Goal: Transaction & Acquisition: Subscribe to service/newsletter

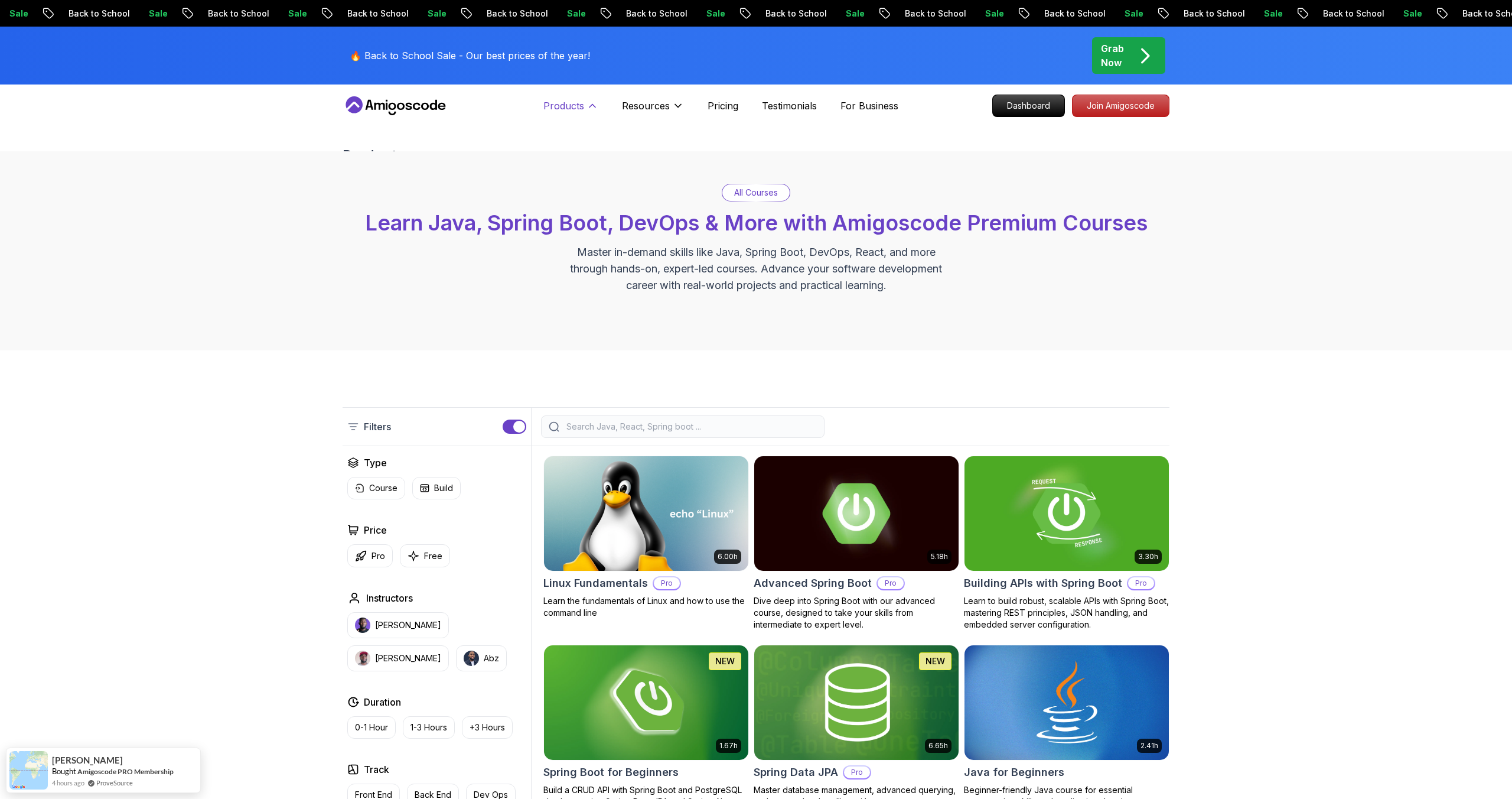
click at [574, 102] on p "Products" at bounding box center [563, 105] width 40 height 14
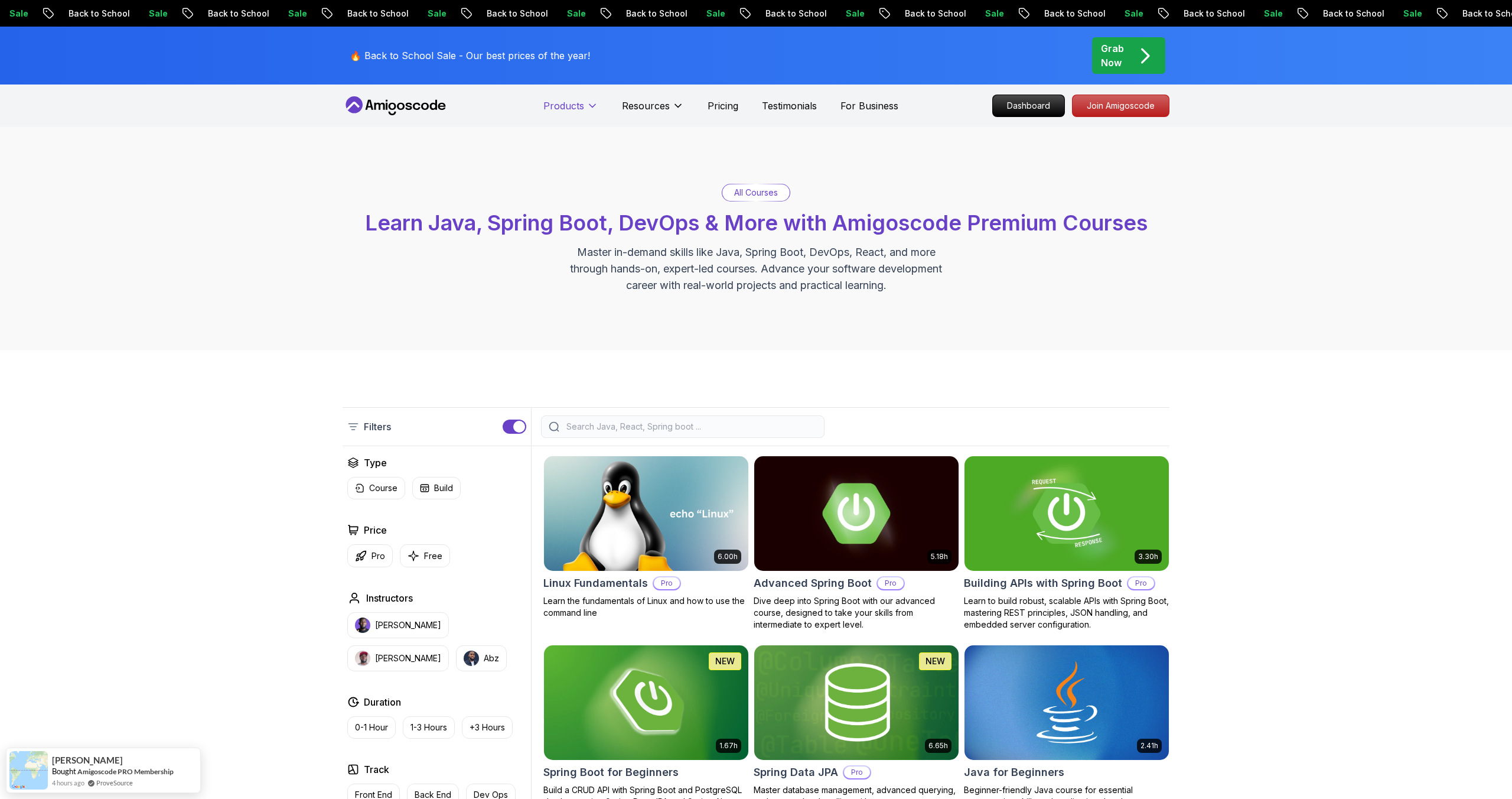
click at [574, 102] on p "Products" at bounding box center [563, 105] width 40 height 14
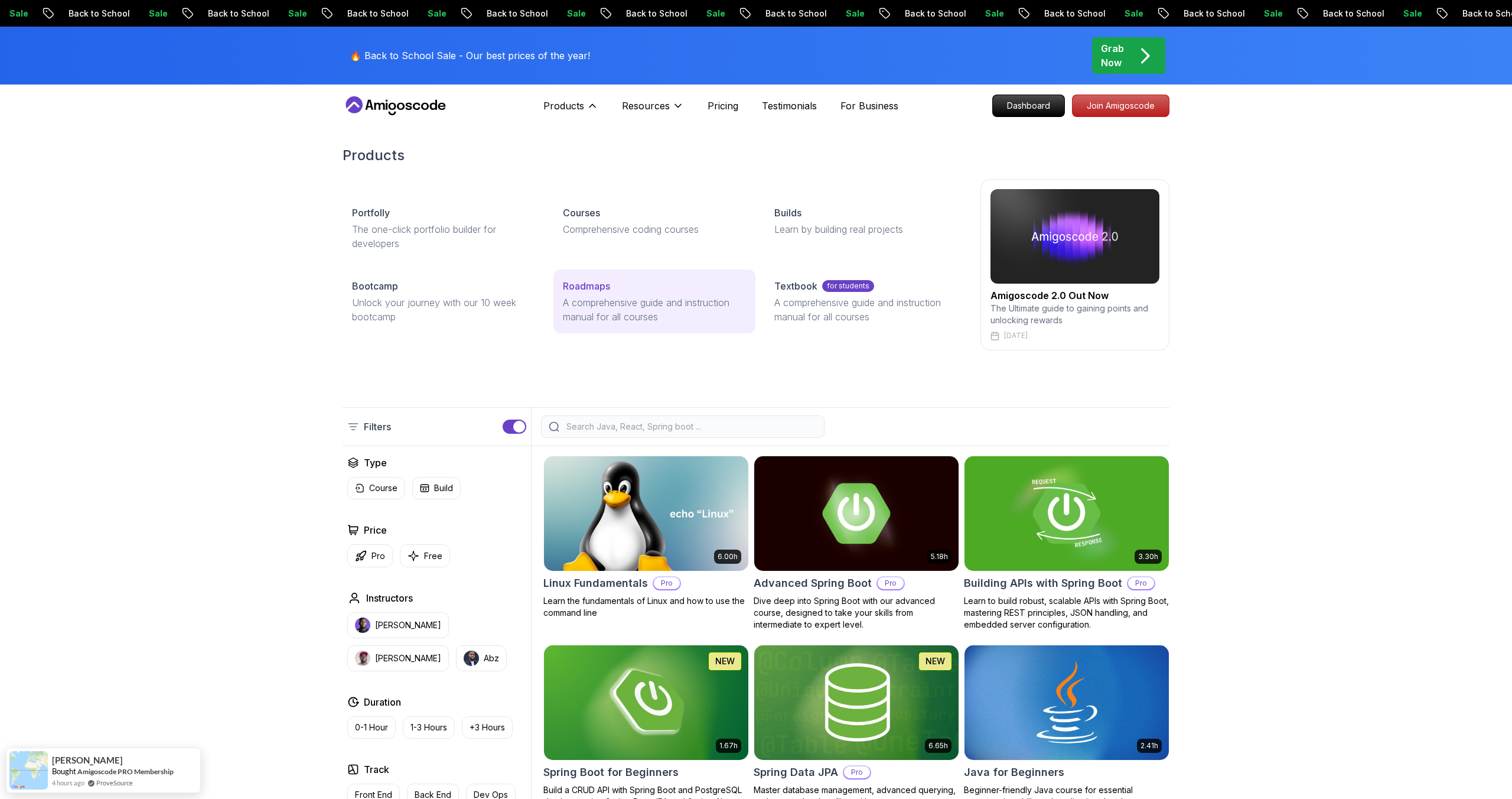
click at [631, 289] on div "Roadmaps" at bounding box center [654, 286] width 183 height 14
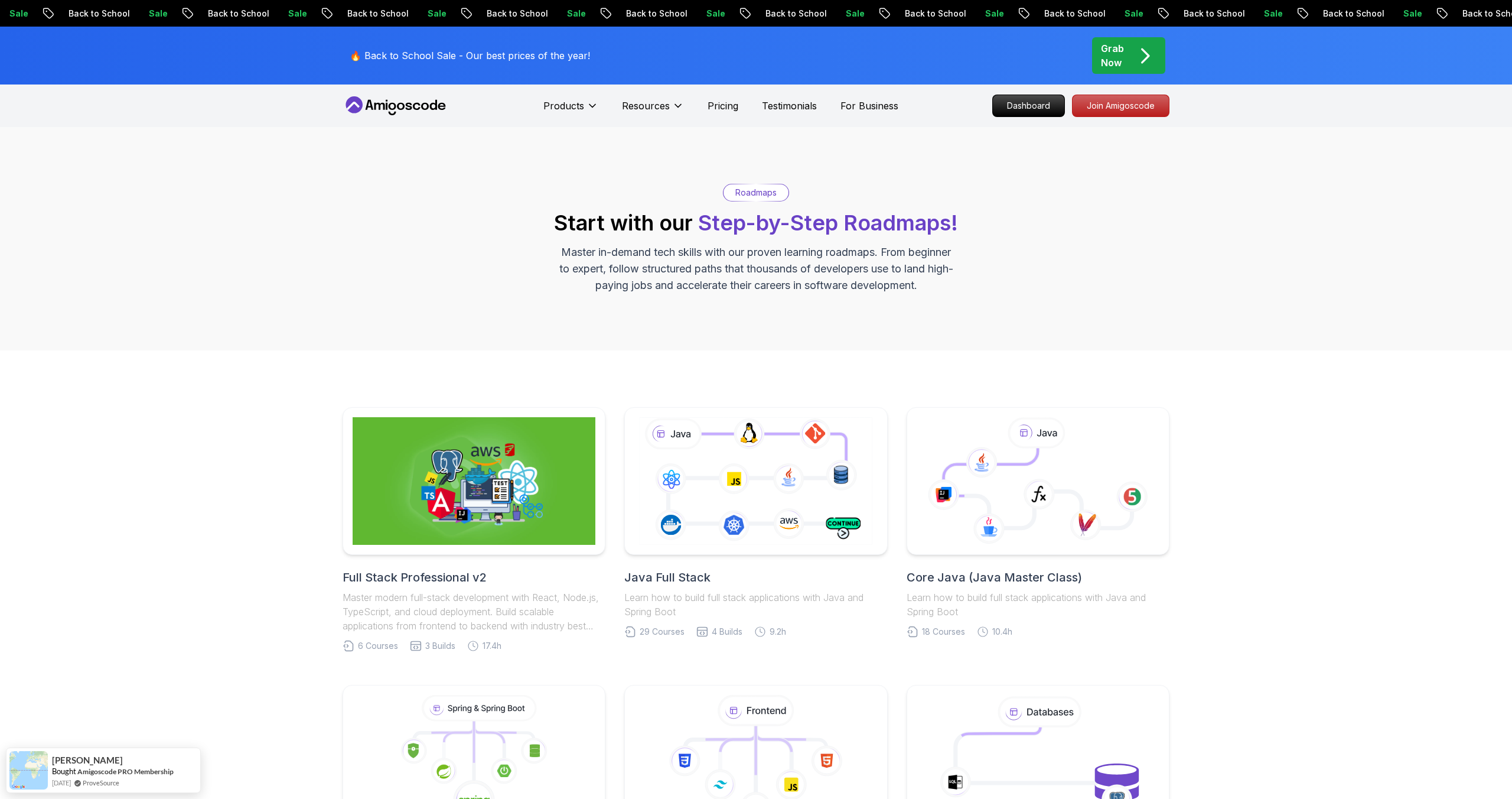
scroll to position [42, 0]
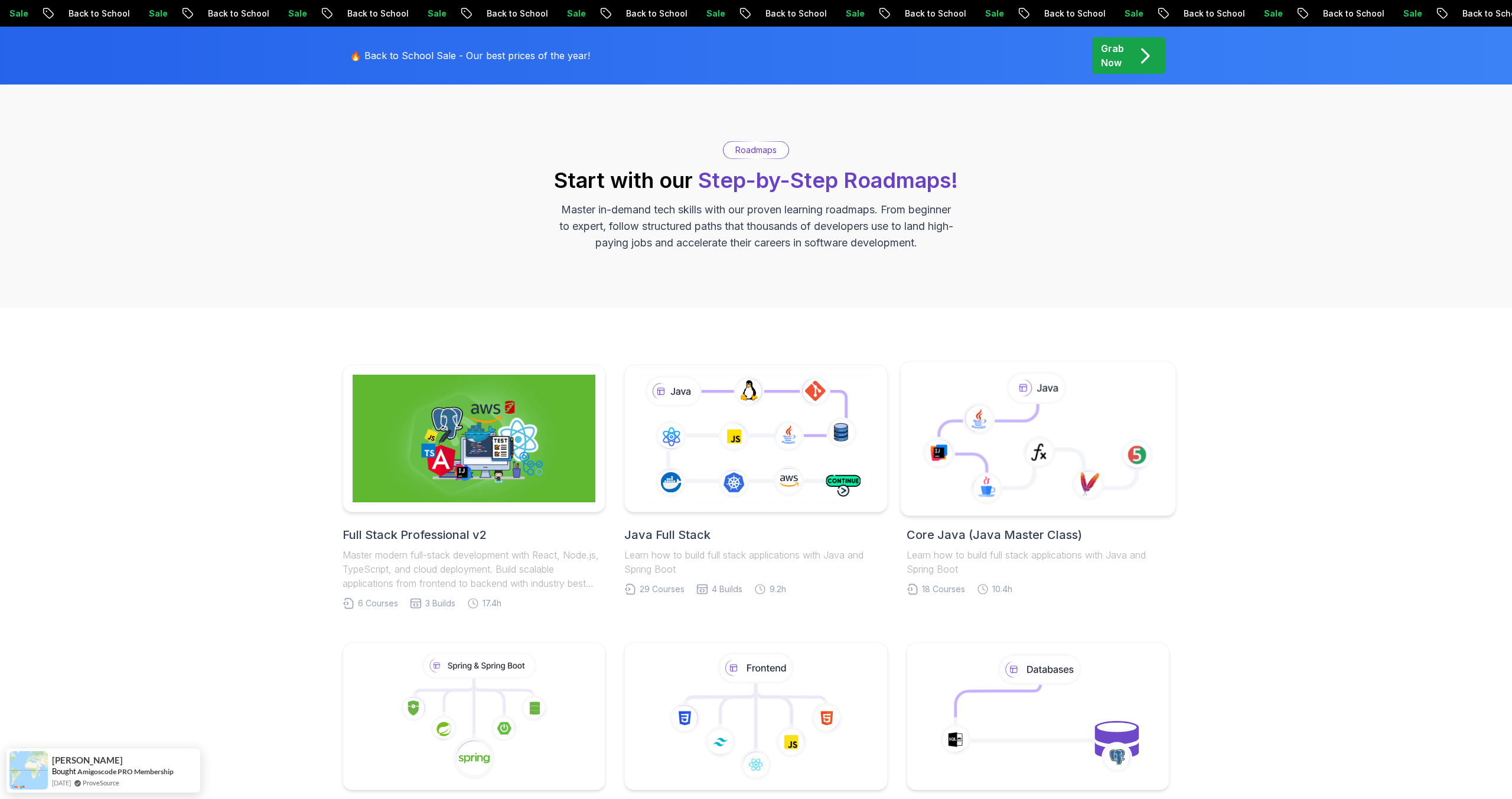
click at [1035, 405] on icon at bounding box center [1038, 438] width 255 height 134
click at [797, 451] on icon at bounding box center [756, 438] width 250 height 139
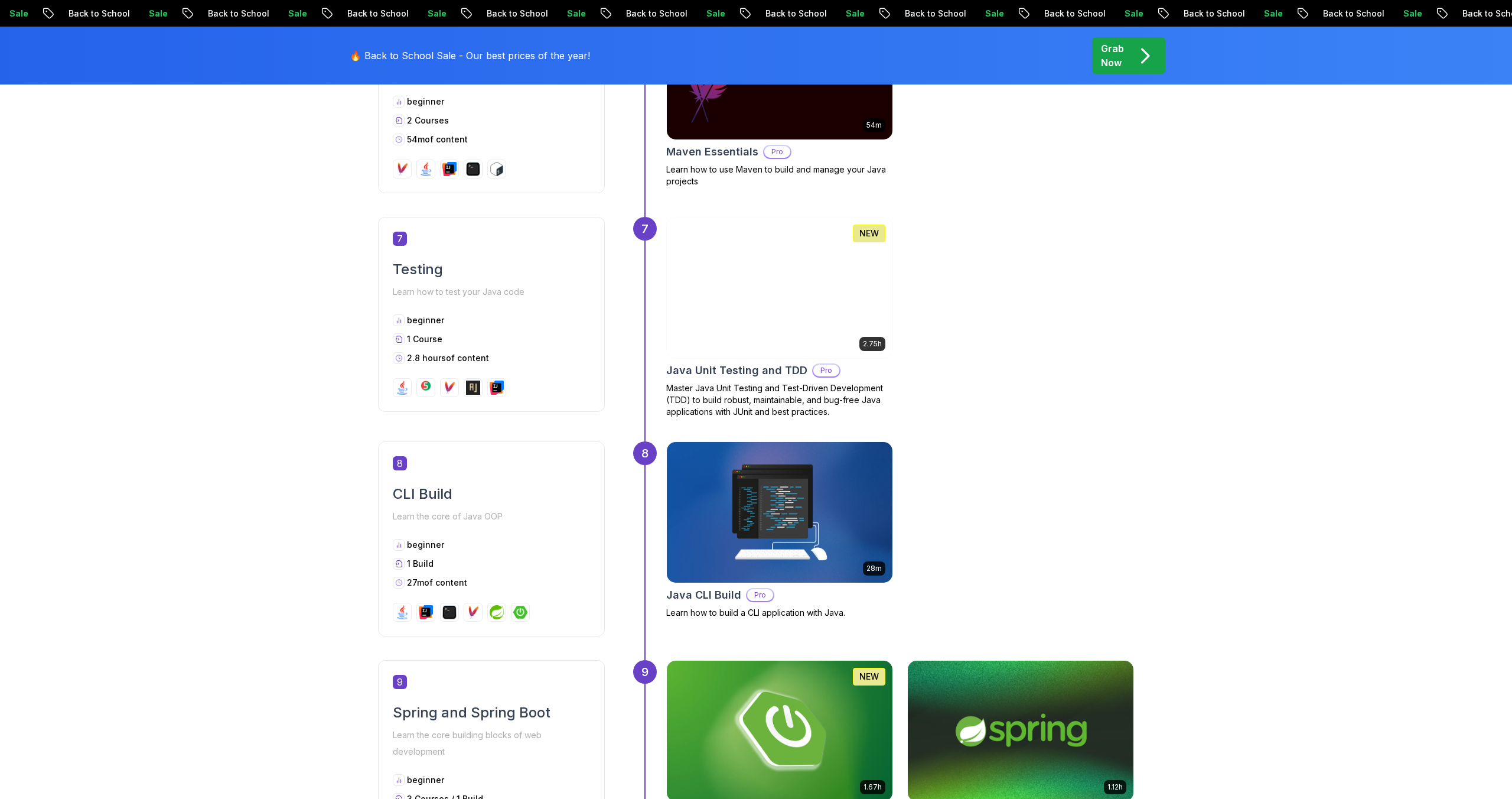
scroll to position [1979, 0]
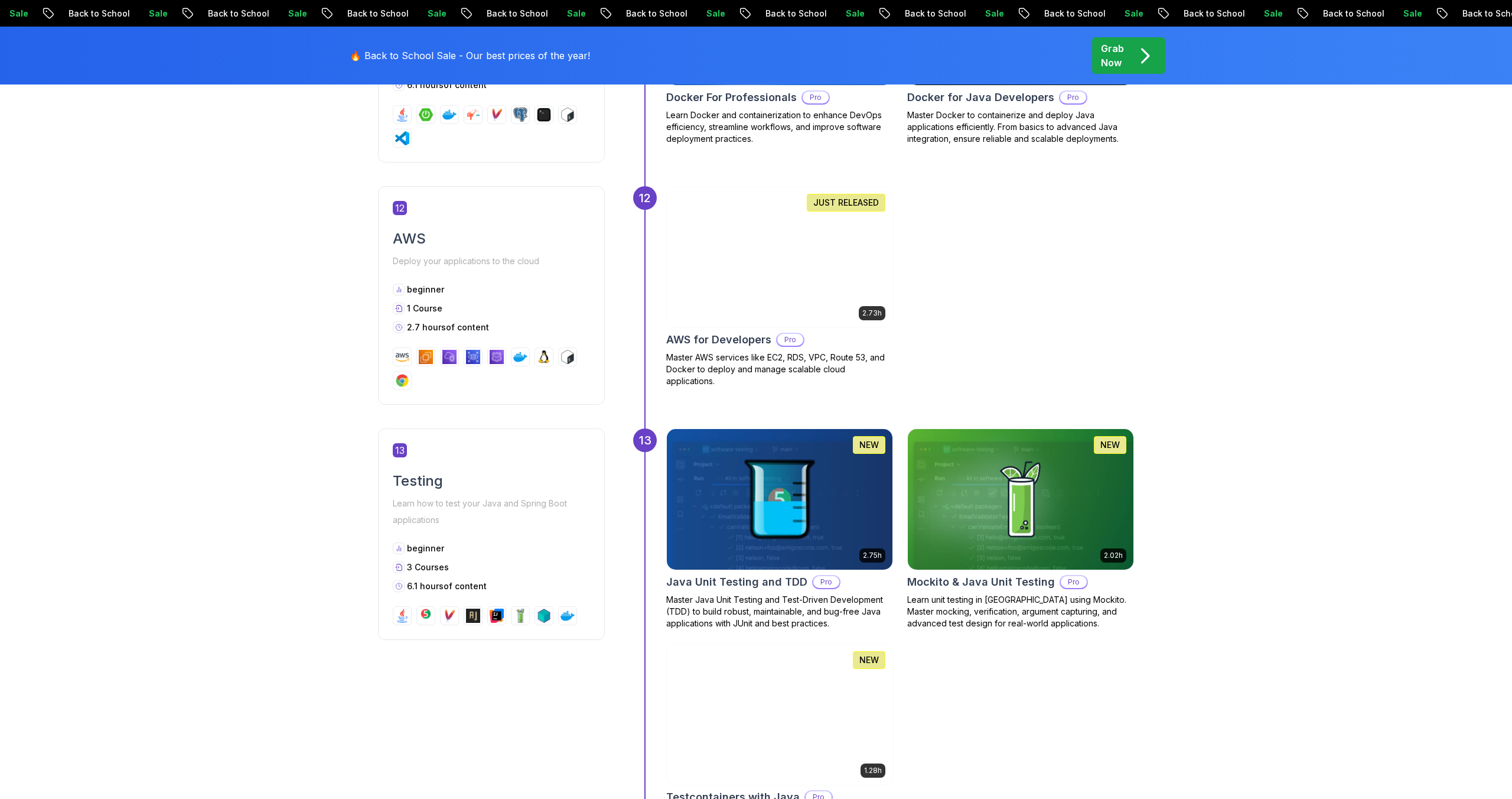
scroll to position [3774, 0]
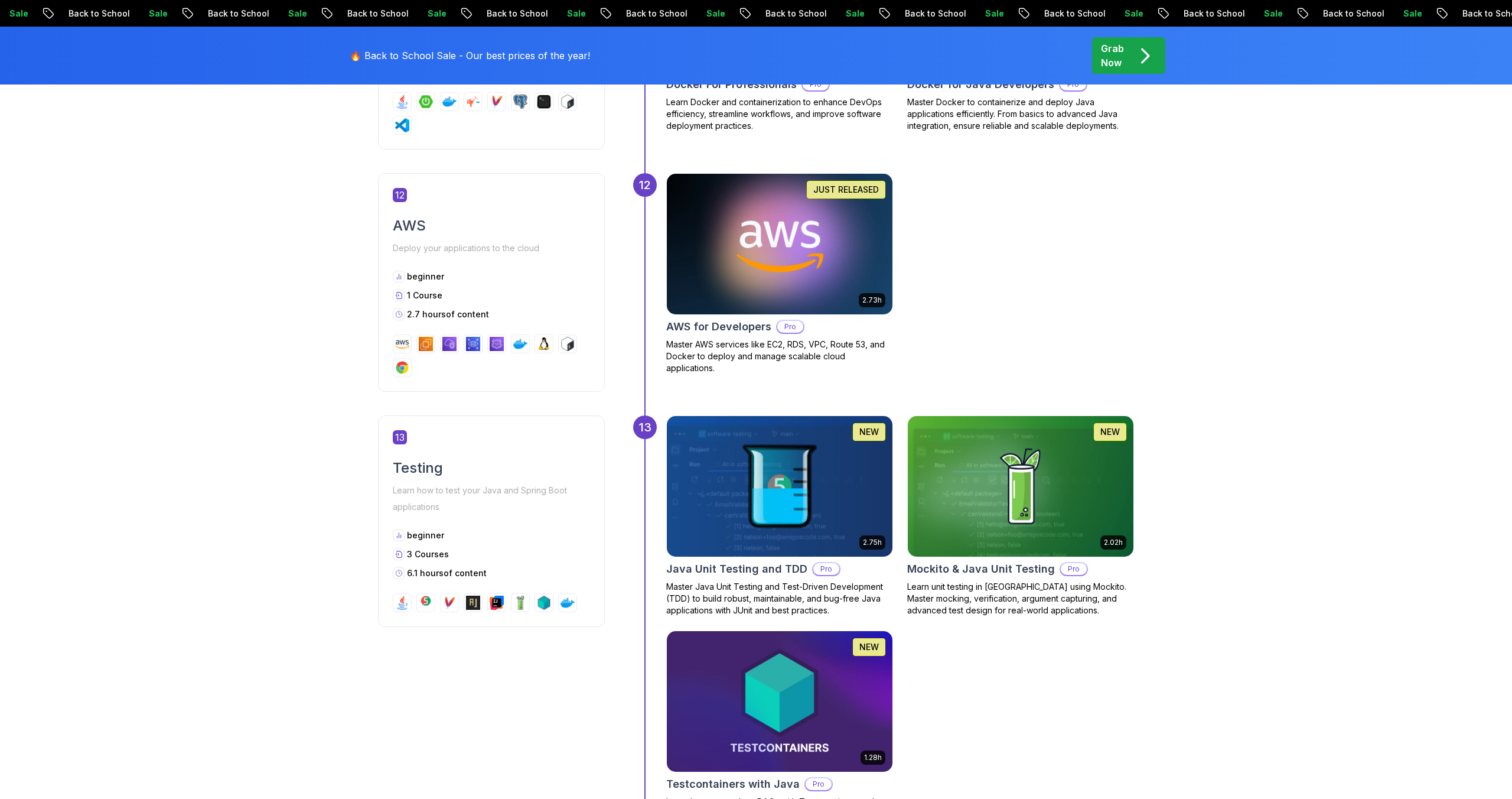
click at [789, 485] on img at bounding box center [779, 486] width 237 height 148
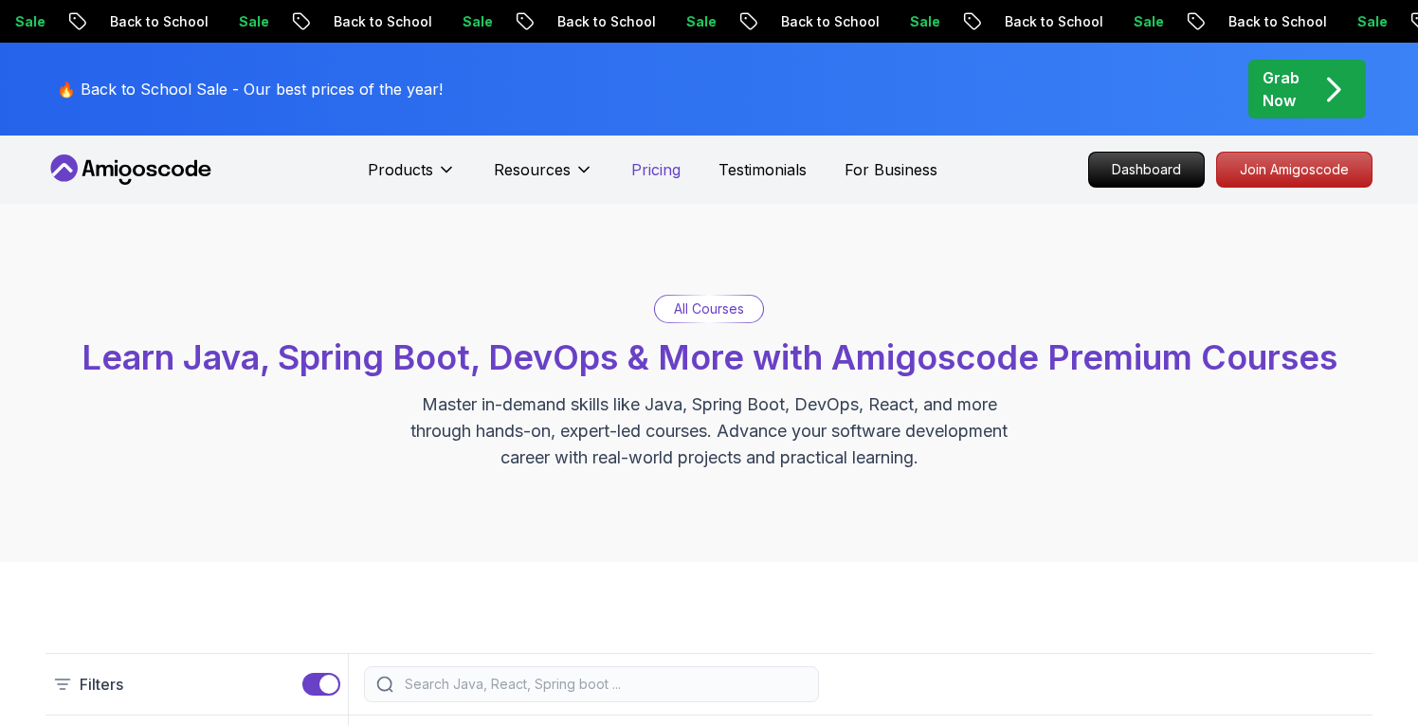
click at [659, 172] on p "Pricing" at bounding box center [655, 169] width 49 height 23
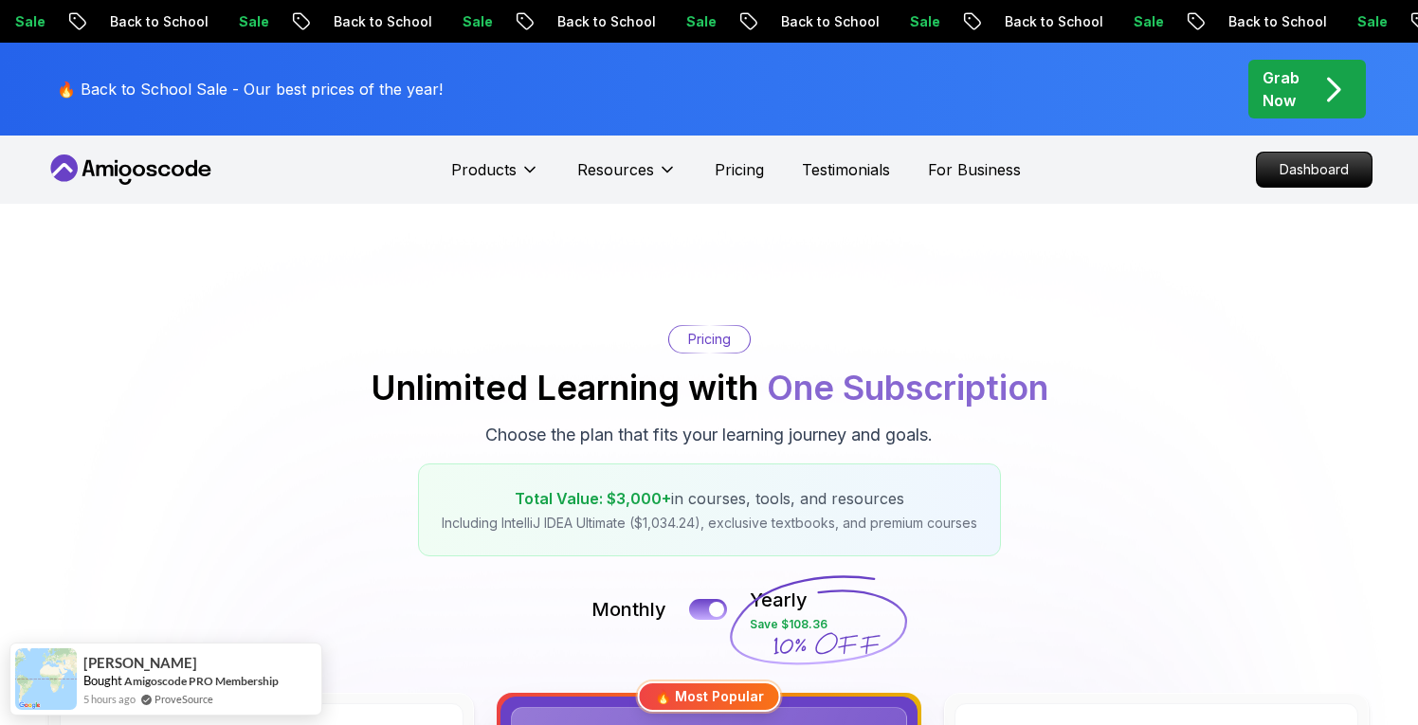
click at [1191, 546] on div "Pricing Unlimited Learning with One Subscription Choose the plan that fits your…" at bounding box center [709, 440] width 1327 height 231
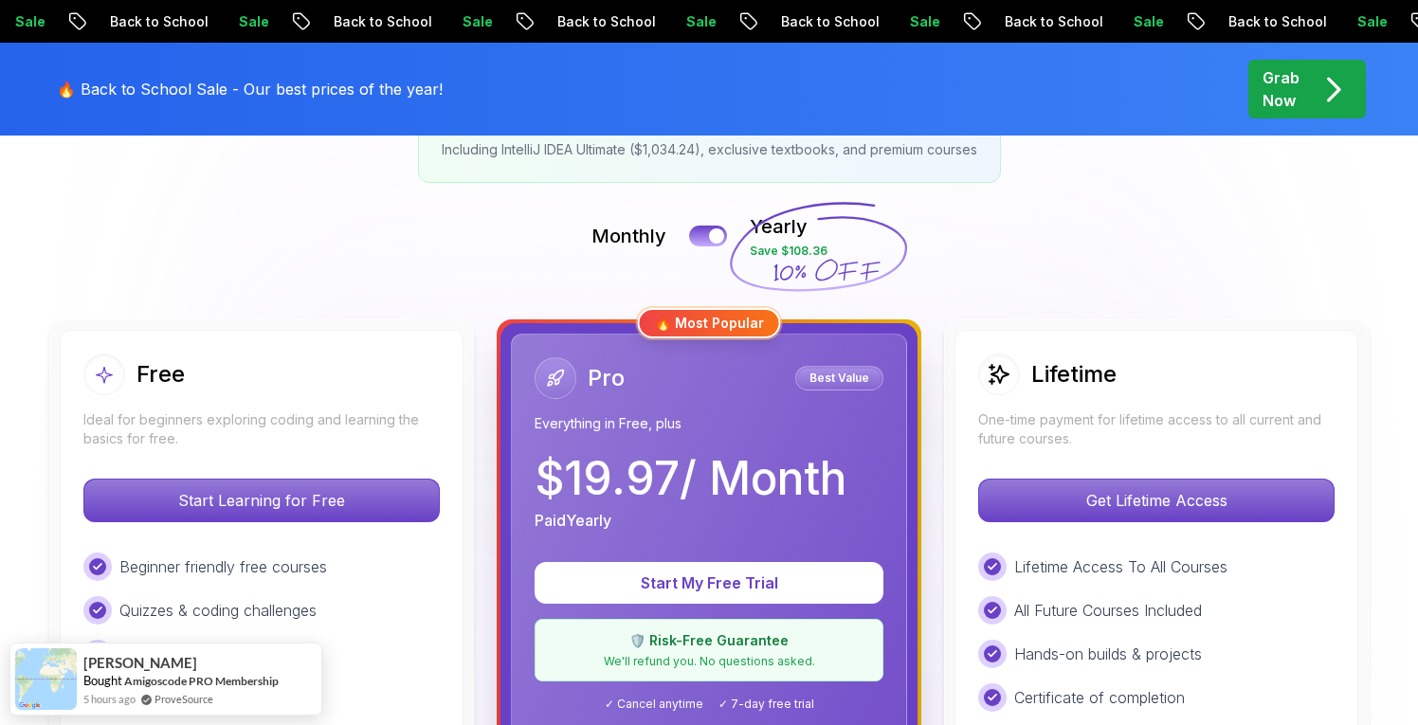
scroll to position [371, 0]
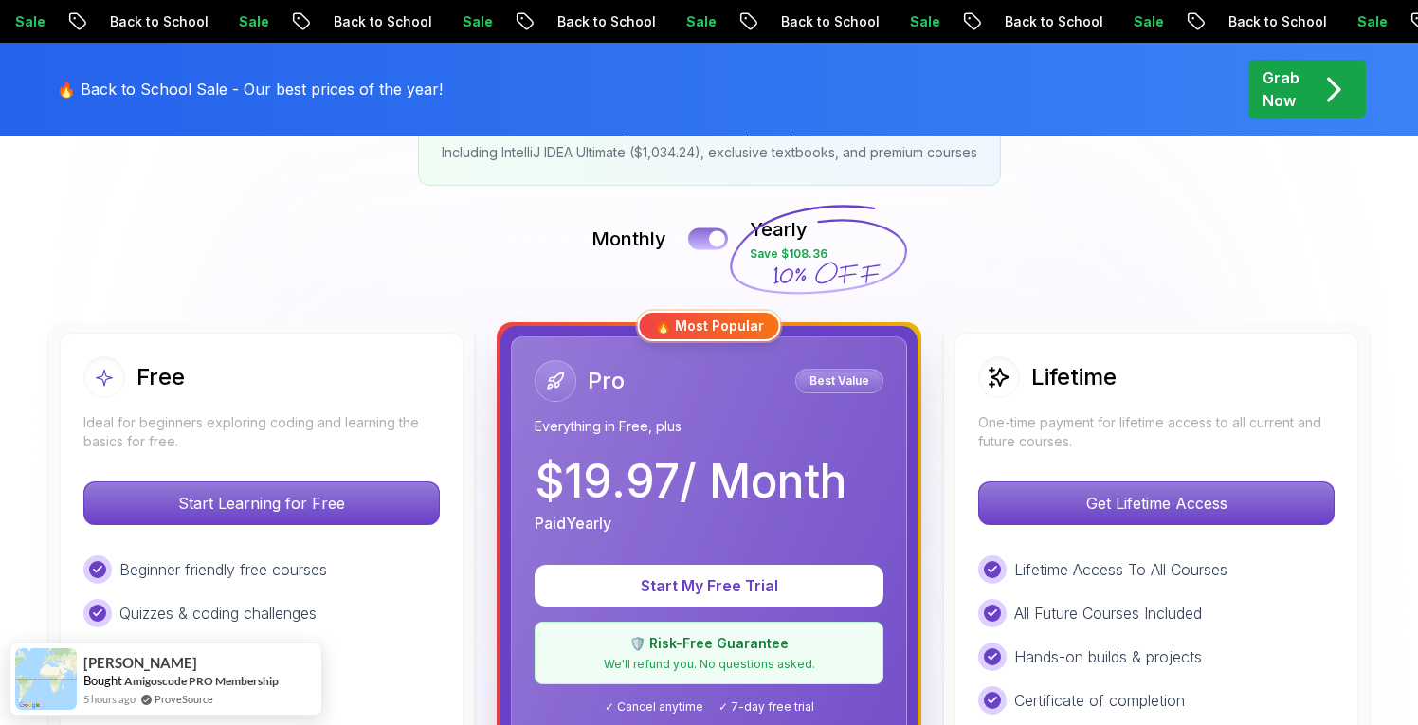
click at [702, 241] on button at bounding box center [708, 239] width 40 height 22
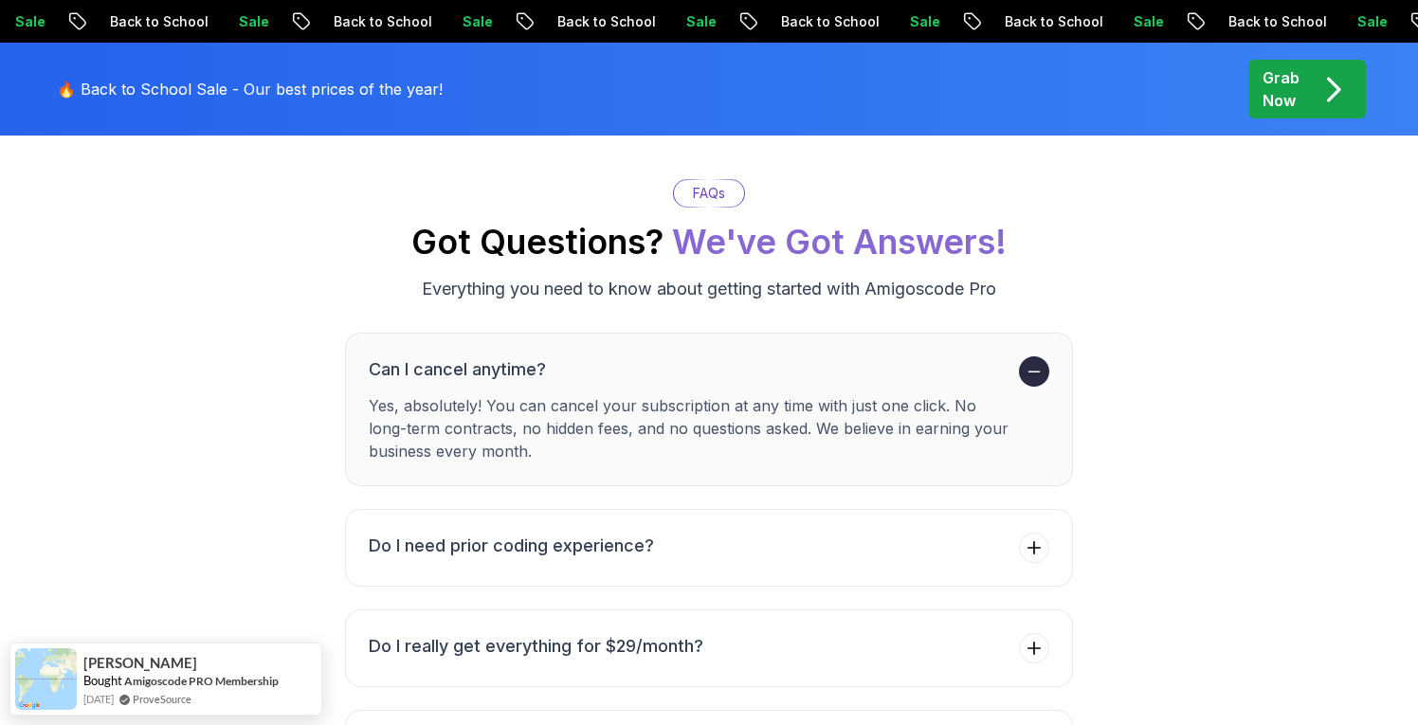
scroll to position [6668, 0]
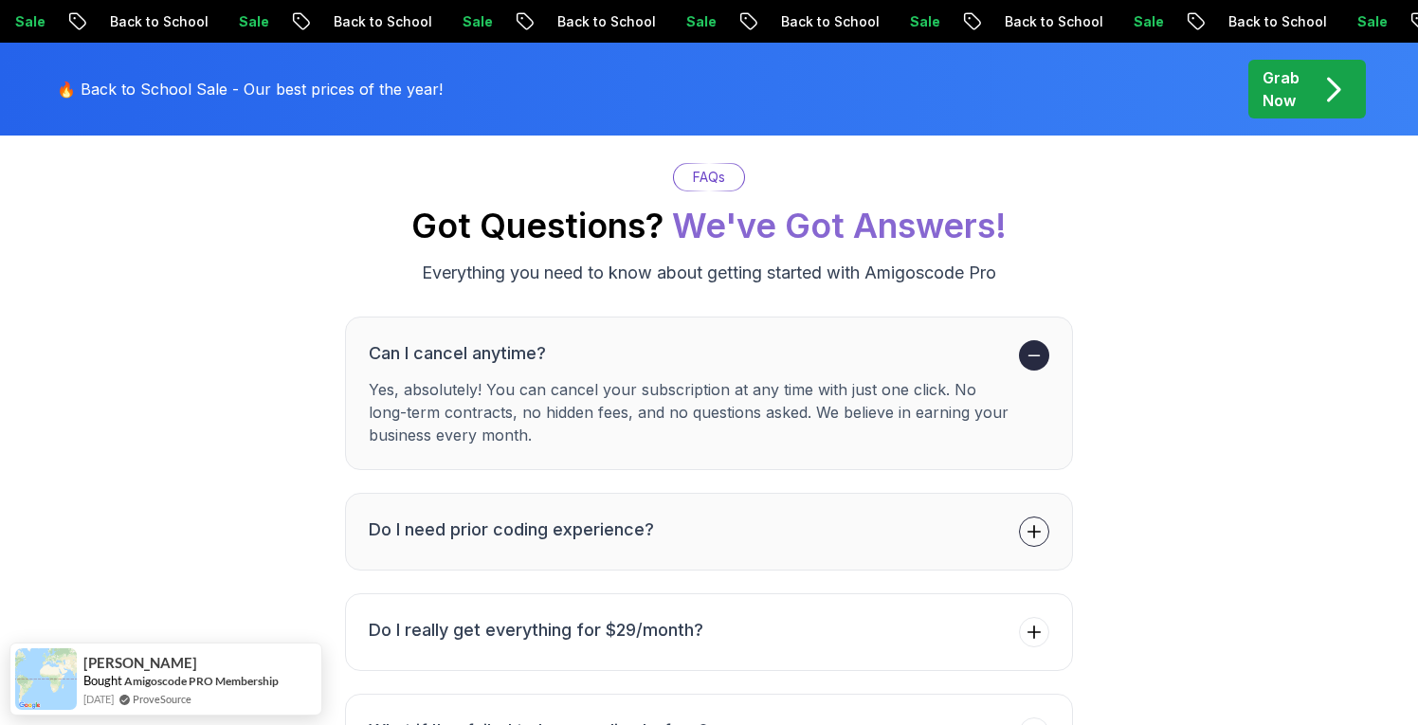
click at [1043, 522] on icon at bounding box center [1034, 531] width 19 height 19
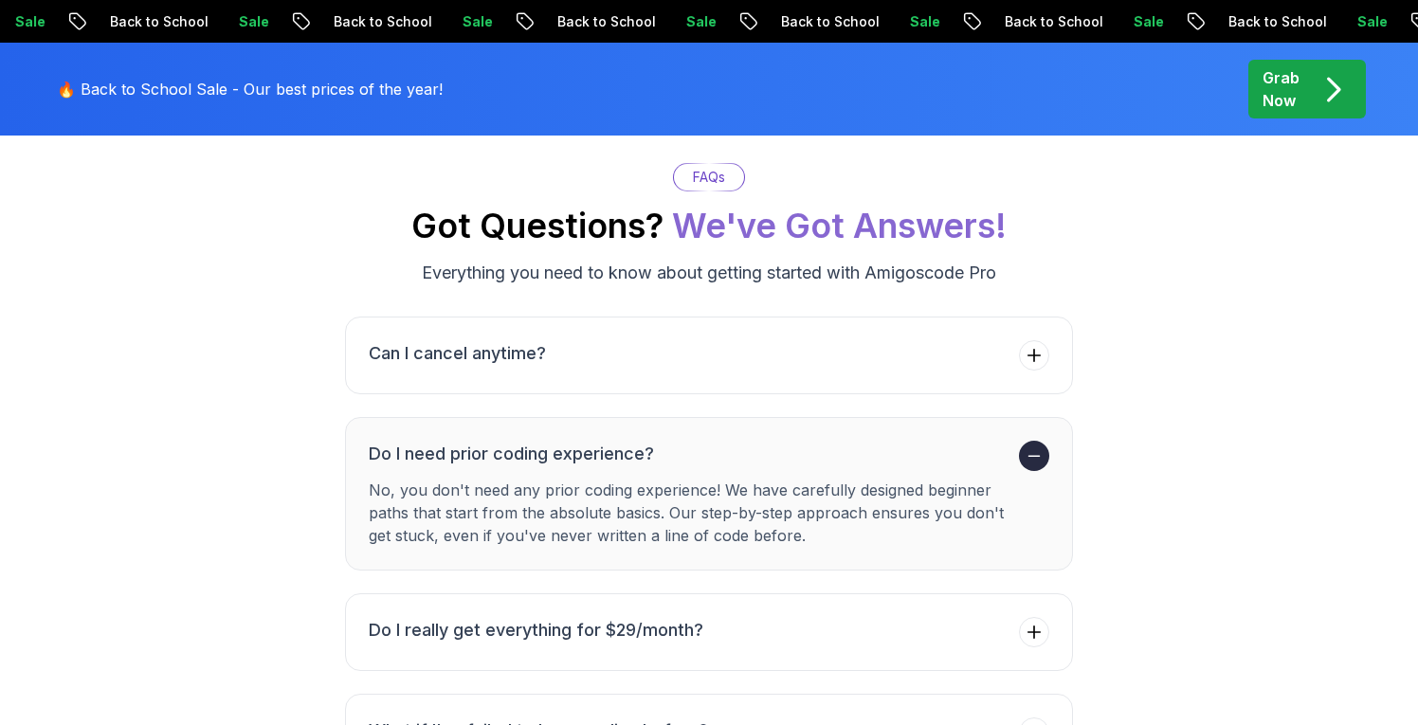
click at [1044, 441] on span at bounding box center [1034, 456] width 30 height 30
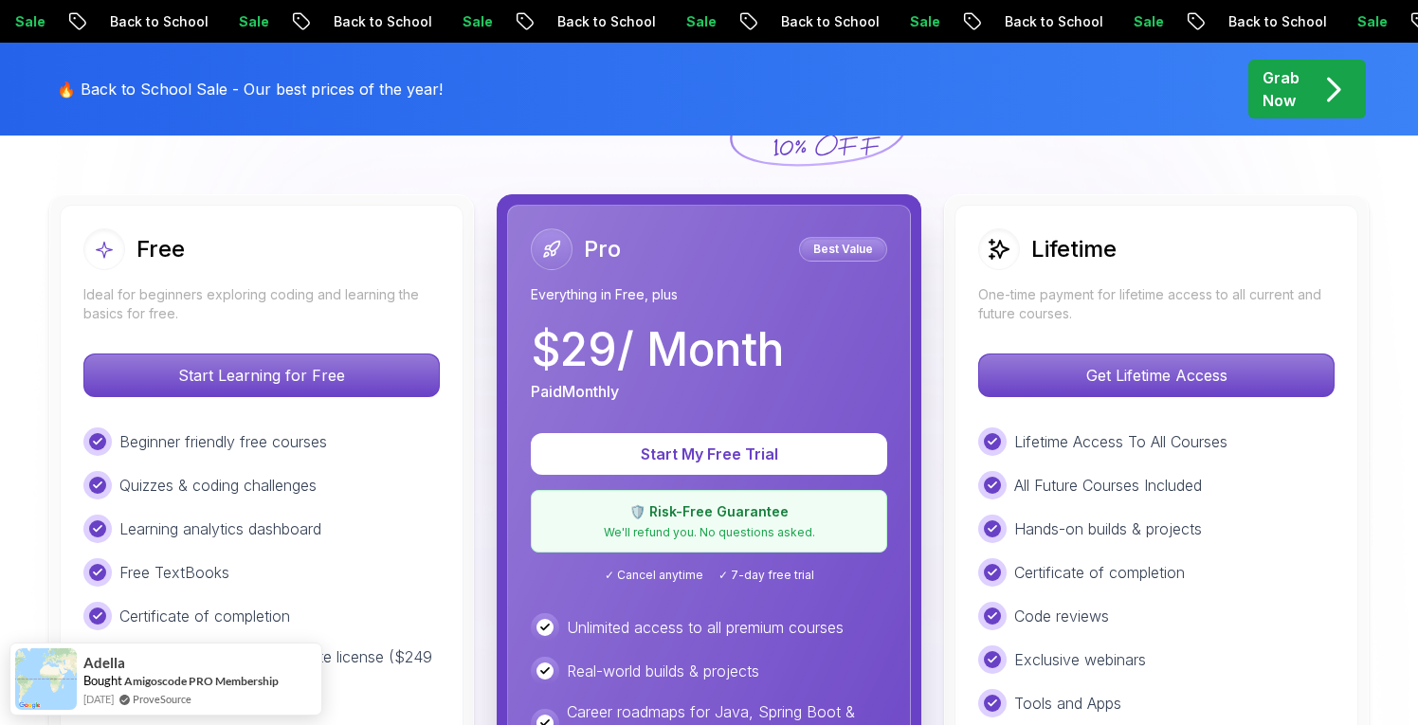
scroll to position [514, 0]
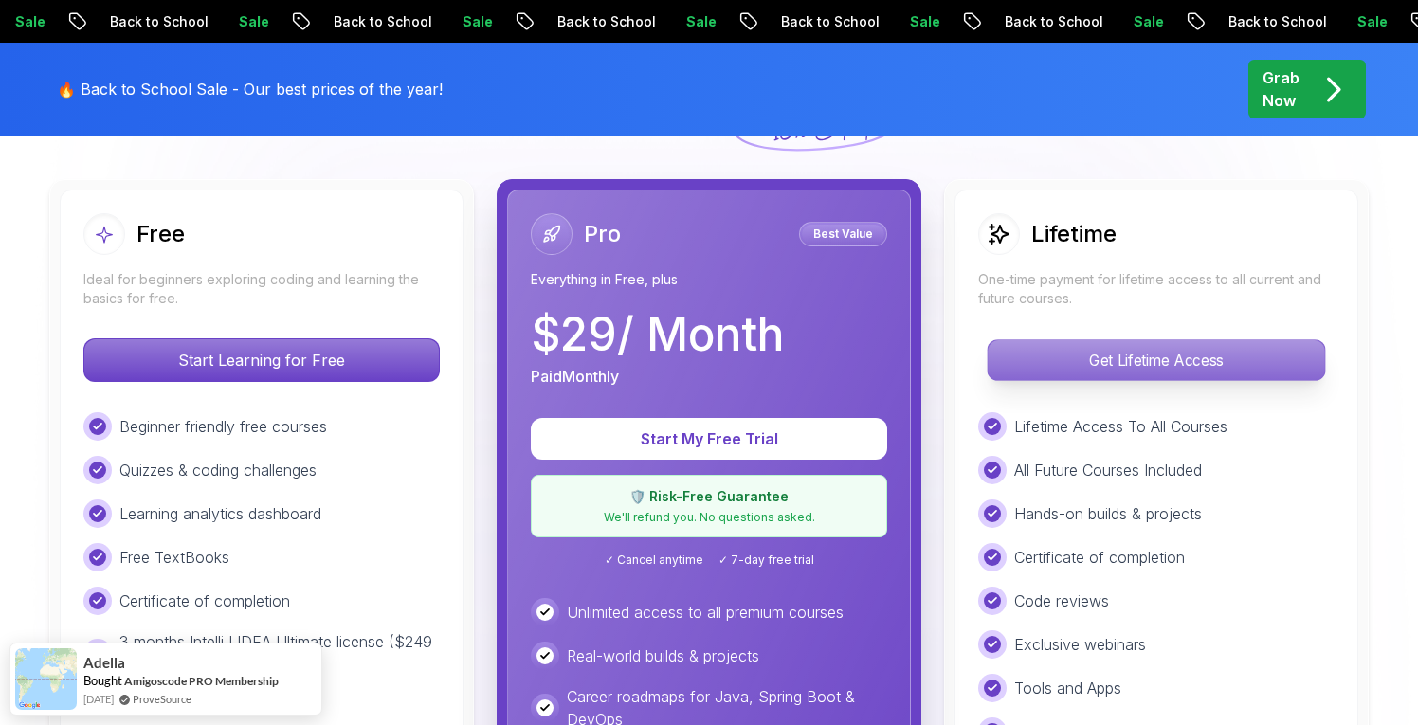
click at [1194, 361] on p "Get Lifetime Access" at bounding box center [1156, 360] width 337 height 40
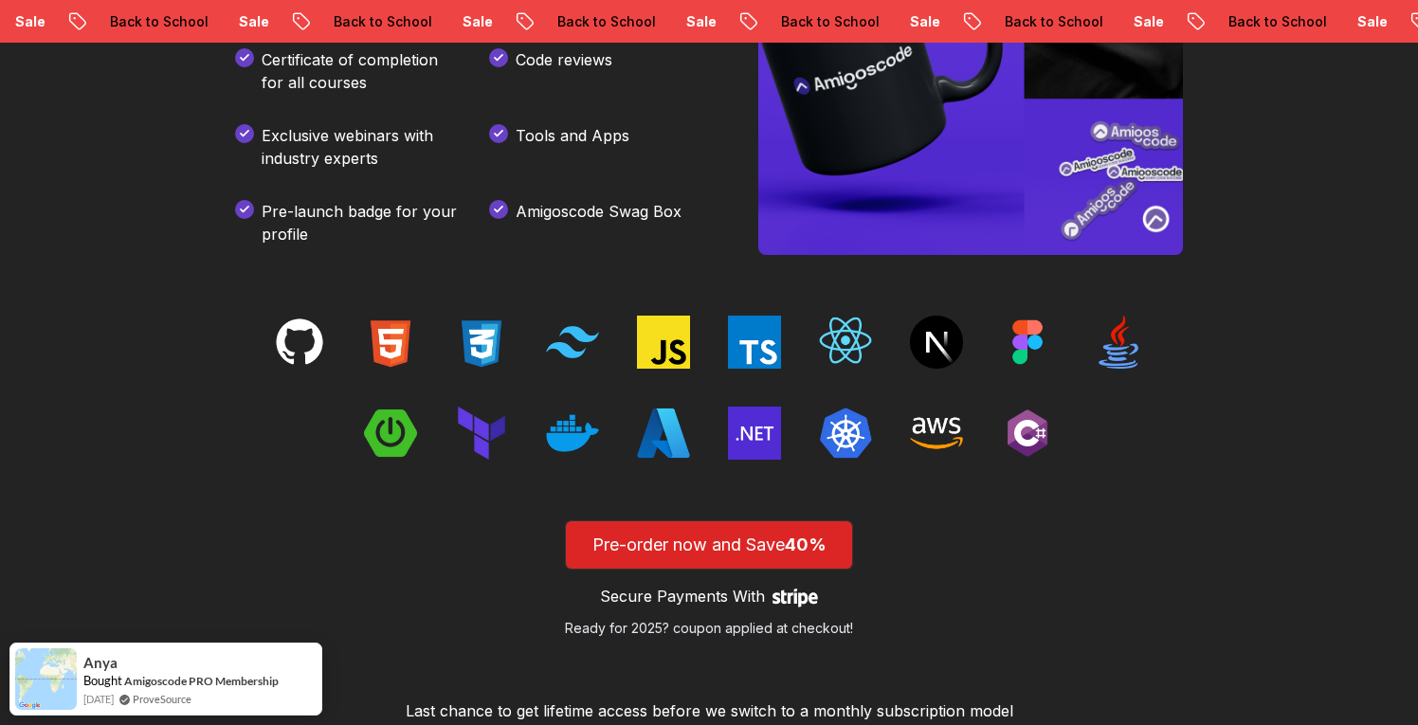
scroll to position [2820, 0]
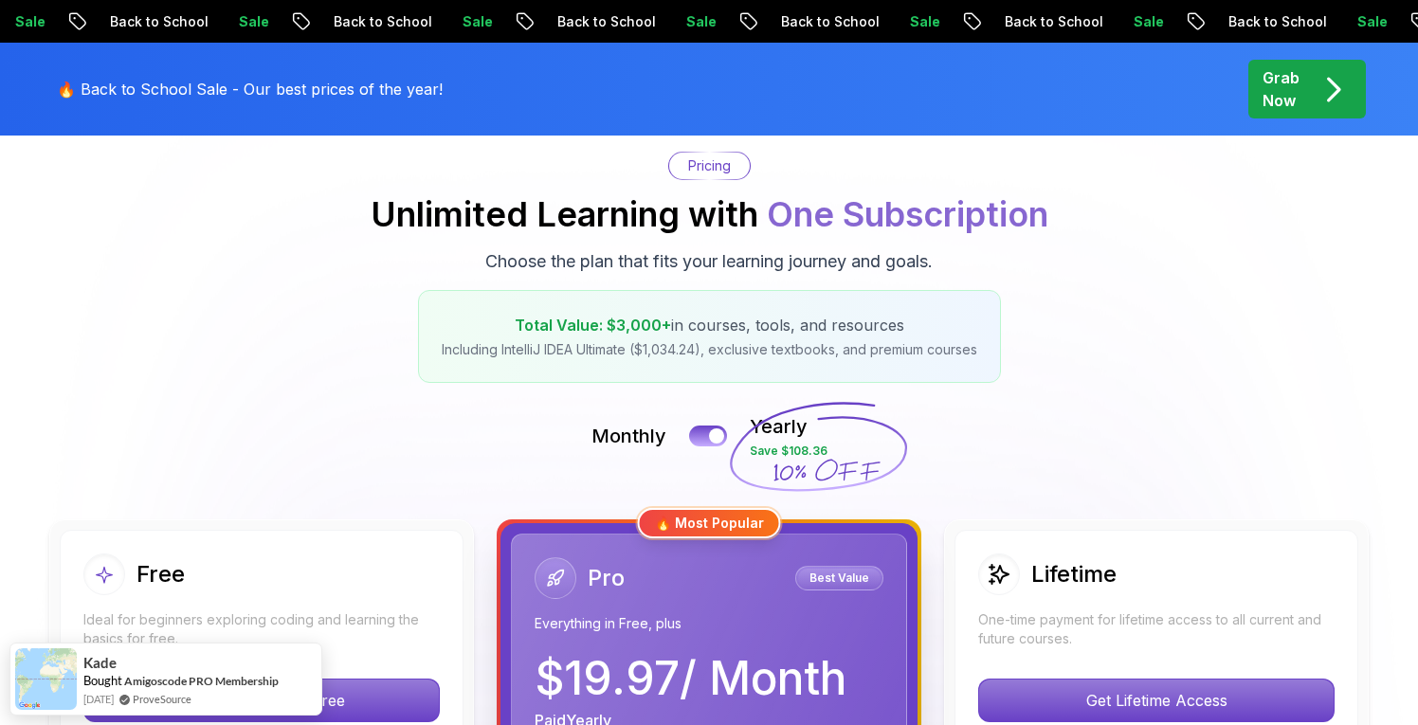
scroll to position [157, 0]
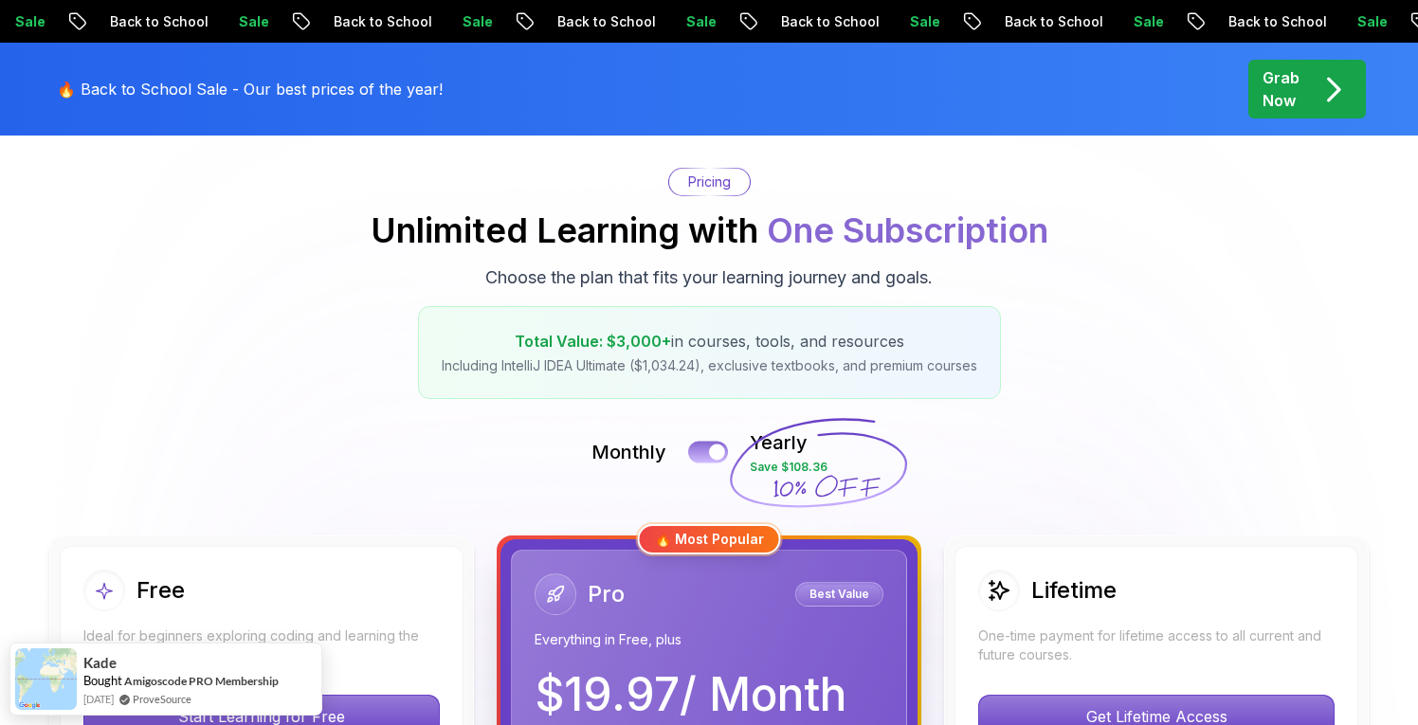
click at [701, 454] on button at bounding box center [708, 452] width 40 height 22
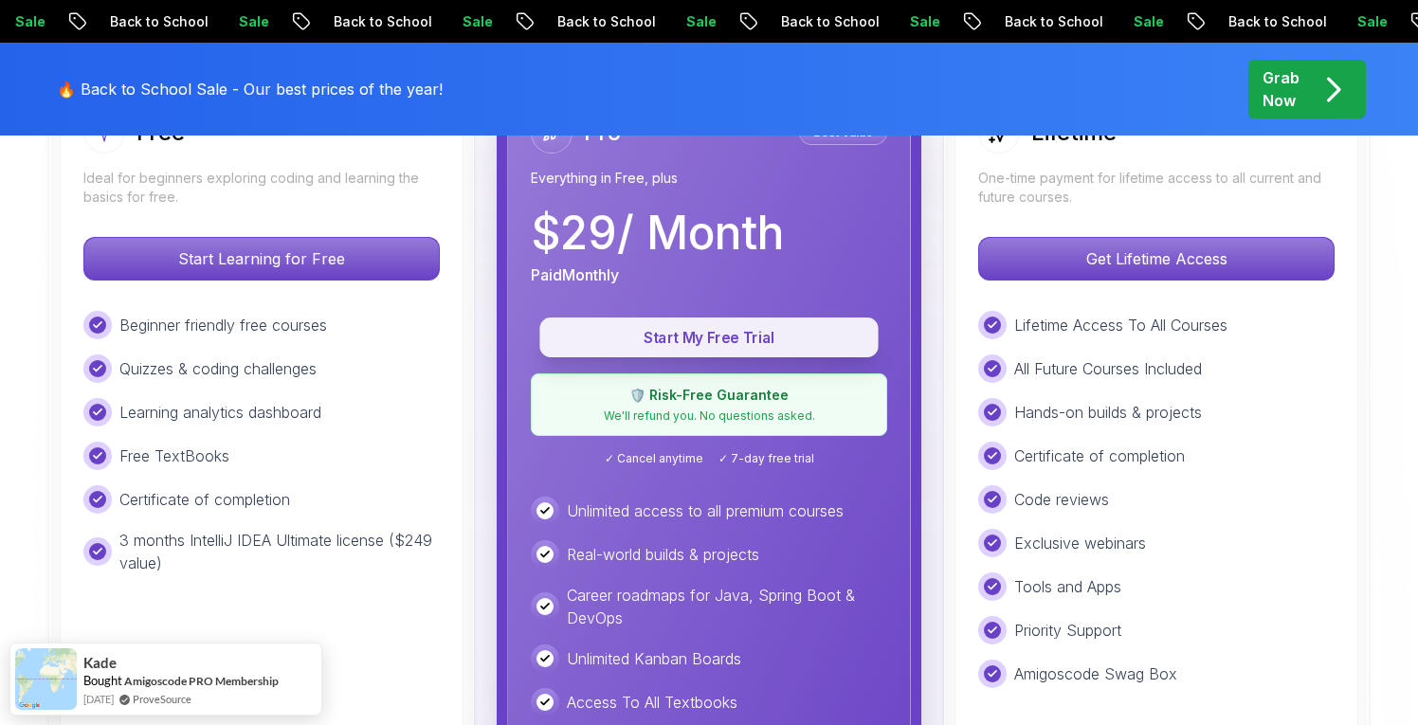
scroll to position [608, 0]
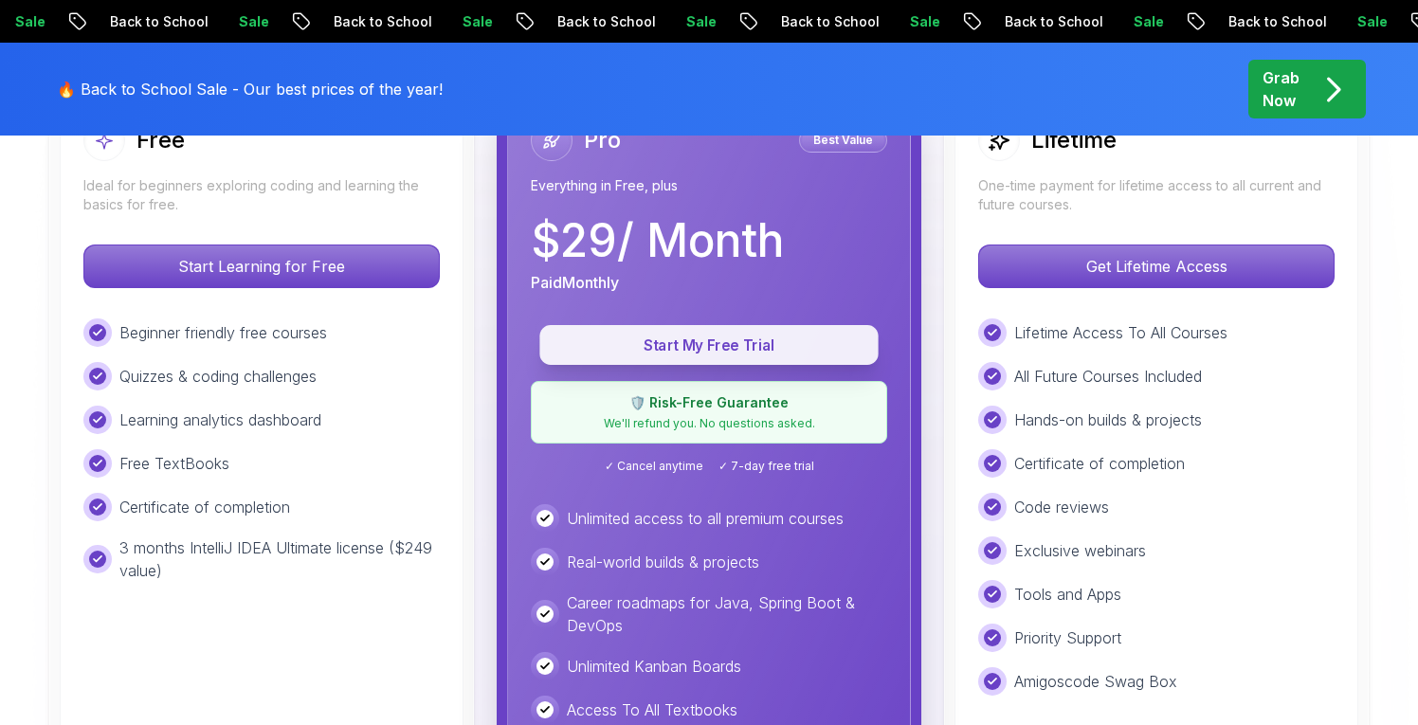
click at [717, 344] on p "Start My Free Trial" at bounding box center [709, 346] width 296 height 22
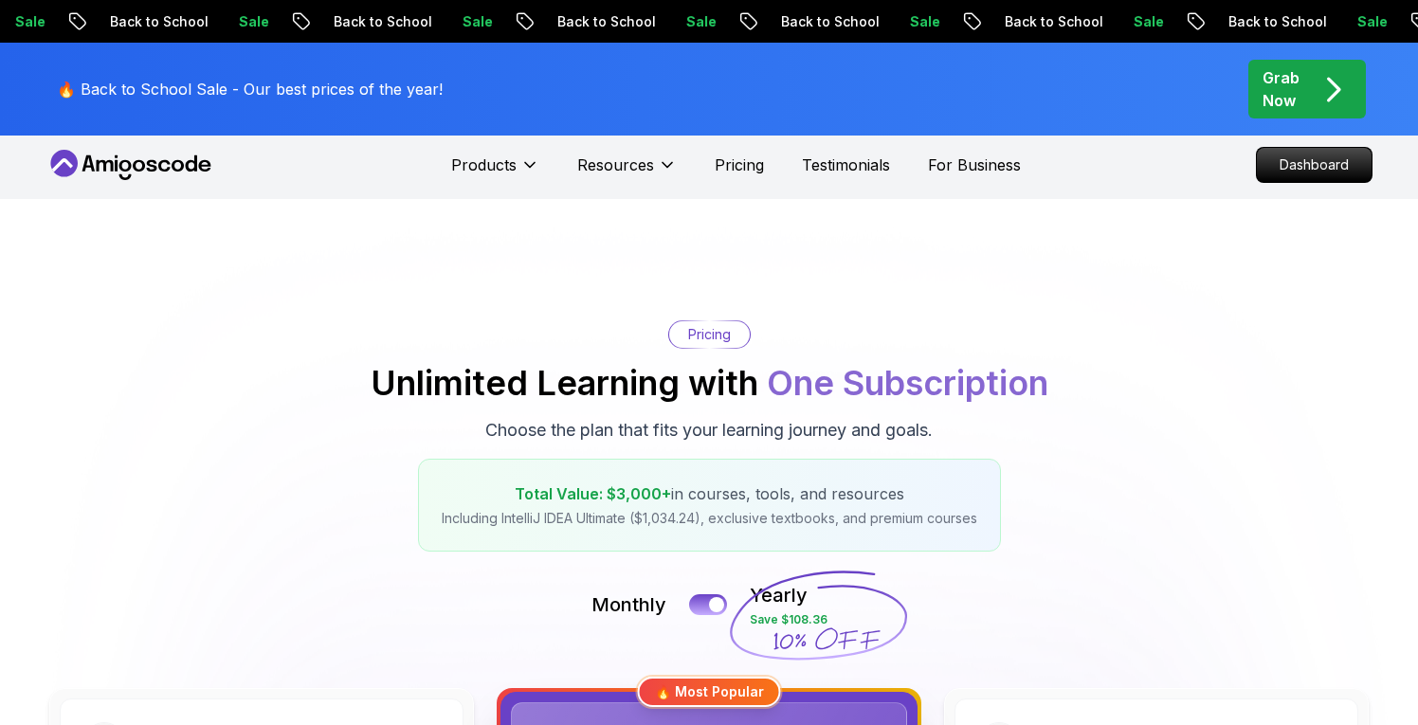
scroll to position [5, 0]
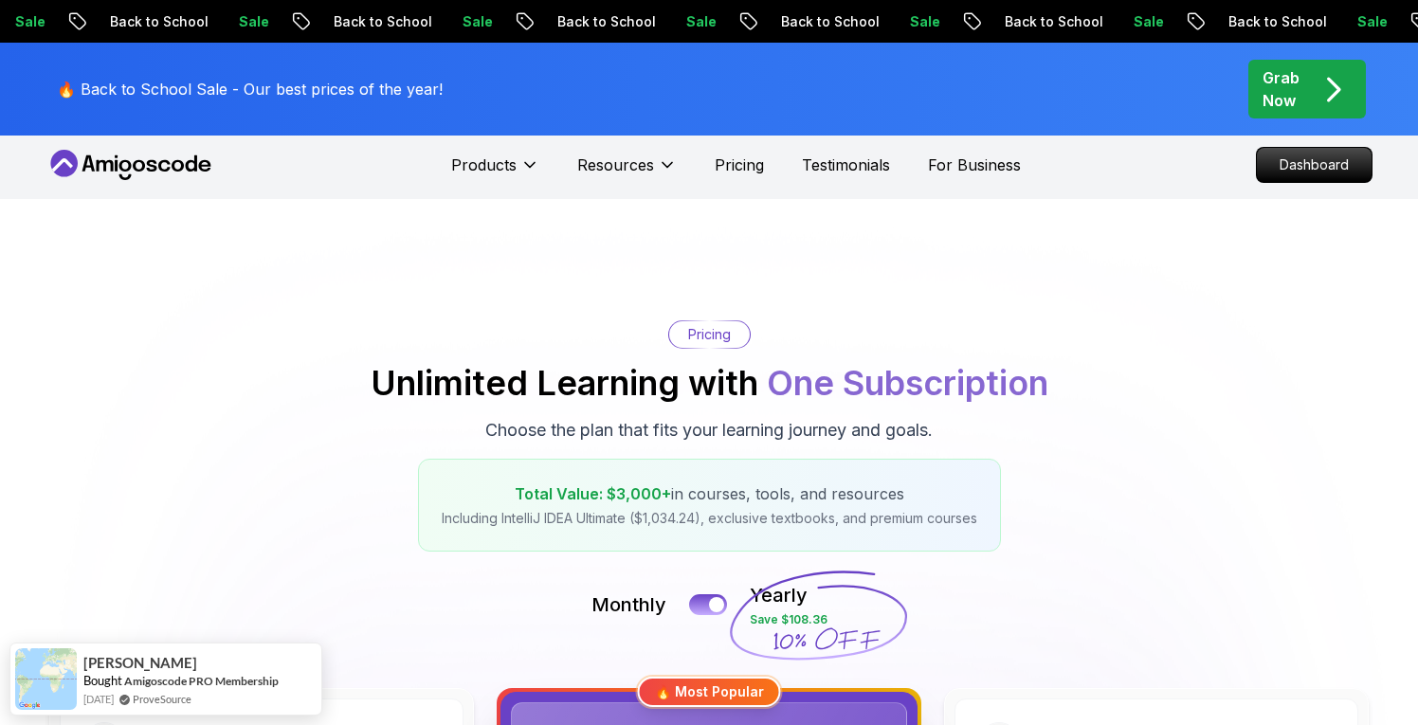
click at [136, 160] on icon at bounding box center [131, 165] width 171 height 30
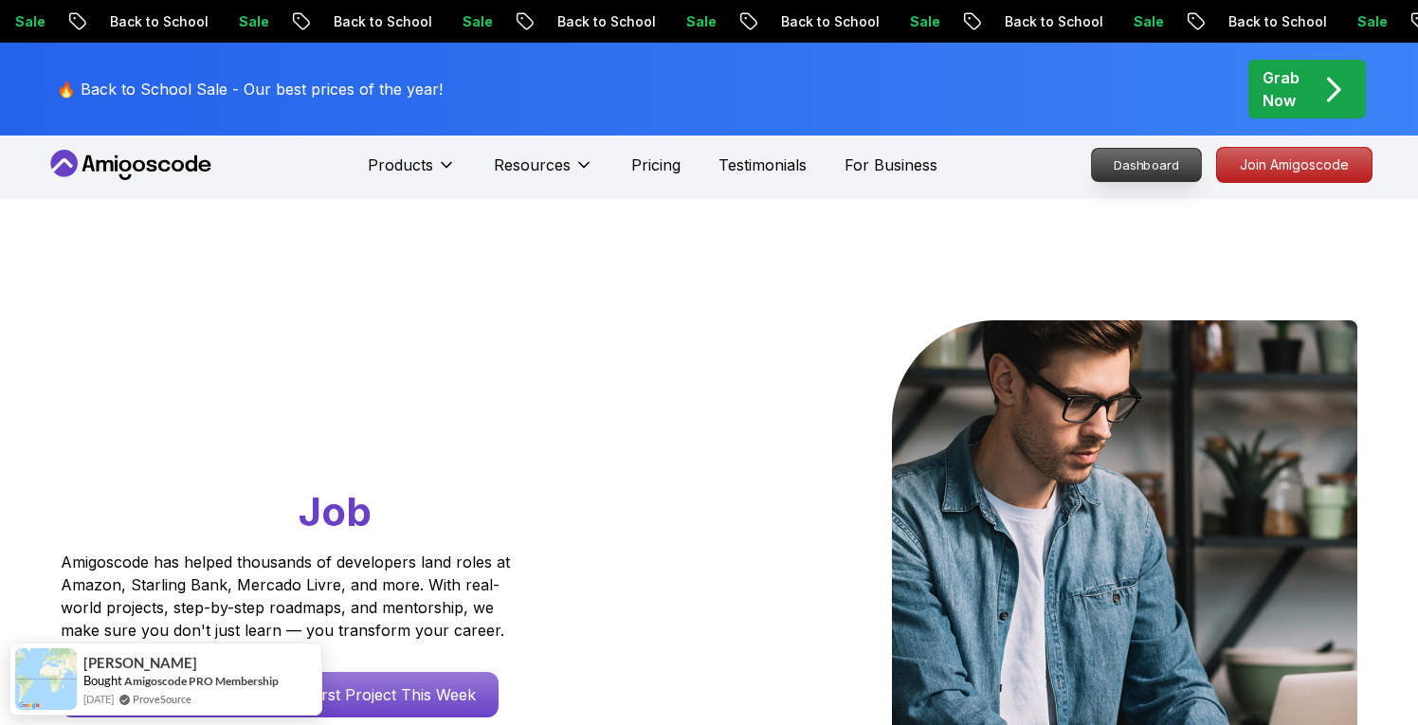
click at [1165, 161] on p "Dashboard" at bounding box center [1146, 165] width 109 height 32
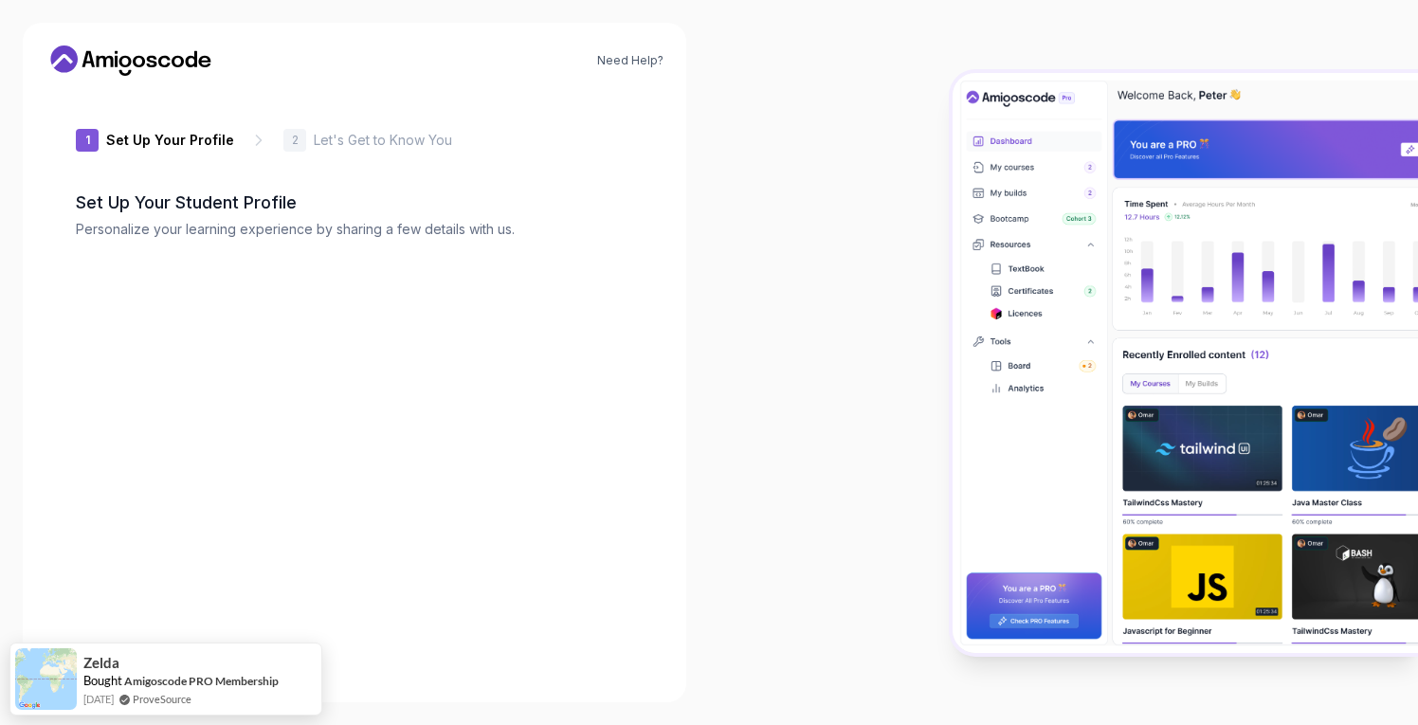
type input "silentmustang2ff76"
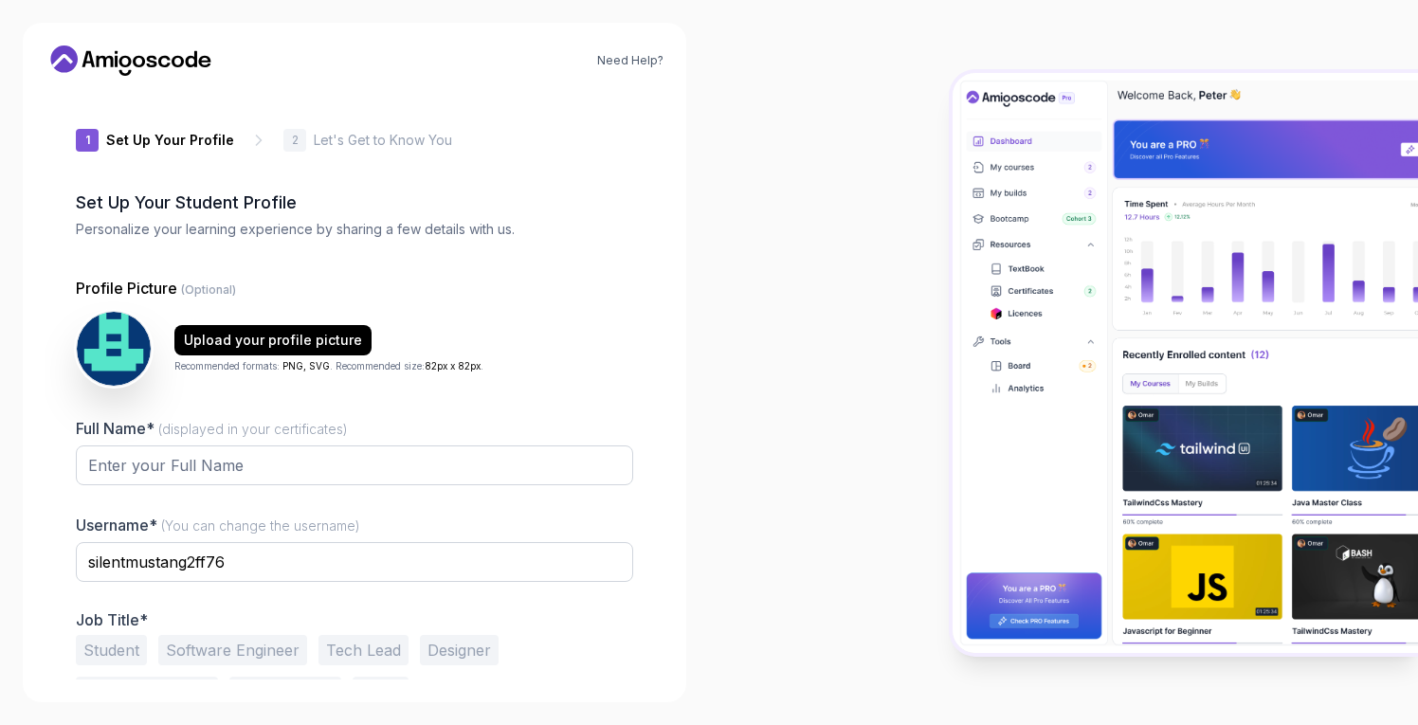
scroll to position [65, 0]
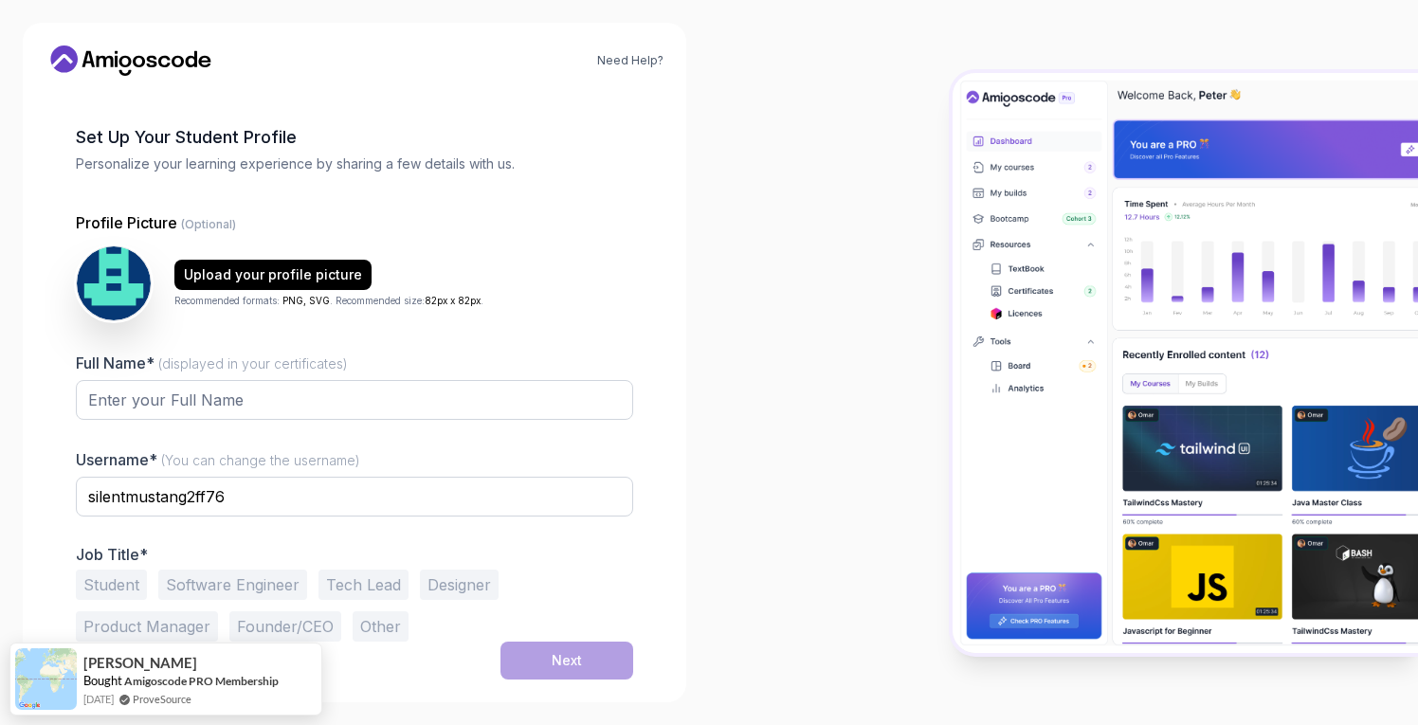
click at [156, 57] on icon at bounding box center [131, 61] width 171 height 30
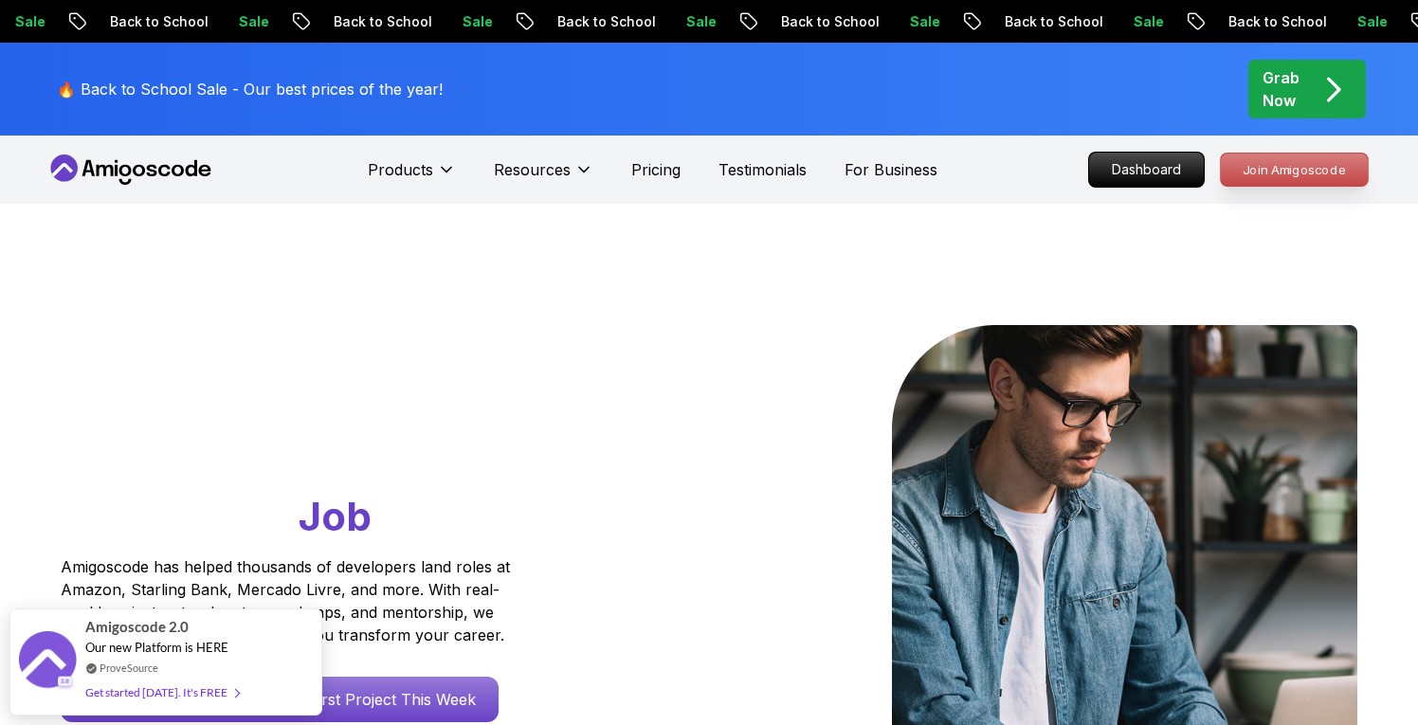
click at [1309, 163] on p "Join Amigoscode" at bounding box center [1294, 170] width 147 height 32
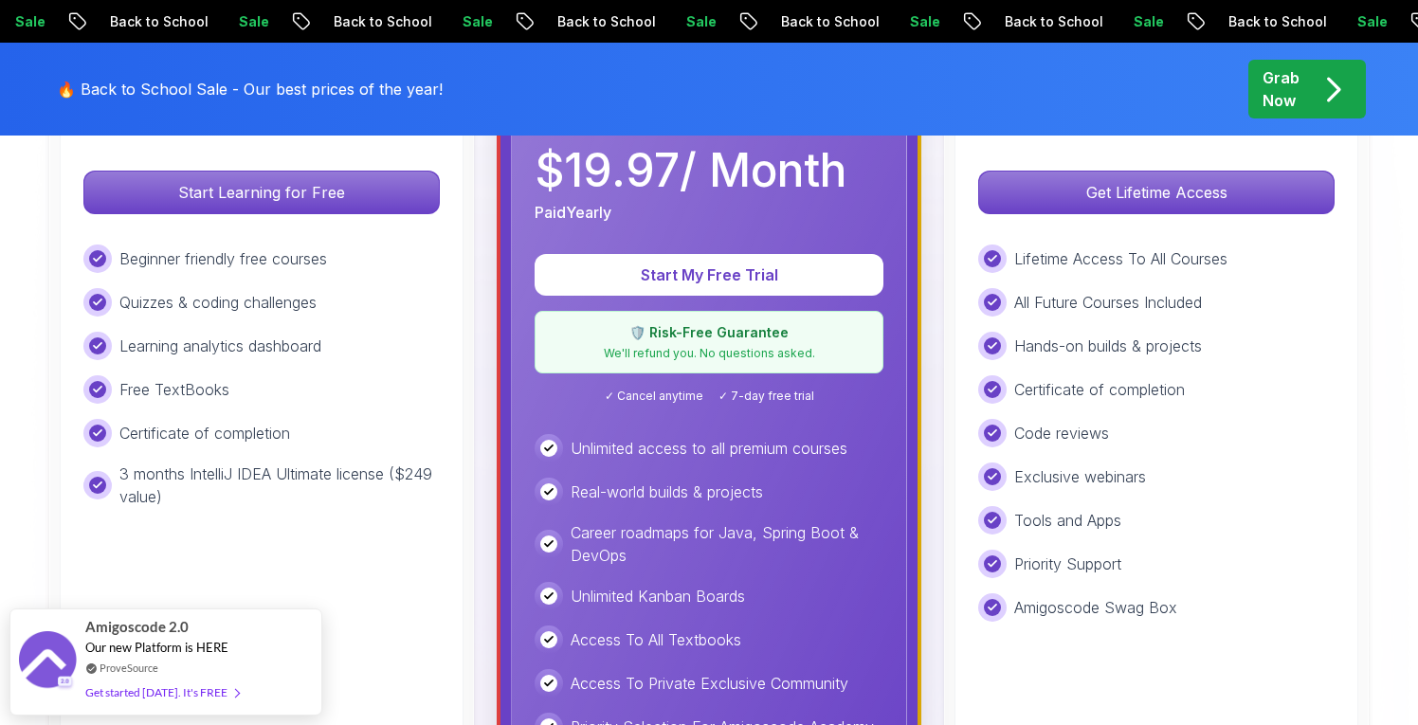
scroll to position [680, 0]
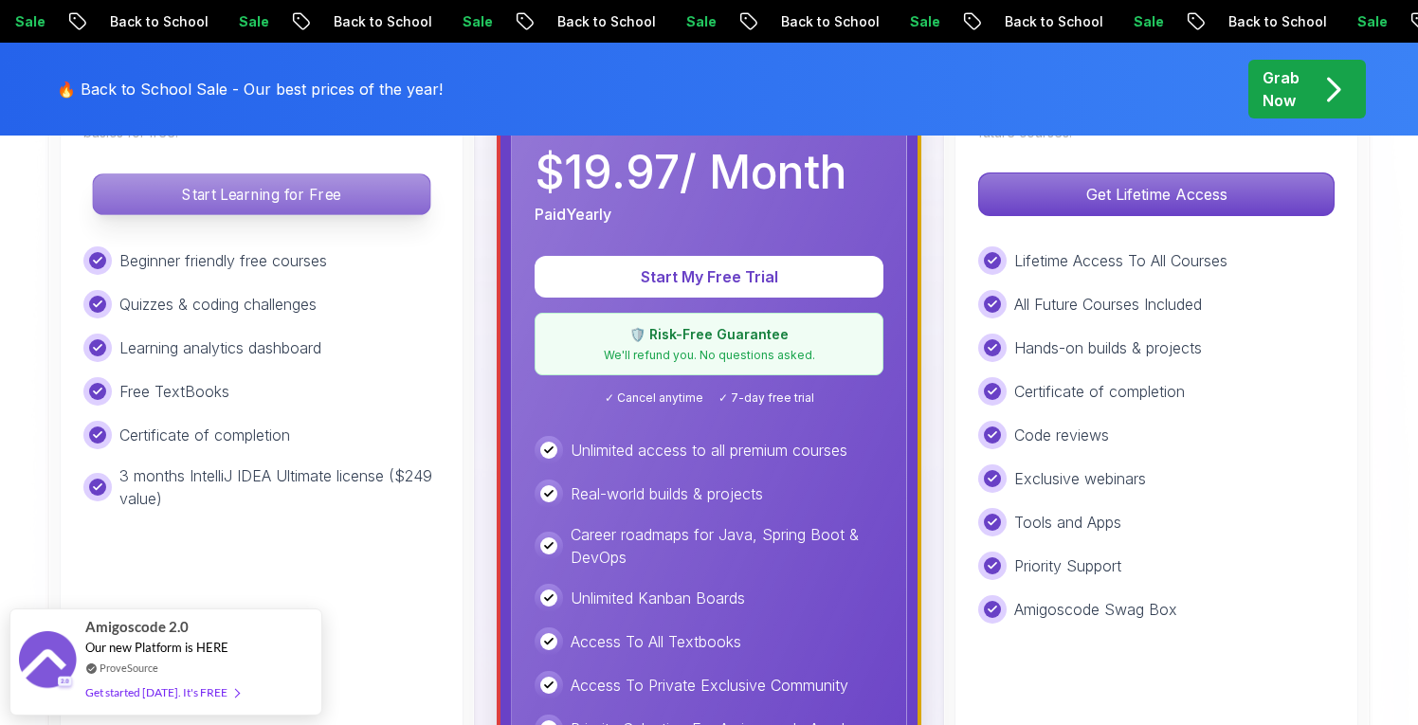
click at [323, 191] on p "Start Learning for Free" at bounding box center [261, 194] width 337 height 40
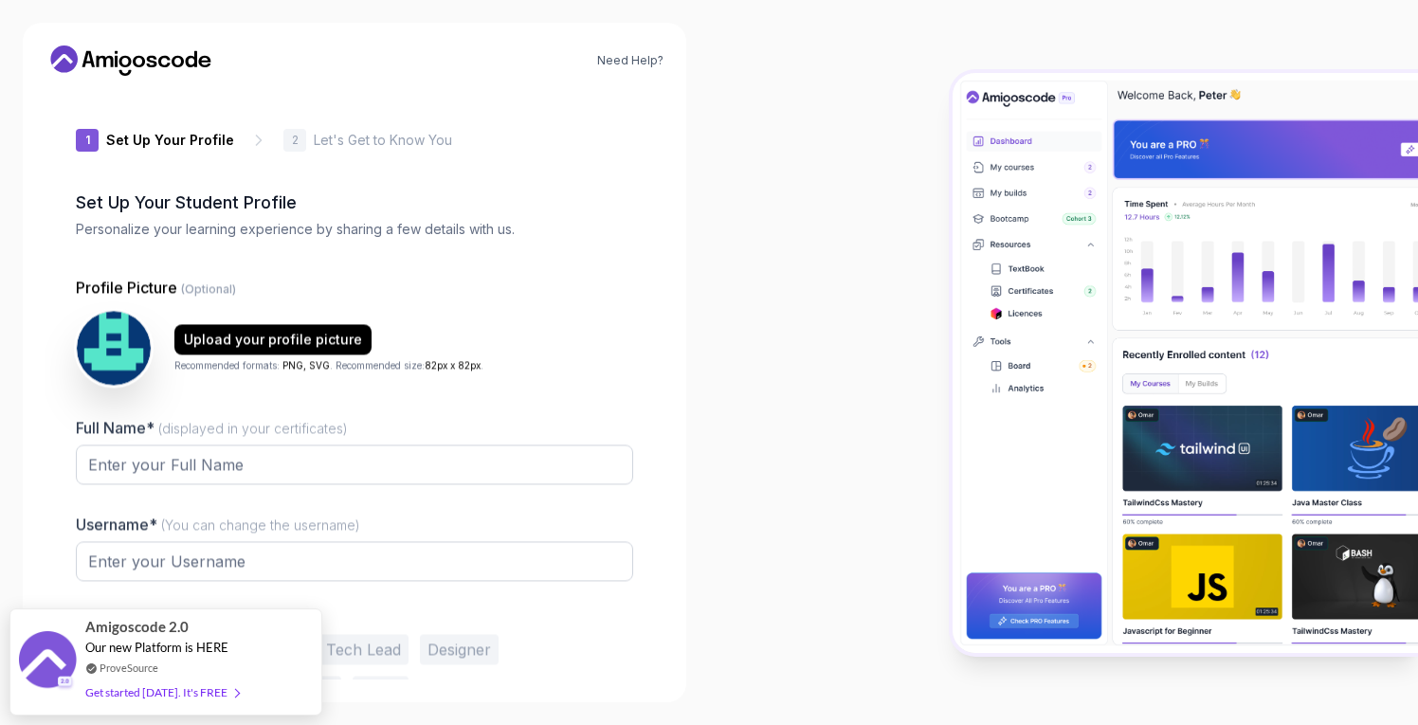
type input "sharpmongooseb59ba"
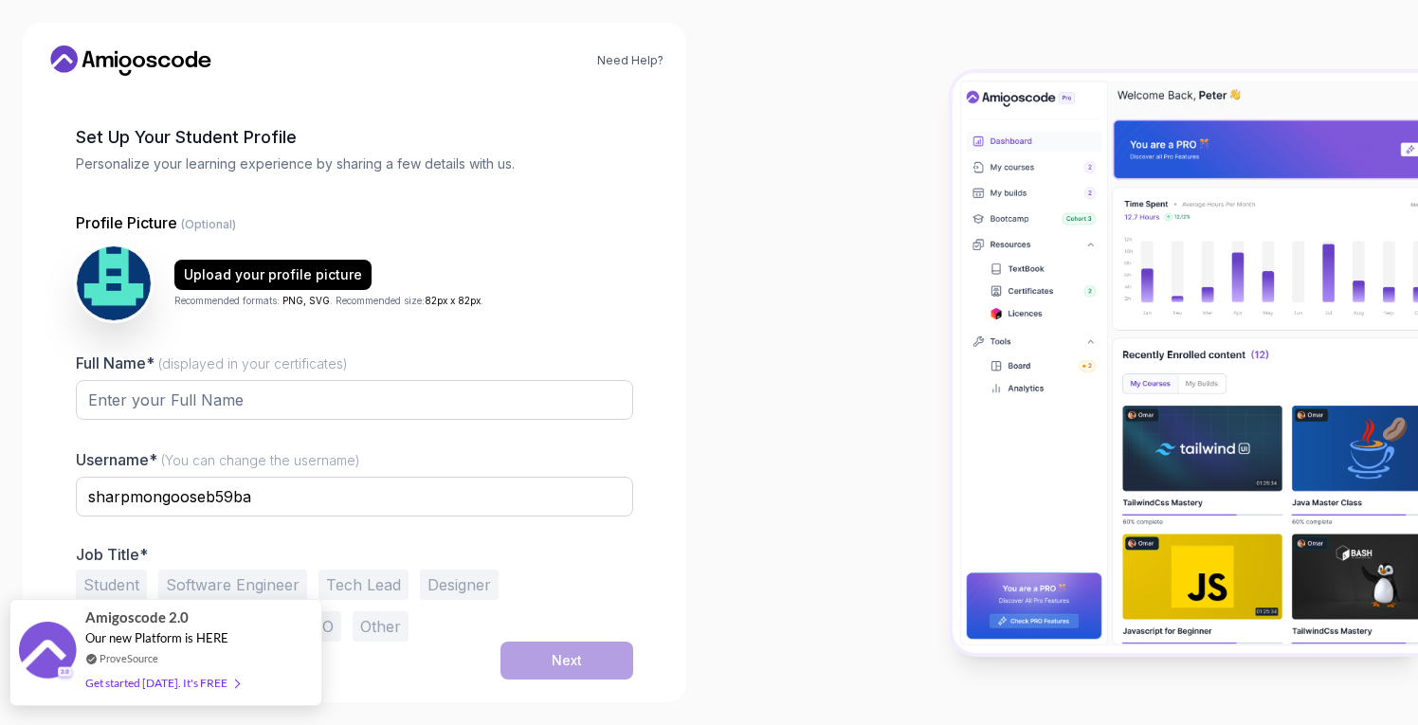
click at [302, 613] on div "Amigoscode 2.0 Our new Platform is HERE ProveSource Get started today. It's FREE" at bounding box center [165, 652] width 313 height 107
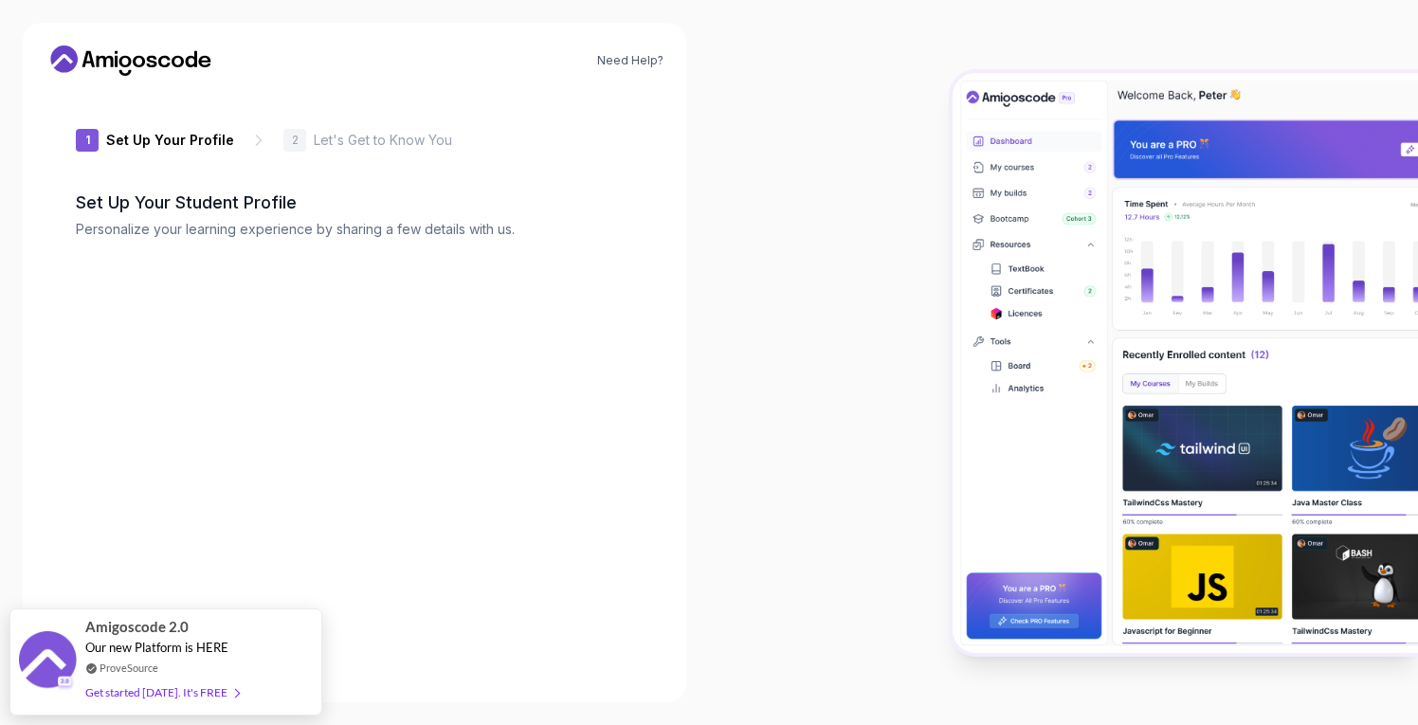
type input "wittyjaguar6600d"
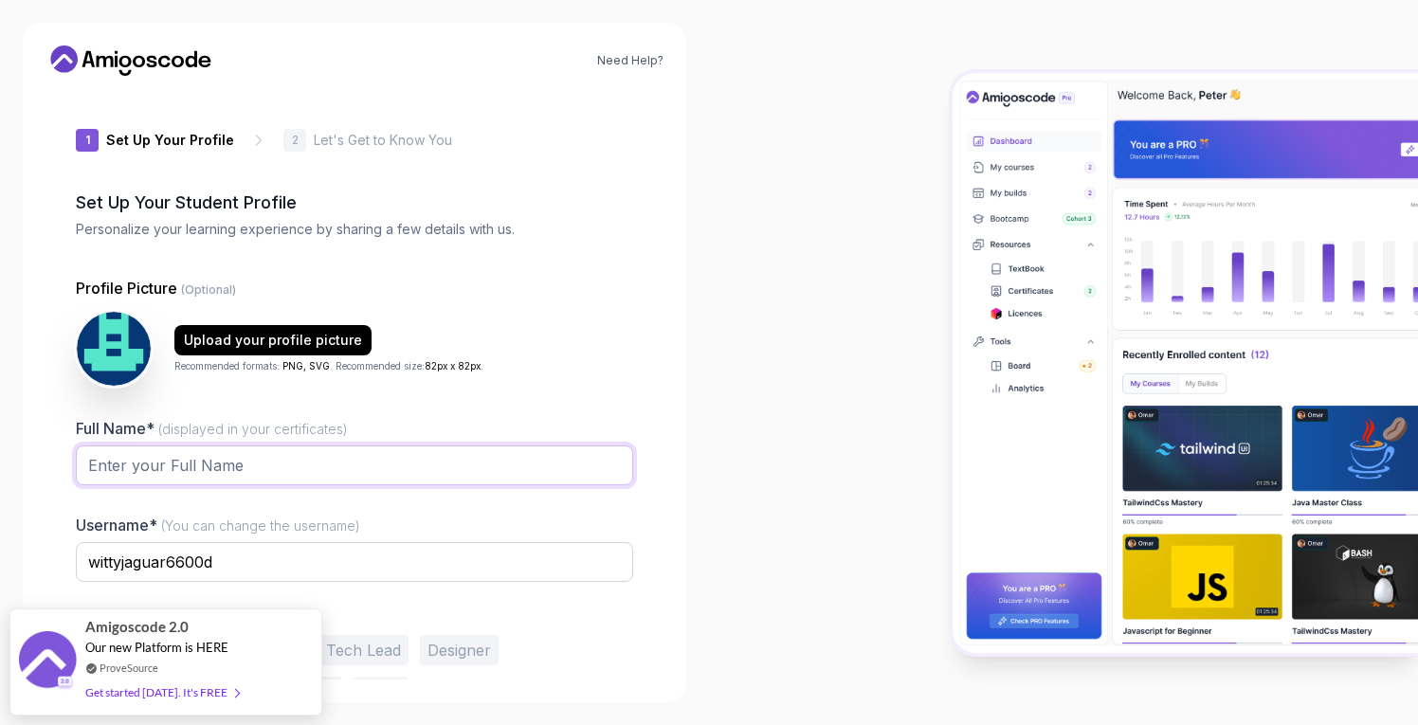
click at [409, 453] on input "Full Name* (displayed in your certificates)" at bounding box center [355, 466] width 558 height 40
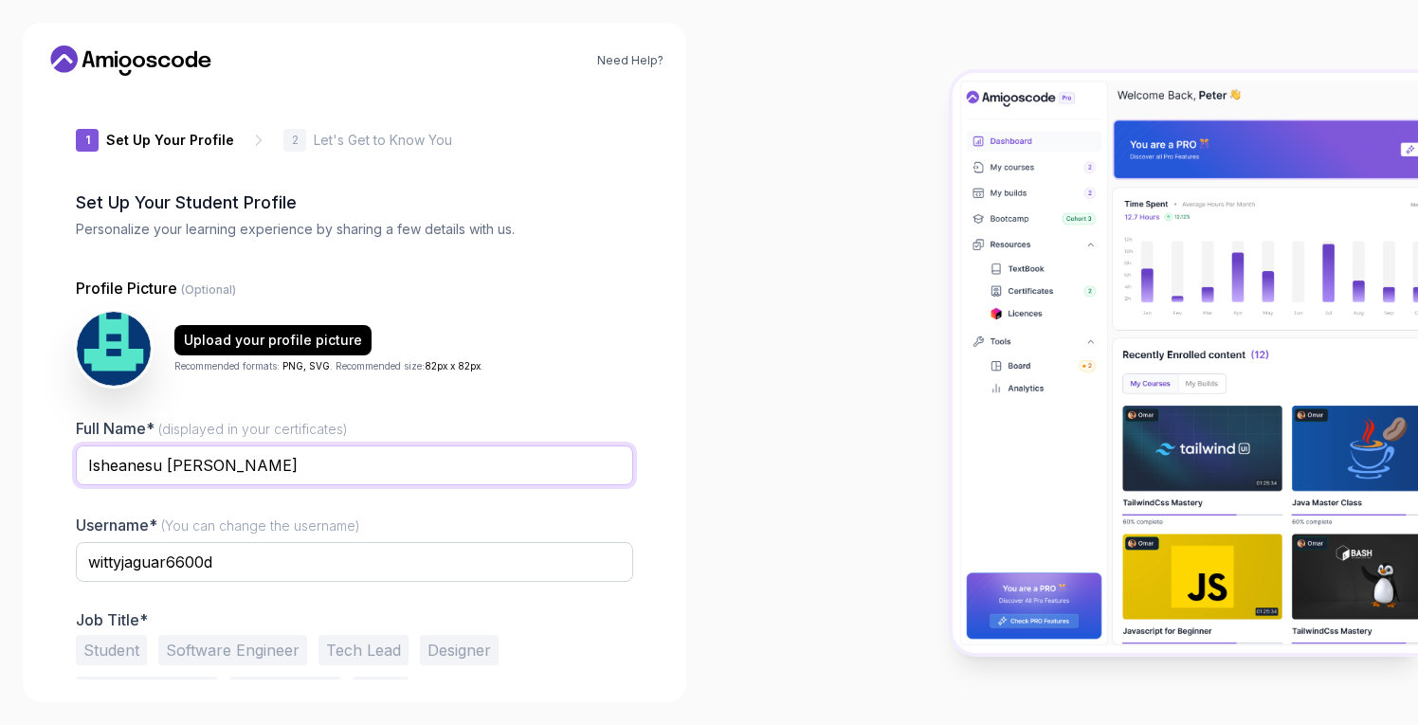
type input "Isheanesu [PERSON_NAME]"
click at [365, 550] on input "wittyjaguar6600d" at bounding box center [355, 562] width 558 height 40
type input "sywittyjaguar6600d"
type input "syntaxSangoma"
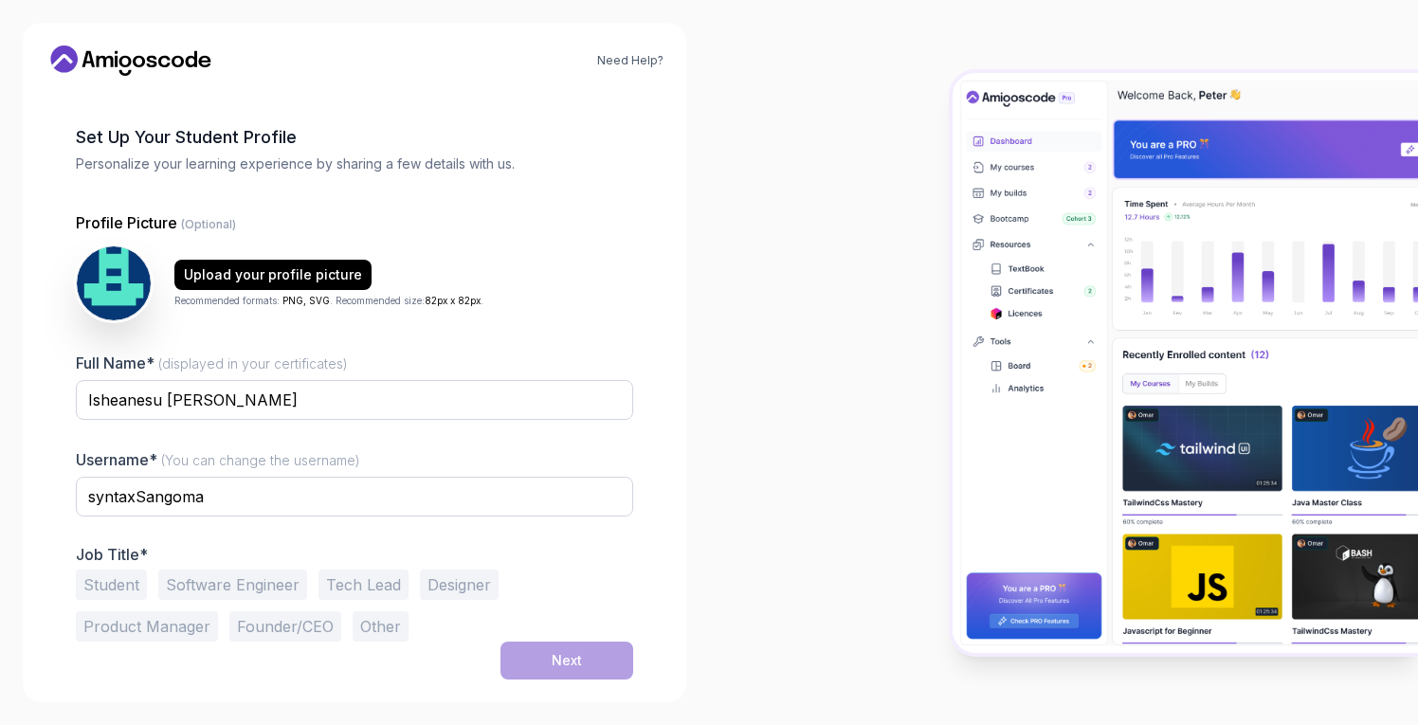
click at [185, 580] on button "Software Engineer" at bounding box center [232, 585] width 149 height 30
click at [543, 648] on button "Next" at bounding box center [567, 661] width 133 height 38
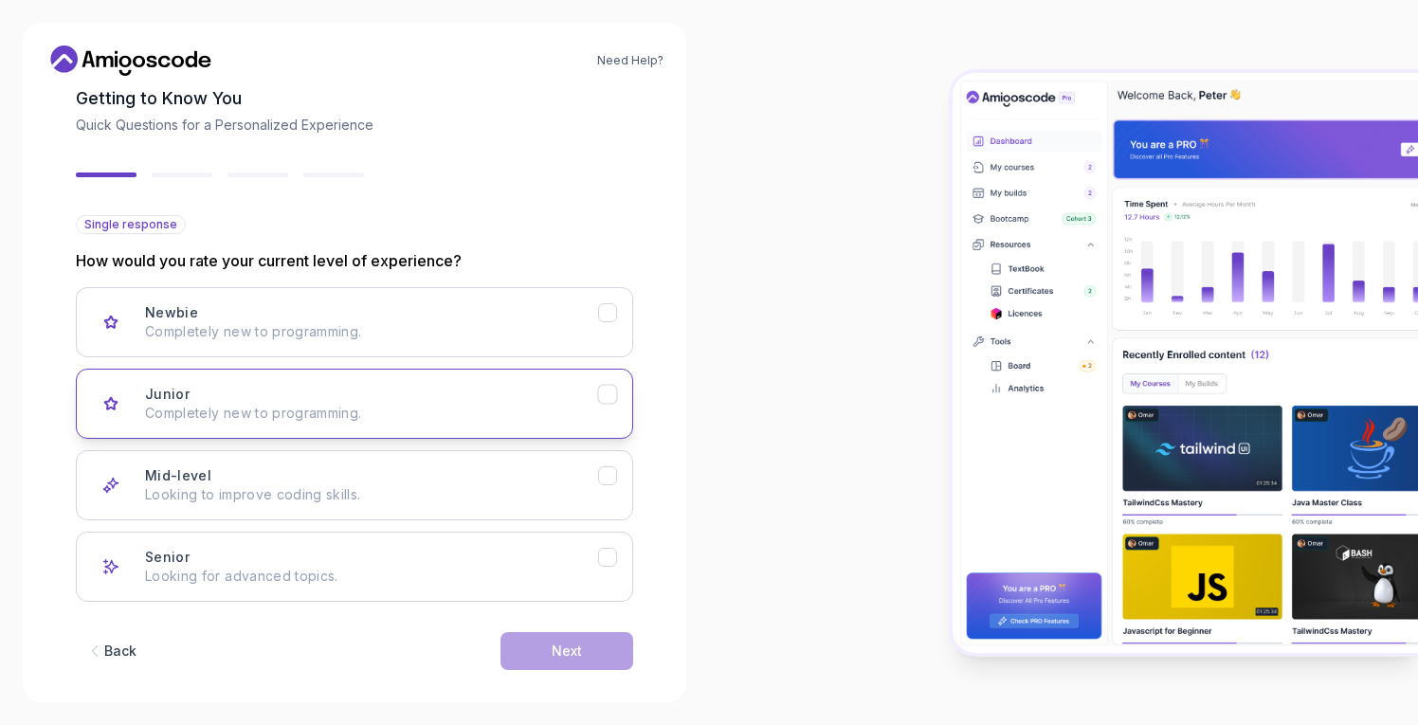
scroll to position [125, 0]
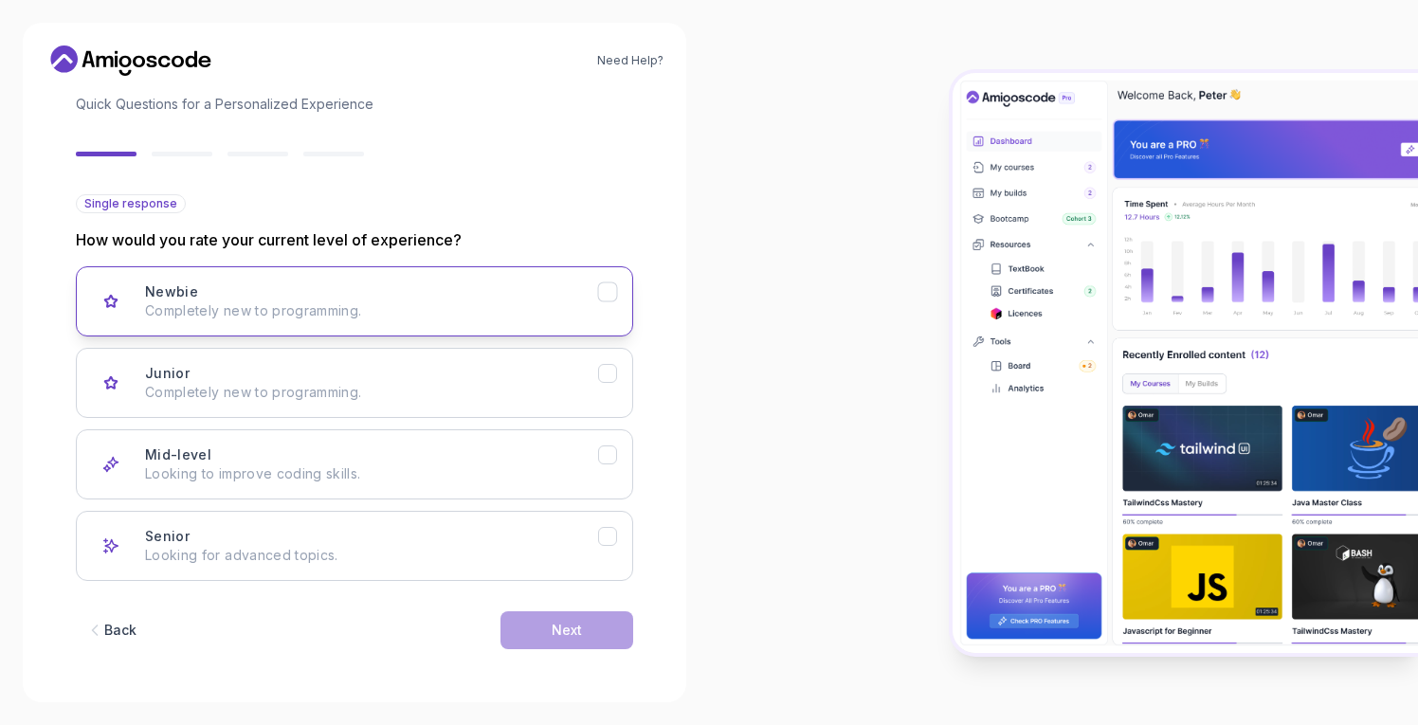
click at [375, 309] on p "Completely new to programming." at bounding box center [371, 311] width 453 height 19
click at [568, 625] on div "Next" at bounding box center [567, 630] width 30 height 19
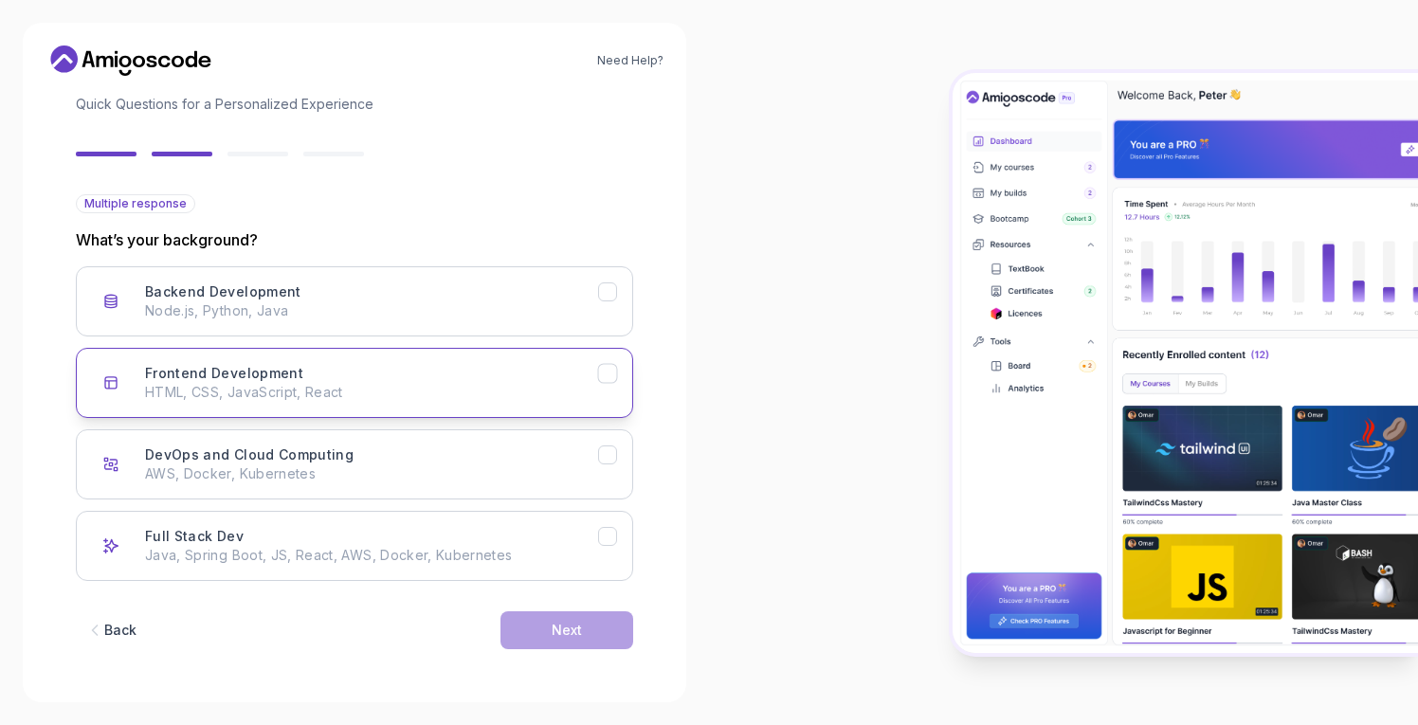
click at [351, 393] on p "HTML, CSS, JavaScript, React" at bounding box center [371, 392] width 453 height 19
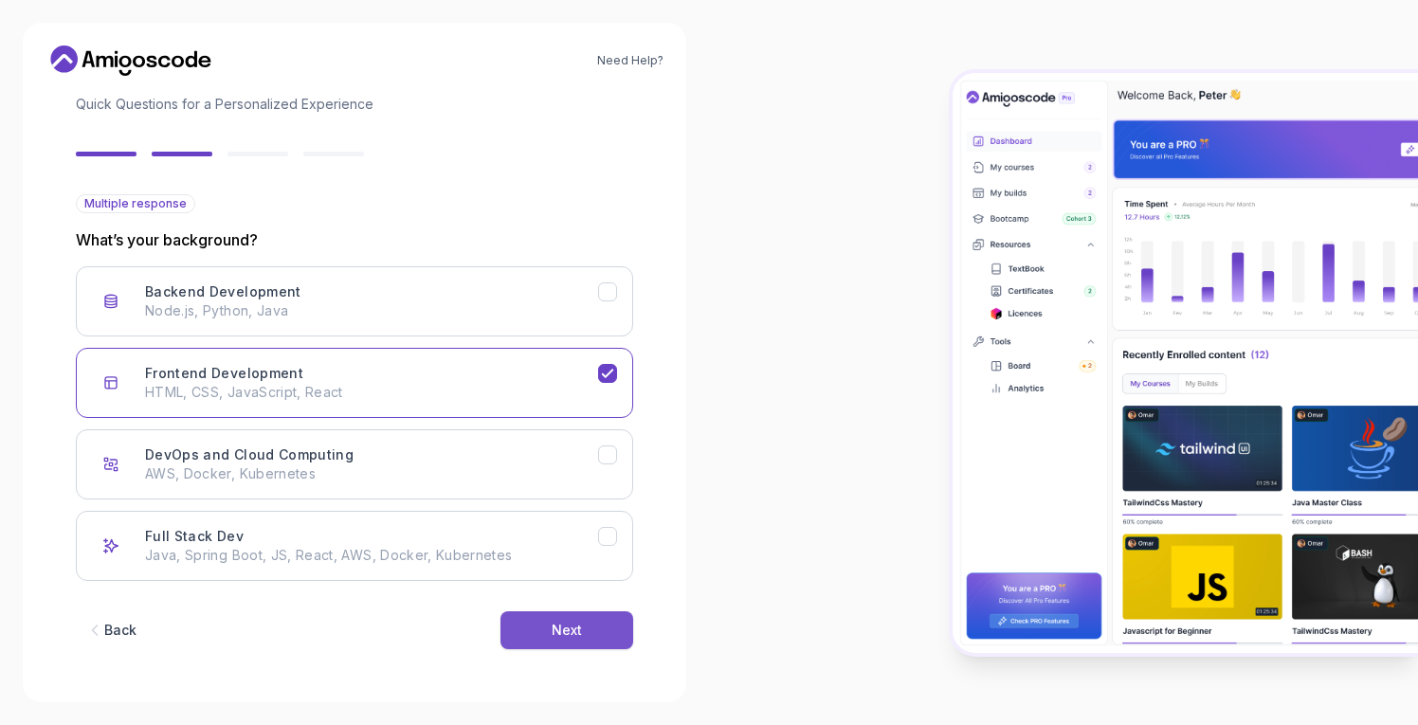
click at [554, 625] on div "Next" at bounding box center [567, 630] width 30 height 19
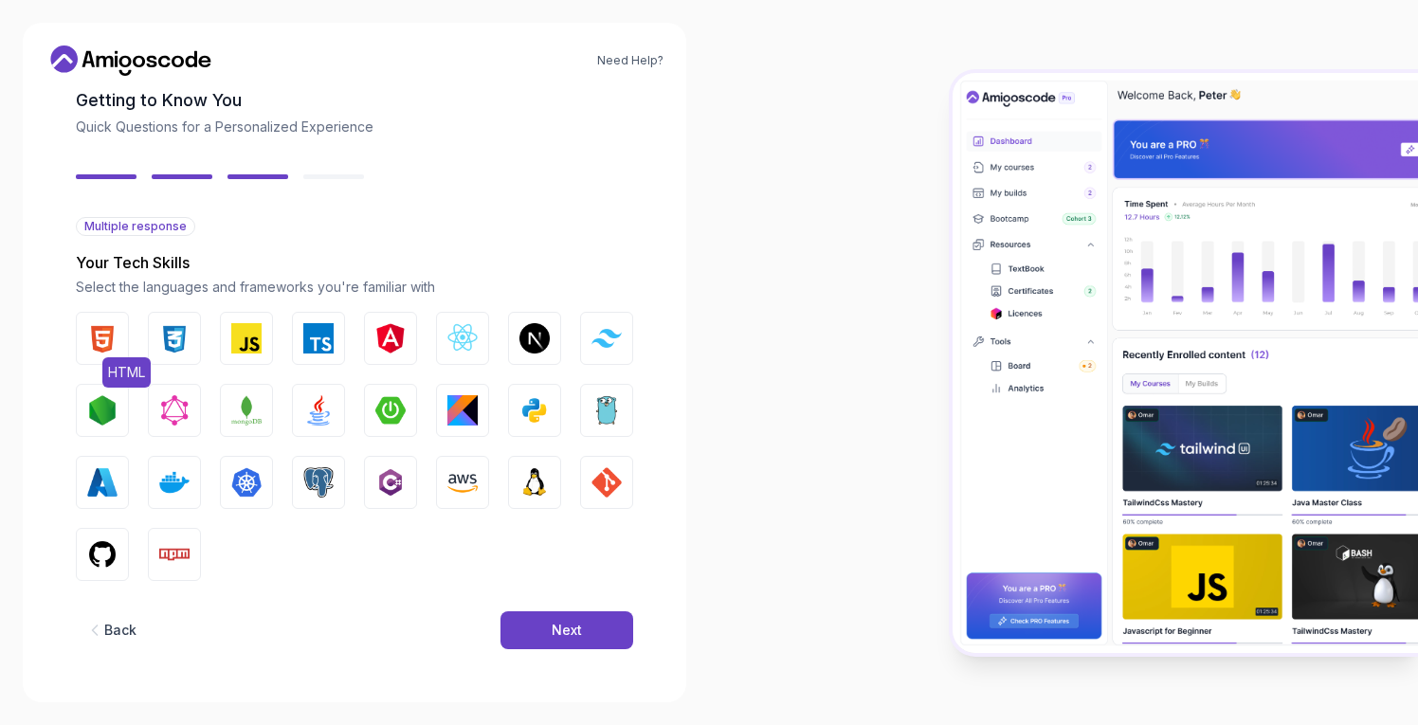
click at [98, 332] on img "button" at bounding box center [102, 338] width 30 height 30
click at [149, 342] on button "CSS" at bounding box center [174, 338] width 53 height 53
click at [229, 332] on button "JavaScript" at bounding box center [246, 338] width 53 height 53
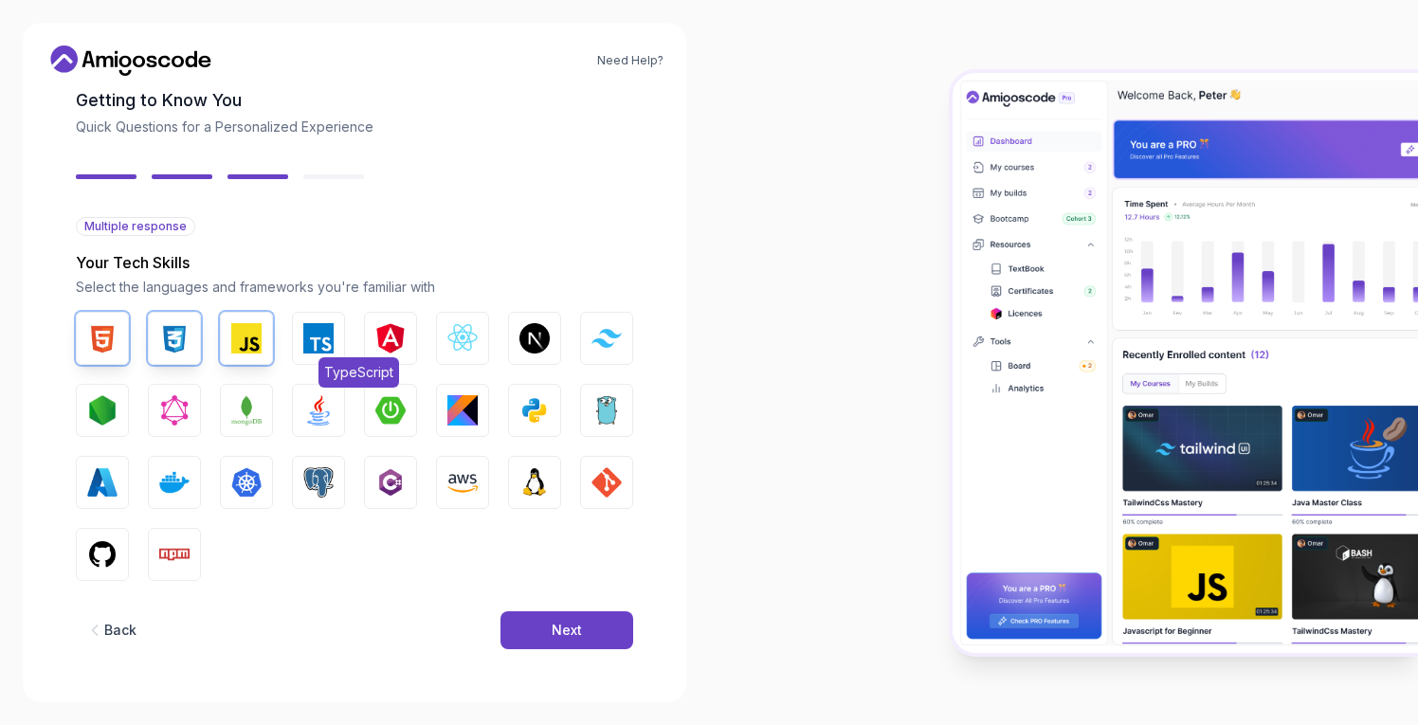
click at [305, 332] on img "button" at bounding box center [318, 338] width 30 height 30
click at [457, 316] on button "React.js" at bounding box center [462, 338] width 53 height 53
click at [529, 331] on img "button" at bounding box center [535, 338] width 30 height 30
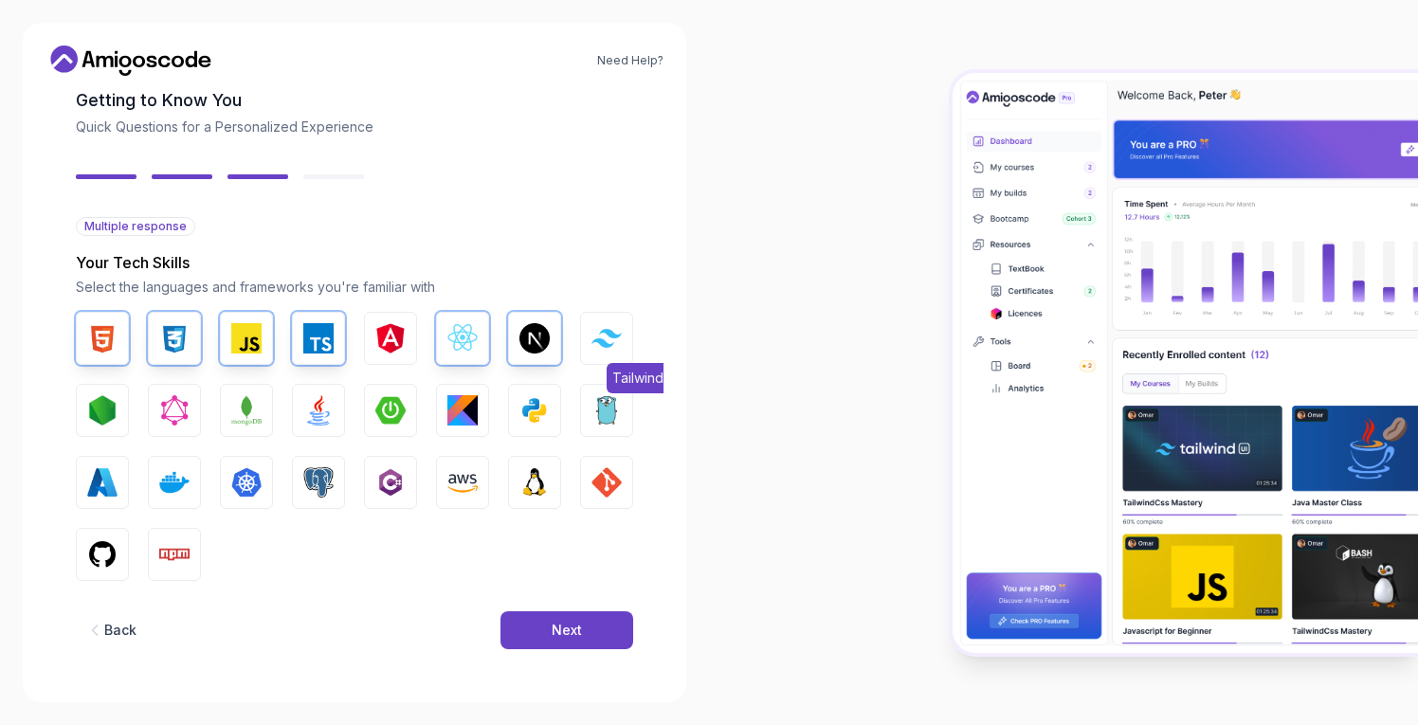
click at [604, 320] on button "Tailwind CSS" at bounding box center [606, 338] width 53 height 53
click at [89, 552] on img "button" at bounding box center [102, 555] width 30 height 30
click at [595, 478] on img "button" at bounding box center [607, 482] width 30 height 30
click at [183, 562] on img "button" at bounding box center [174, 555] width 30 height 30
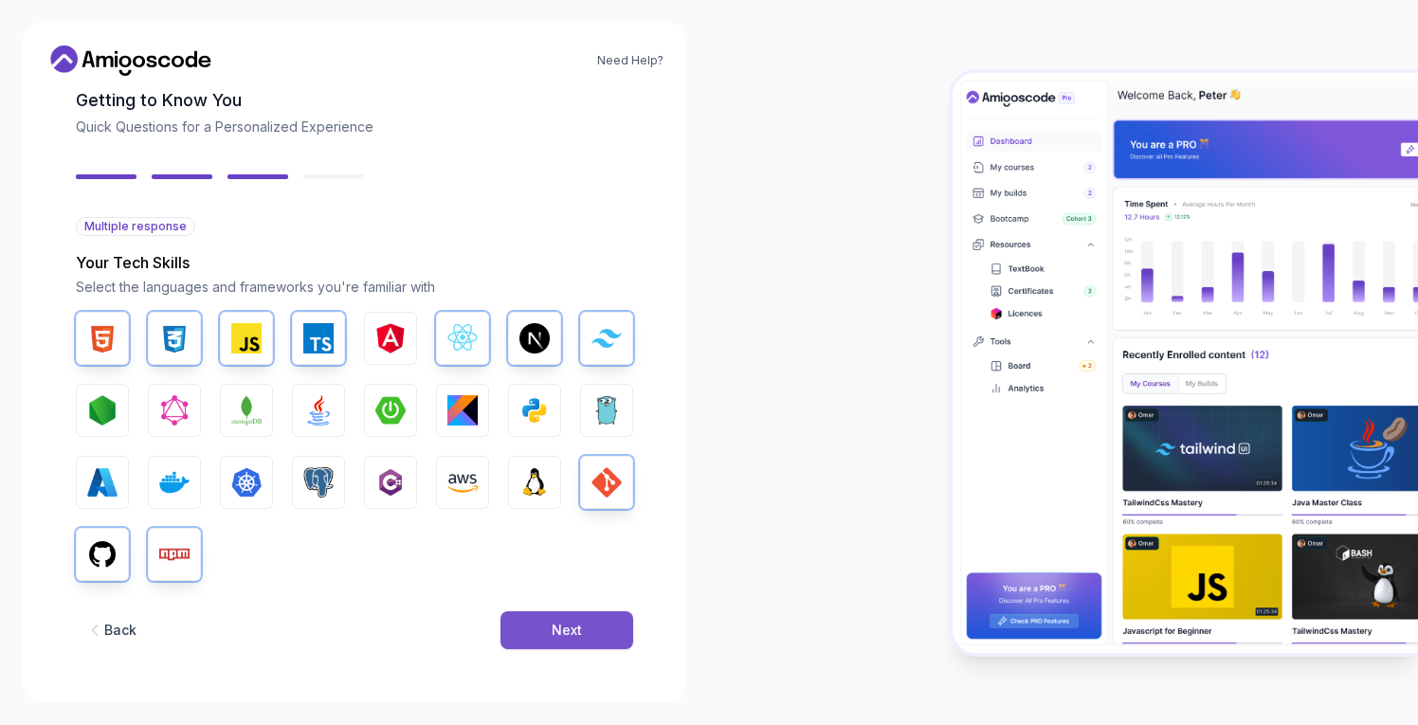
click at [584, 626] on button "Next" at bounding box center [567, 631] width 133 height 38
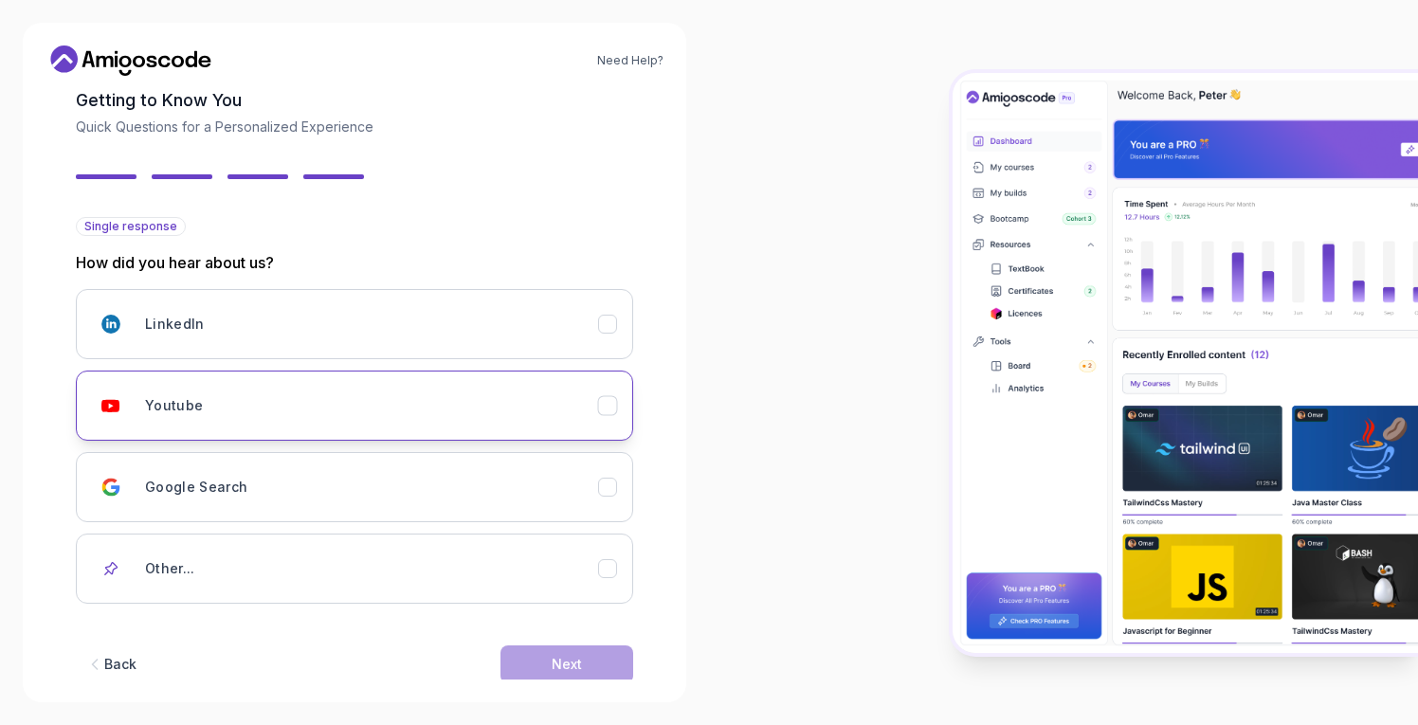
click at [485, 375] on button "Youtube" at bounding box center [355, 406] width 558 height 70
click at [570, 655] on div "Next" at bounding box center [567, 664] width 30 height 19
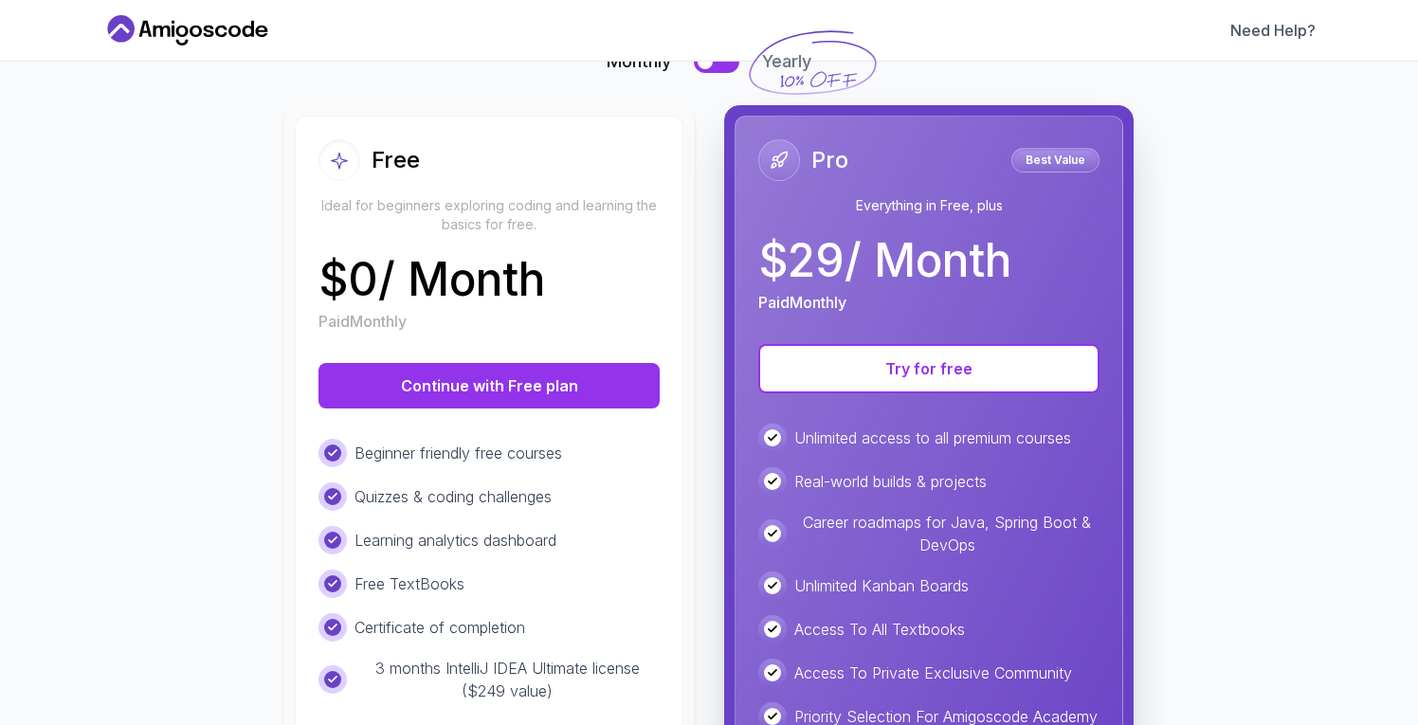
scroll to position [166, 0]
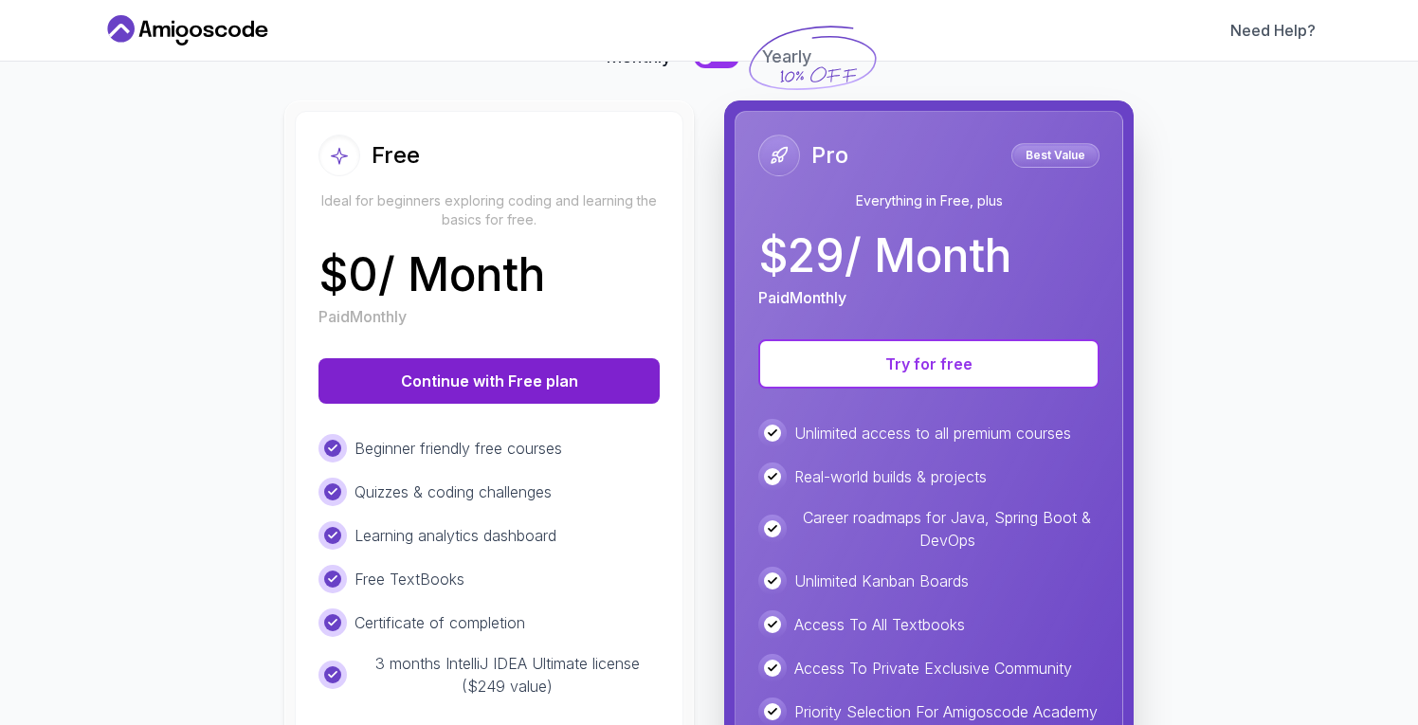
click at [530, 376] on button "Continue with Free plan" at bounding box center [489, 381] width 341 height 46
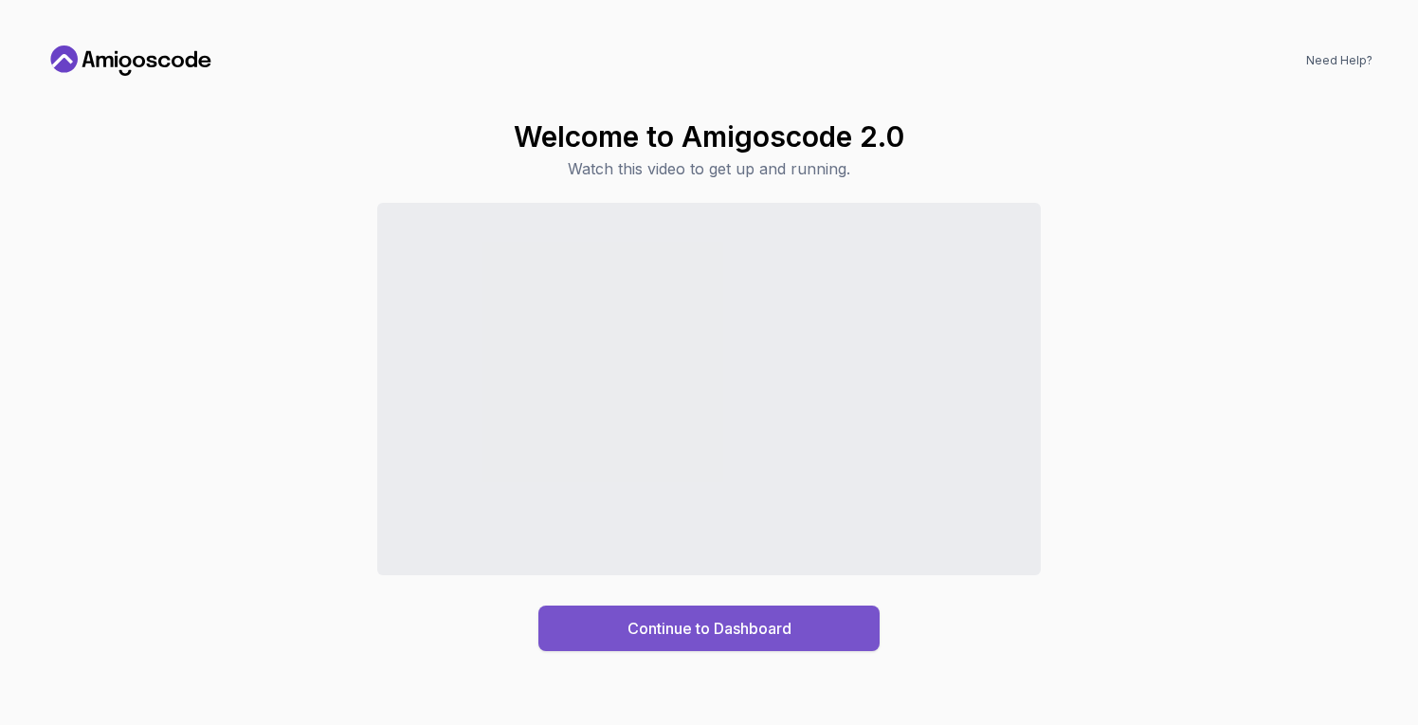
click at [717, 624] on div "Continue to Dashboard" at bounding box center [710, 628] width 164 height 23
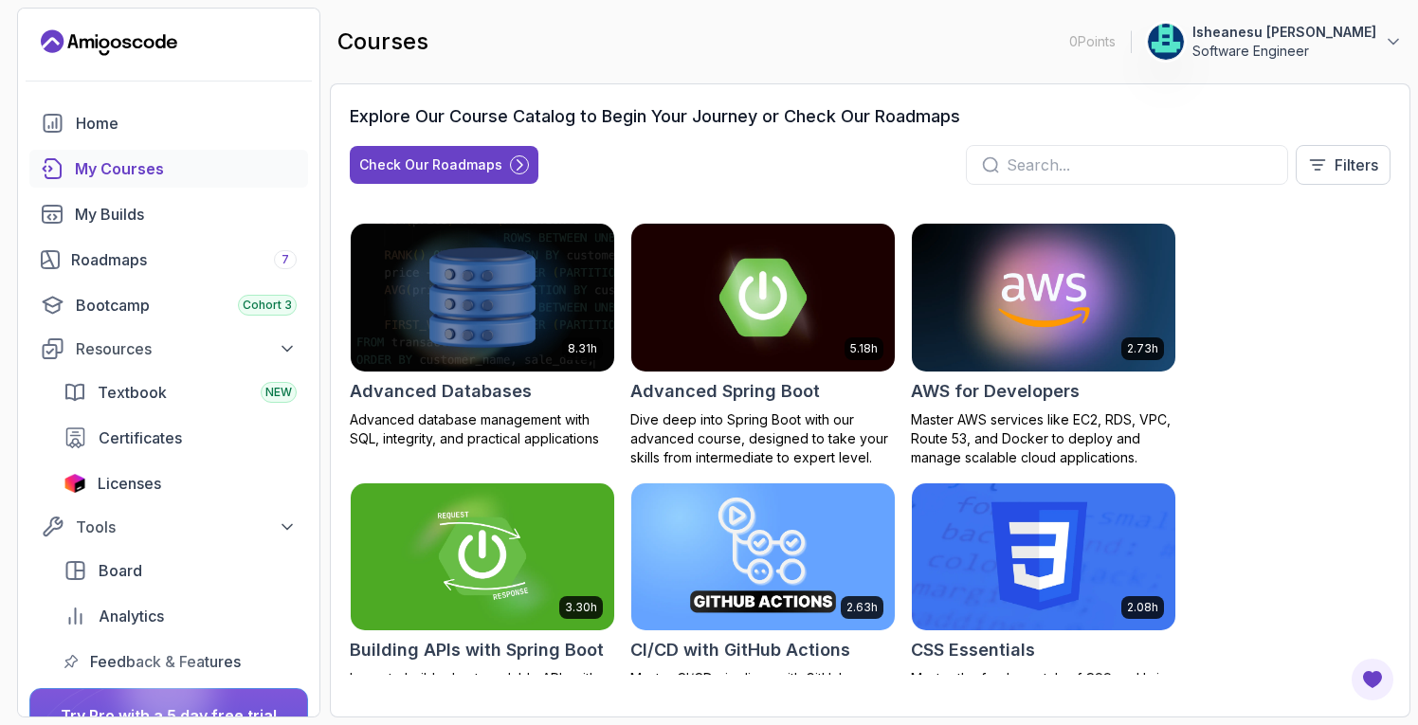
click at [1333, 46] on p "Software Engineer" at bounding box center [1285, 51] width 184 height 19
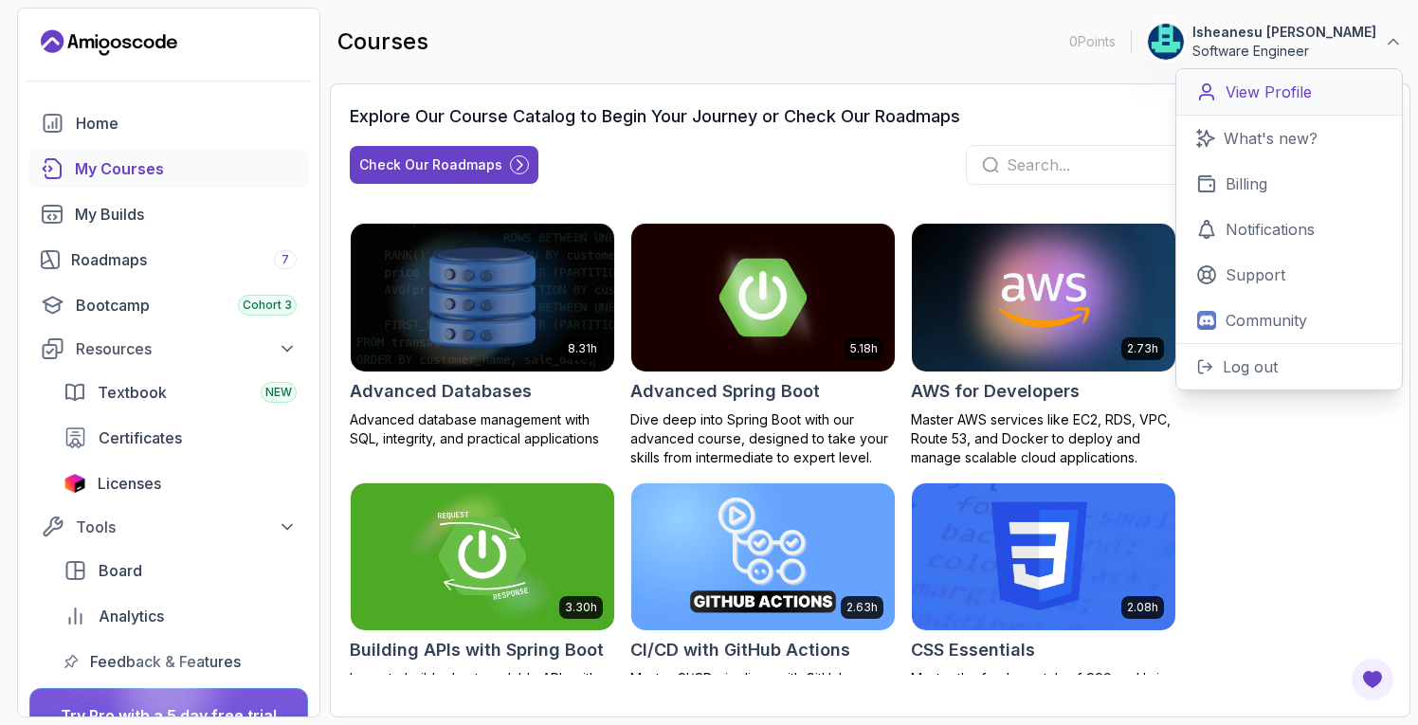
click at [1310, 101] on p "View Profile" at bounding box center [1269, 92] width 86 height 23
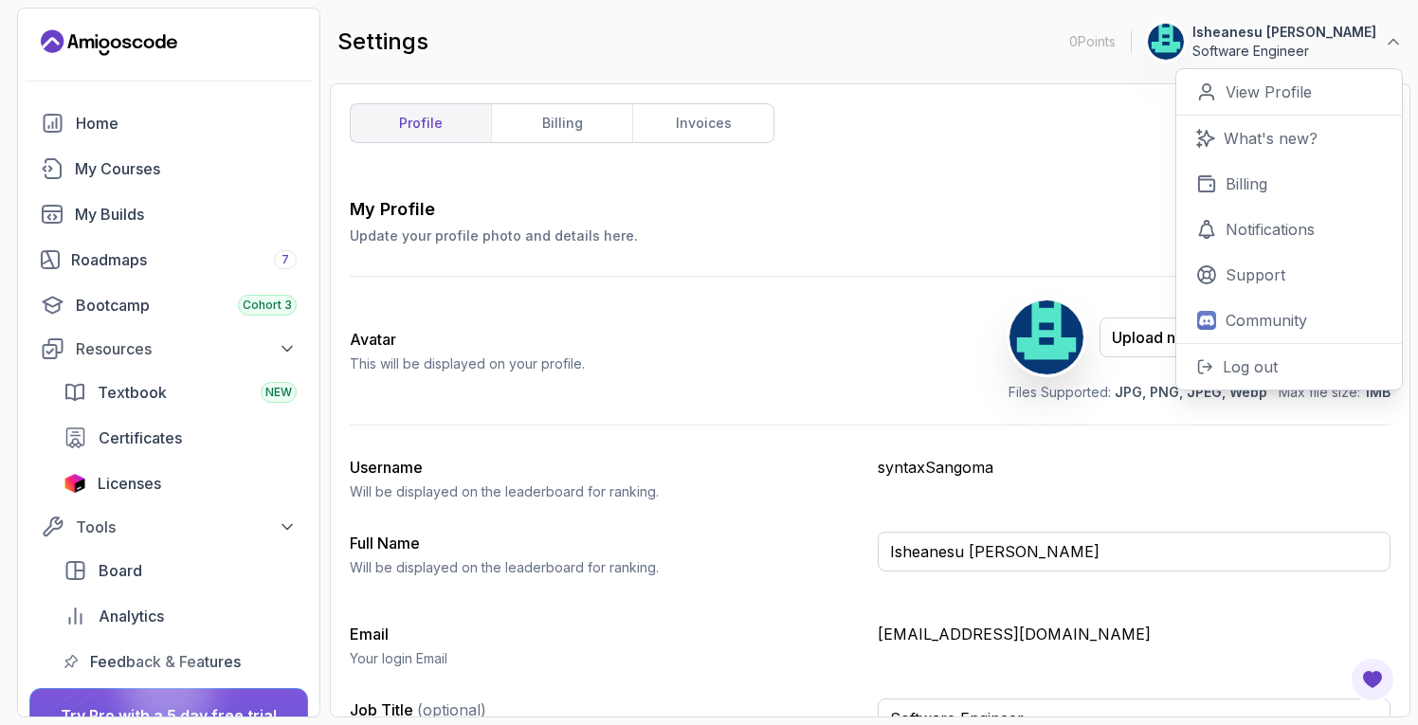
click at [970, 258] on div "My Profile Update your profile photo and details here. Save Avatar This will be…" at bounding box center [870, 477] width 1041 height 563
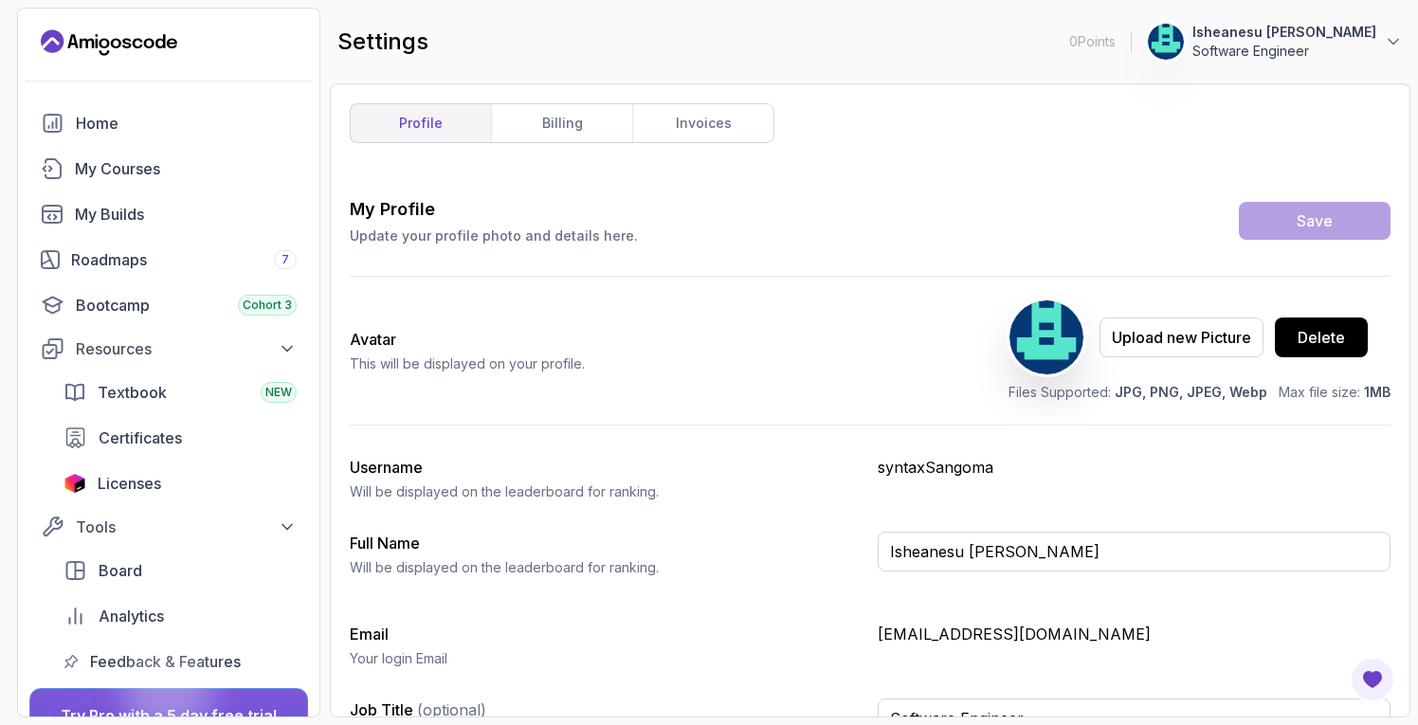
click at [112, 41] on icon "Landing page" at bounding box center [116, 43] width 10 height 10
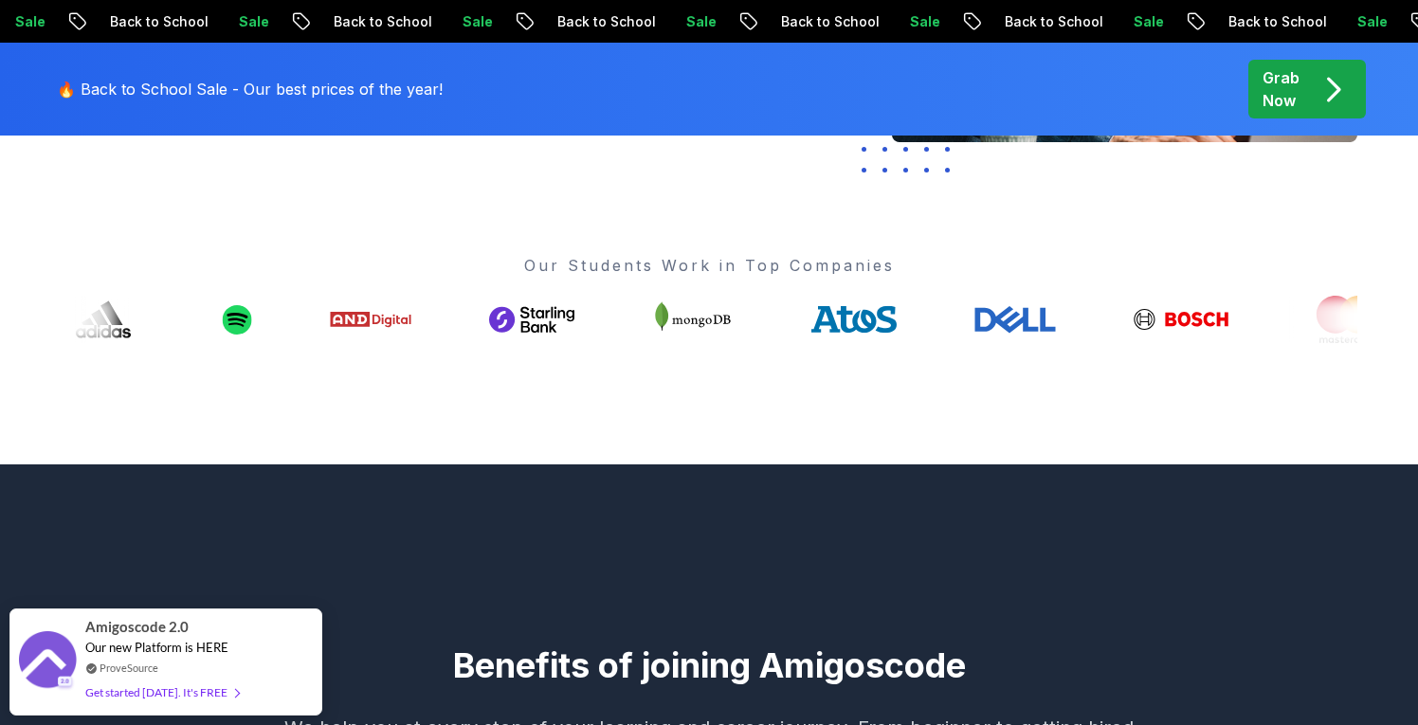
scroll to position [586, 0]
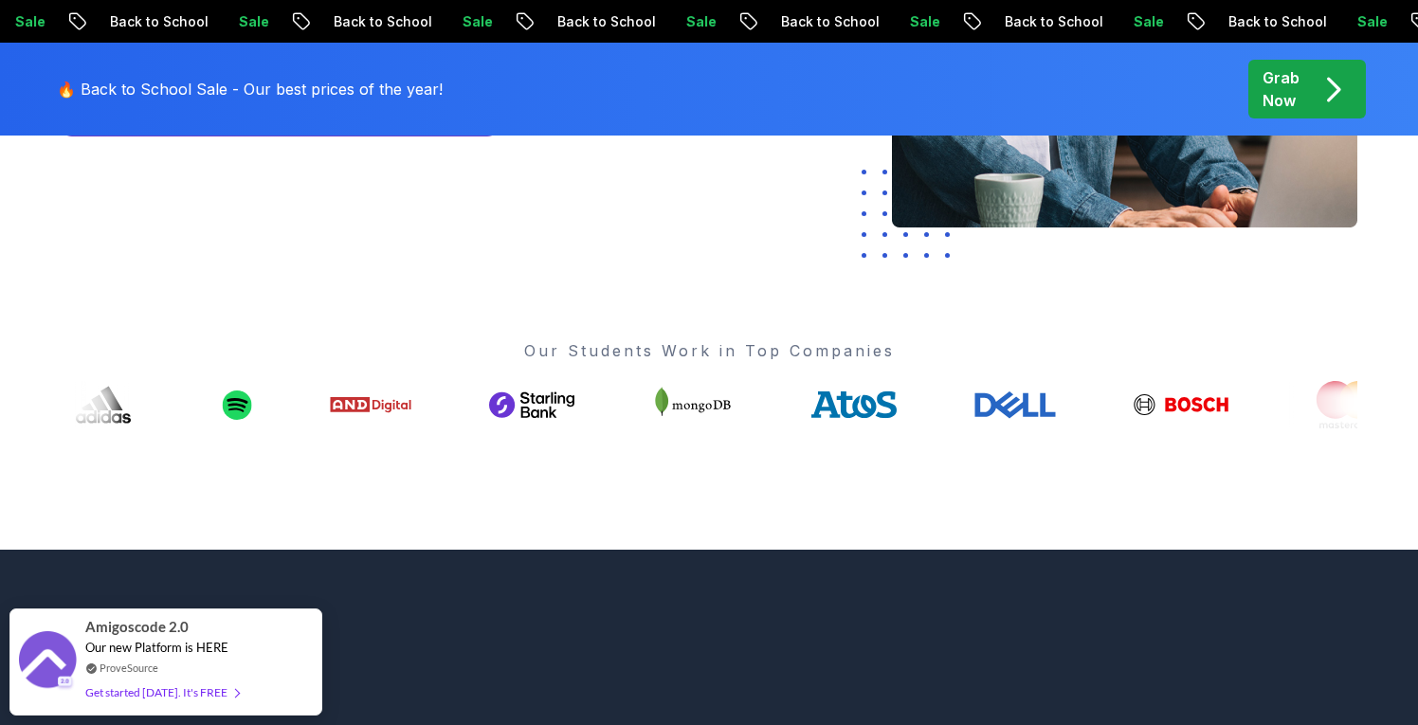
click at [1265, 110] on p "Grab Now" at bounding box center [1281, 89] width 37 height 46
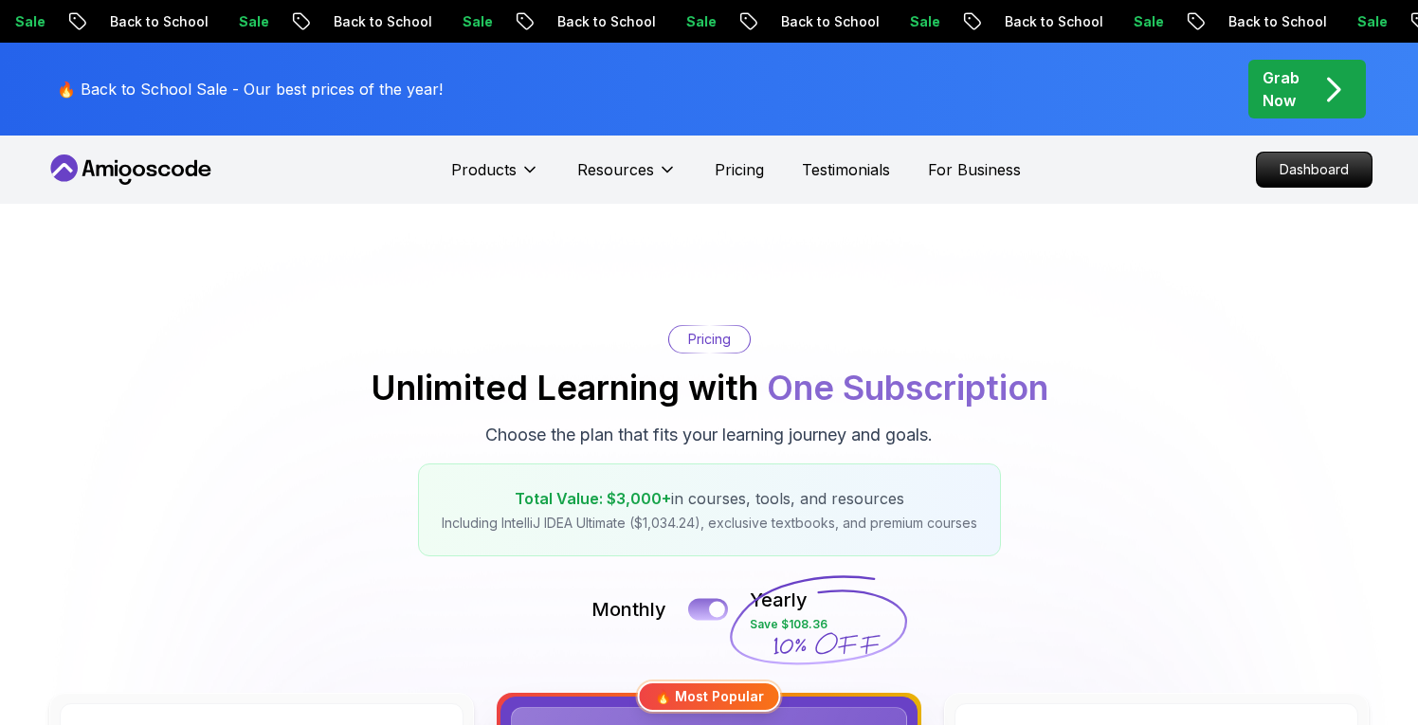
scroll to position [301, 0]
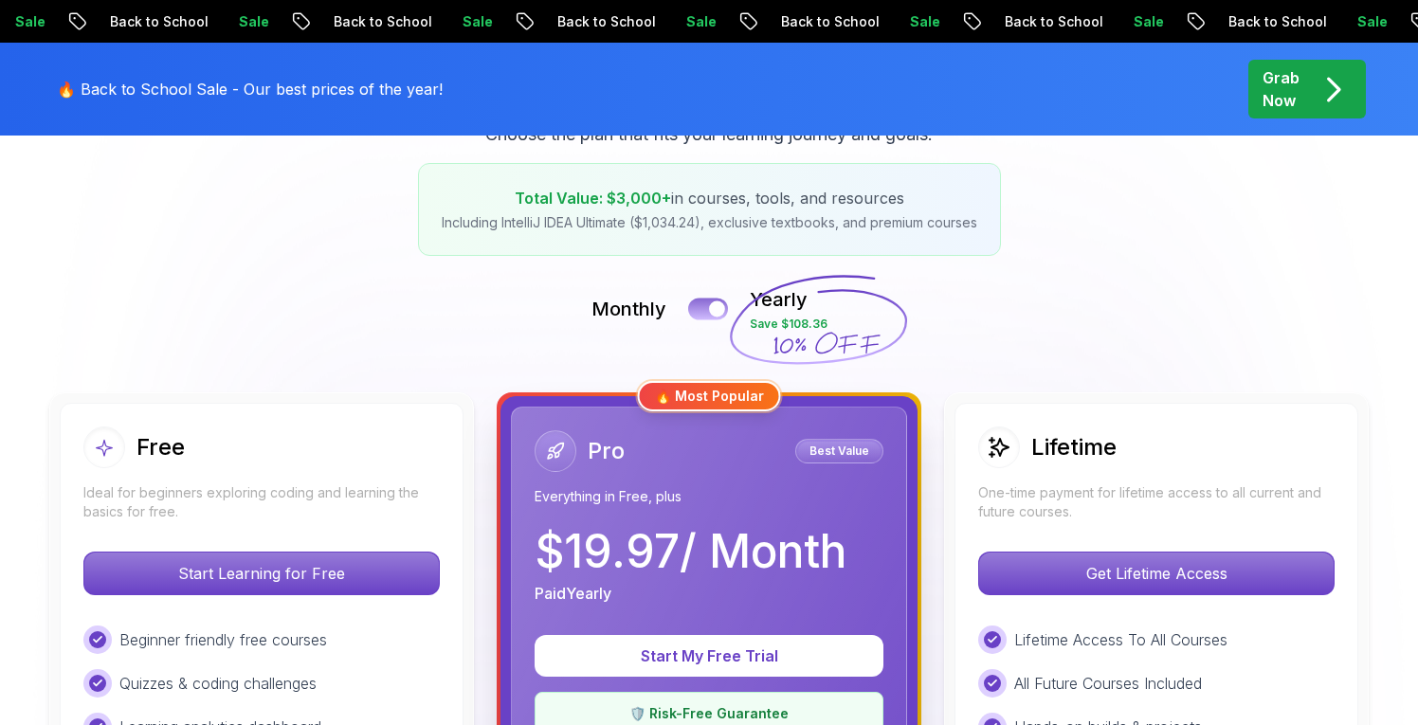
click at [694, 314] on button at bounding box center [708, 309] width 40 height 22
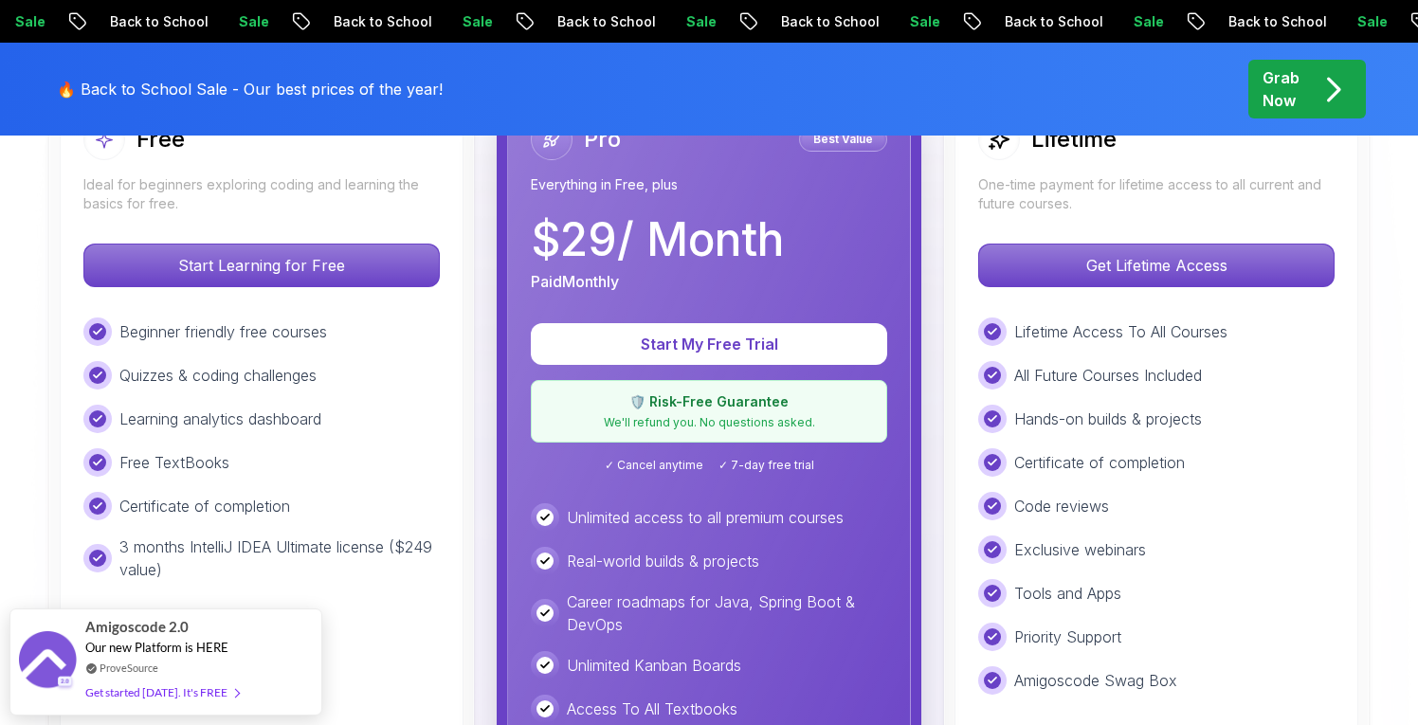
scroll to position [613, 0]
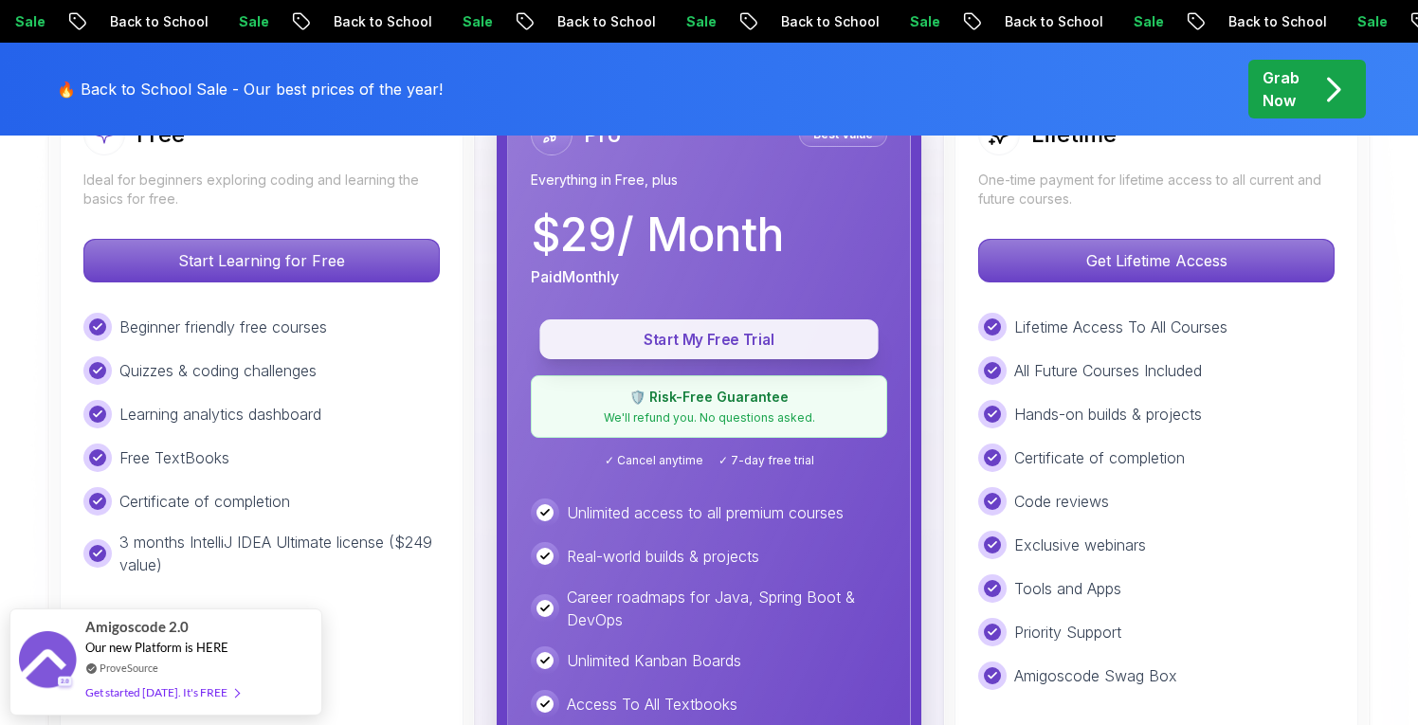
click at [750, 352] on button "Start My Free Trial" at bounding box center [709, 340] width 338 height 40
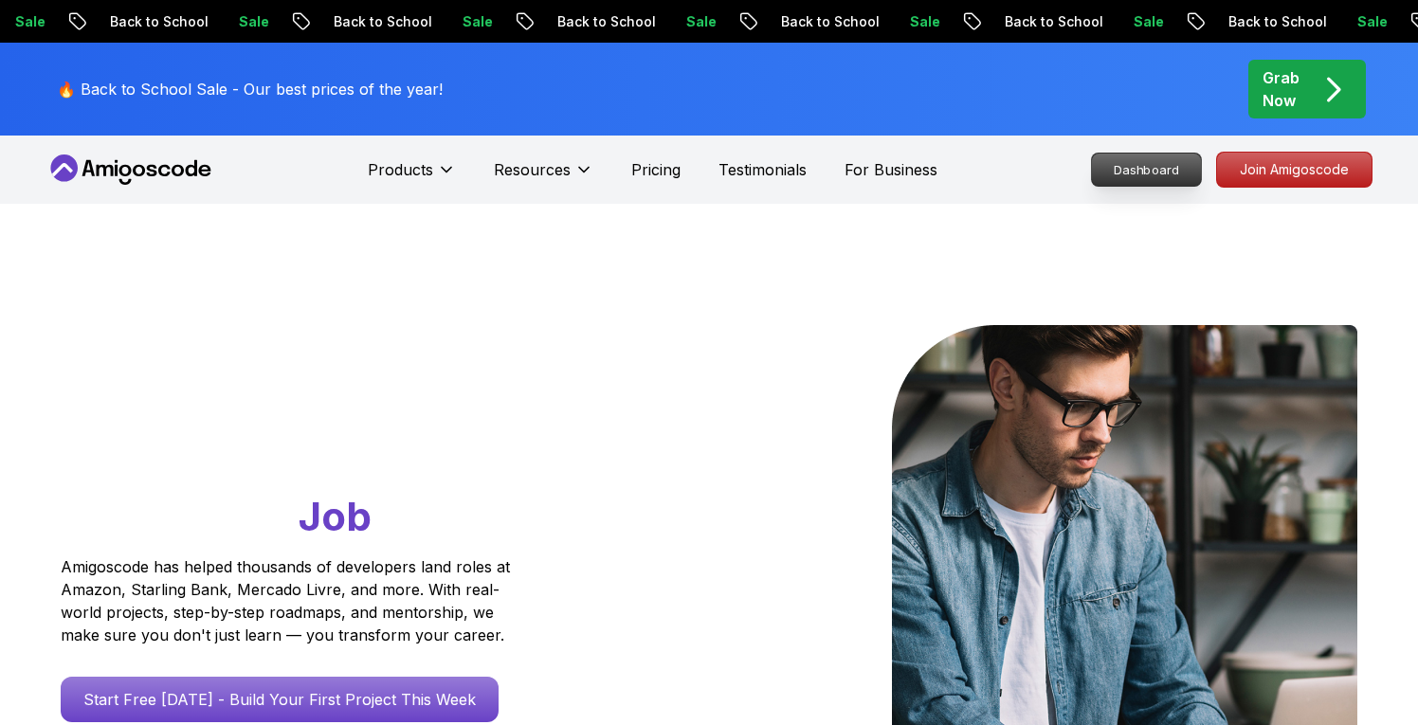
click at [1130, 169] on p "Dashboard" at bounding box center [1146, 170] width 109 height 32
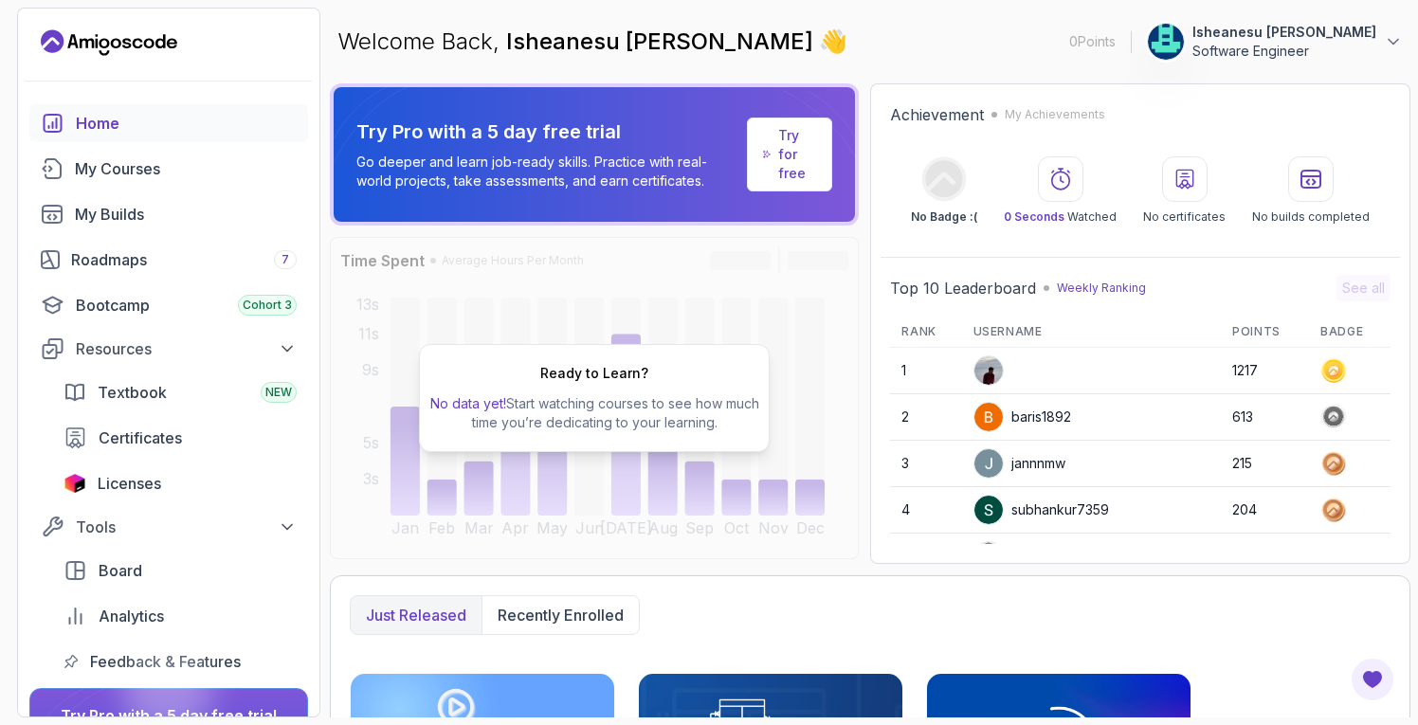
click at [72, 42] on icon "Landing page" at bounding box center [109, 42] width 137 height 30
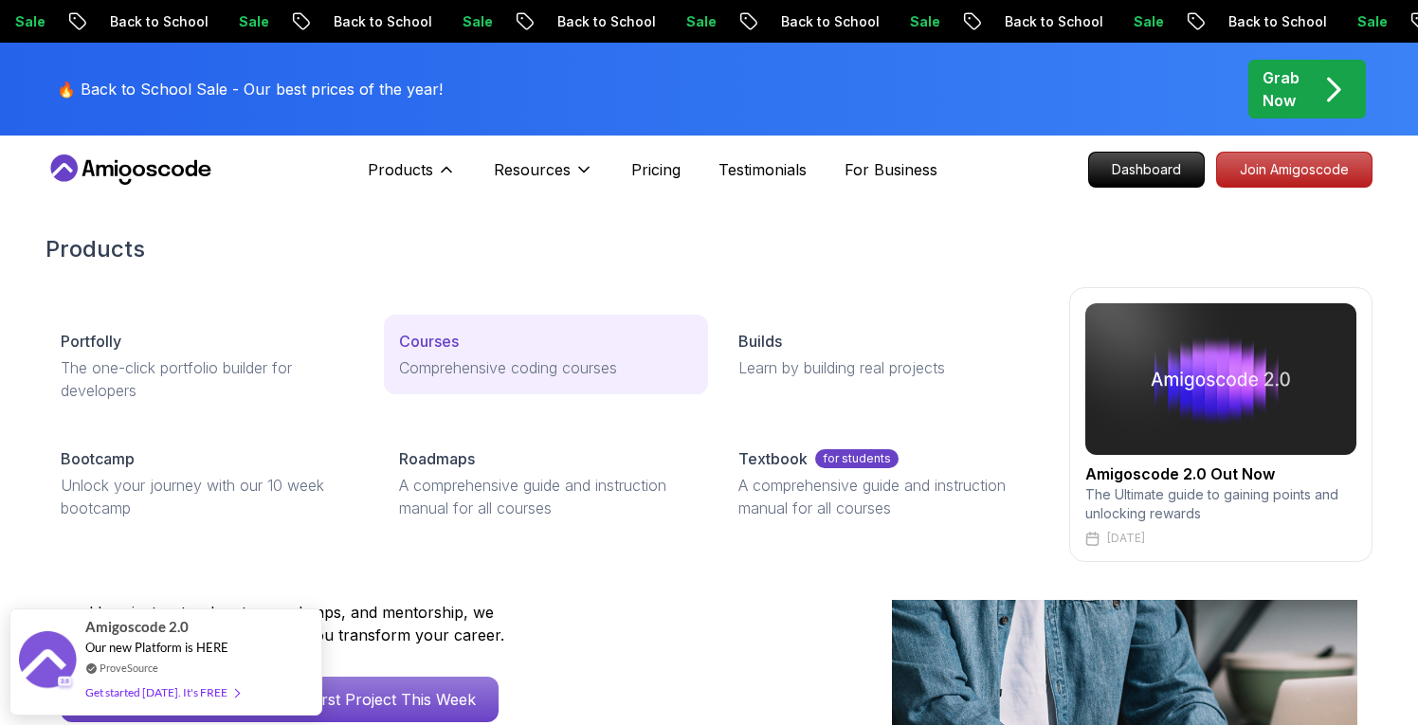
click at [439, 344] on p "Courses" at bounding box center [429, 341] width 60 height 23
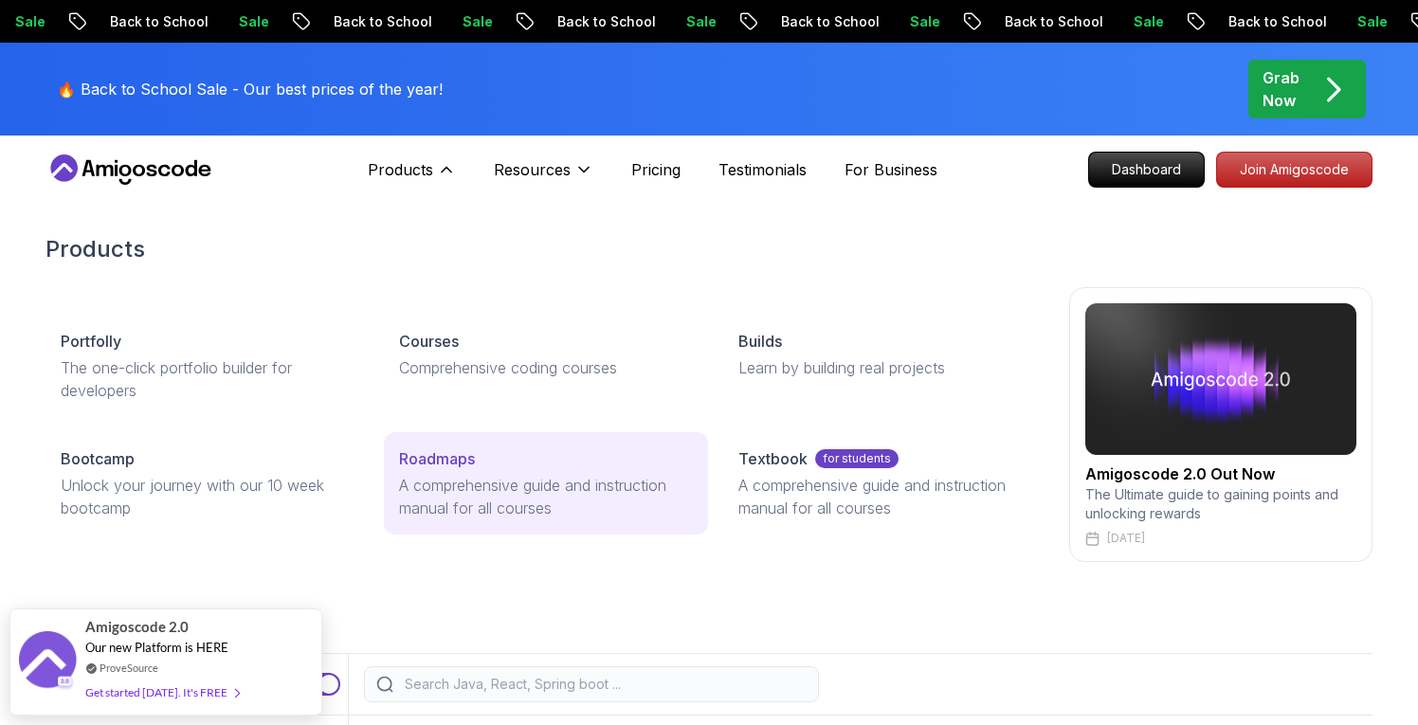
click at [470, 511] on p "A comprehensive guide and instruction manual for all courses" at bounding box center [545, 497] width 293 height 46
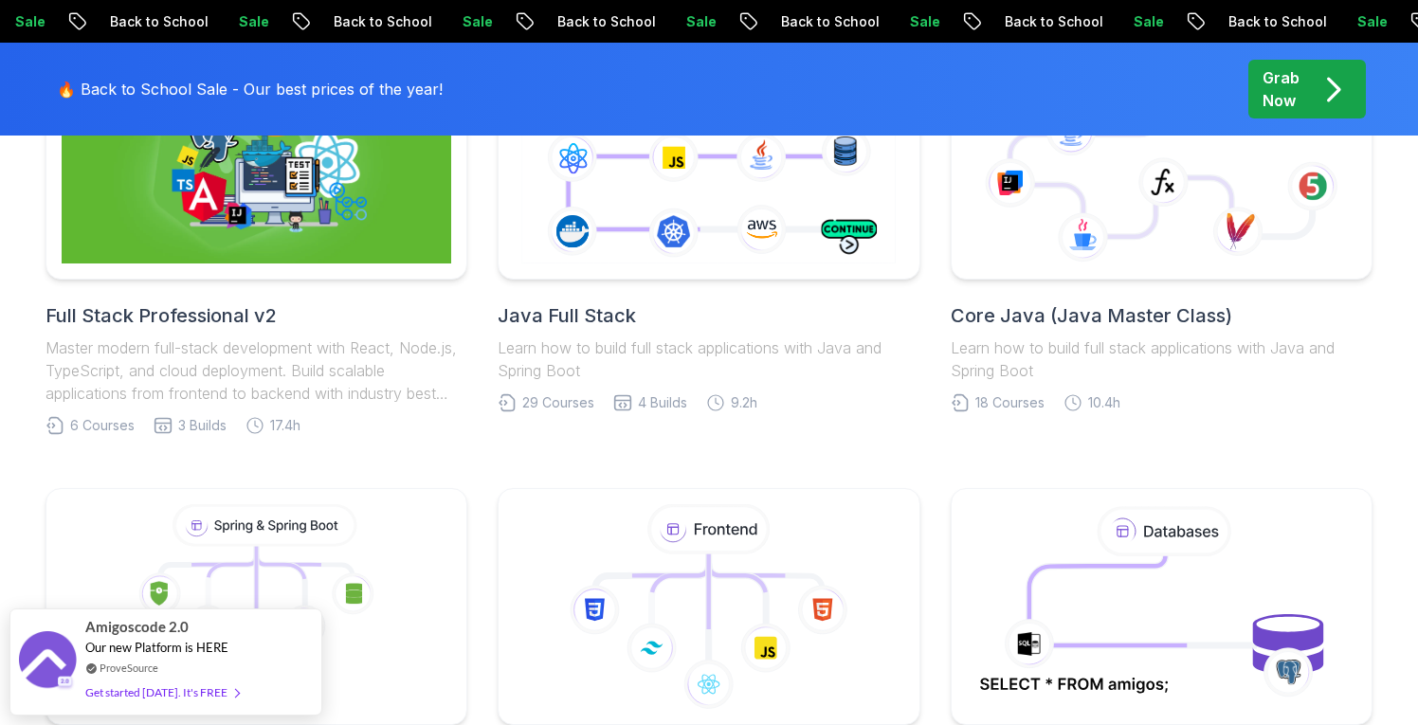
scroll to position [576, 0]
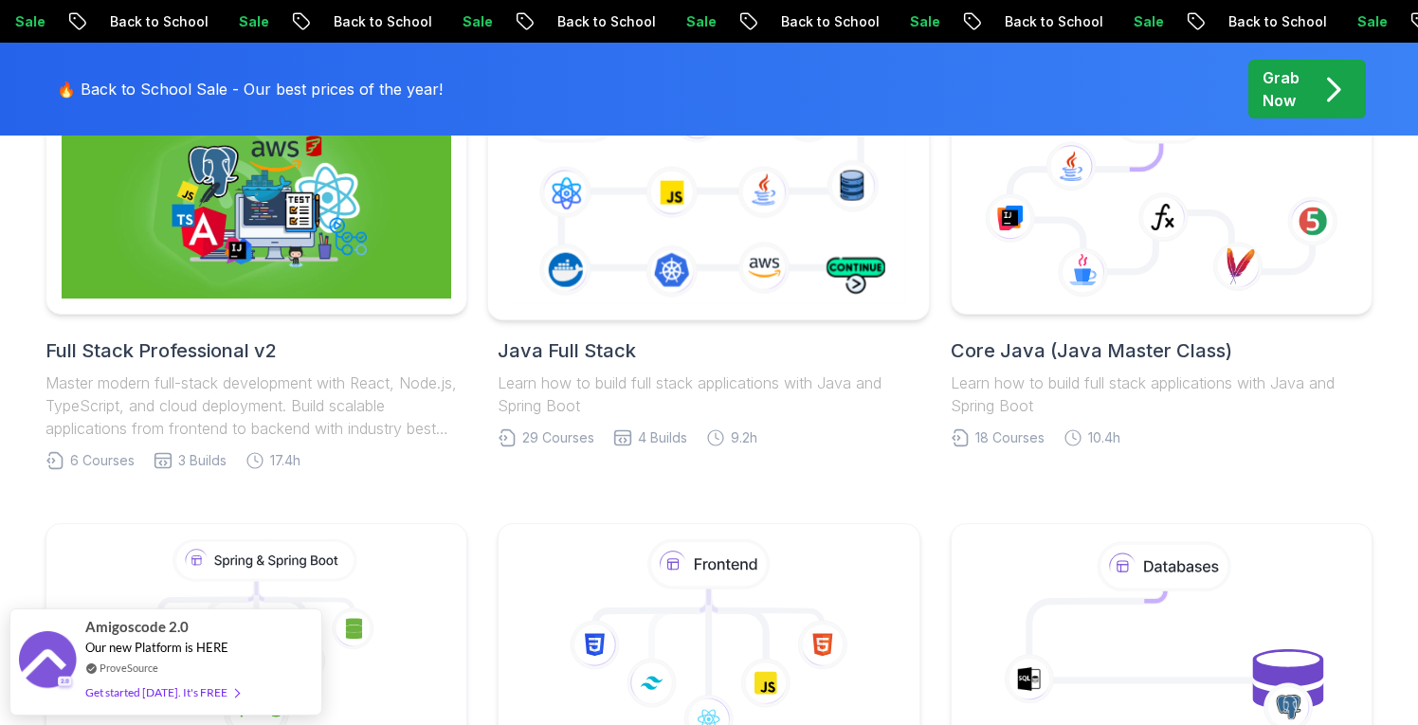
click at [753, 254] on icon at bounding box center [708, 195] width 401 height 223
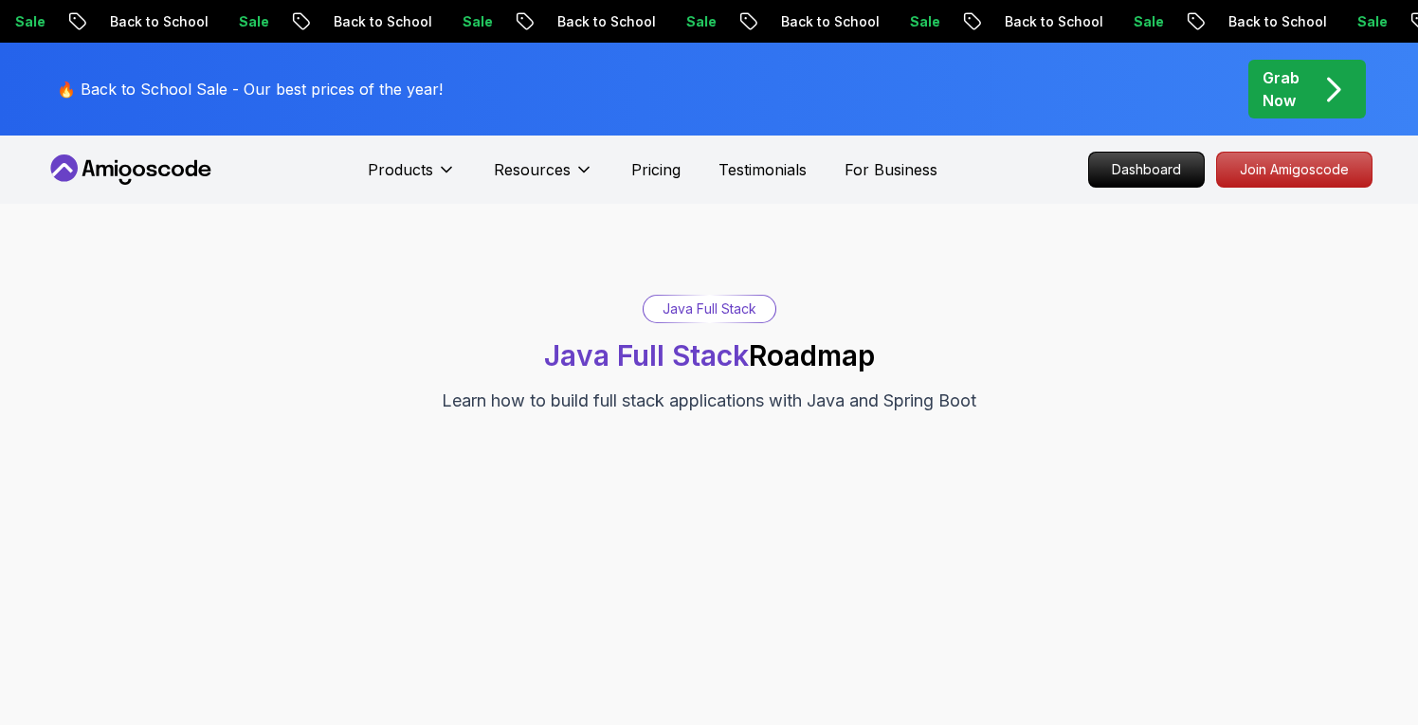
click at [640, 284] on div "Java Full Stack Java Full Stack Roadmap Learn how to build full stack applicati…" at bounding box center [709, 488] width 1418 height 569
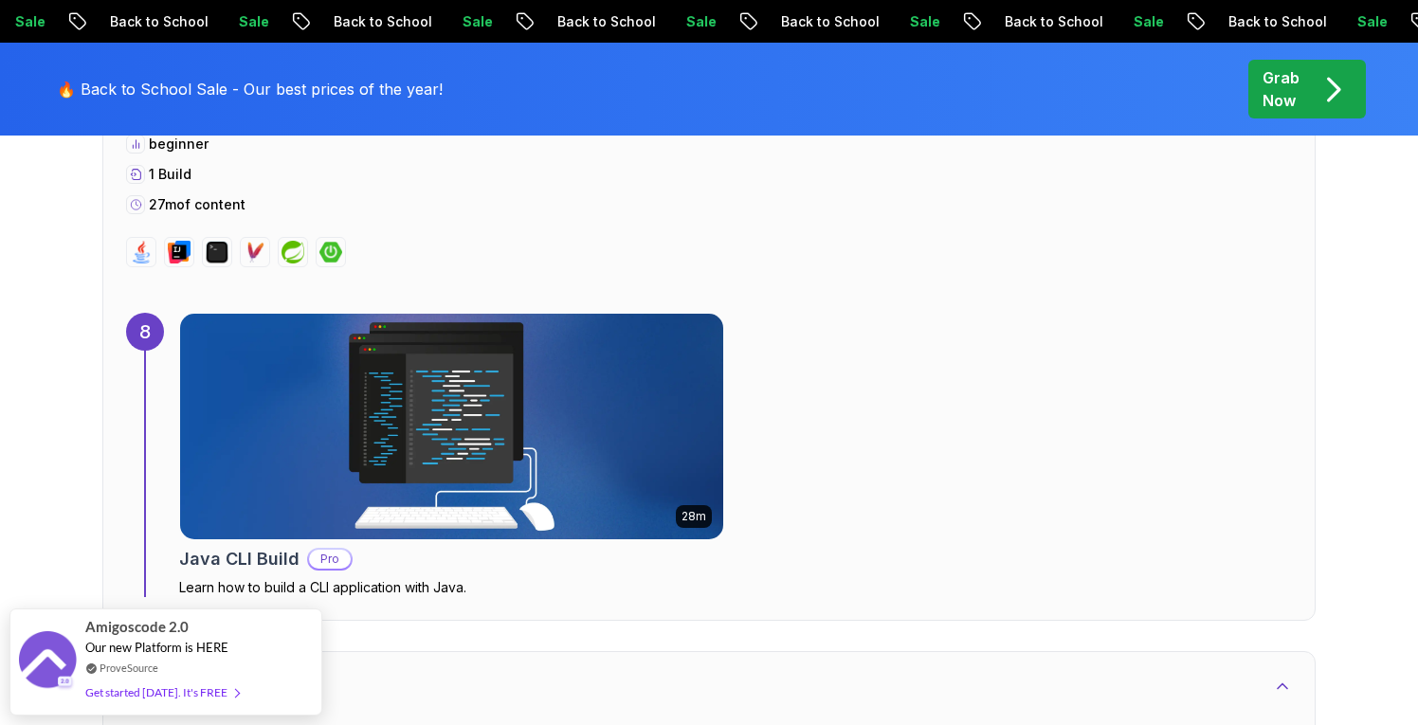
scroll to position [4867, 0]
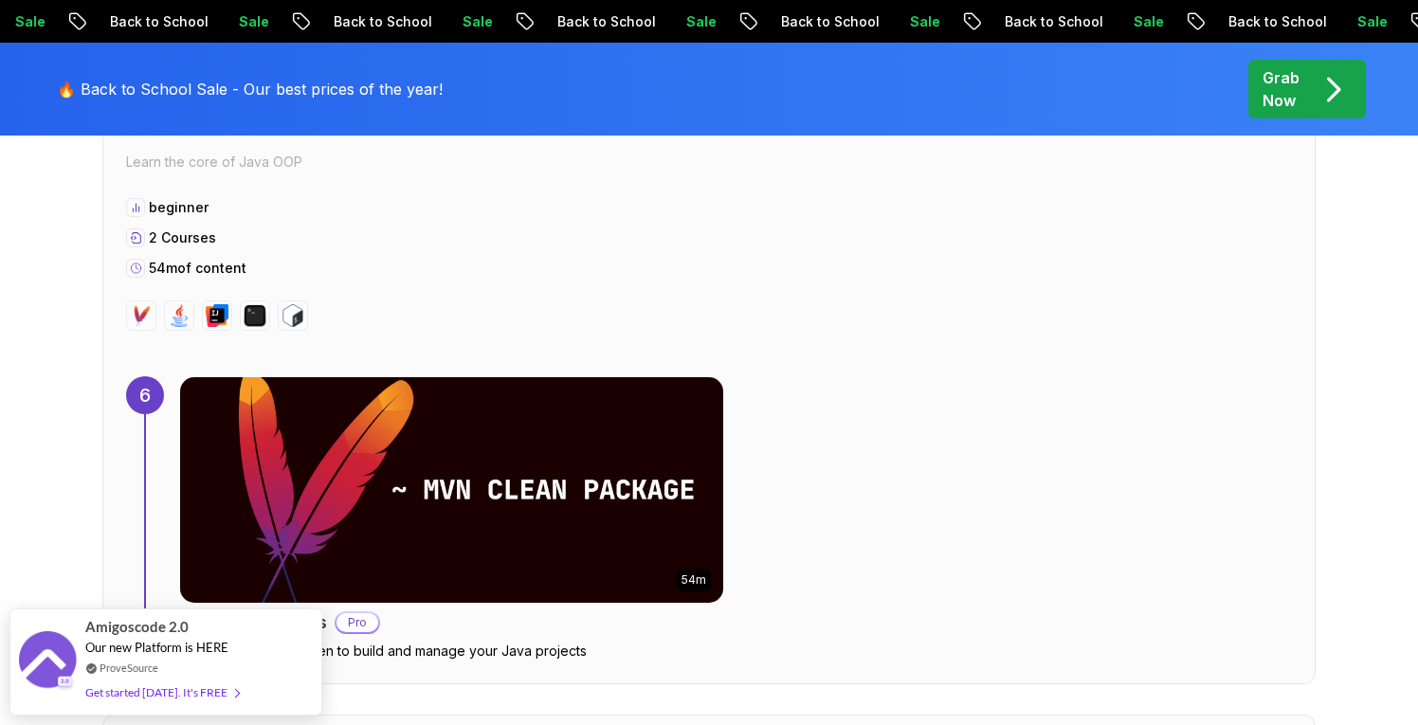
click at [1354, 77] on span "pre-order" at bounding box center [1308, 89] width 118 height 59
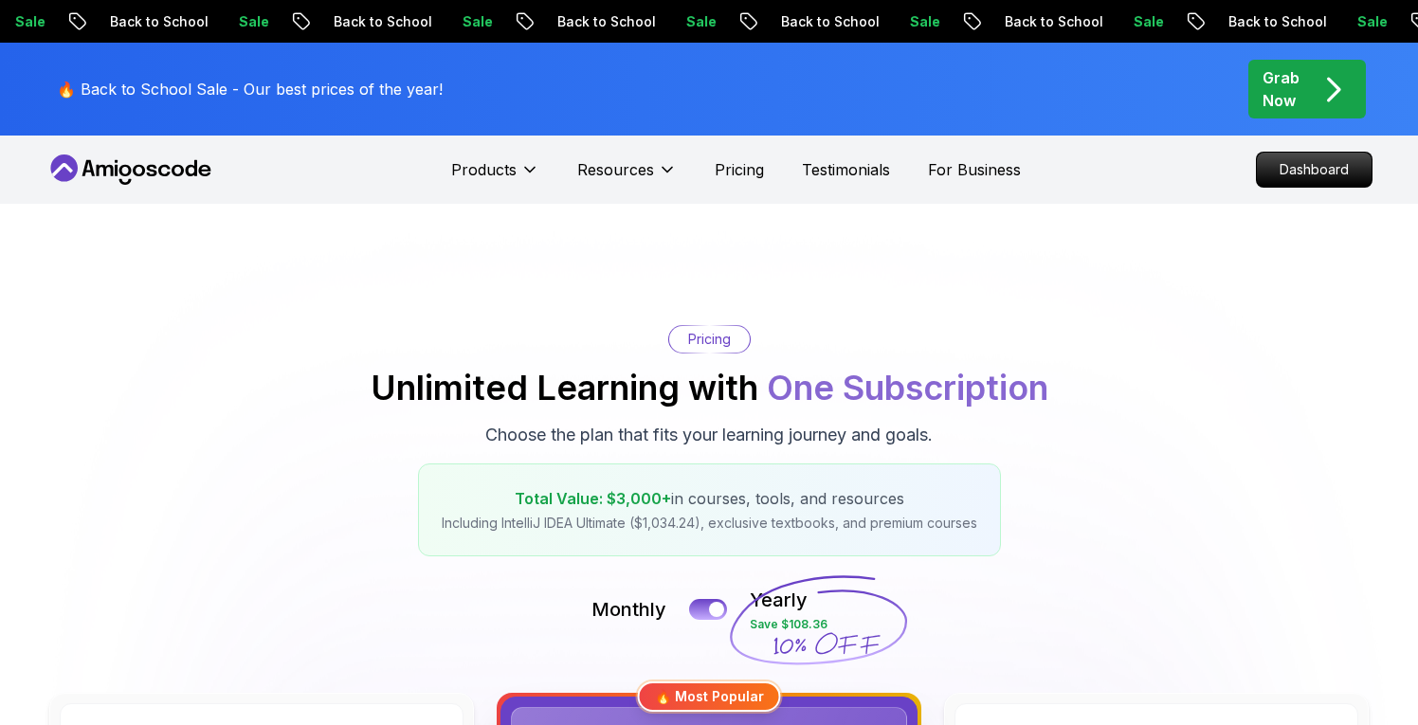
click at [1326, 83] on icon "pre-order" at bounding box center [1333, 89] width 37 height 37
click at [1276, 183] on p "Dashboard" at bounding box center [1314, 170] width 109 height 32
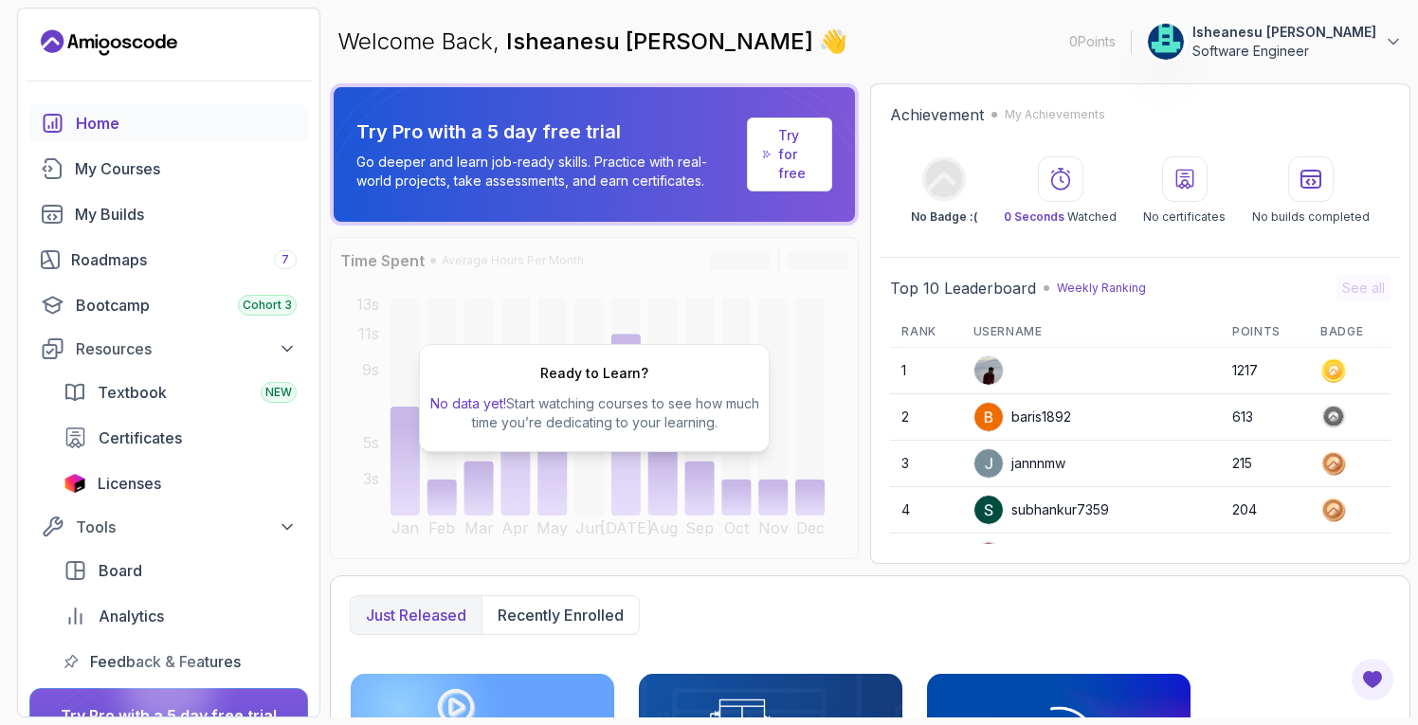
click at [797, 151] on p "Try for free" at bounding box center [797, 154] width 38 height 57
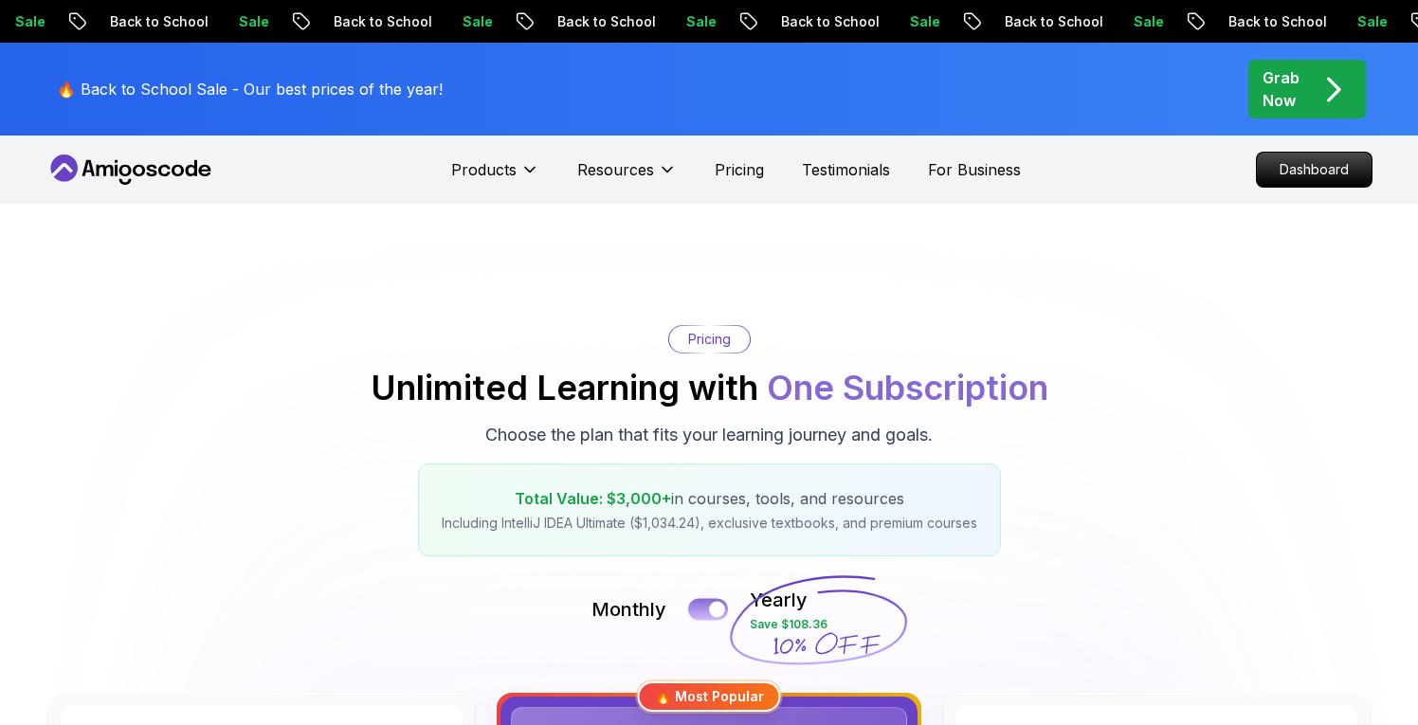
scroll to position [110, 0]
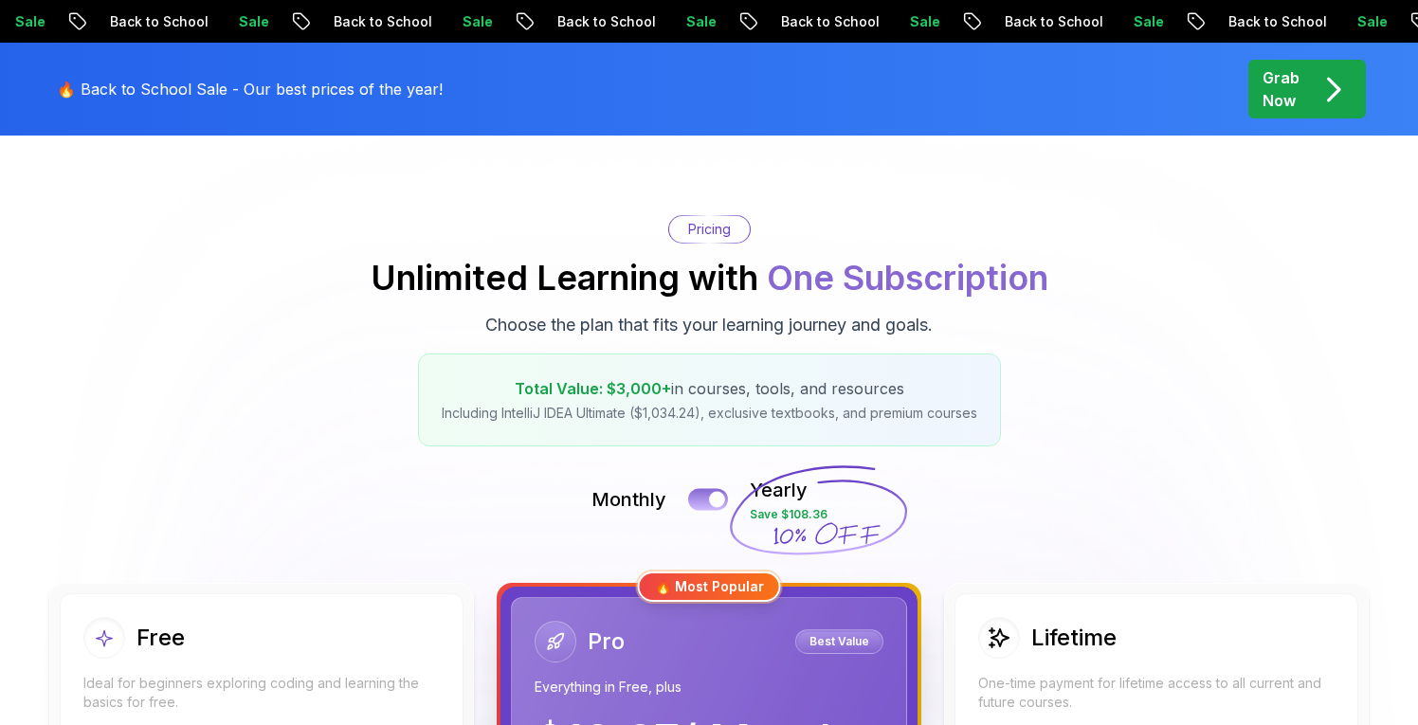
click at [703, 499] on button at bounding box center [708, 499] width 40 height 22
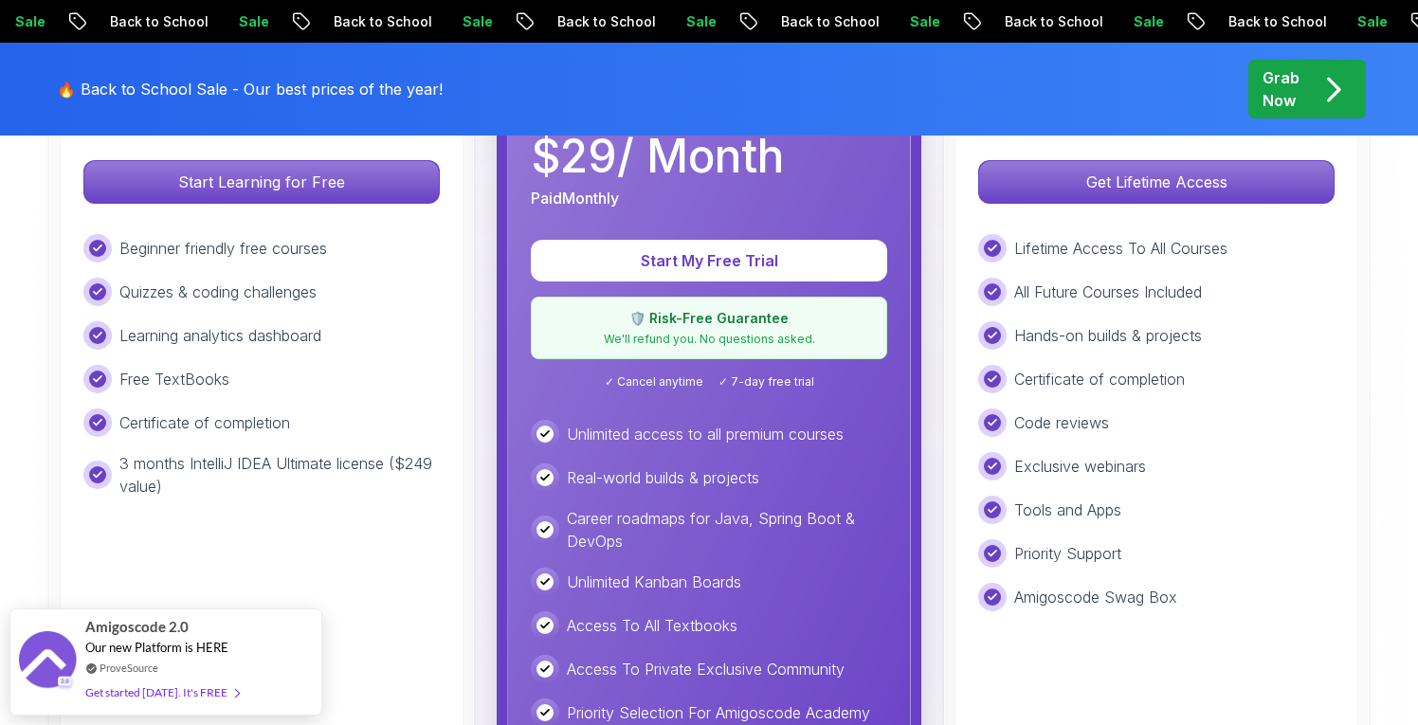
scroll to position [696, 0]
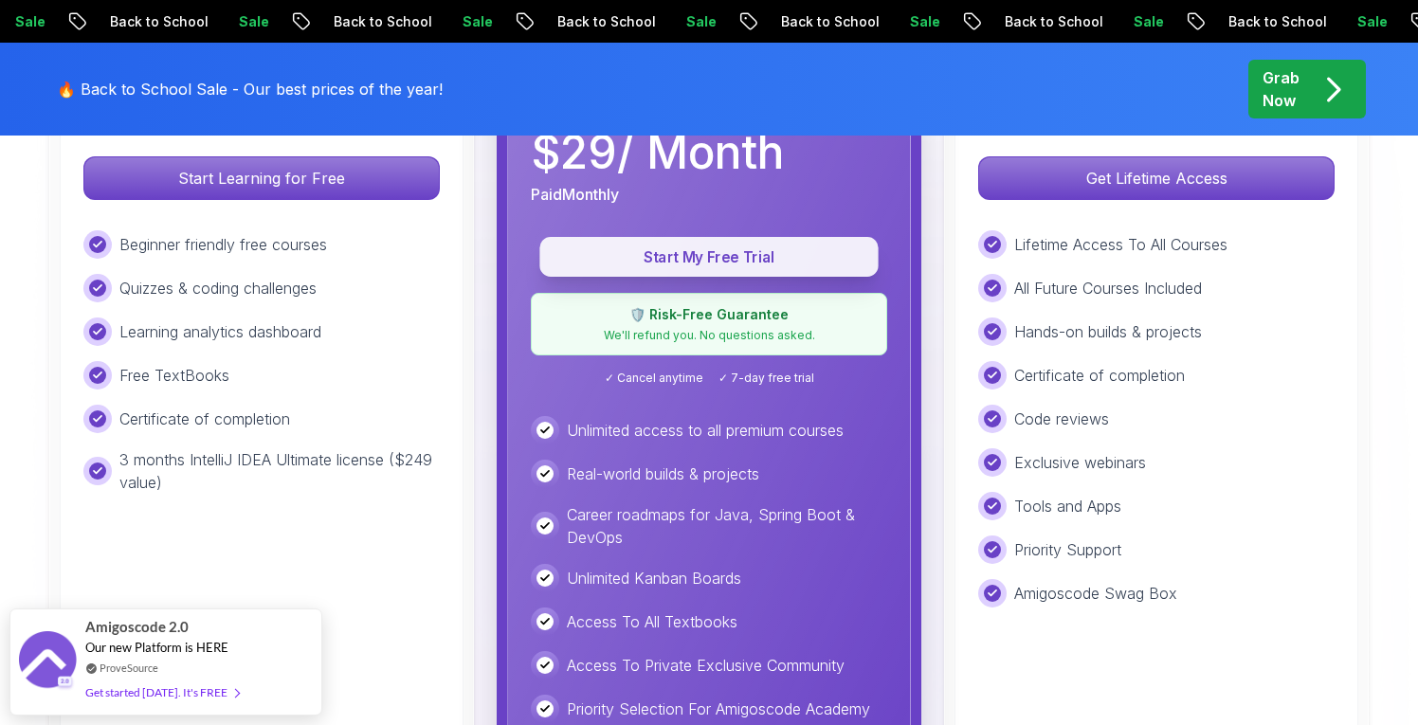
click at [794, 262] on p "Start My Free Trial" at bounding box center [709, 258] width 296 height 22
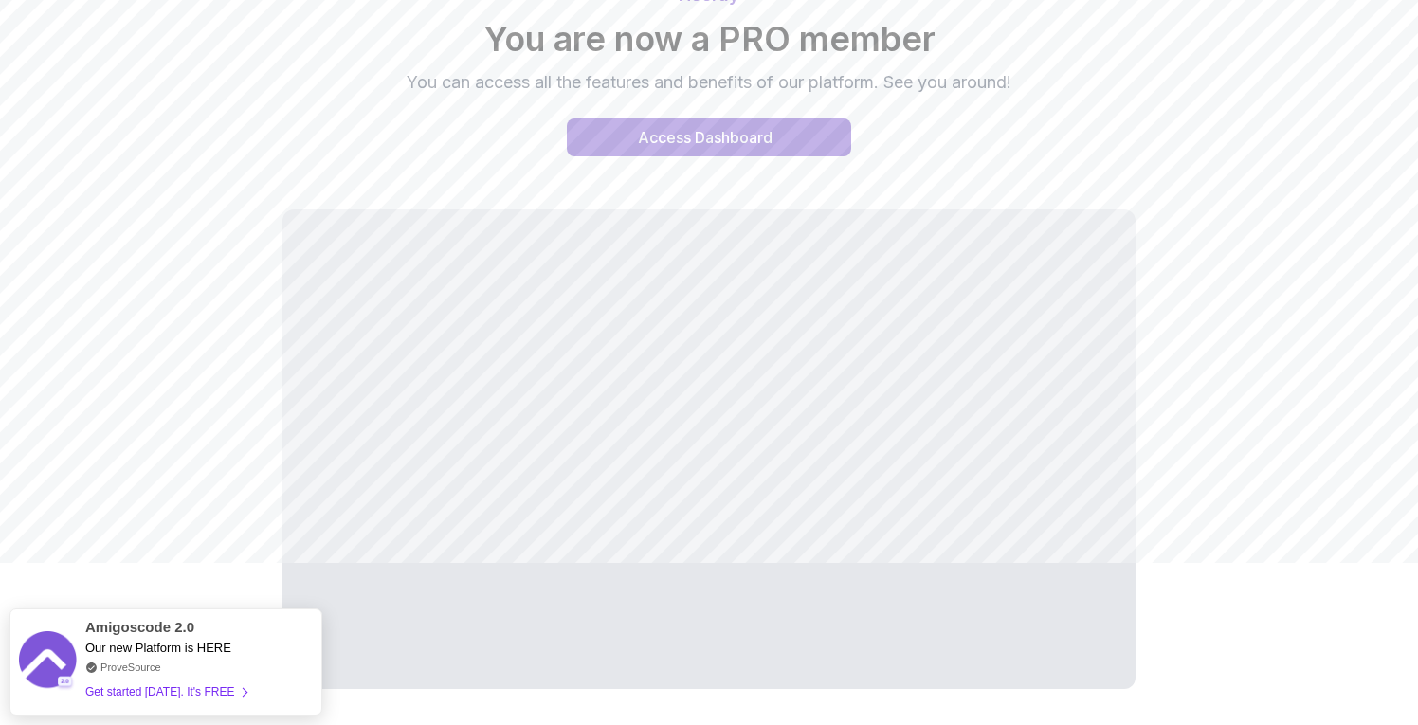
scroll to position [160, 0]
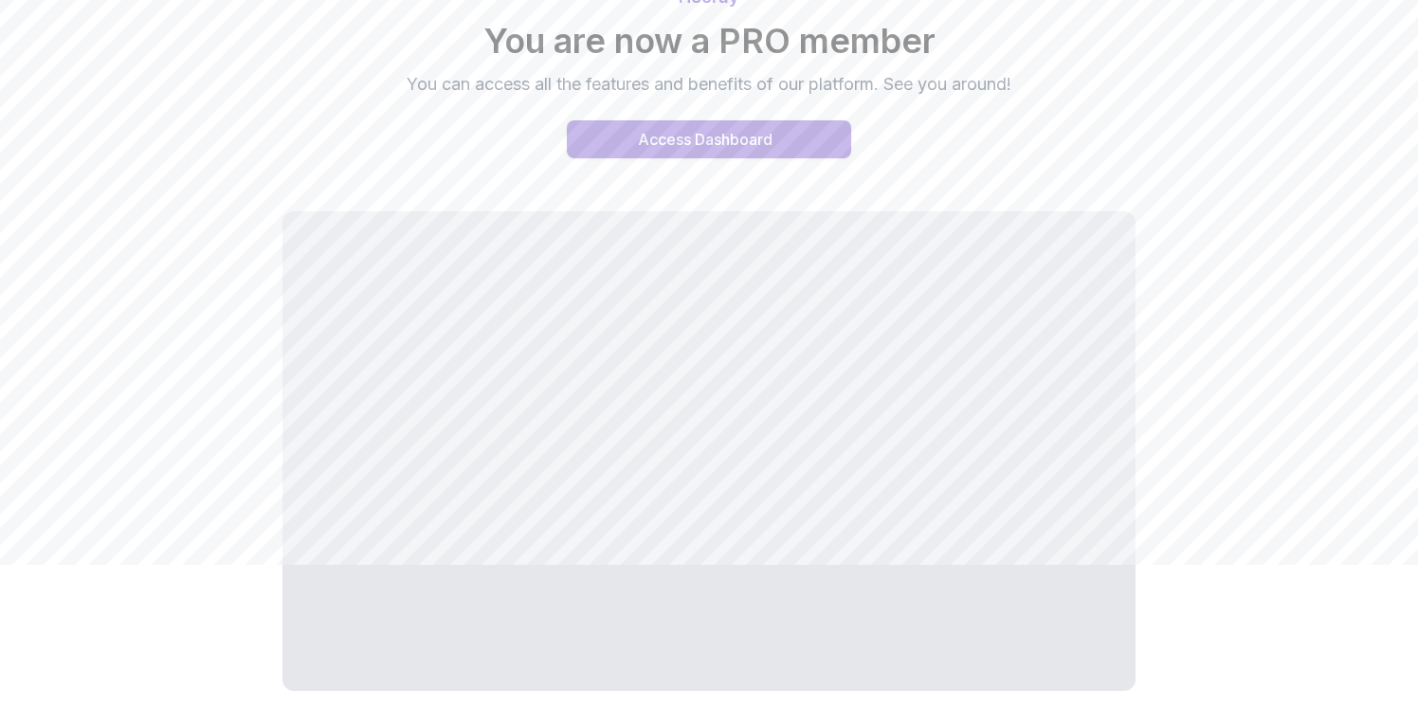
click at [697, 136] on div "Access Dashboard" at bounding box center [705, 139] width 135 height 23
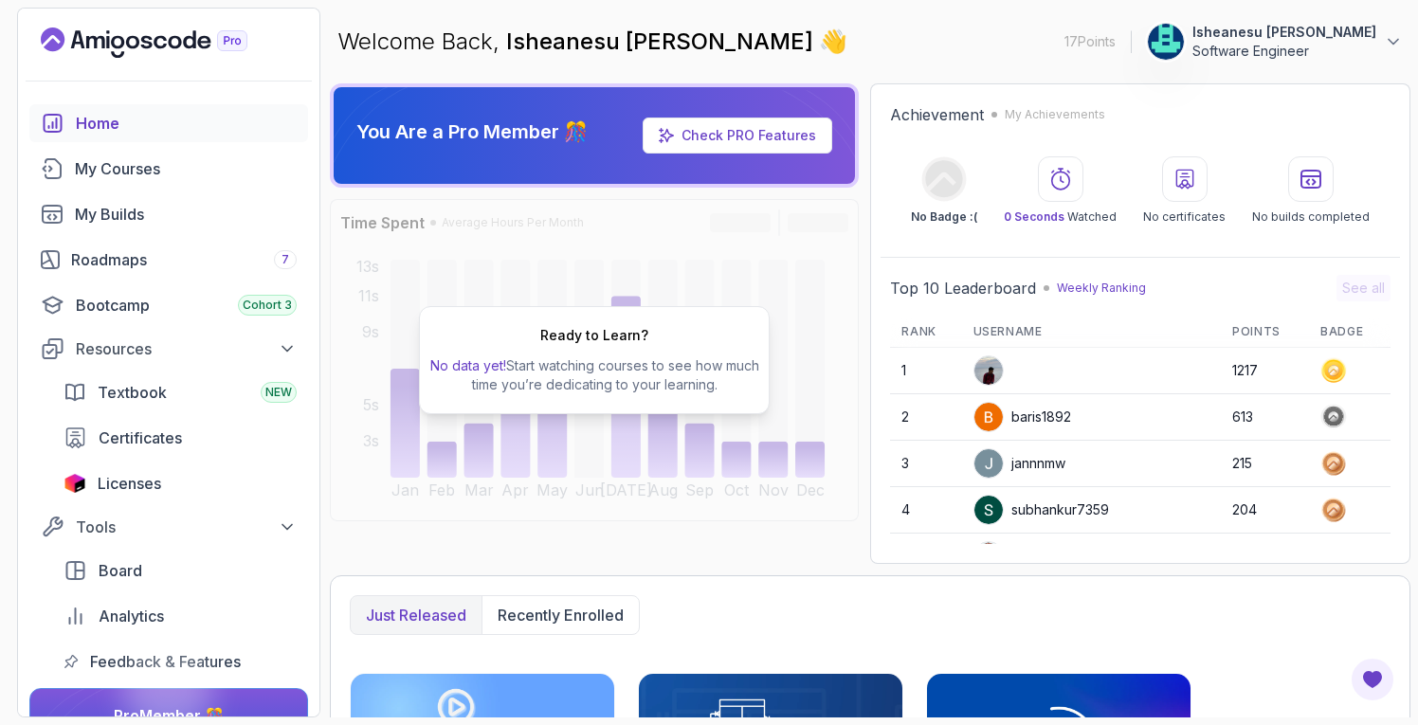
click at [1373, 45] on p "Software Engineer" at bounding box center [1285, 51] width 184 height 19
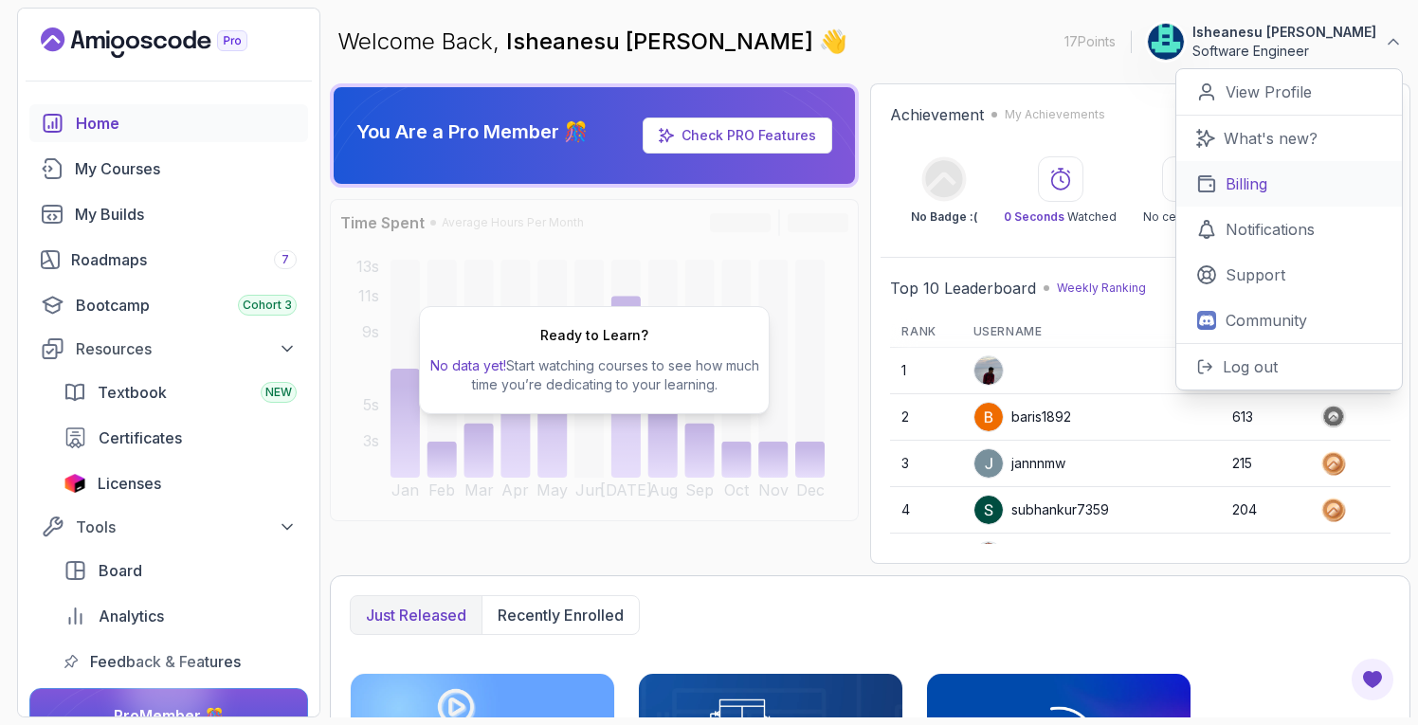
click at [1279, 179] on link "Billing" at bounding box center [1290, 184] width 226 height 46
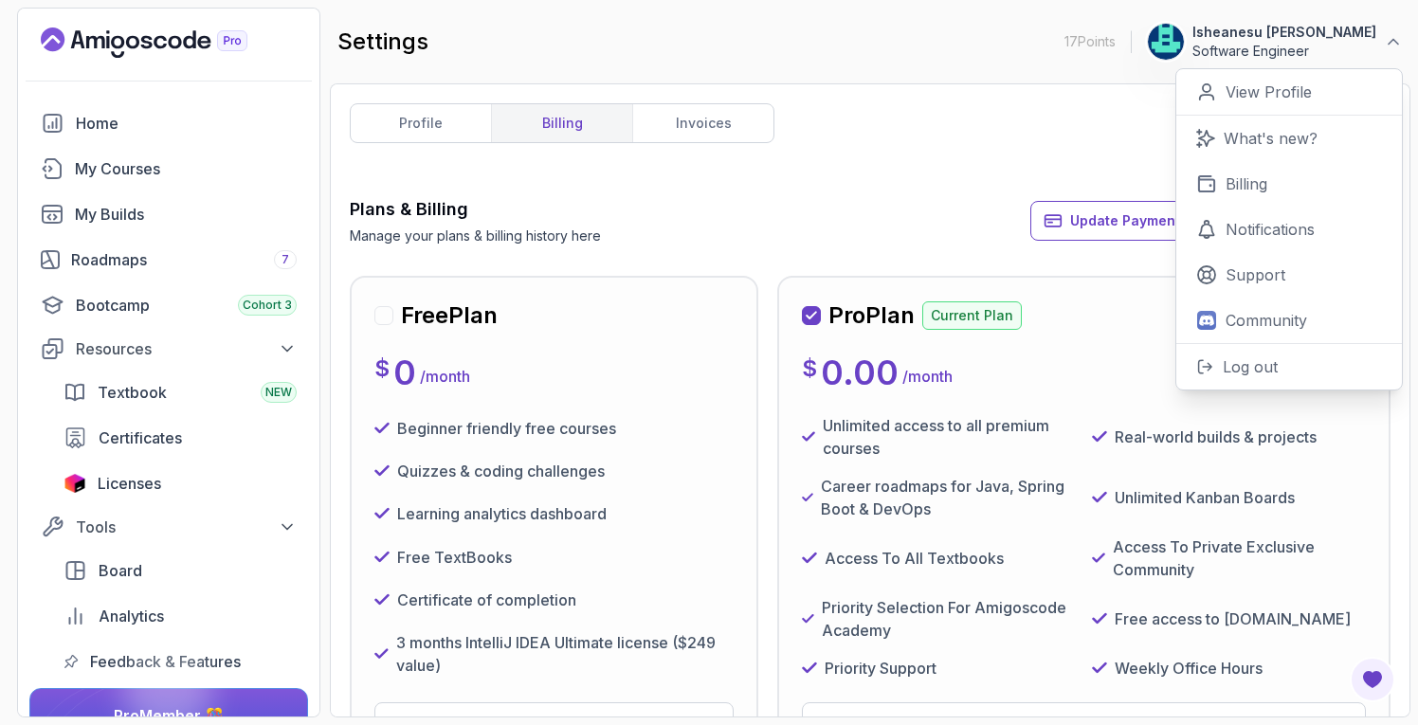
click at [946, 183] on div "profile billing invoices Plans & Billing Manage your plans & billing history he…" at bounding box center [870, 400] width 1041 height 595
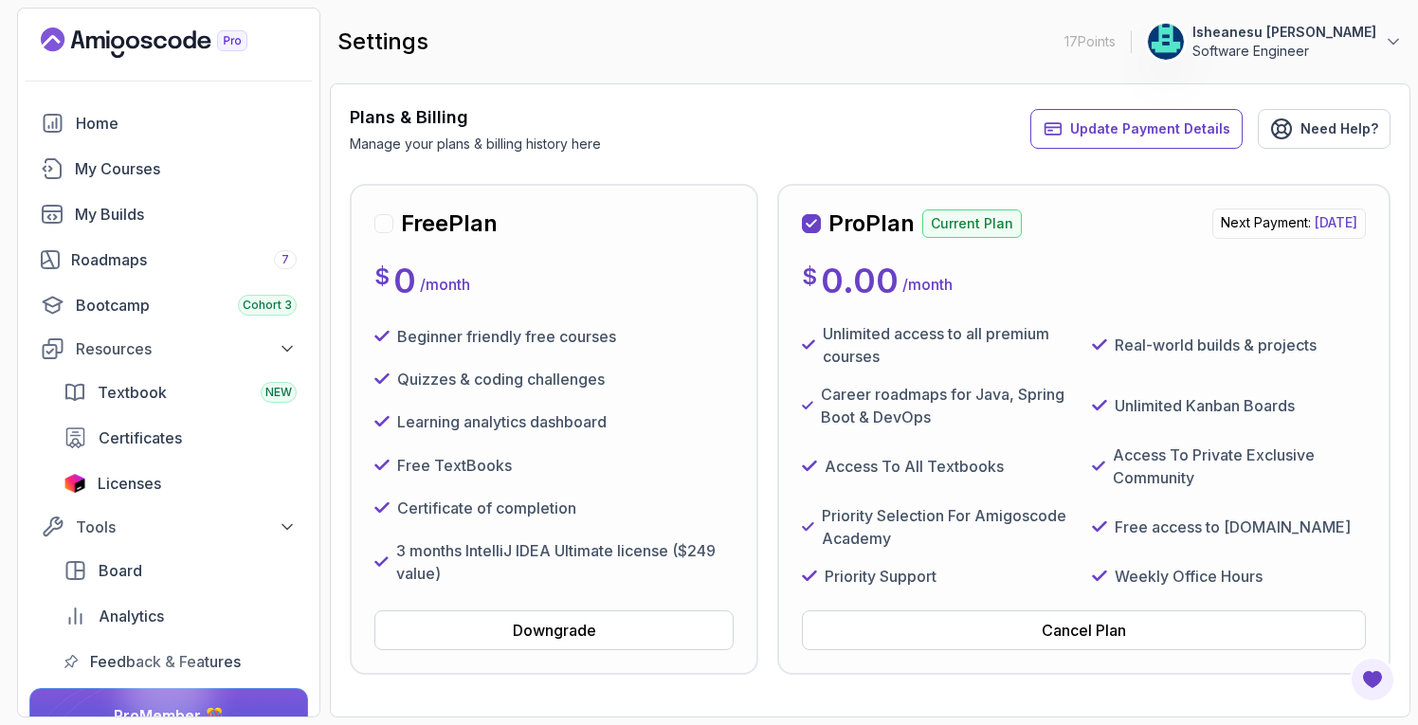
scroll to position [90, 0]
click at [104, 32] on icon "Landing page" at bounding box center [144, 42] width 207 height 30
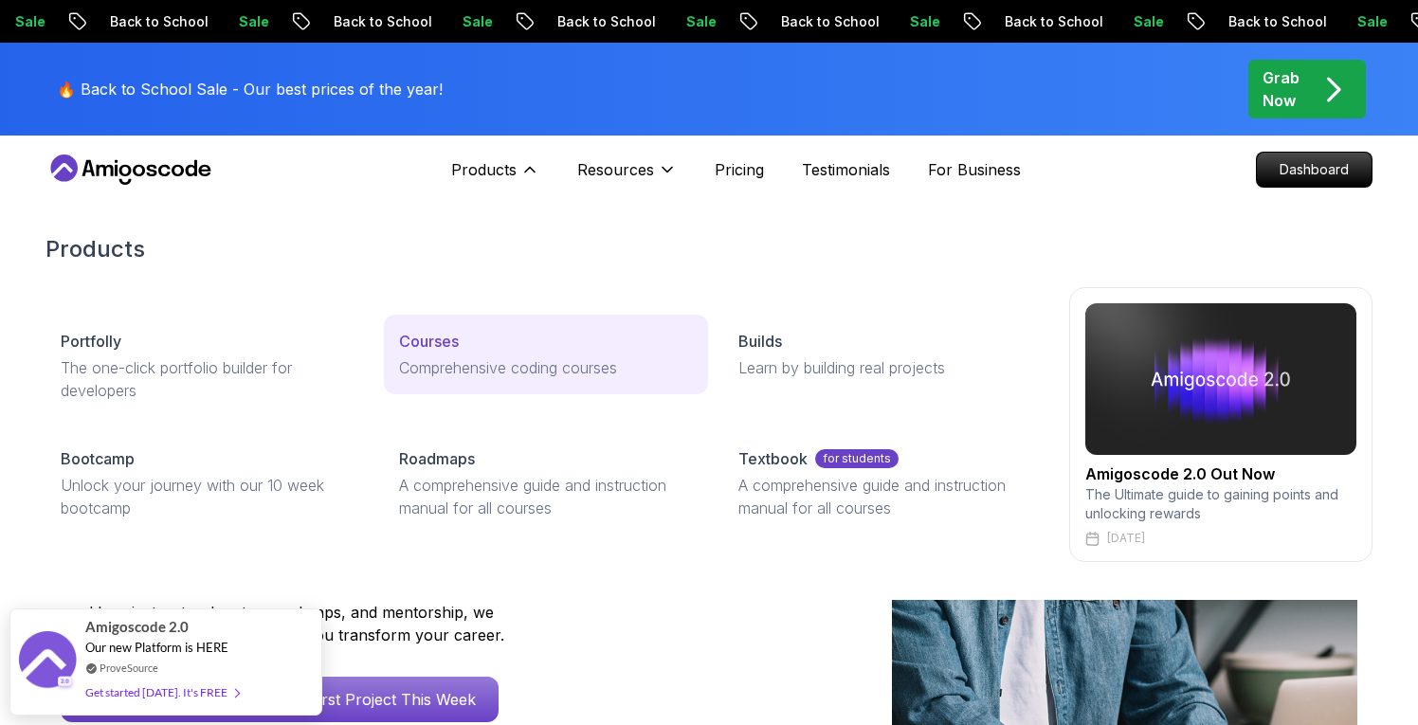
click at [455, 342] on p "Courses" at bounding box center [429, 341] width 60 height 23
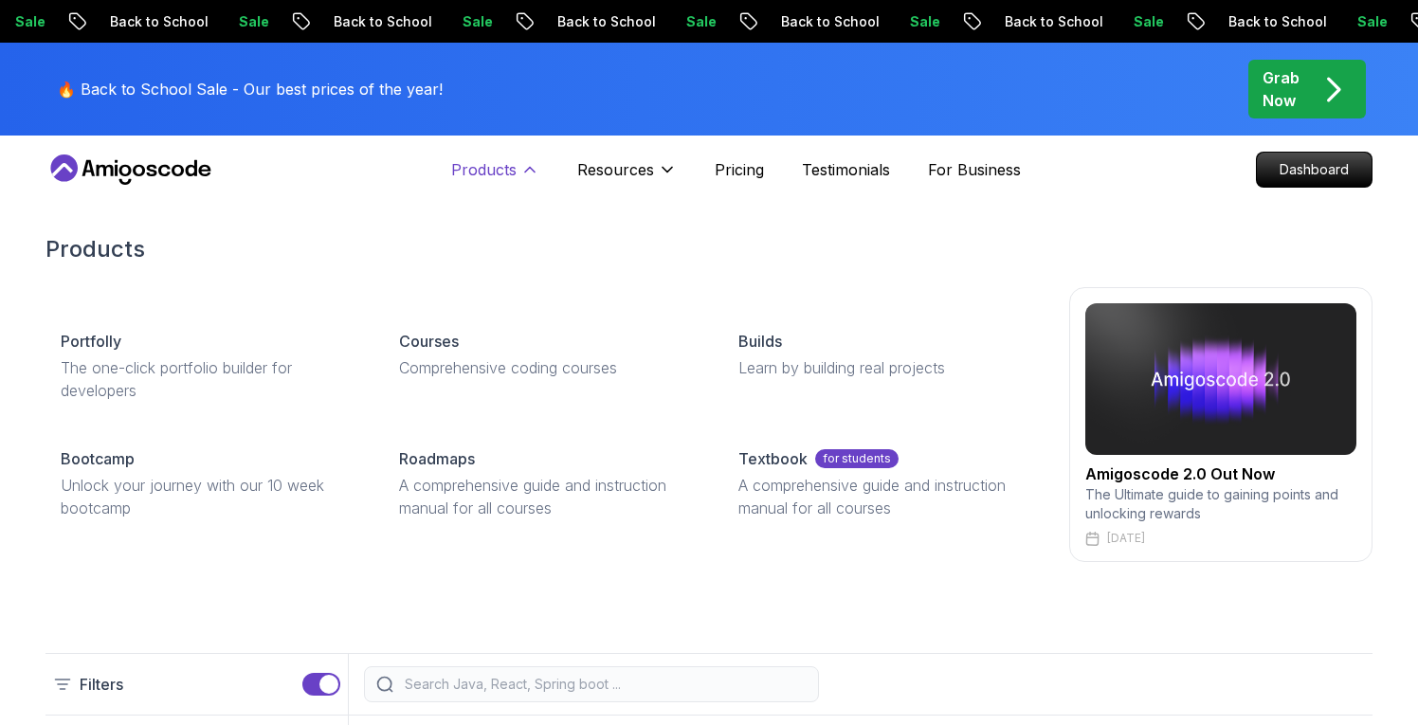
click at [487, 172] on p "Products" at bounding box center [483, 169] width 65 height 23
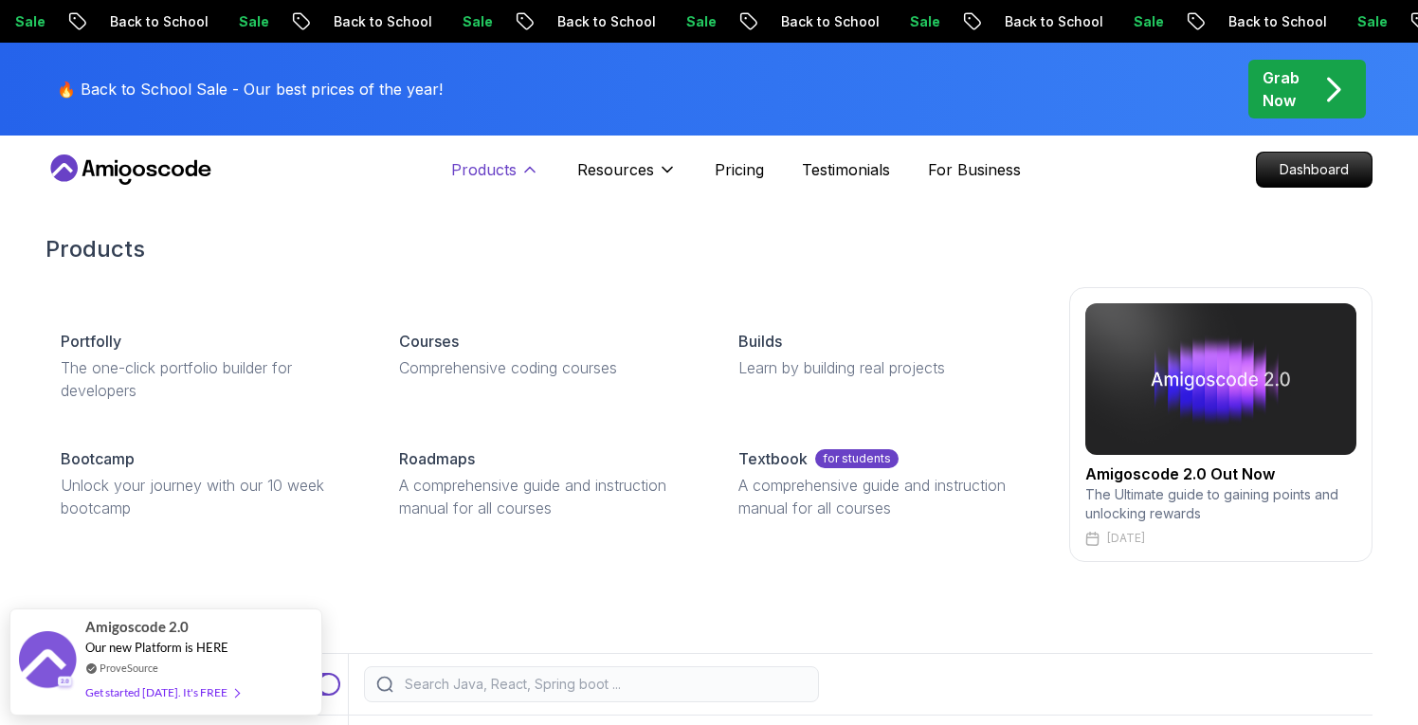
click at [501, 172] on p "Products" at bounding box center [483, 169] width 65 height 23
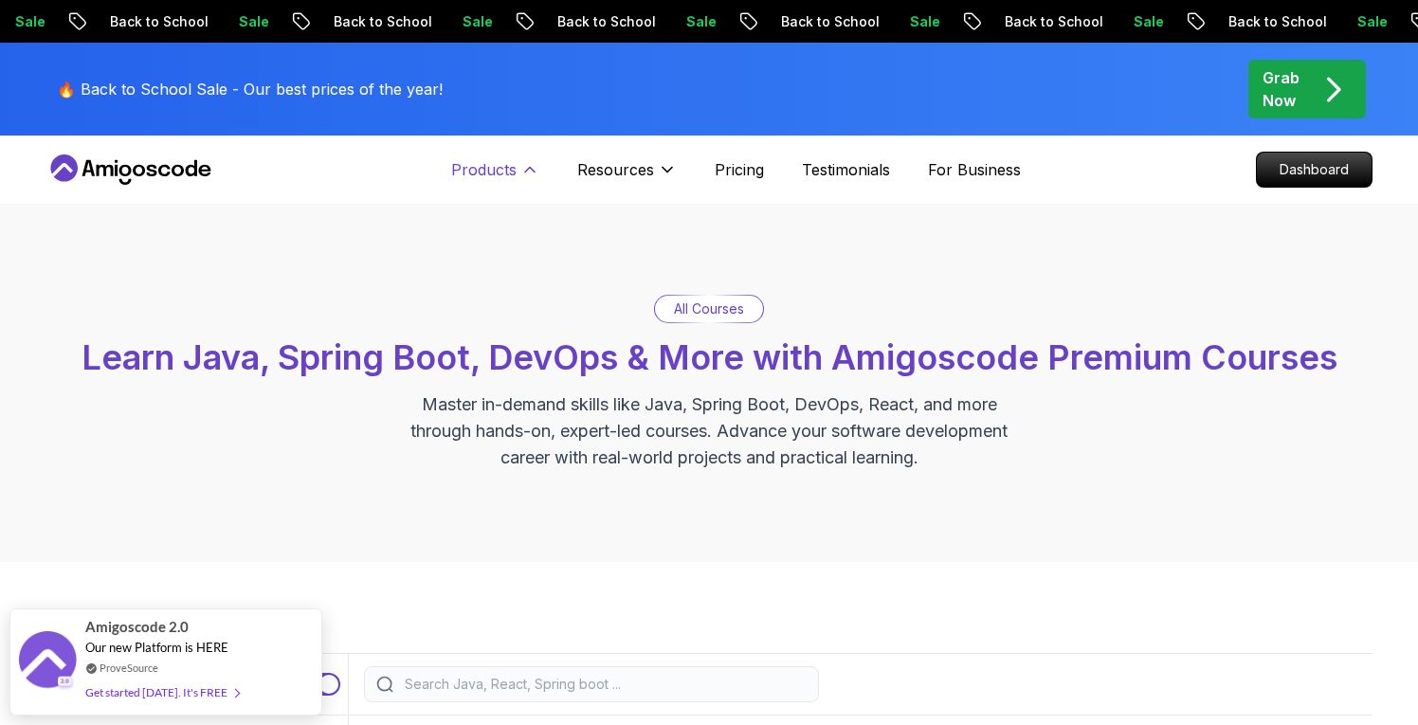
click at [499, 179] on p "Products" at bounding box center [483, 169] width 65 height 23
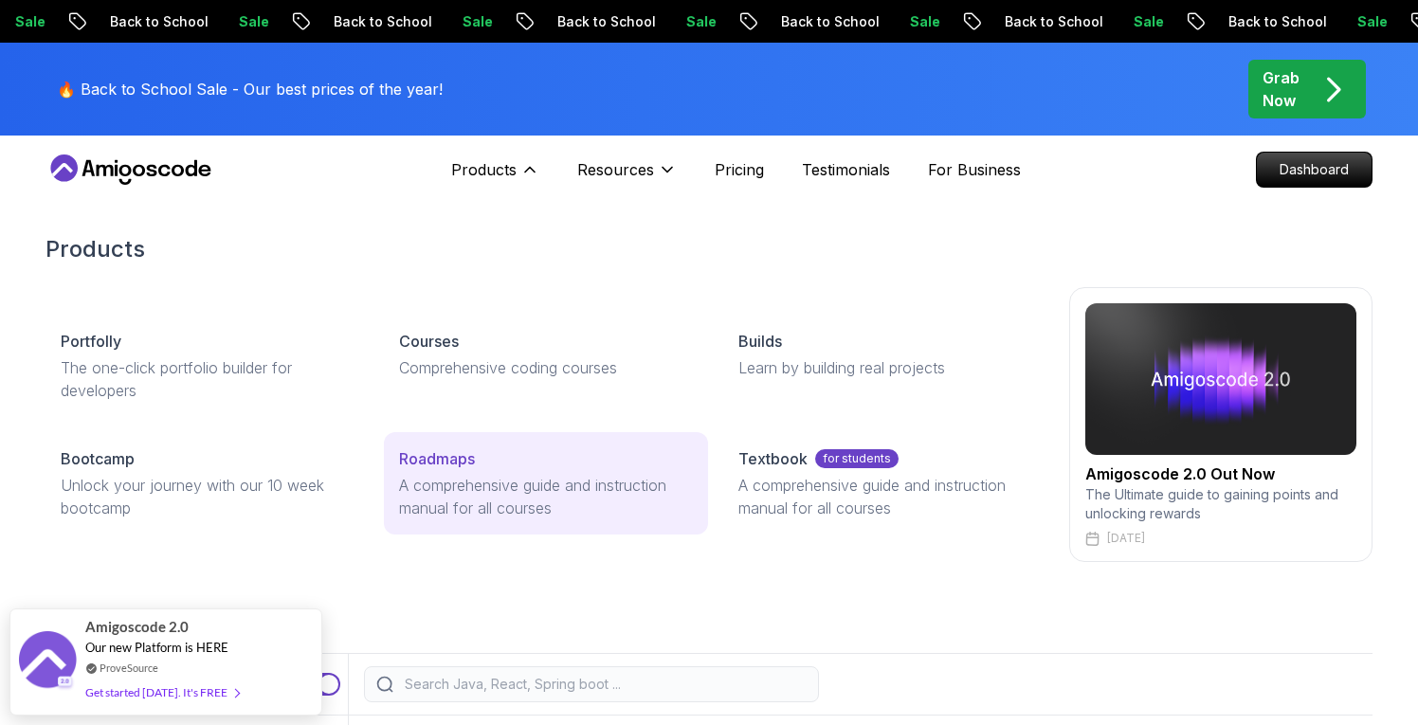
click at [446, 486] on p "A comprehensive guide and instruction manual for all courses" at bounding box center [545, 497] width 293 height 46
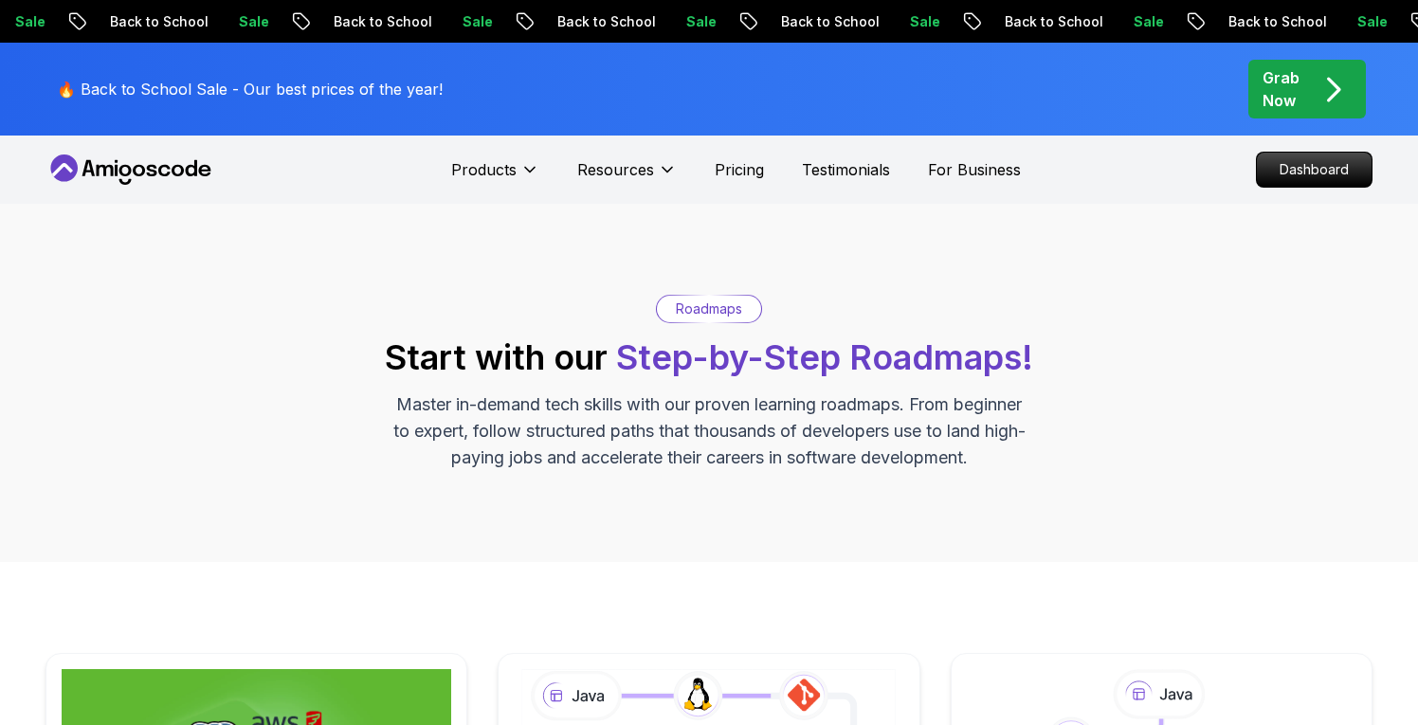
scroll to position [465, 0]
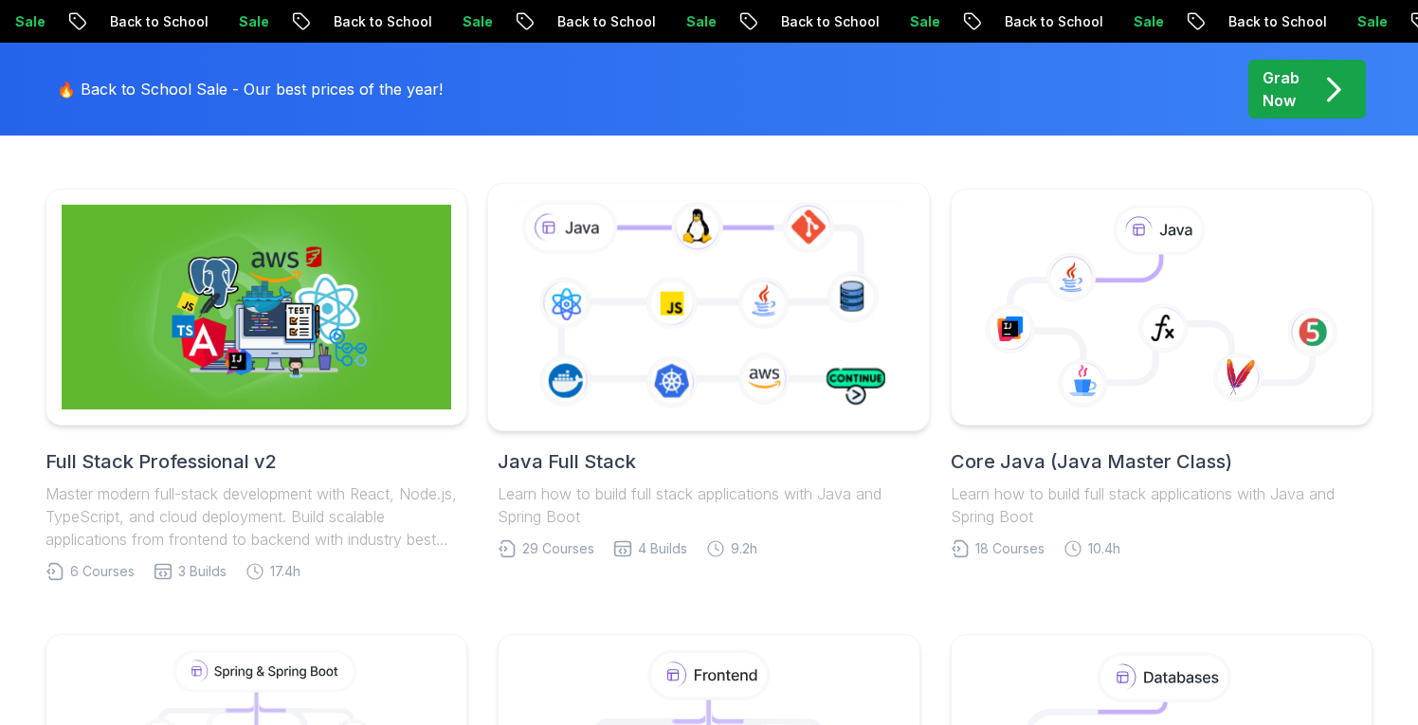
click at [717, 327] on icon at bounding box center [708, 306] width 401 height 223
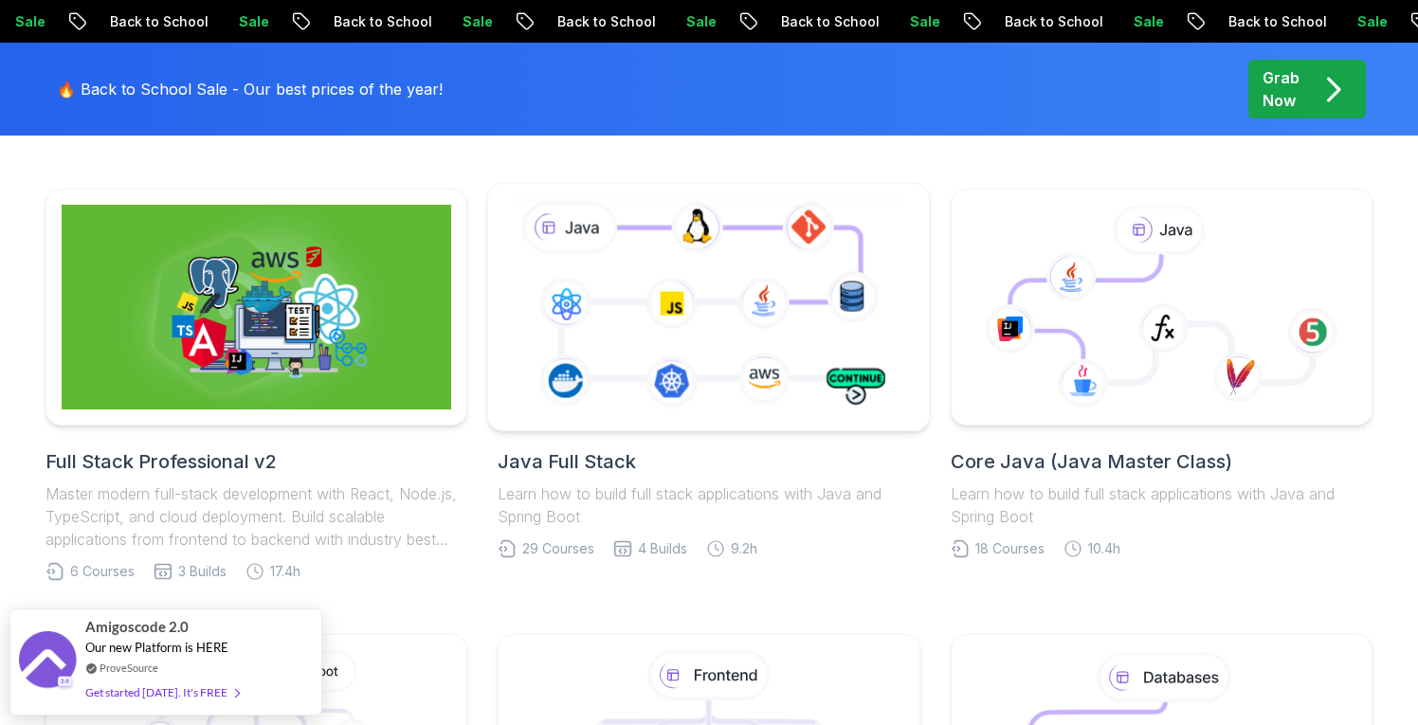
click at [721, 384] on icon at bounding box center [708, 306] width 401 height 223
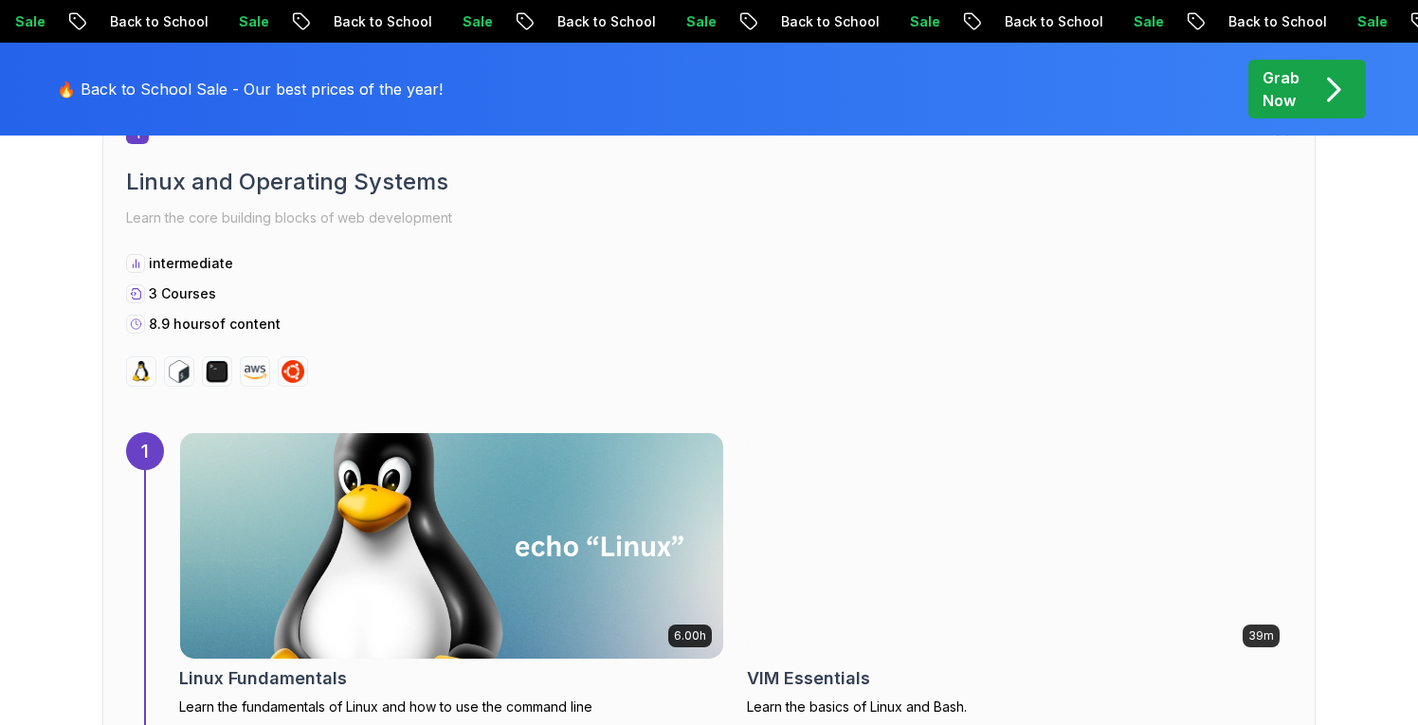
scroll to position [976, 0]
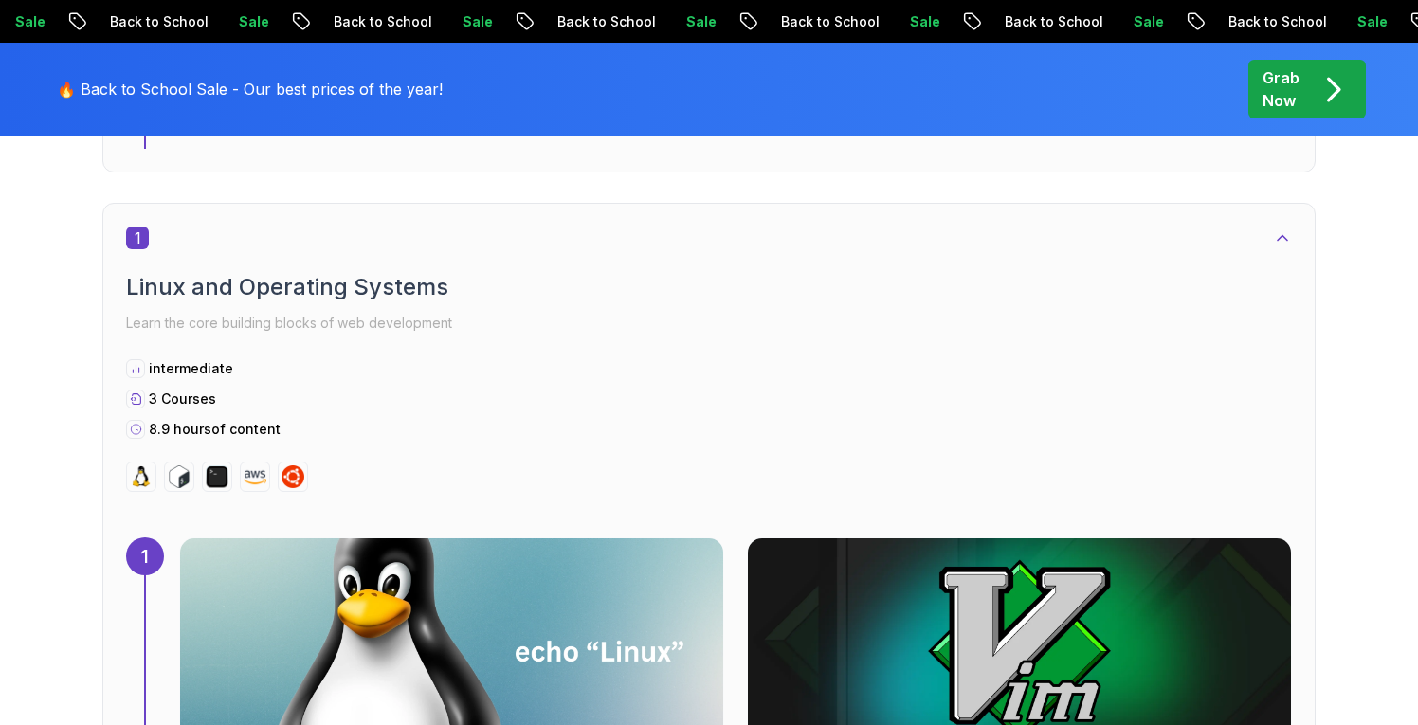
click at [1281, 238] on icon at bounding box center [1282, 238] width 19 height 19
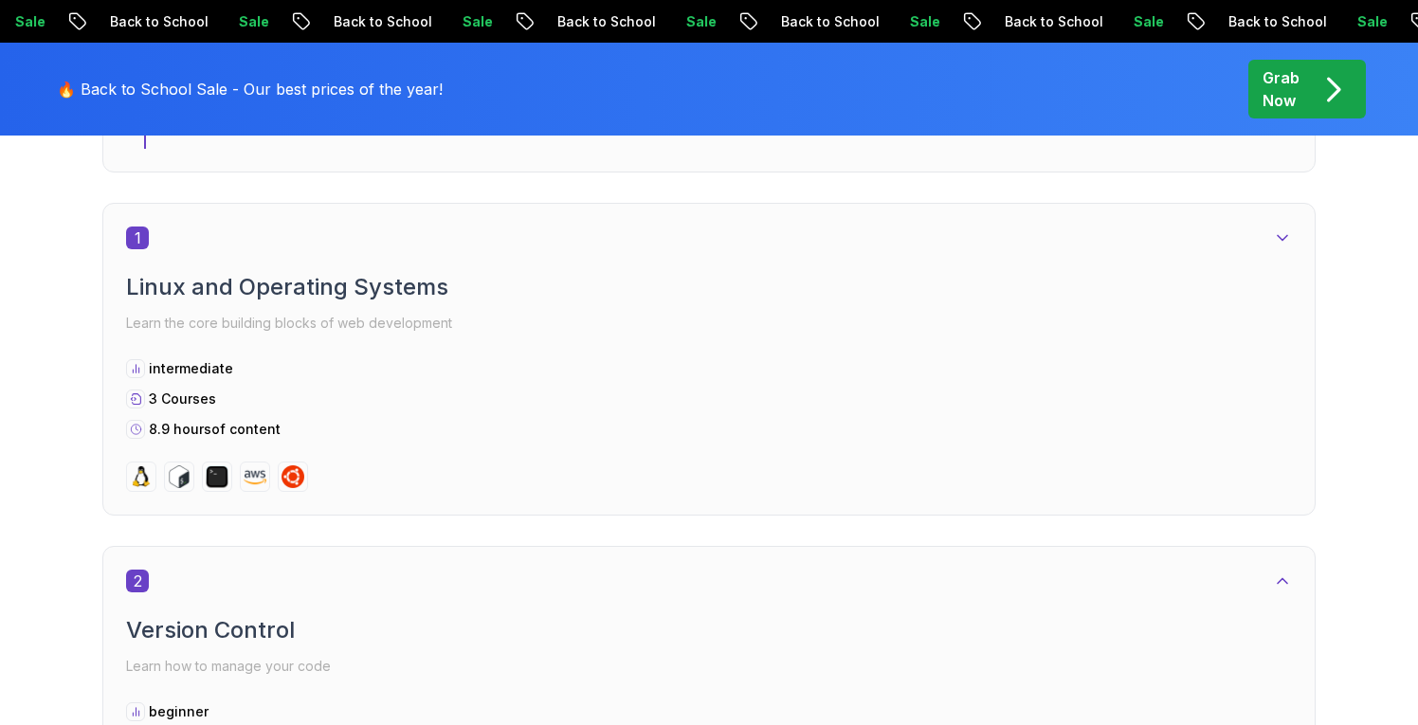
click at [1281, 238] on icon at bounding box center [1282, 238] width 9 height 5
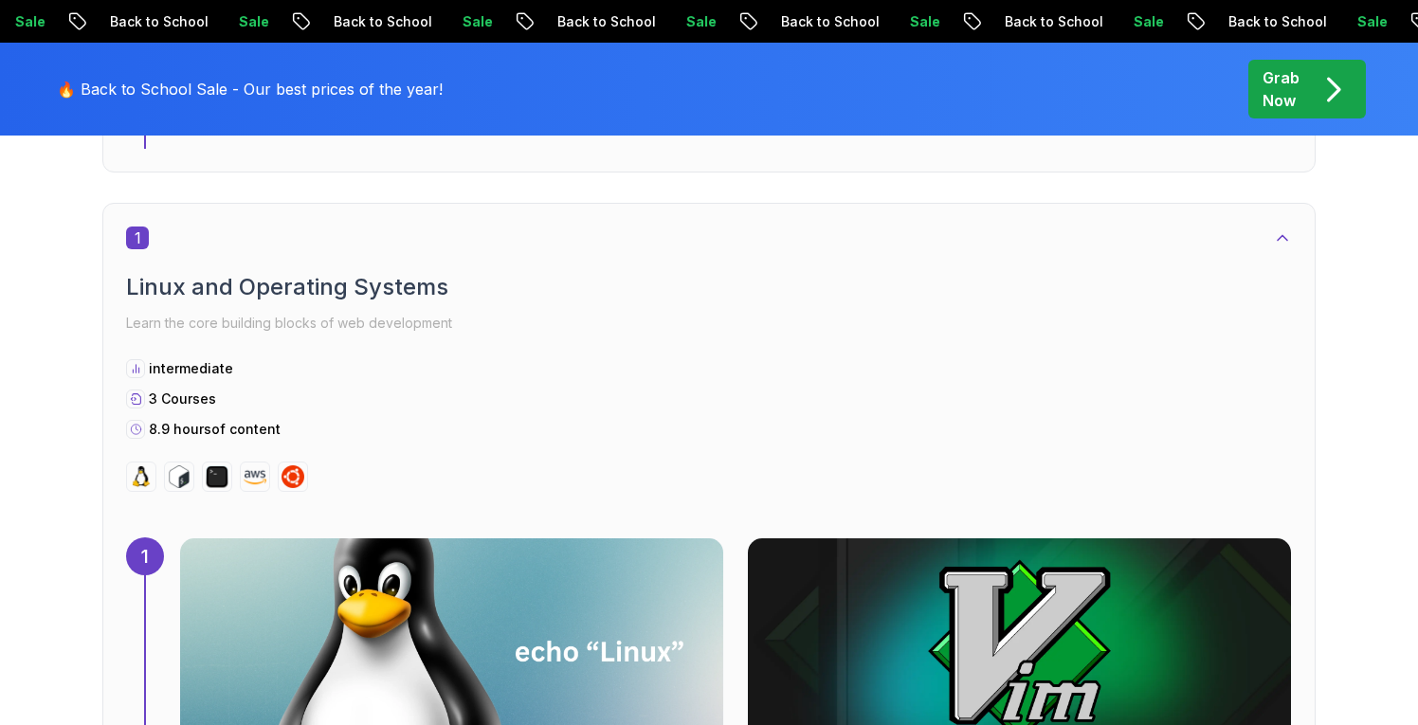
click at [608, 324] on p "Learn the core building blocks of web development" at bounding box center [709, 323] width 1166 height 27
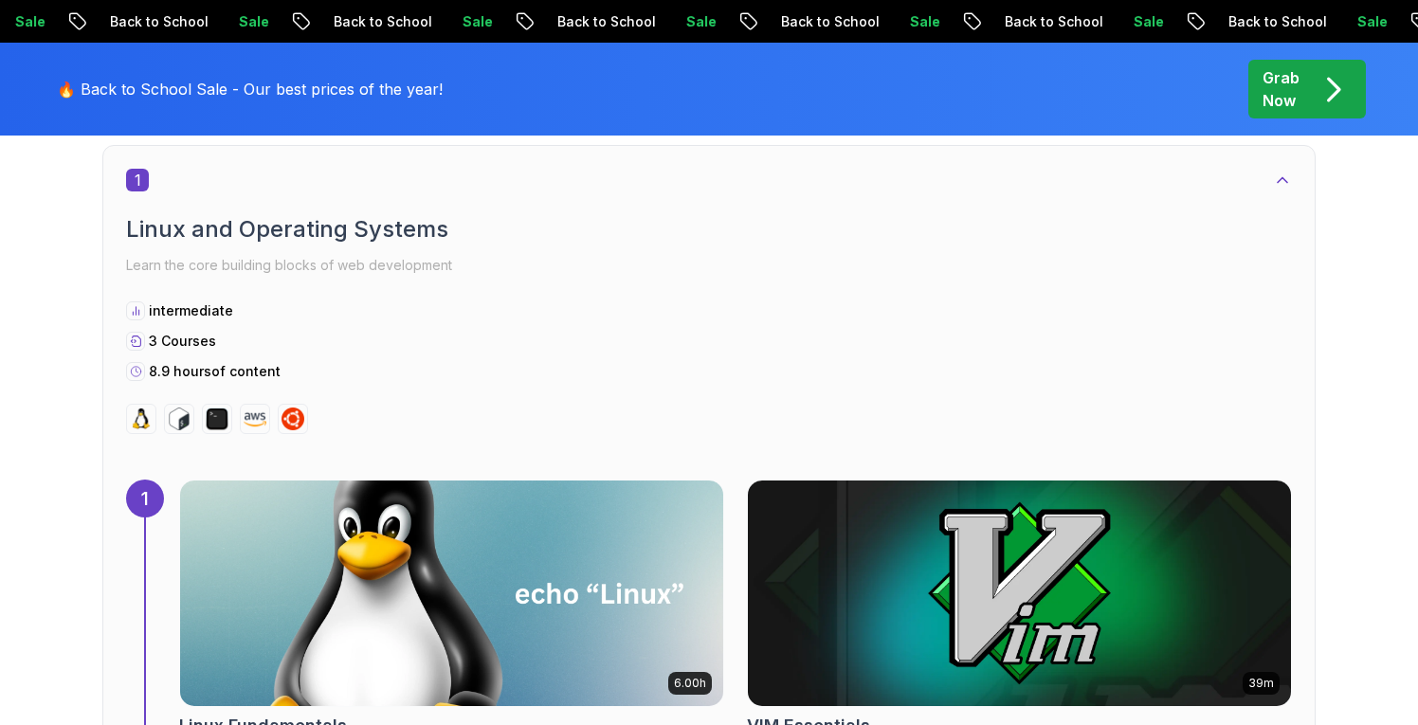
scroll to position [1002, 0]
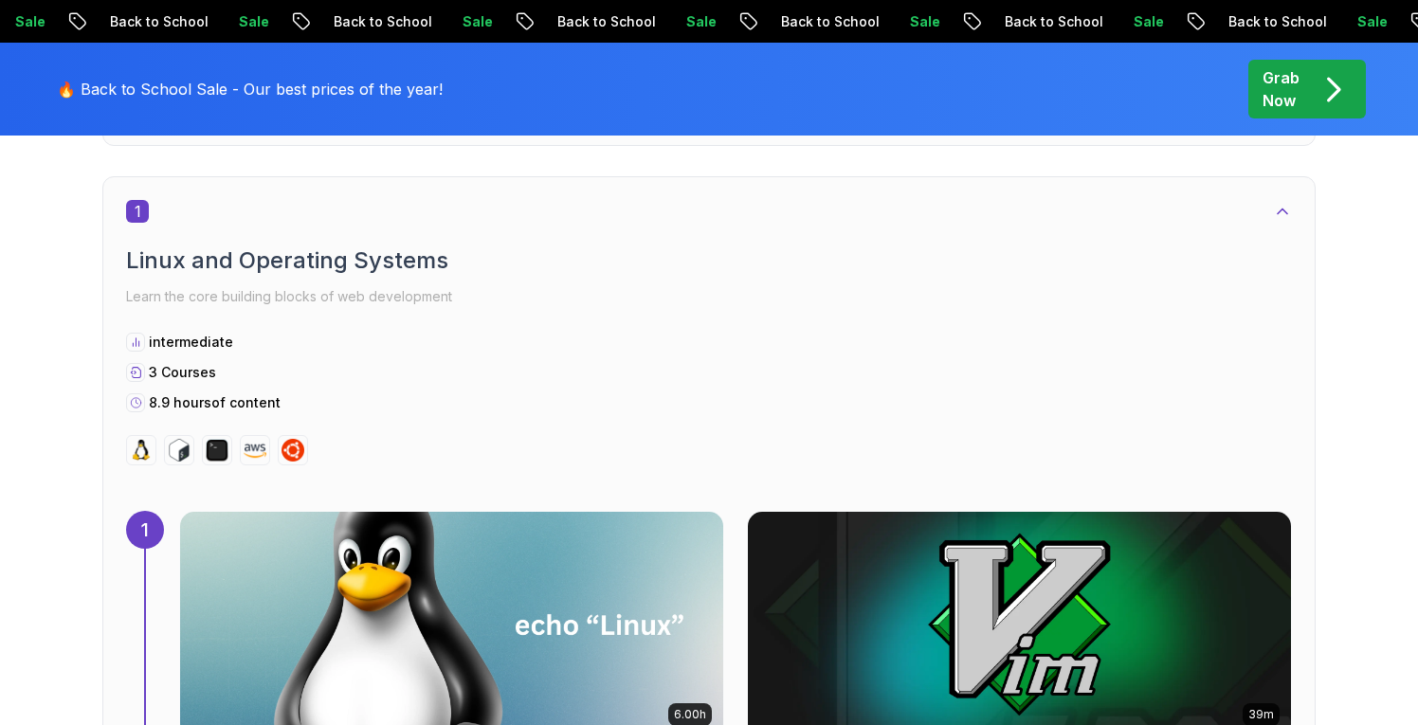
click at [182, 357] on div "intermediate 3 Courses 8.9 hours of content" at bounding box center [709, 373] width 1166 height 80
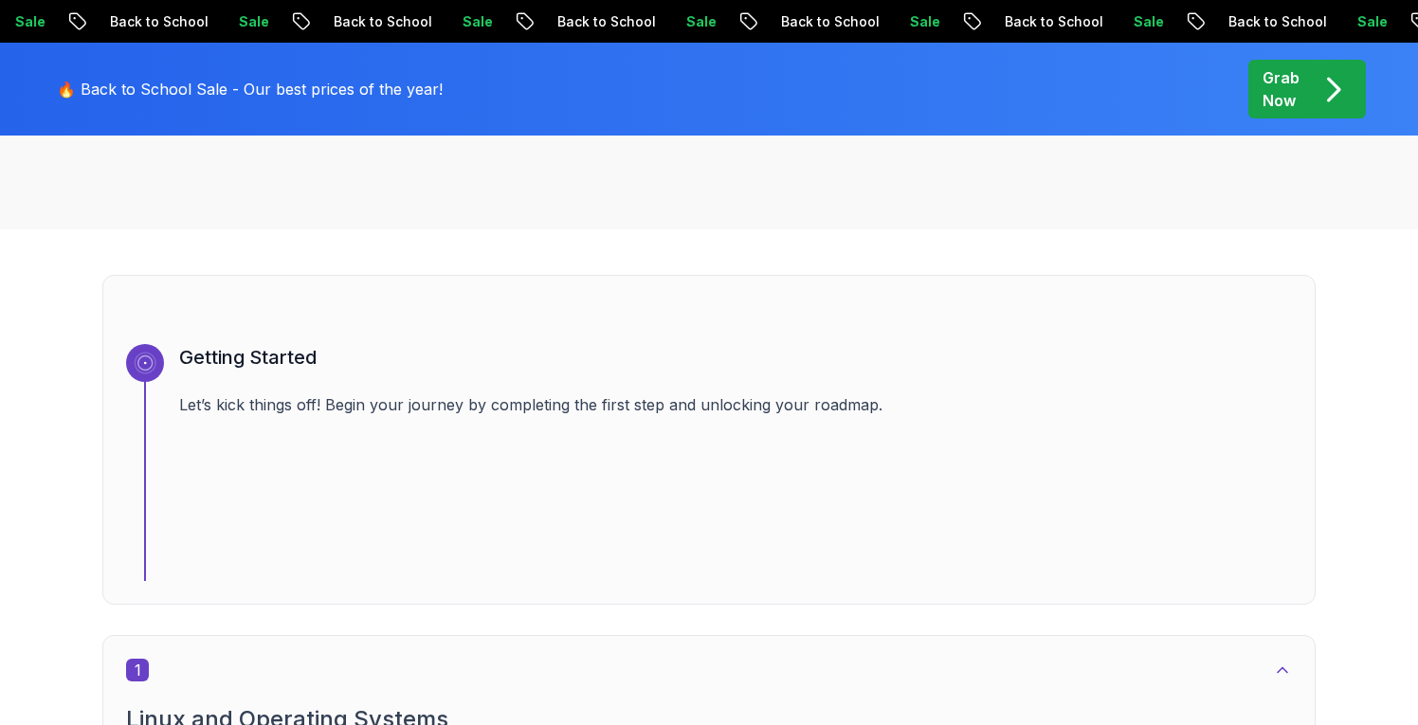
scroll to position [530, 0]
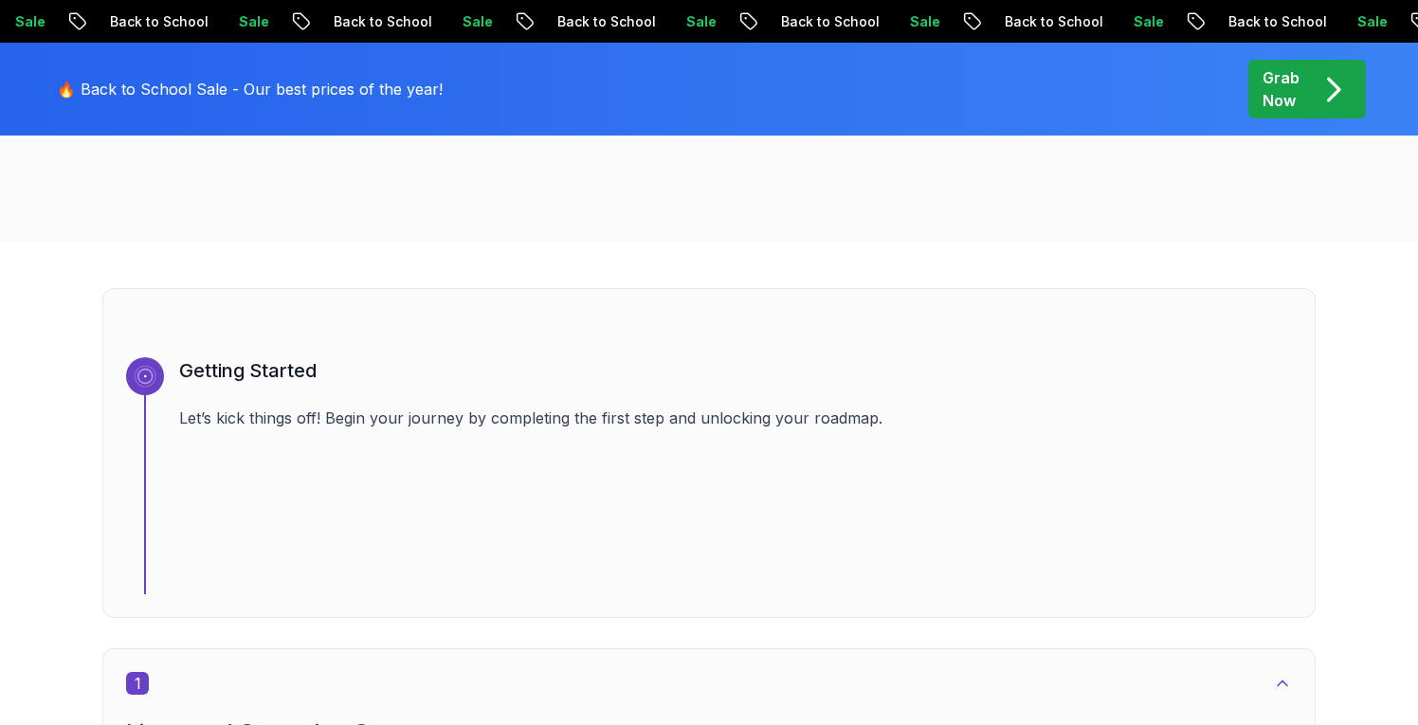
click at [527, 485] on div "Getting Started Let’s kick things off! Begin your journey by completing the fir…" at bounding box center [735, 475] width 1113 height 237
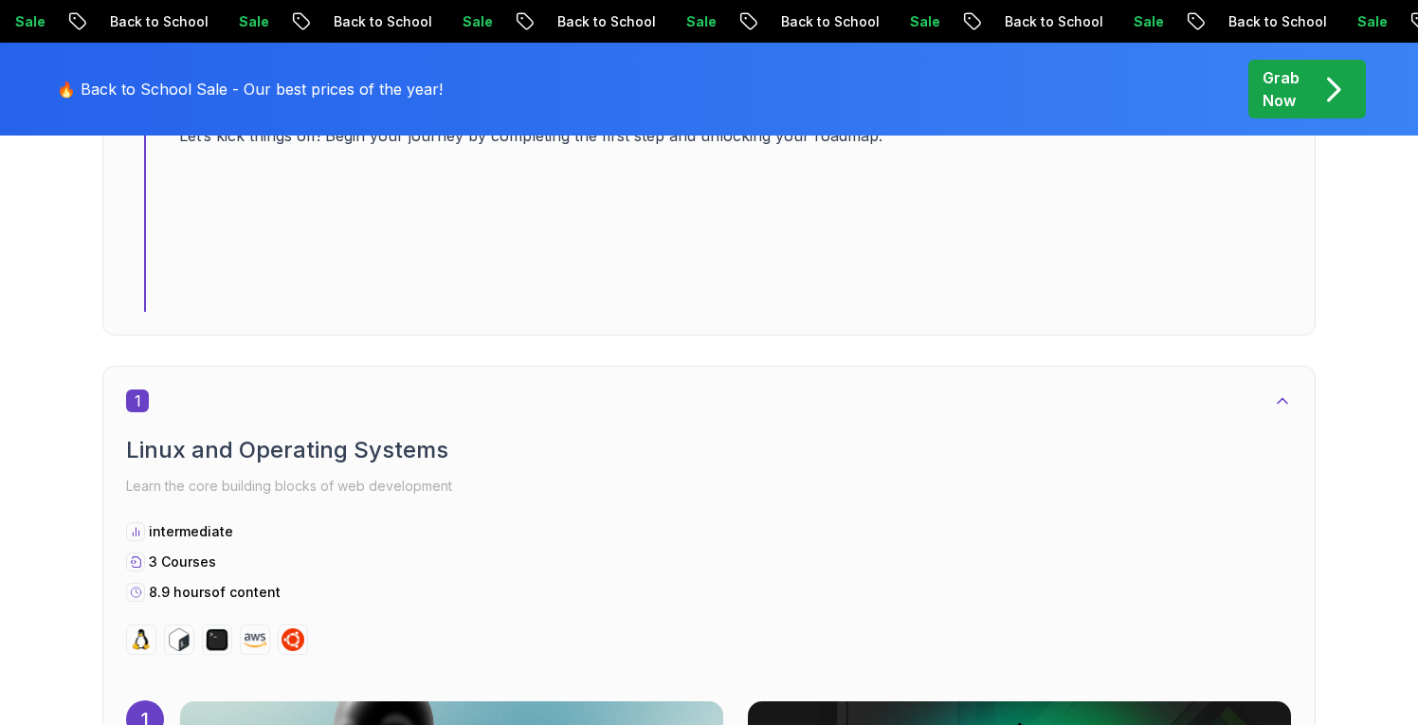
scroll to position [796, 0]
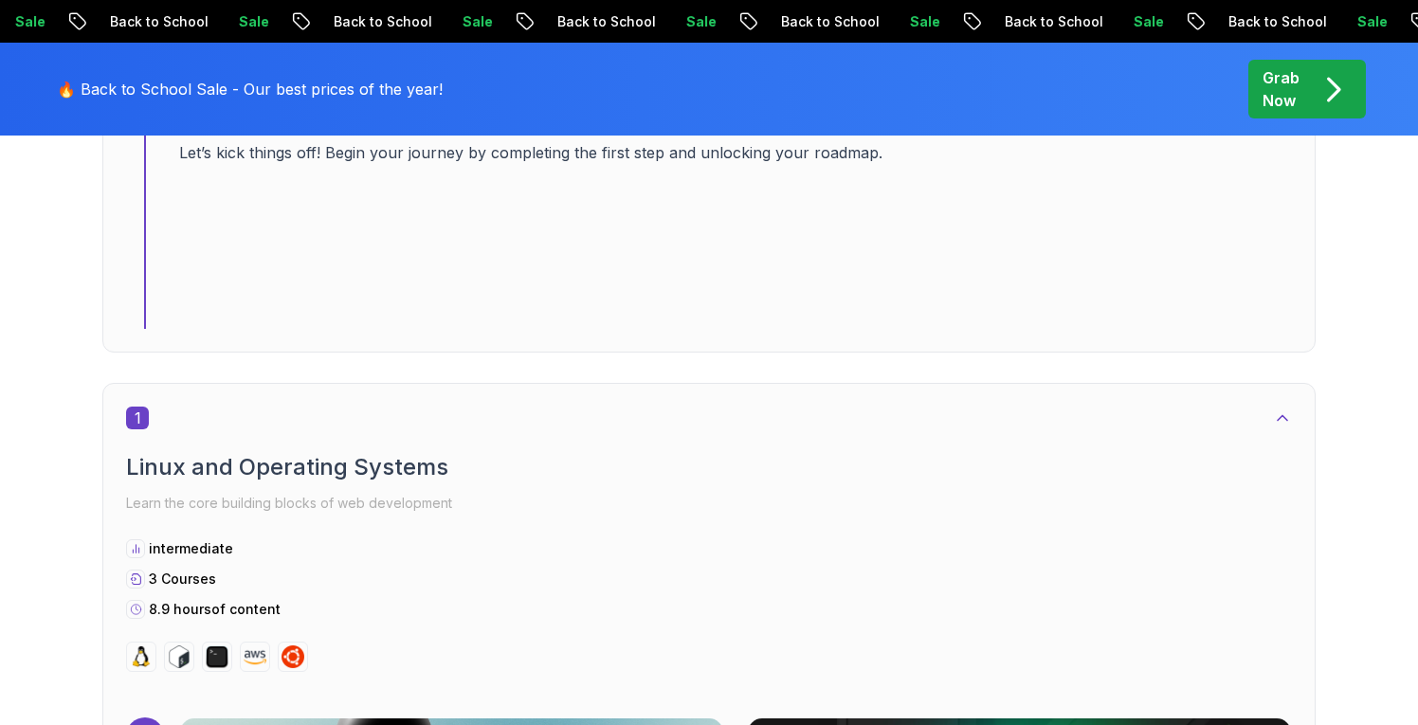
click at [1268, 101] on p "Grab Now" at bounding box center [1281, 89] width 37 height 46
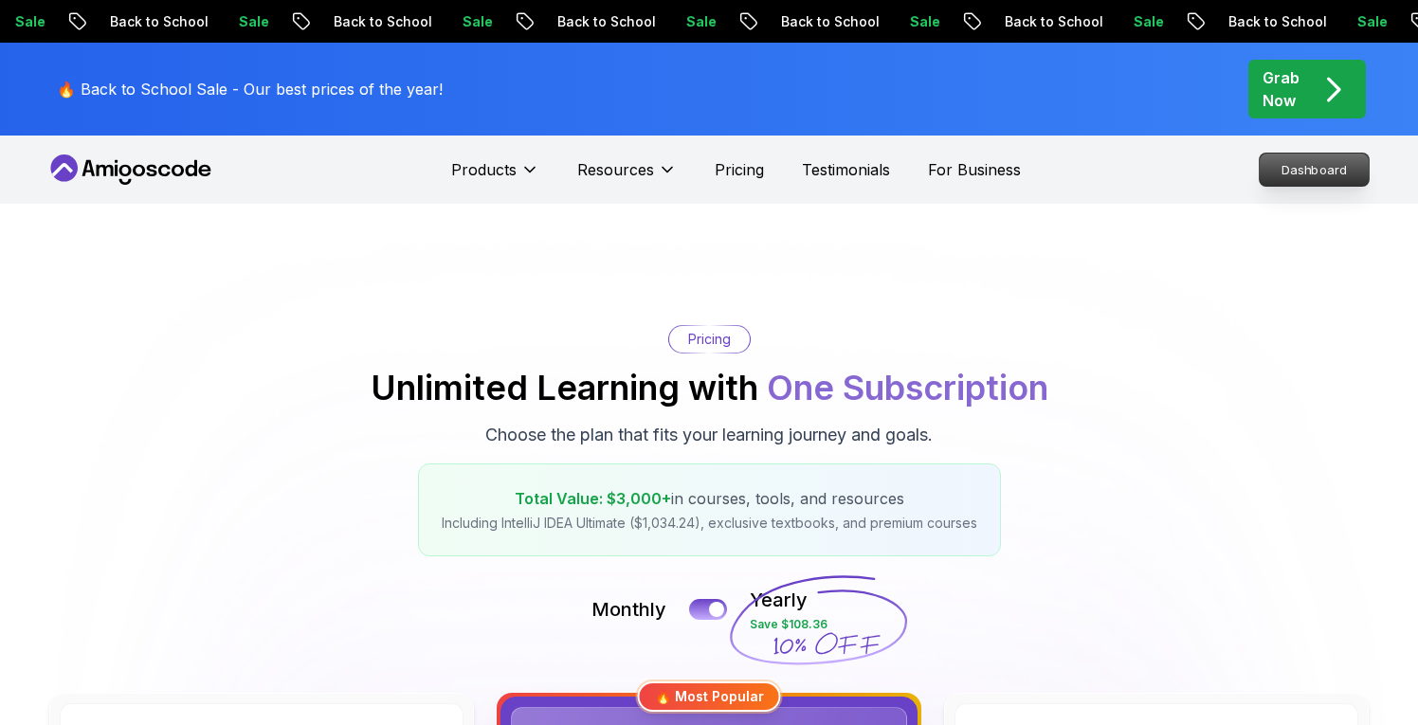
click at [1315, 158] on p "Dashboard" at bounding box center [1314, 170] width 109 height 32
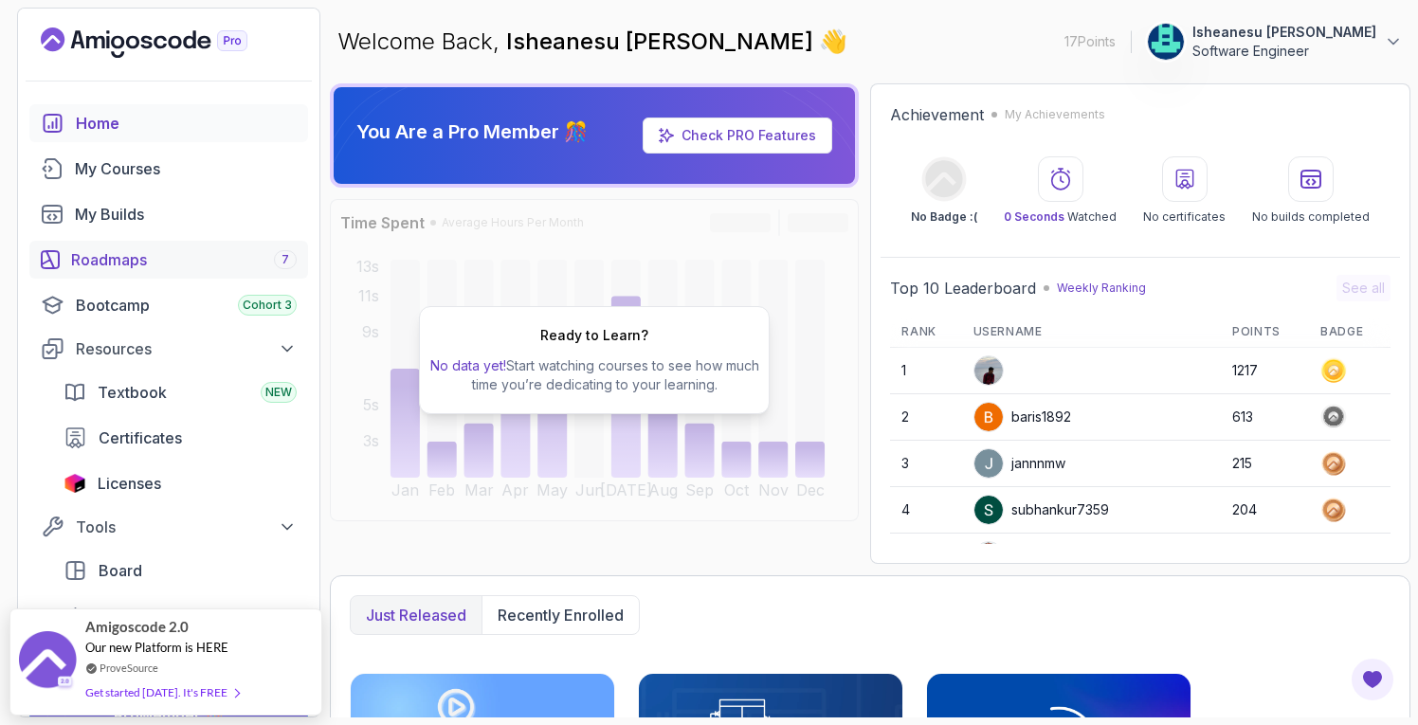
click at [129, 256] on div "Roadmaps 7" at bounding box center [184, 259] width 226 height 23
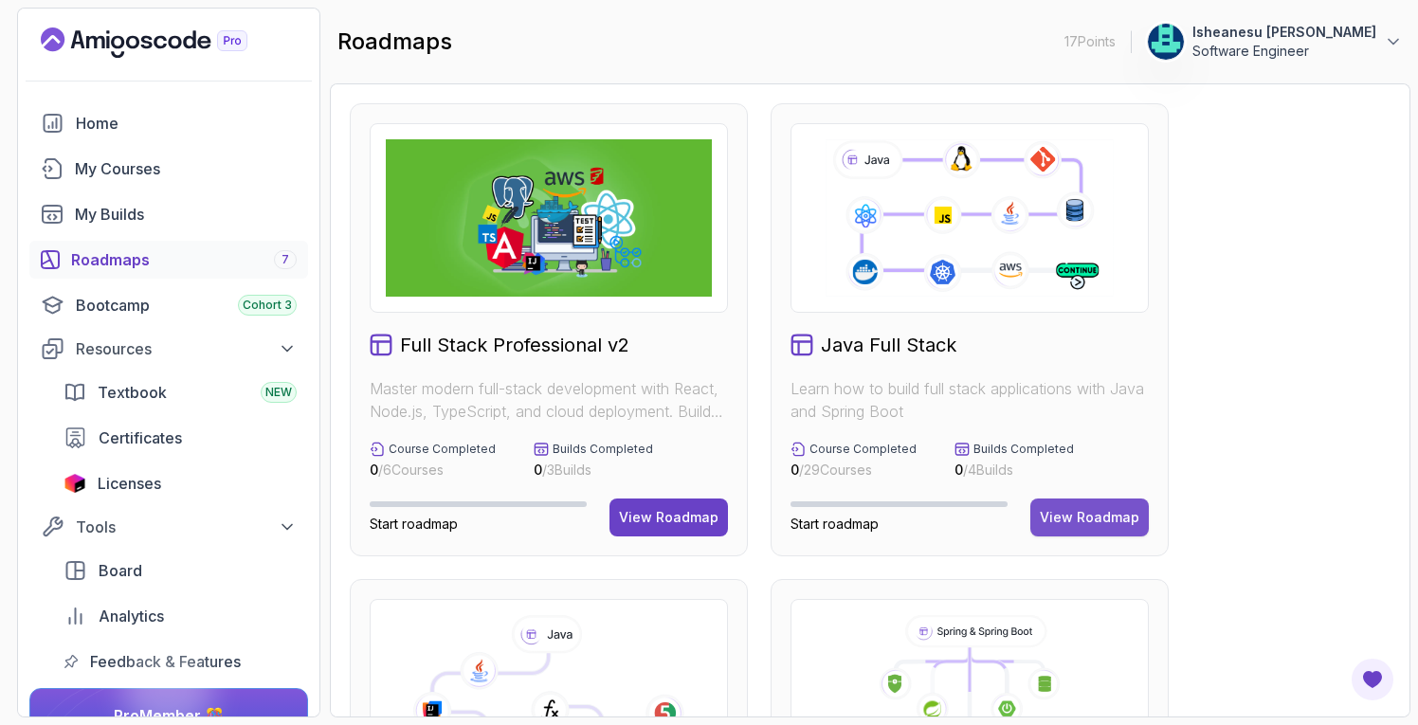
click at [1100, 518] on div "View Roadmap" at bounding box center [1090, 517] width 100 height 19
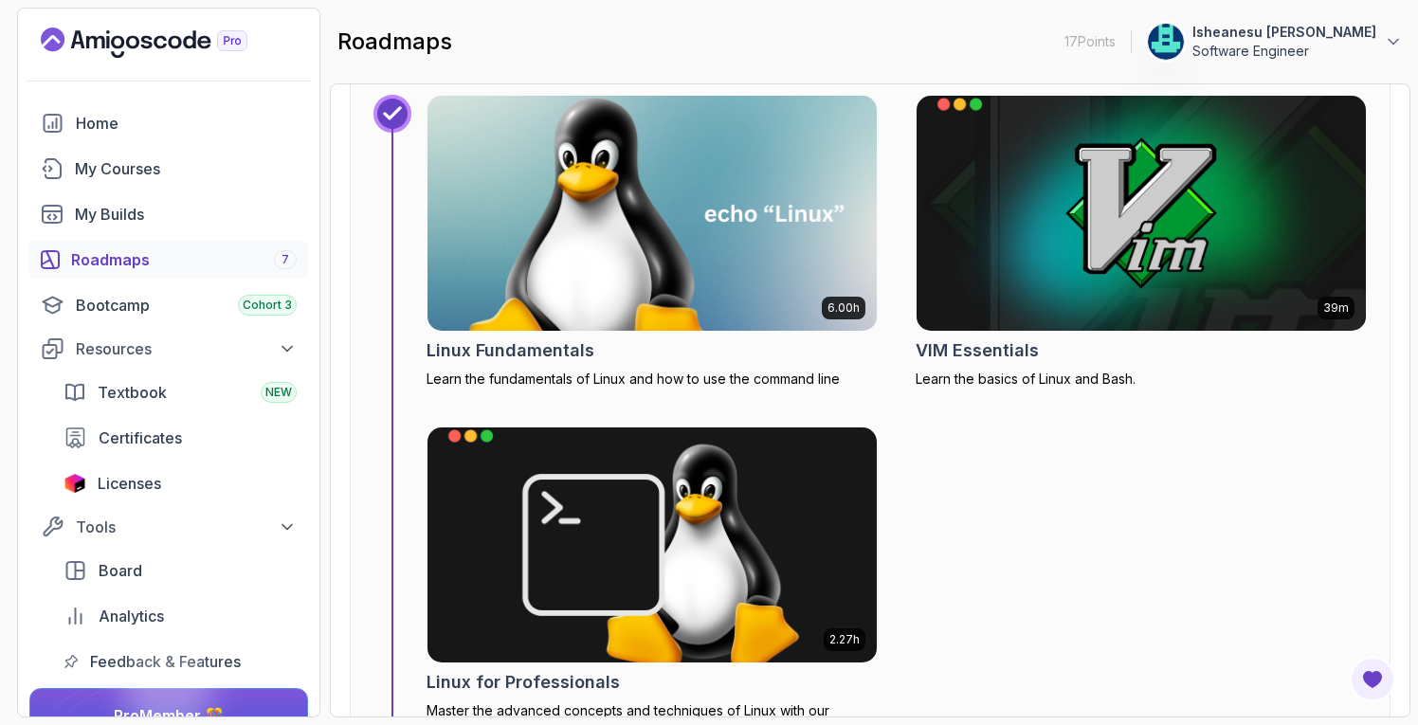
scroll to position [924, 0]
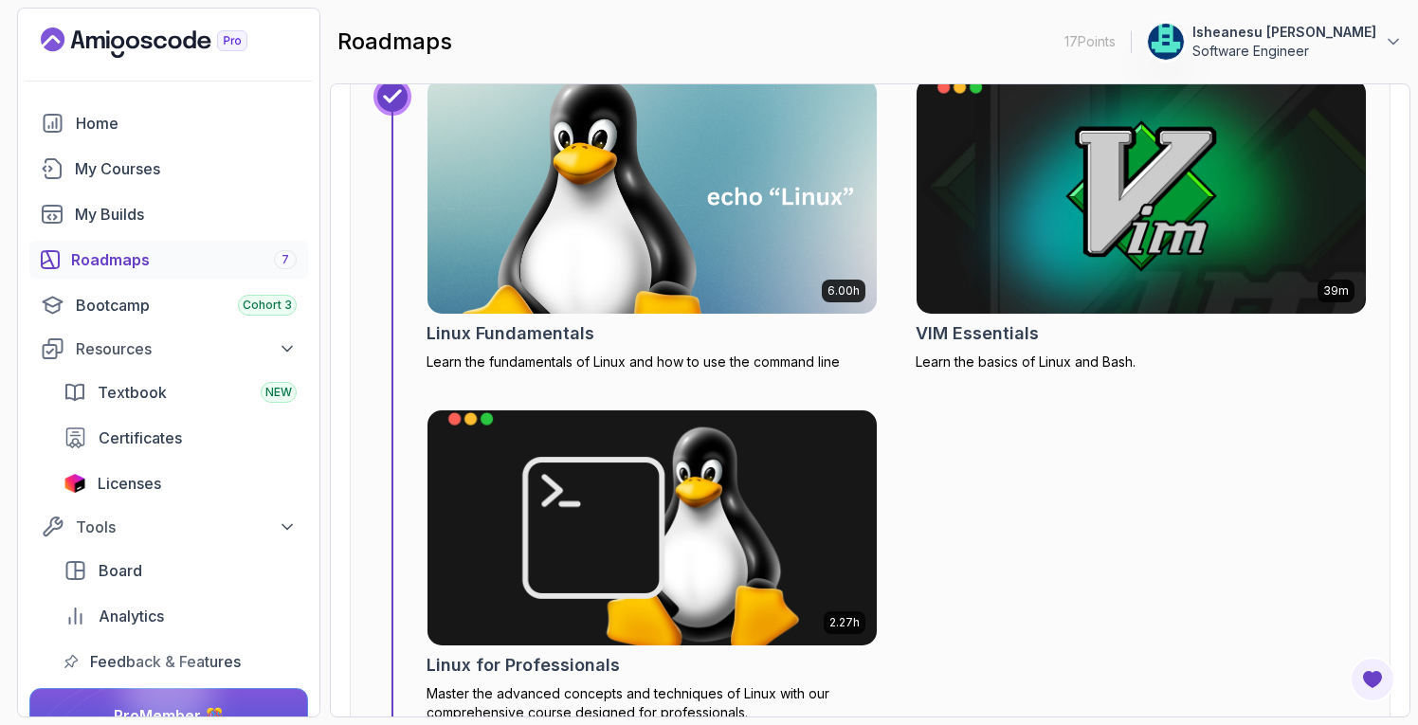
click at [749, 230] on img at bounding box center [652, 196] width 472 height 247
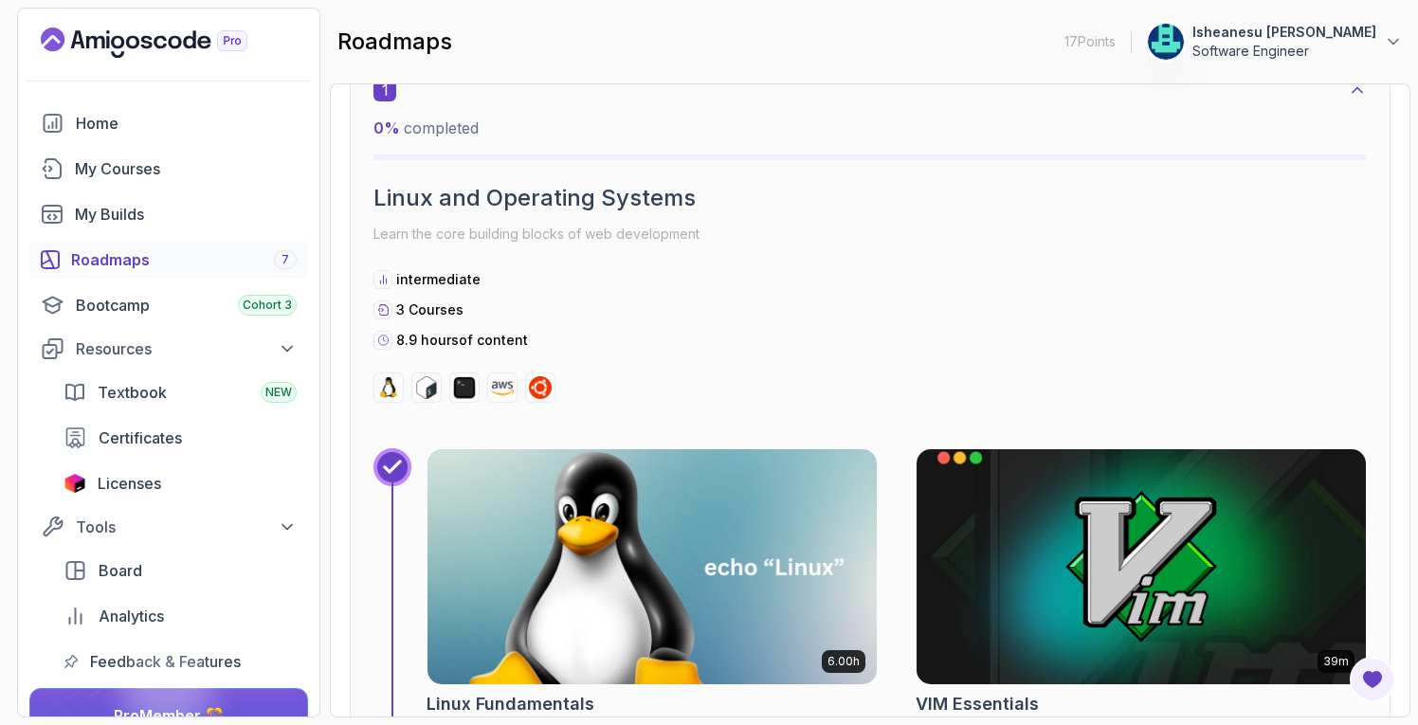
scroll to position [551, 0]
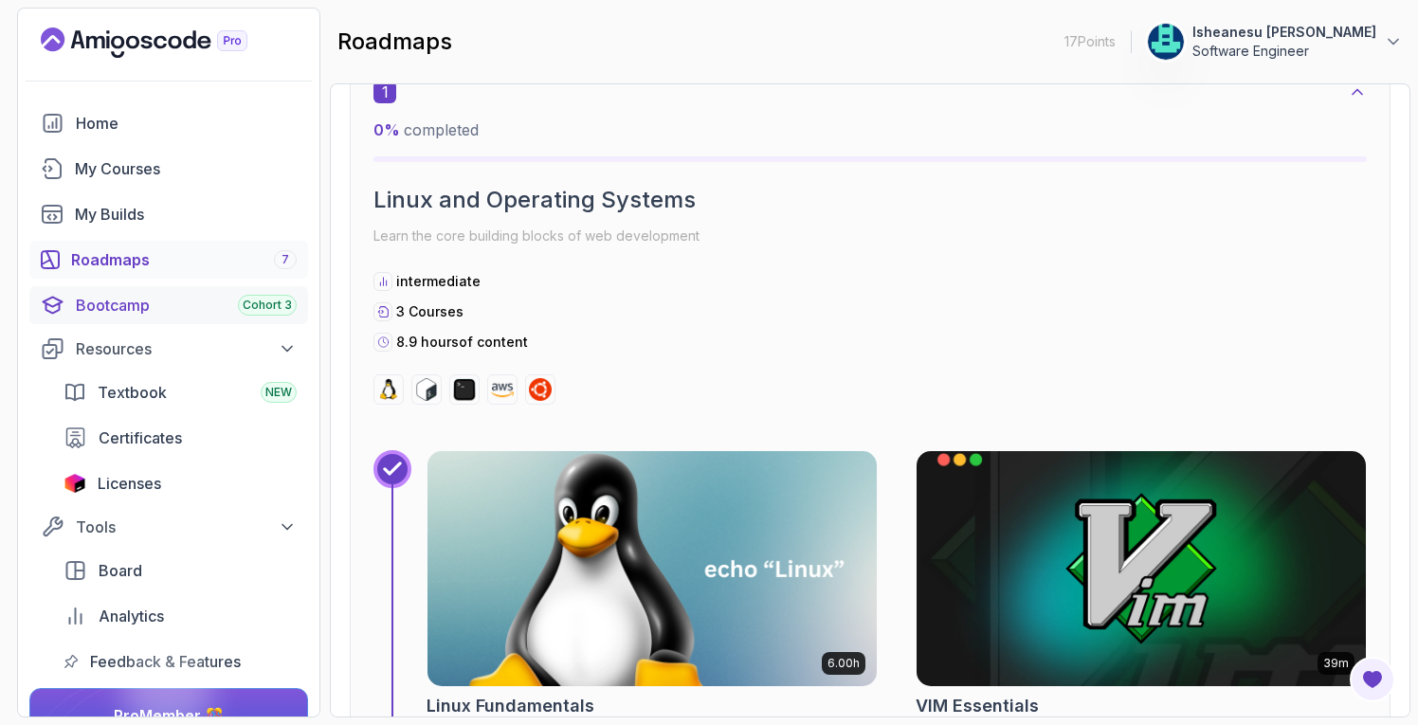
click at [115, 303] on div "Bootcamp Cohort 3" at bounding box center [186, 305] width 221 height 23
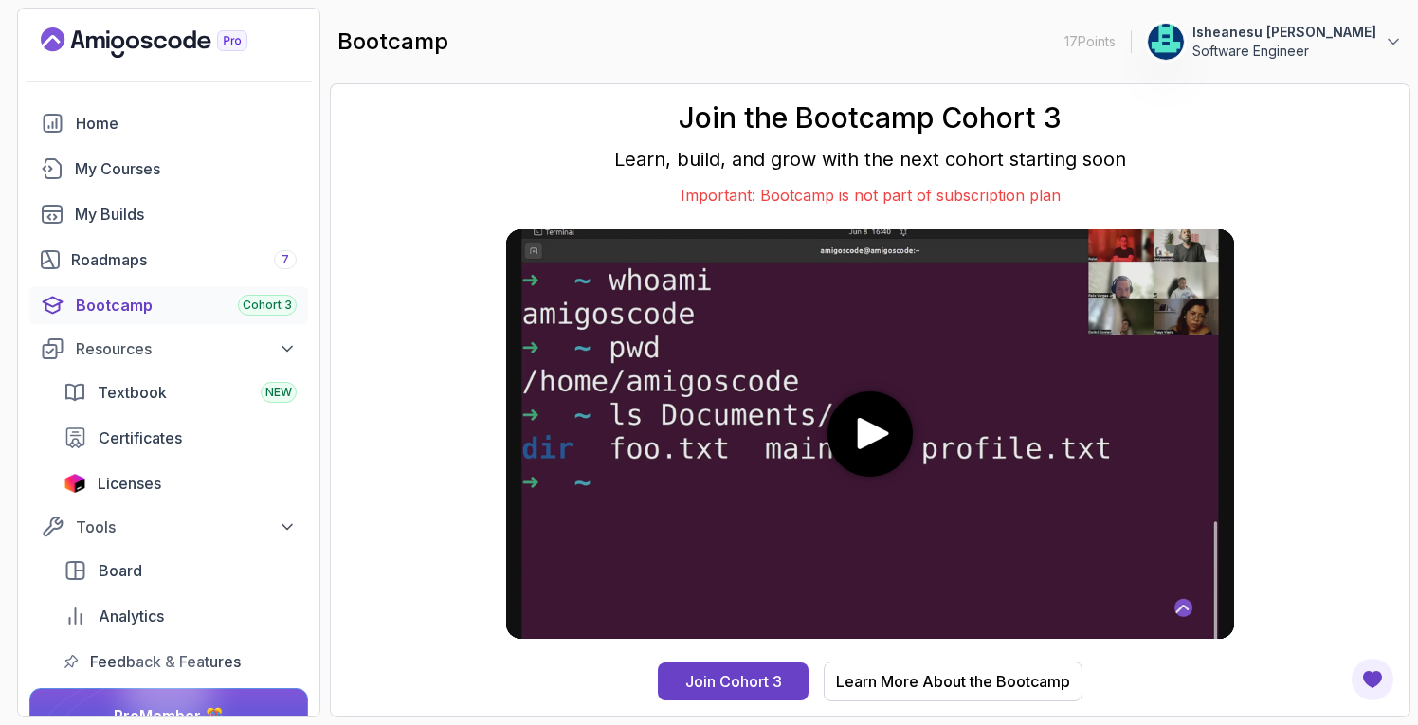
click at [999, 680] on div "Learn More About the Bootcamp" at bounding box center [953, 681] width 234 height 23
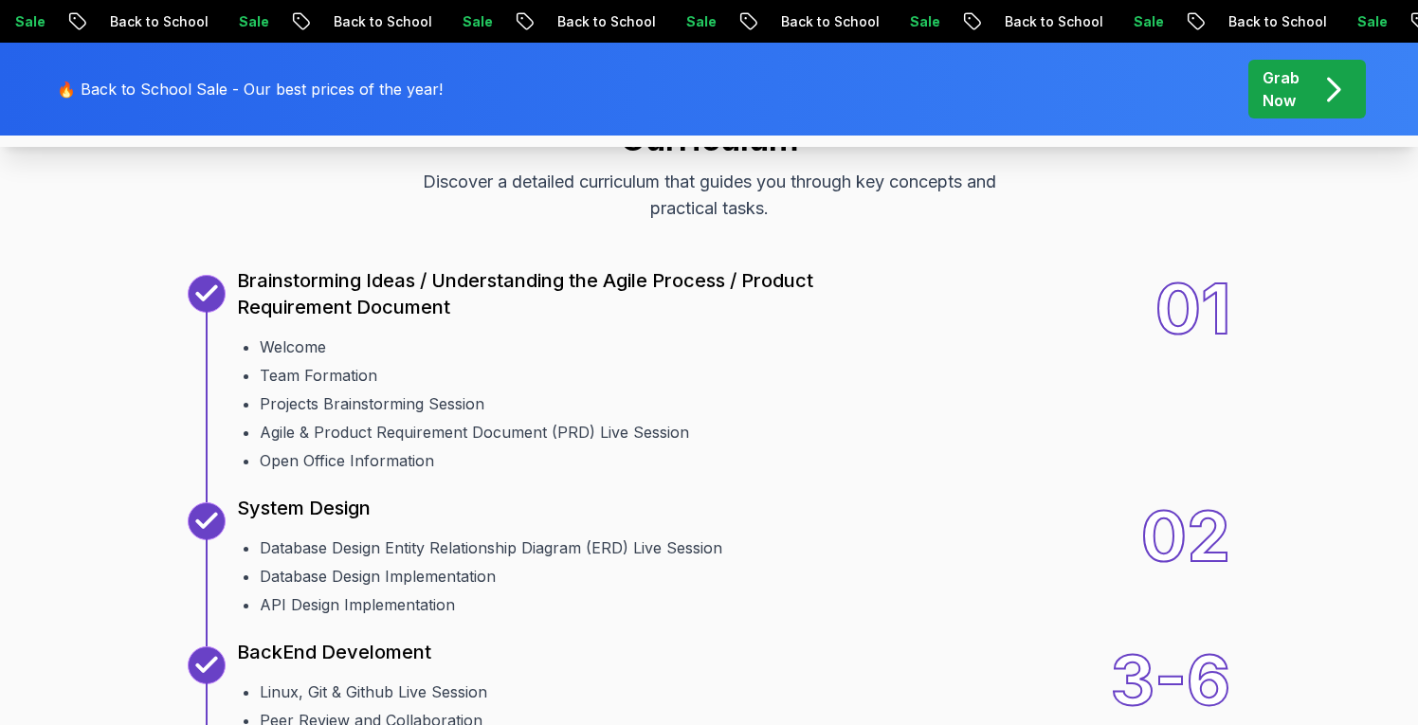
scroll to position [2079, 0]
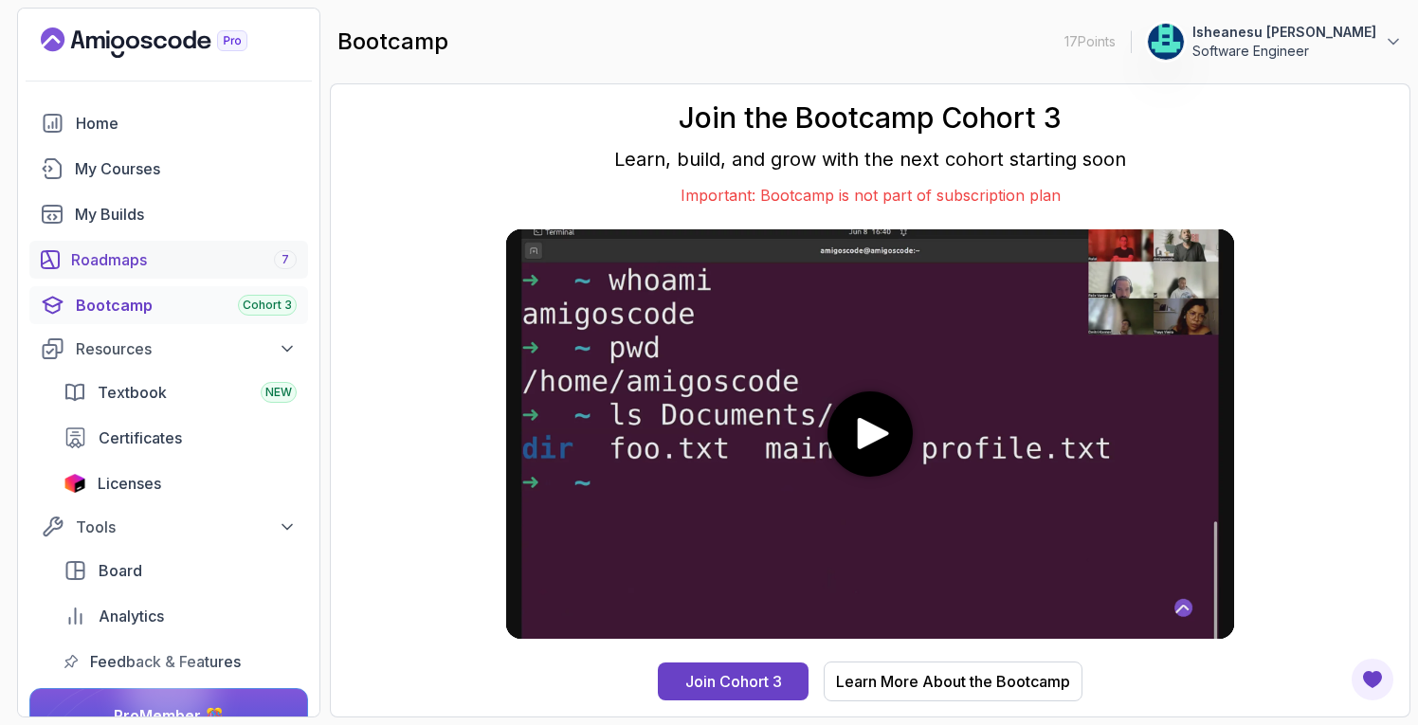
click at [130, 259] on div "Roadmaps 7" at bounding box center [184, 259] width 226 height 23
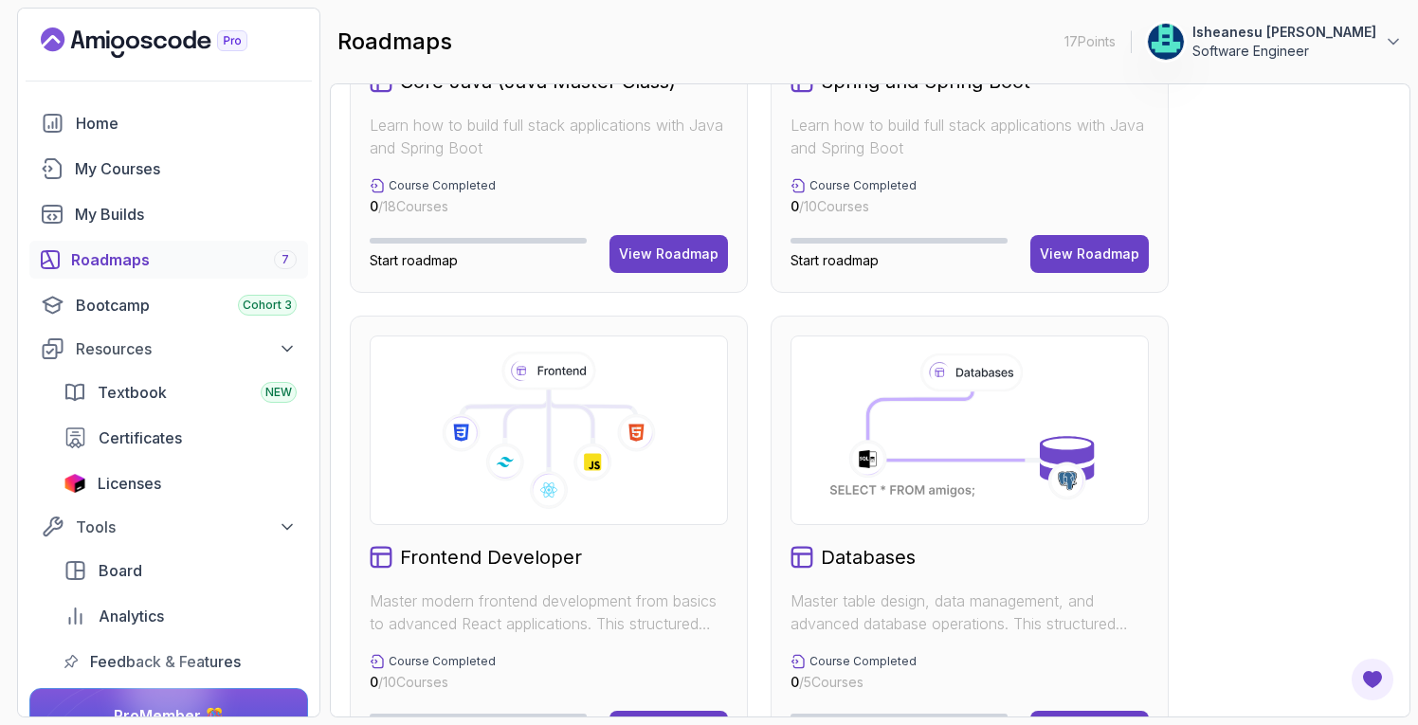
scroll to position [712, 0]
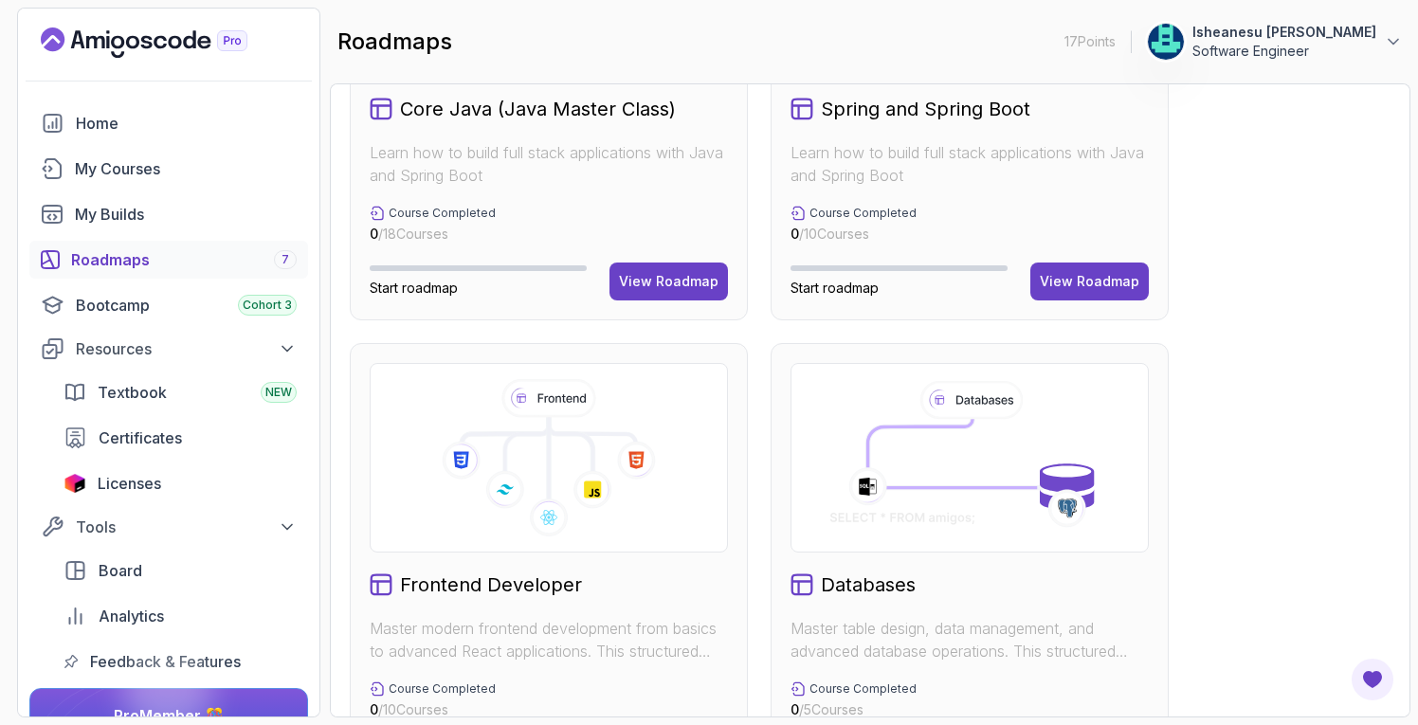
click at [582, 436] on icon at bounding box center [571, 449] width 44 height 47
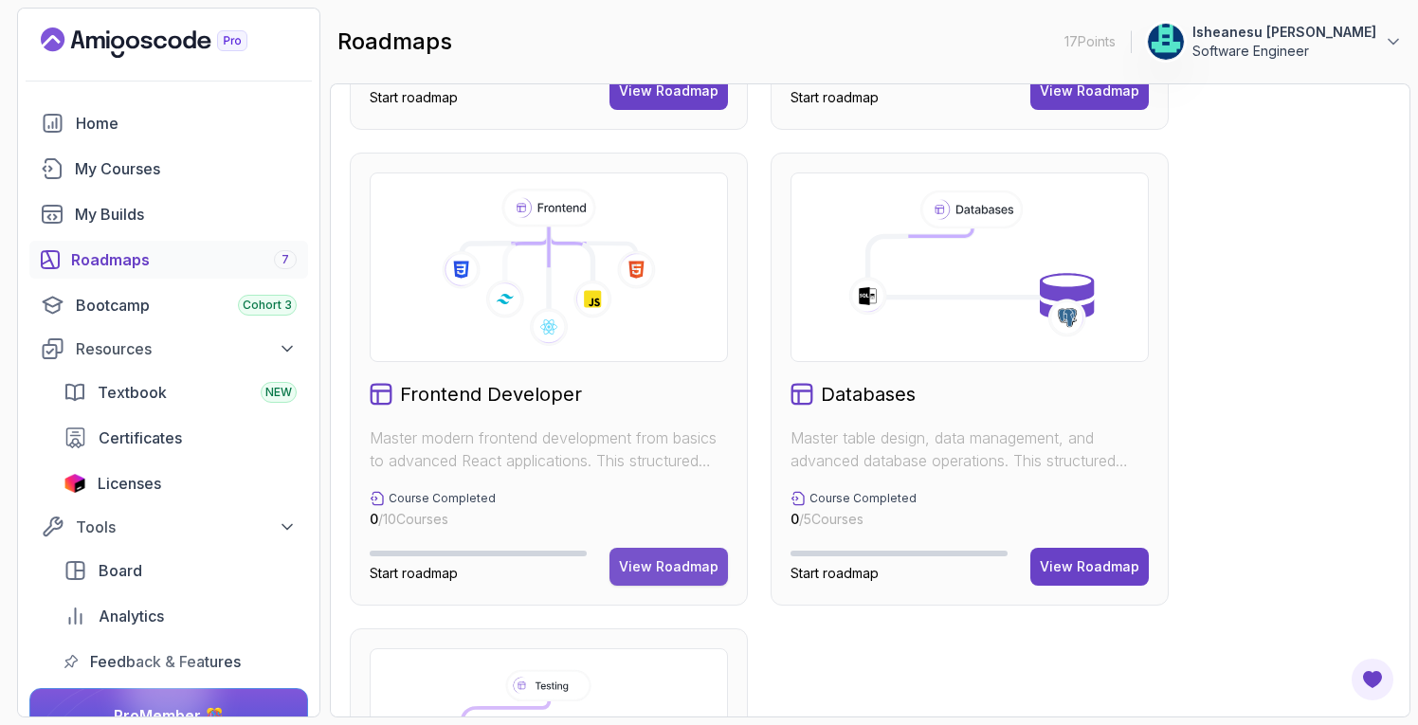
click at [650, 566] on div "View Roadmap" at bounding box center [669, 567] width 100 height 19
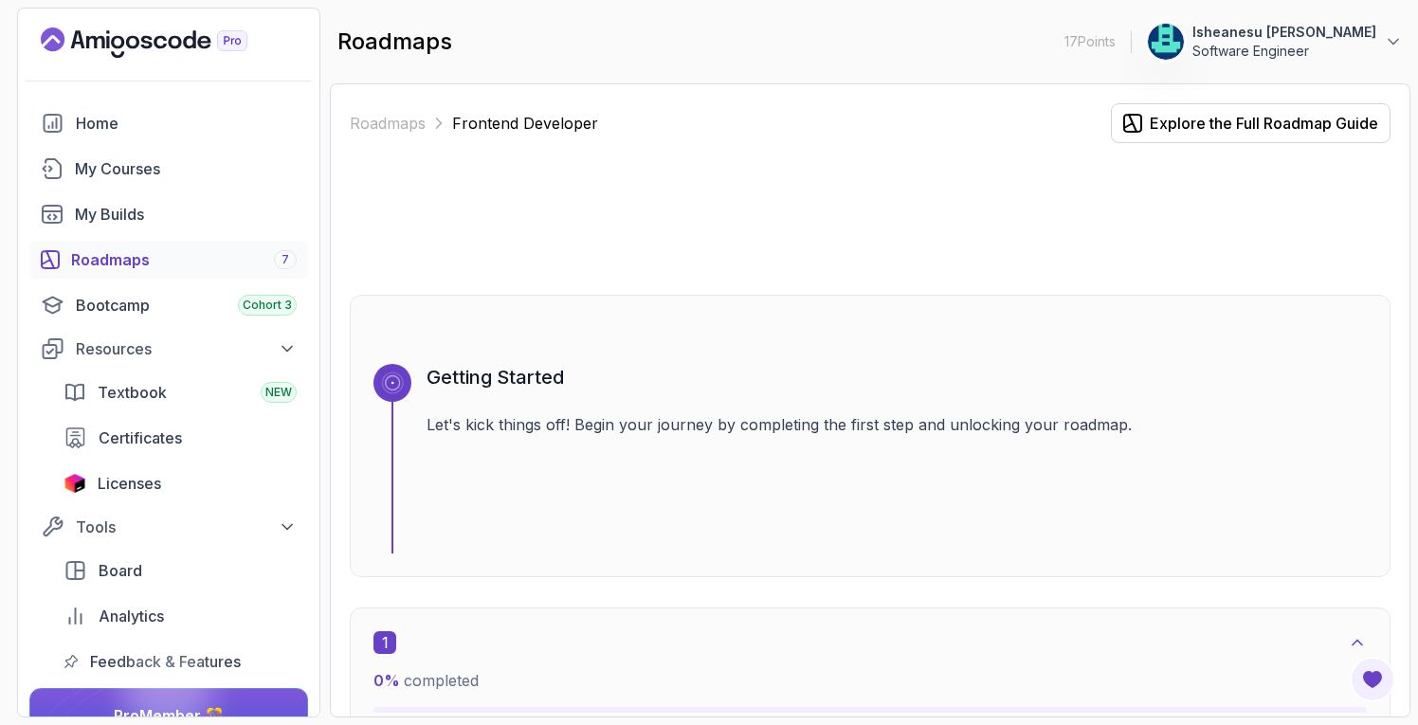
click at [180, 256] on div "Roadmaps 7" at bounding box center [184, 259] width 226 height 23
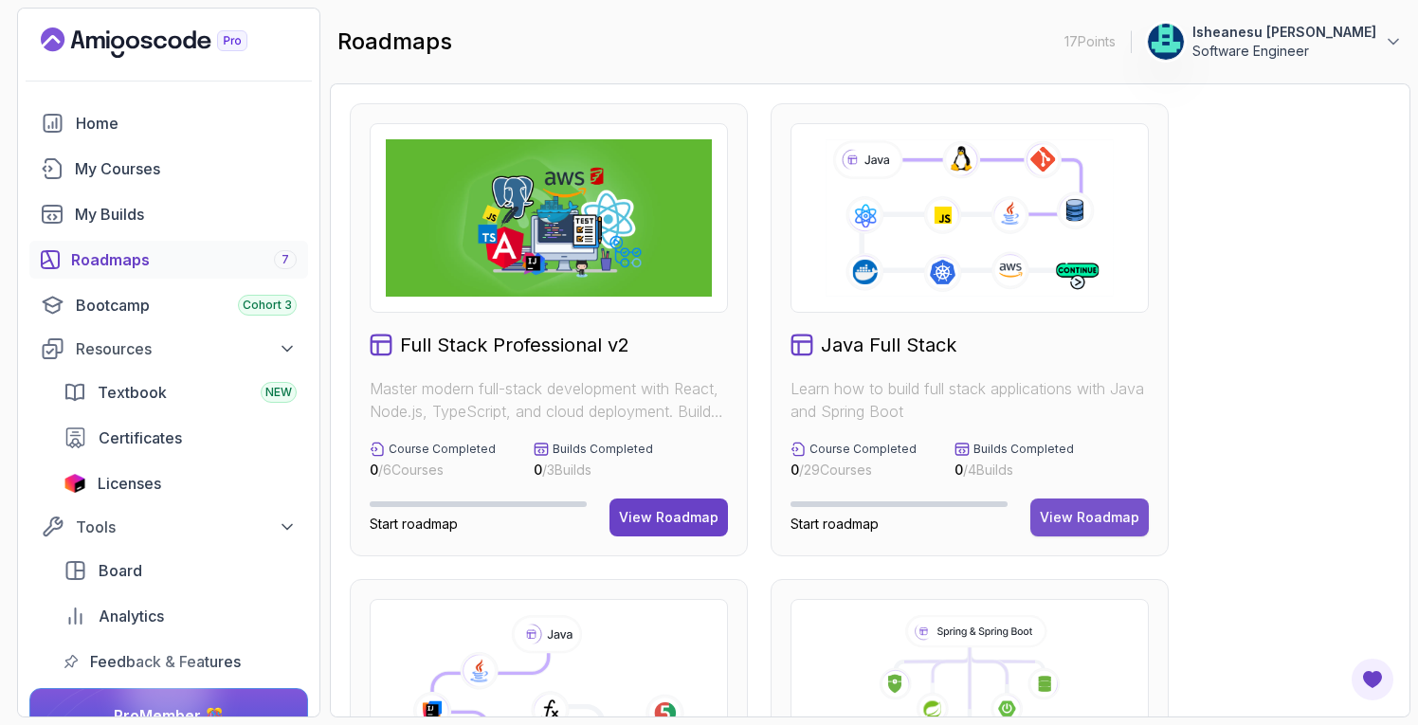
click at [1088, 516] on div "View Roadmap" at bounding box center [1090, 517] width 100 height 19
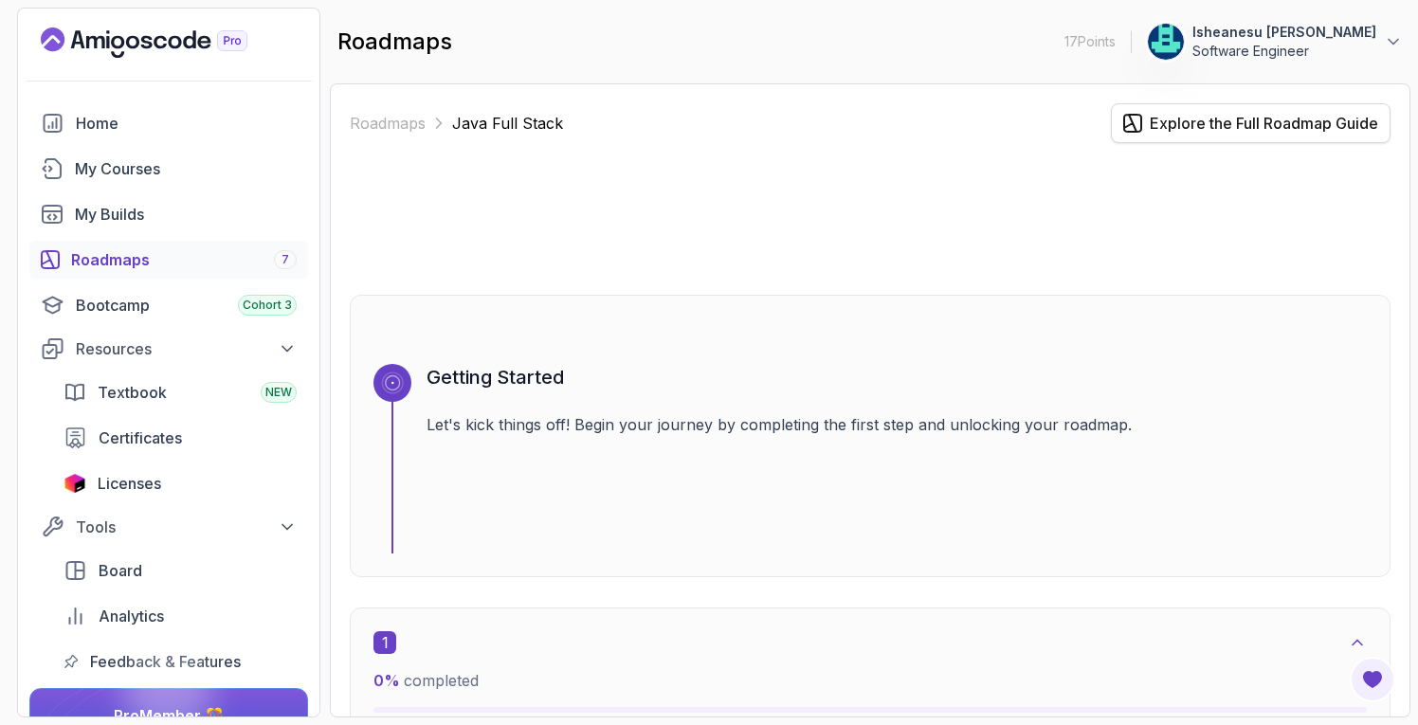
click at [1307, 126] on div "Explore the Full Roadmap Guide" at bounding box center [1264, 123] width 229 height 23
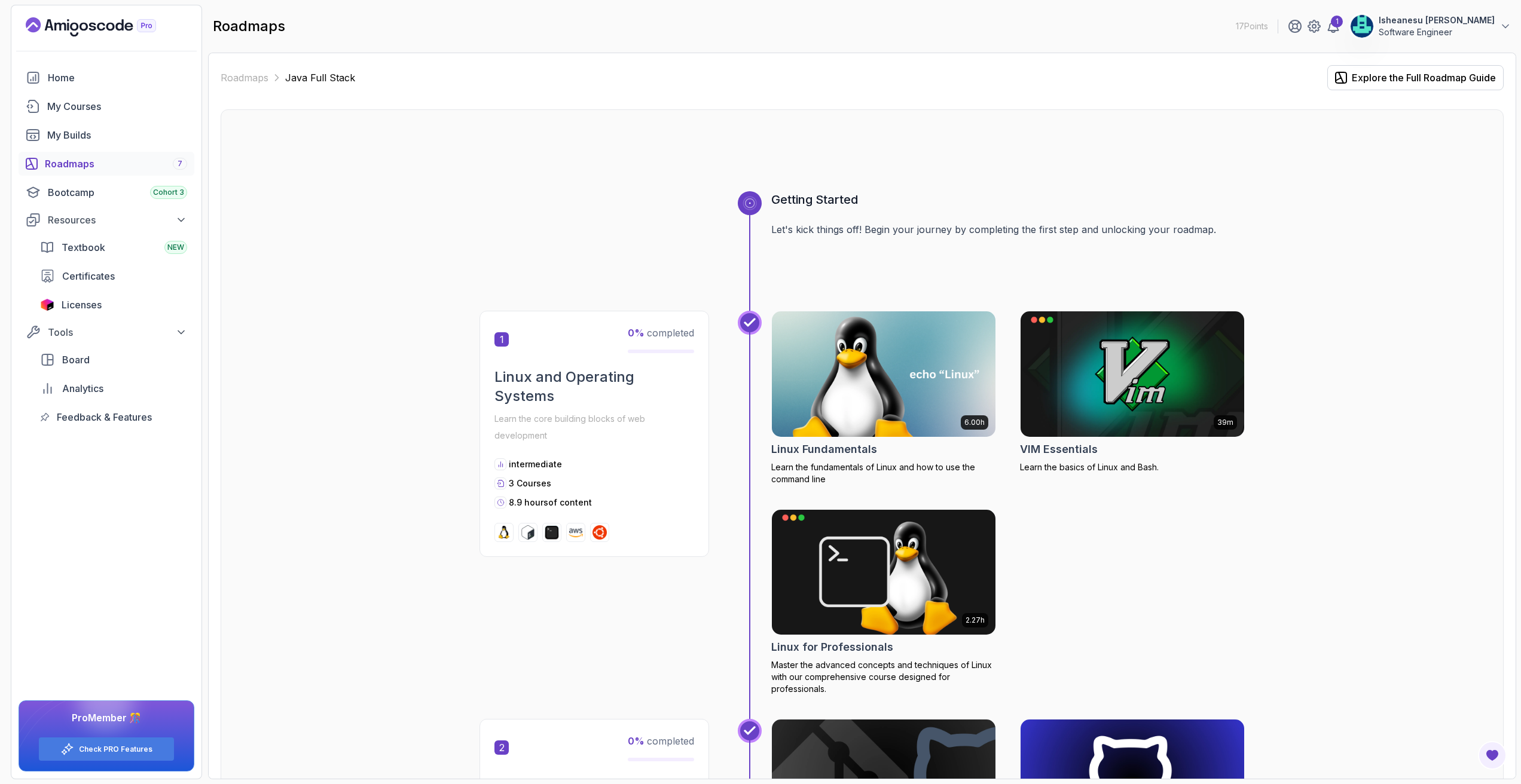
click at [559, 387] on h2 "Linux and Operating Systems" at bounding box center [594, 386] width 200 height 38
click at [525, 372] on h2 "Linux and Operating Systems" at bounding box center [594, 386] width 200 height 38
click at [504, 336] on span "1" at bounding box center [501, 339] width 15 height 14
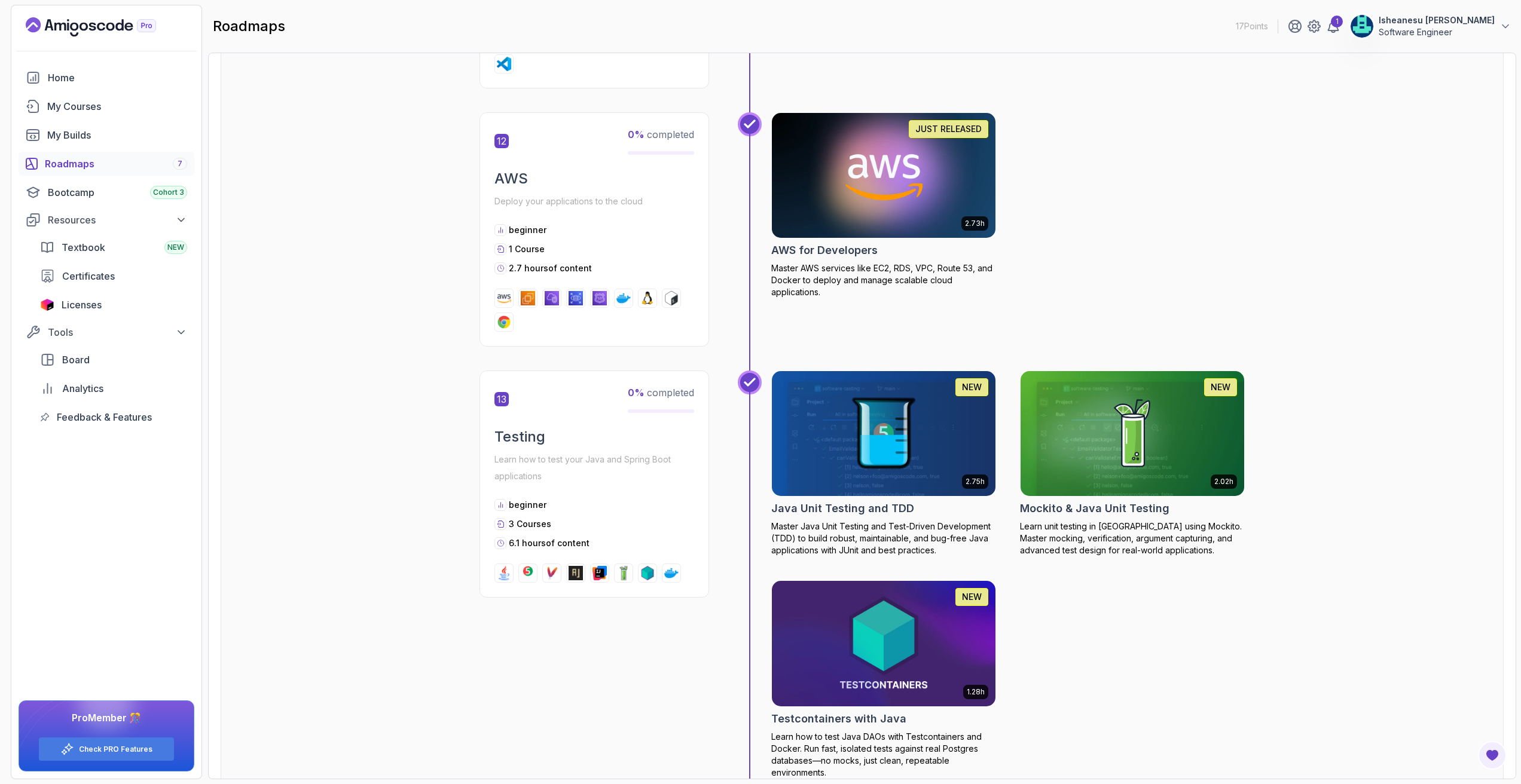
scroll to position [3518, 0]
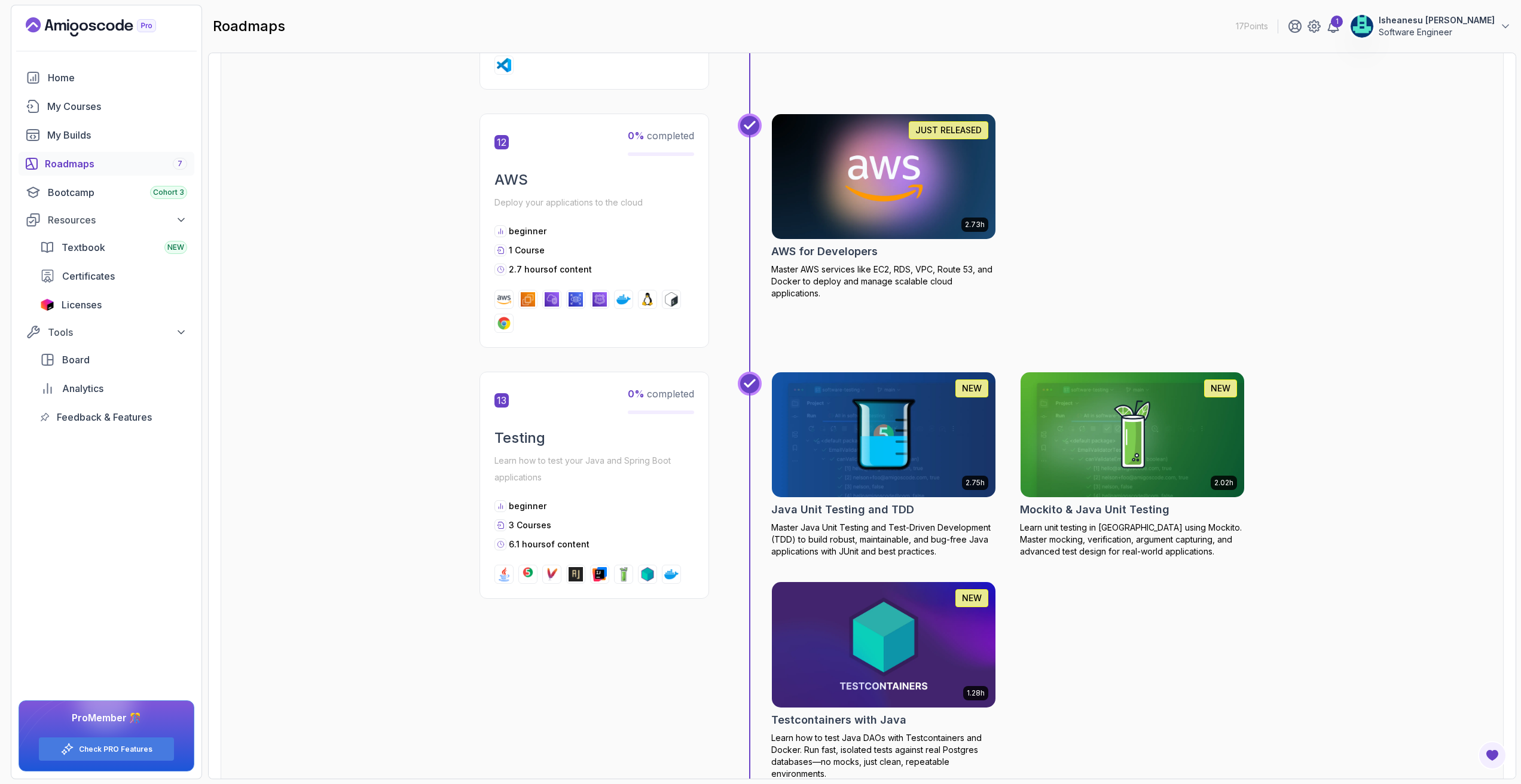
click at [83, 165] on div "Roadmaps 7" at bounding box center [116, 163] width 143 height 14
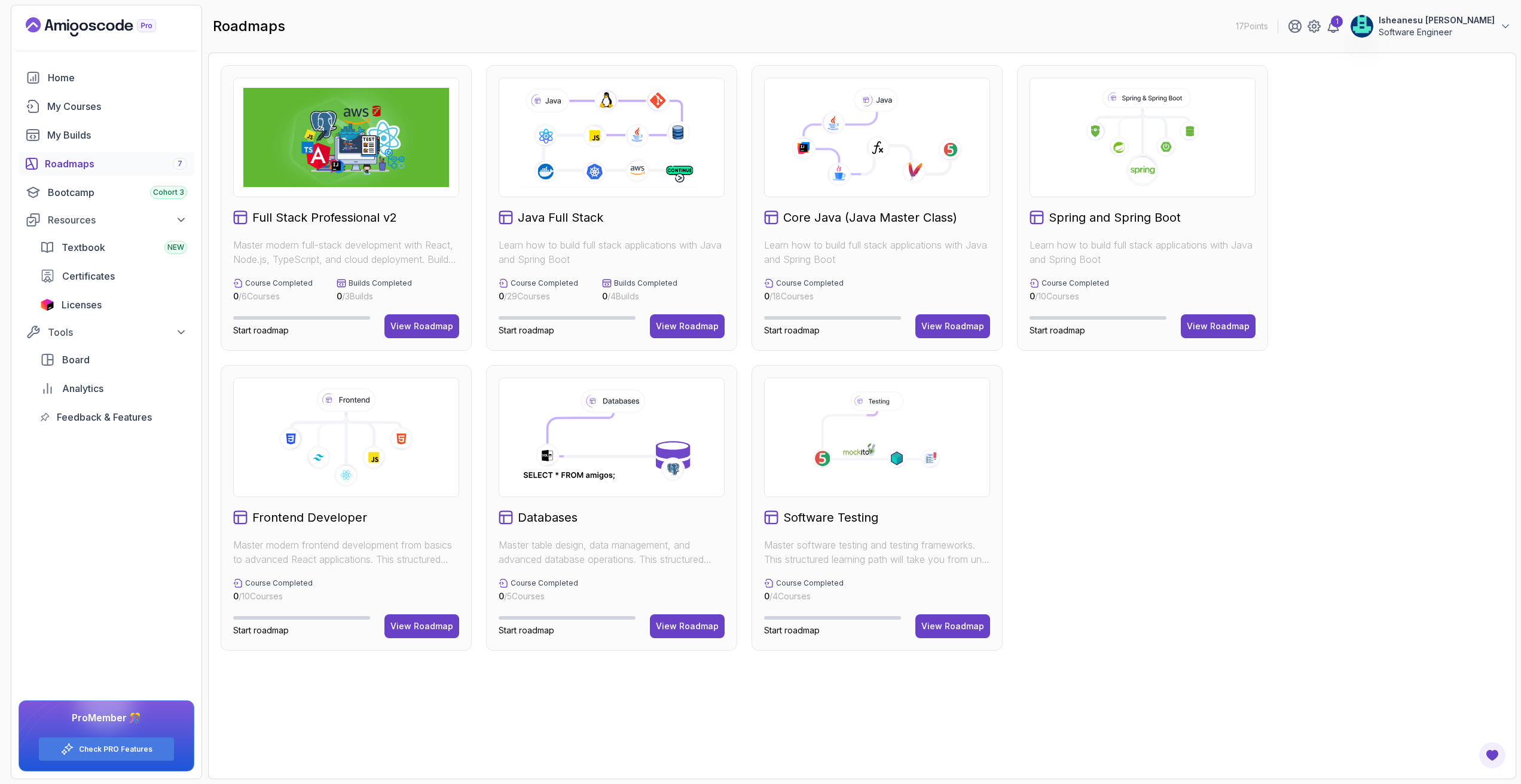
click at [836, 216] on h2 "Core Java (Java Master Class)" at bounding box center [870, 217] width 174 height 17
click at [894, 331] on div "View Roadmap" at bounding box center [953, 326] width 63 height 12
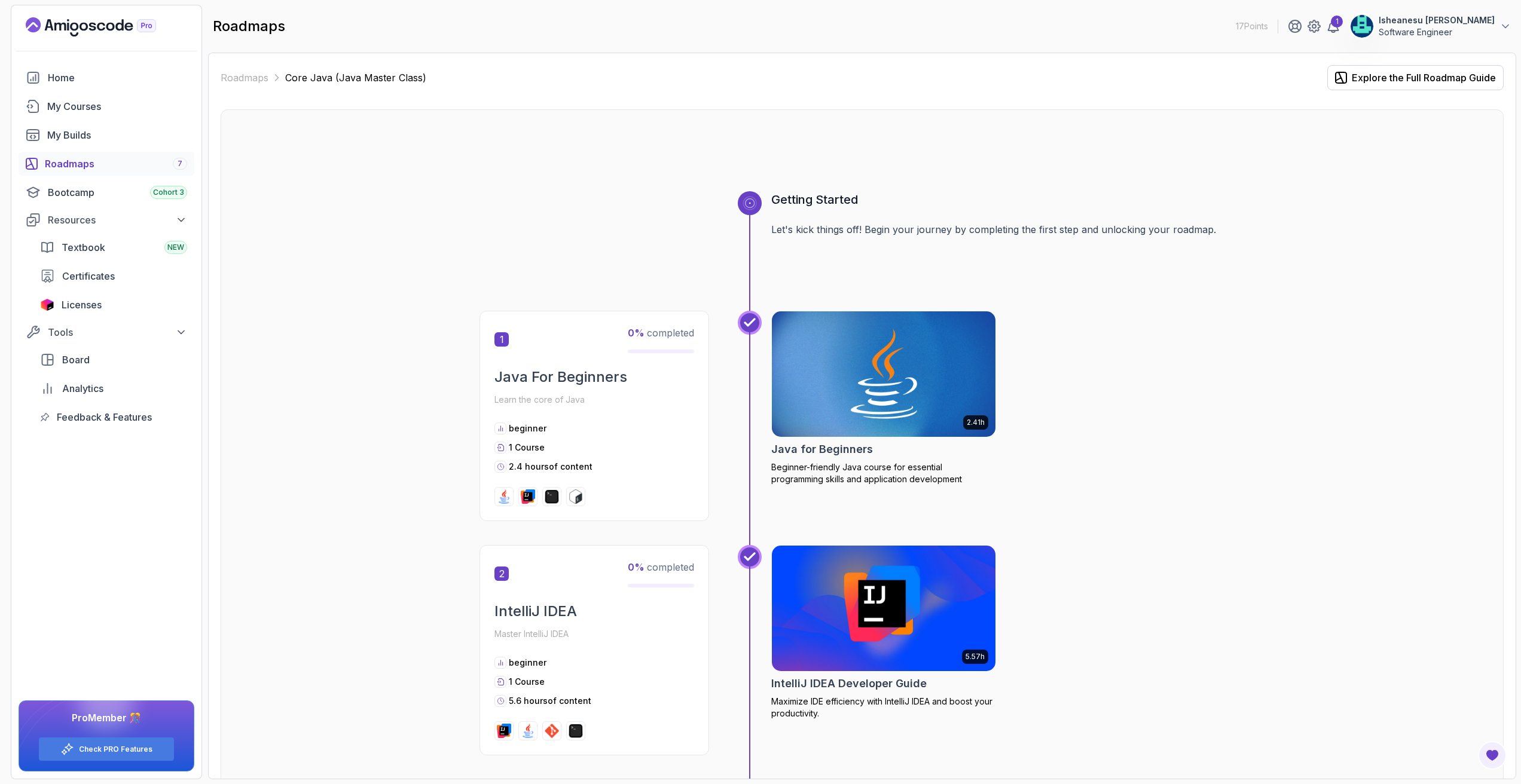
click at [73, 161] on div "Roadmaps 7" at bounding box center [116, 163] width 143 height 14
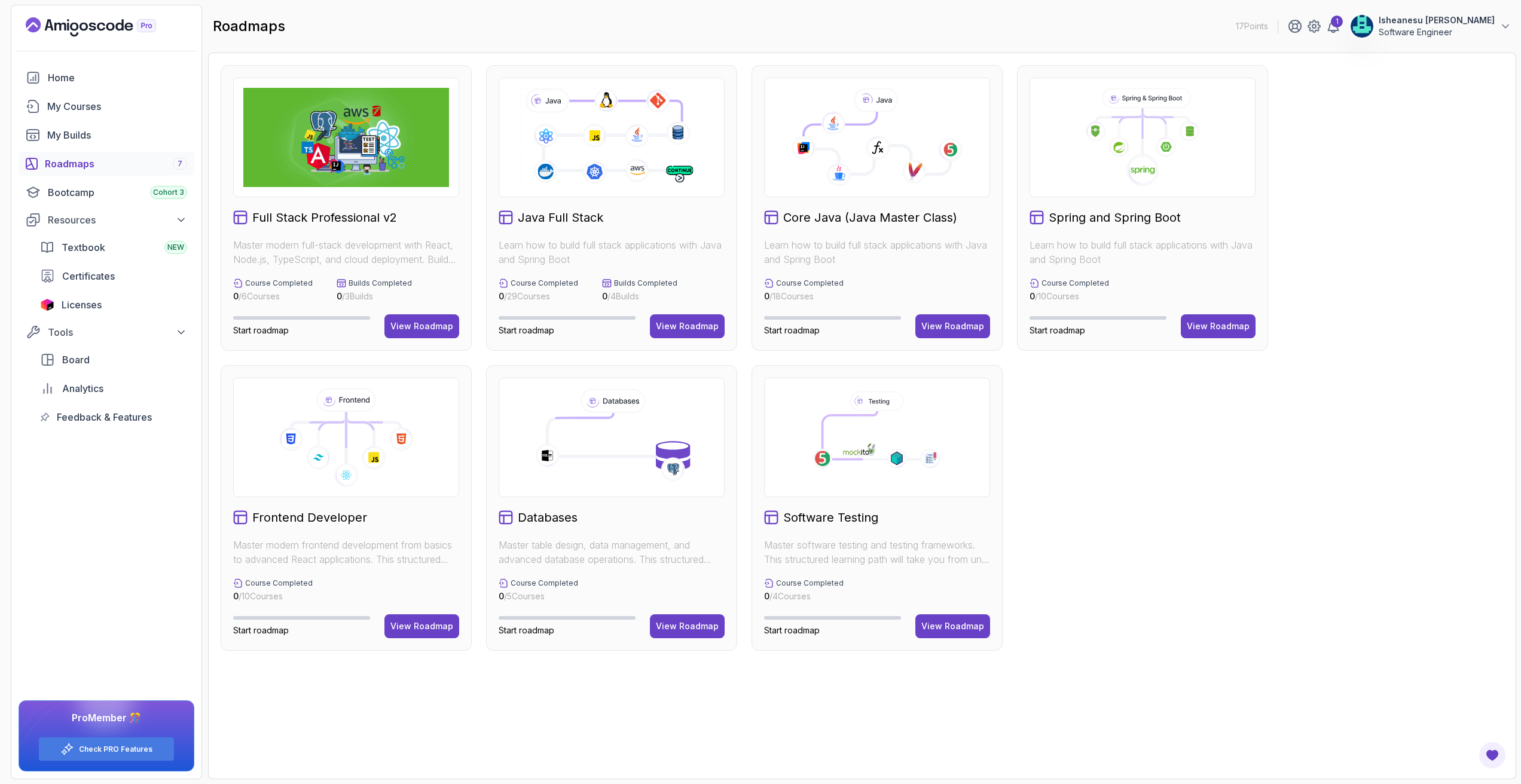
click at [701, 328] on div "View Roadmap" at bounding box center [687, 326] width 63 height 12
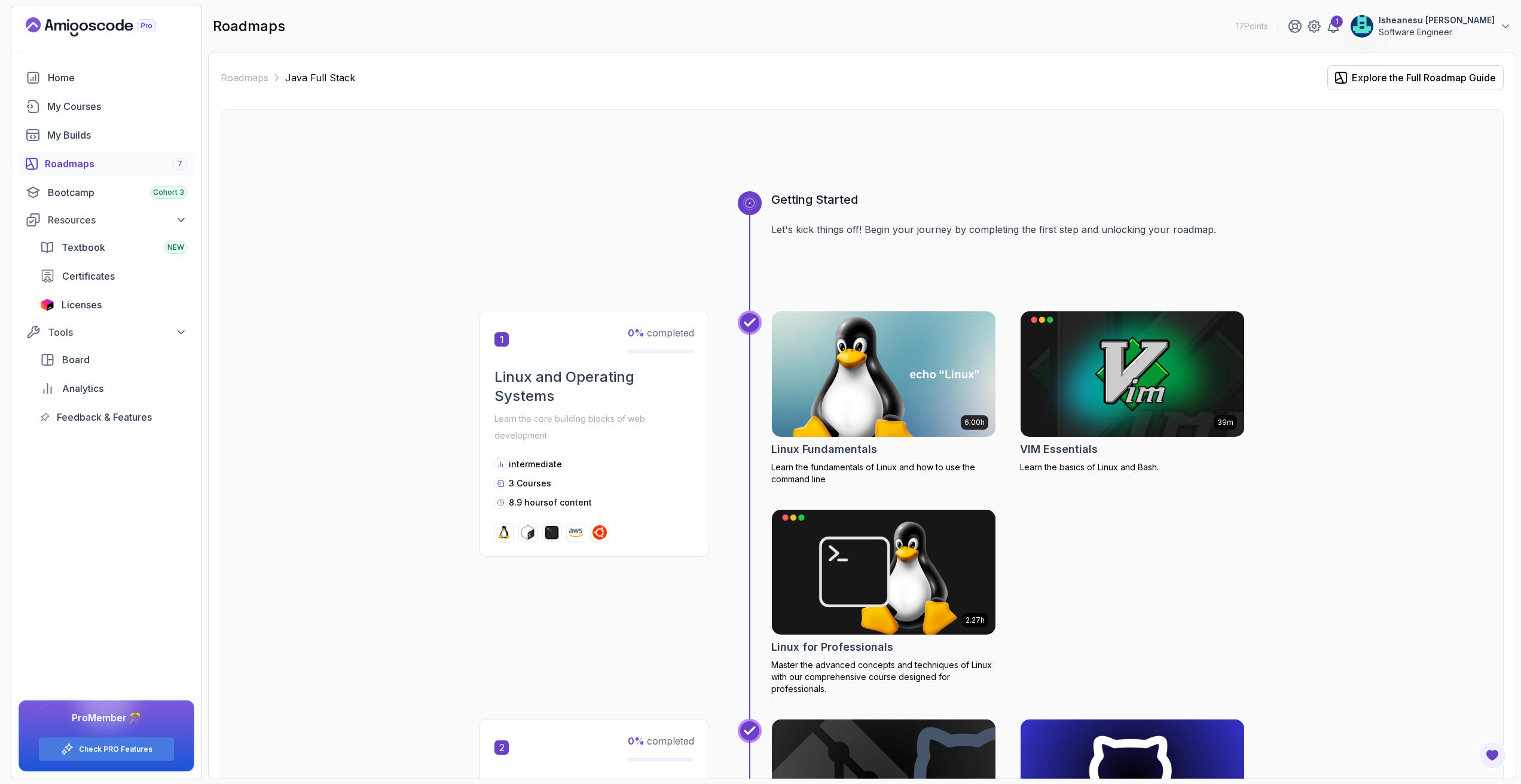
click at [82, 163] on div "Roadmaps 7" at bounding box center [116, 163] width 143 height 14
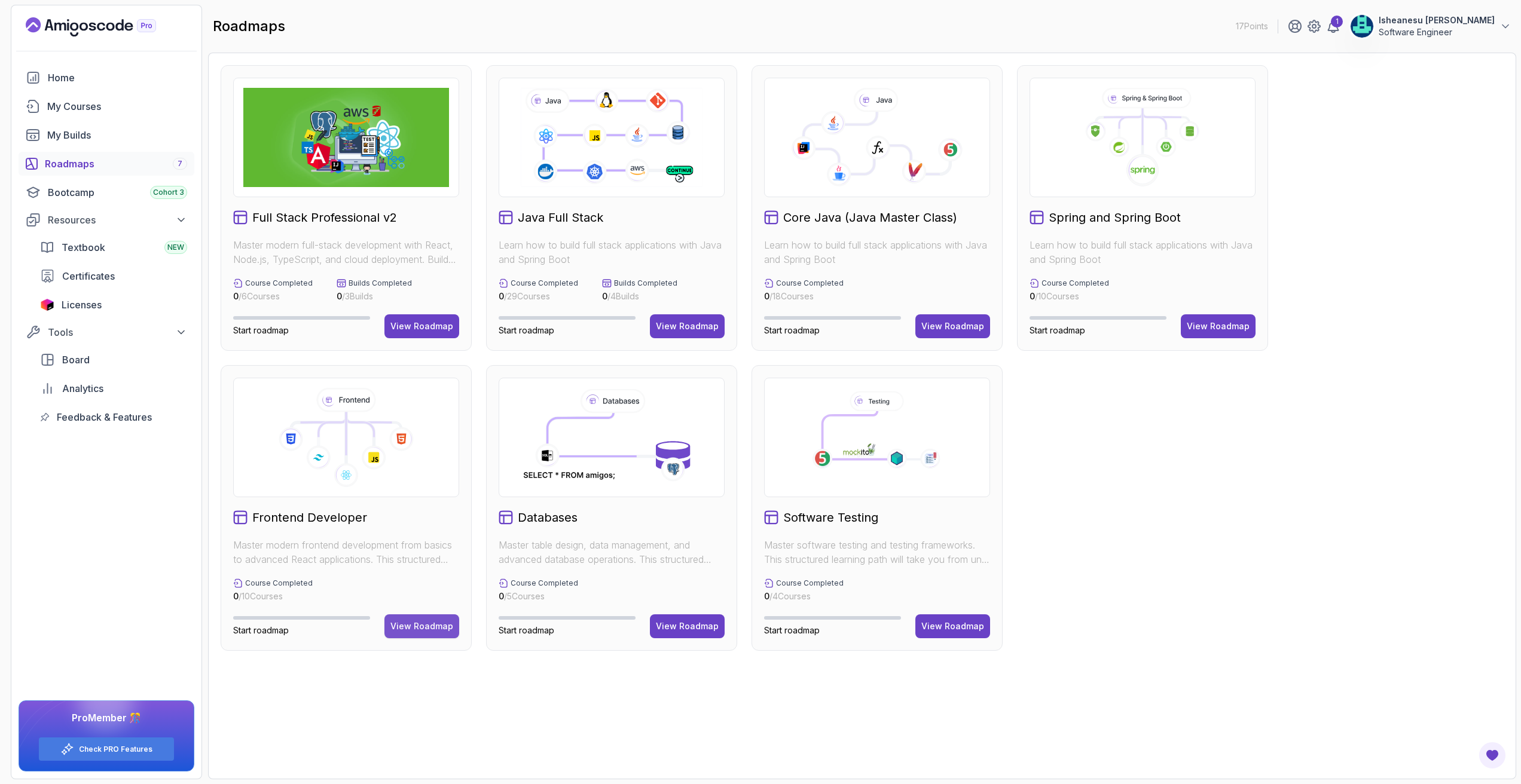
click at [409, 625] on div "View Roadmap" at bounding box center [422, 626] width 63 height 12
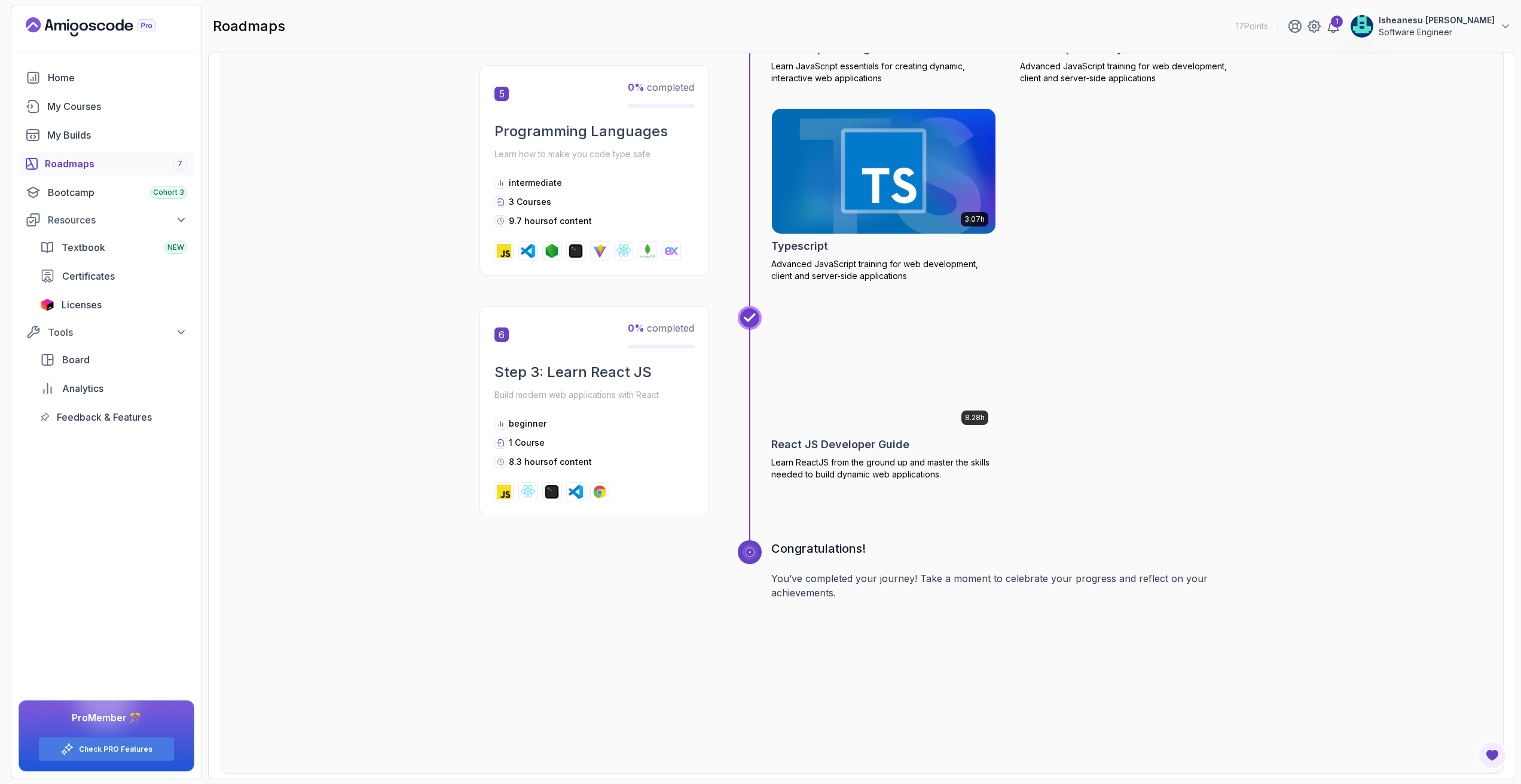
scroll to position [1398, 0]
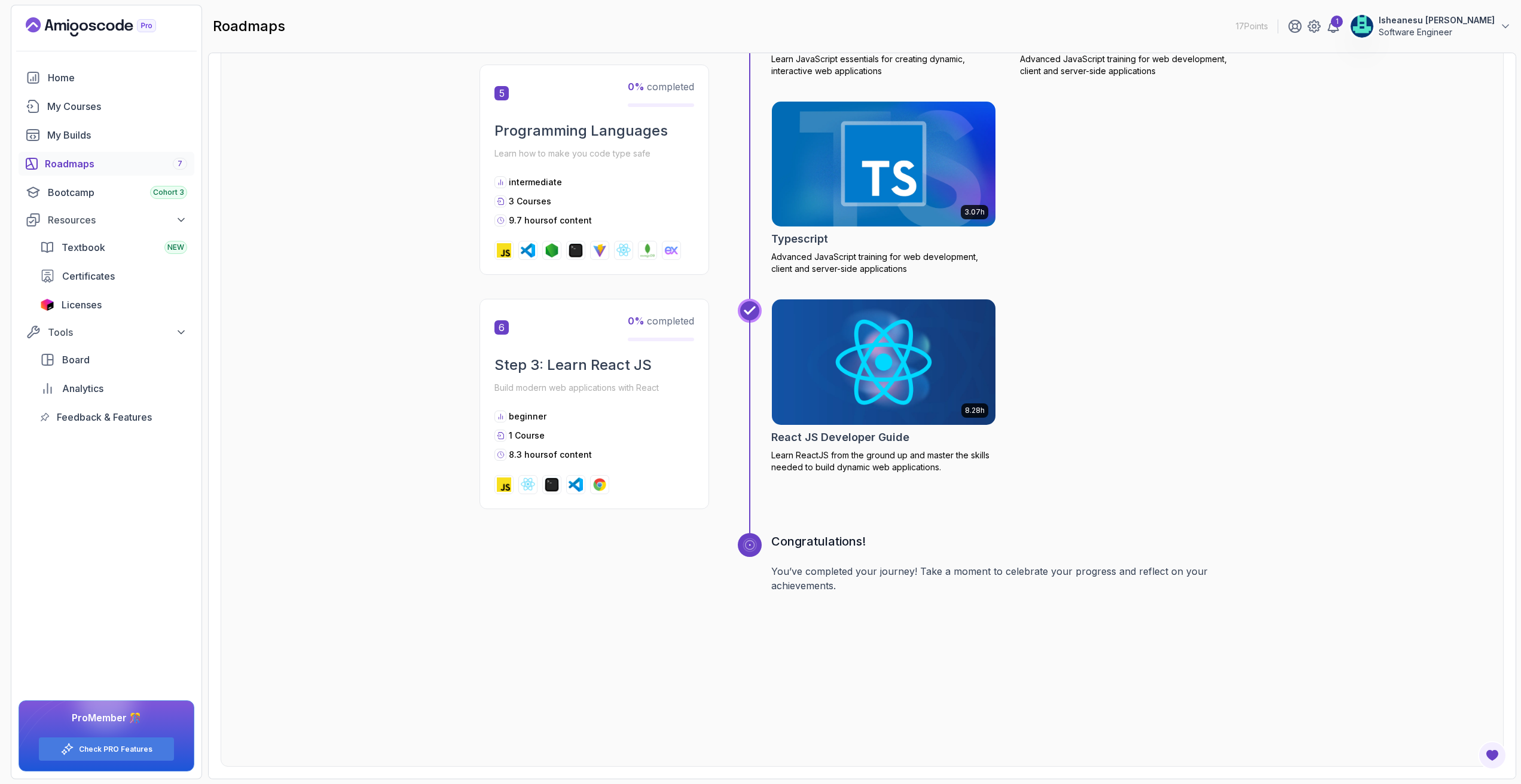
click at [876, 392] on img at bounding box center [884, 362] width 235 height 132
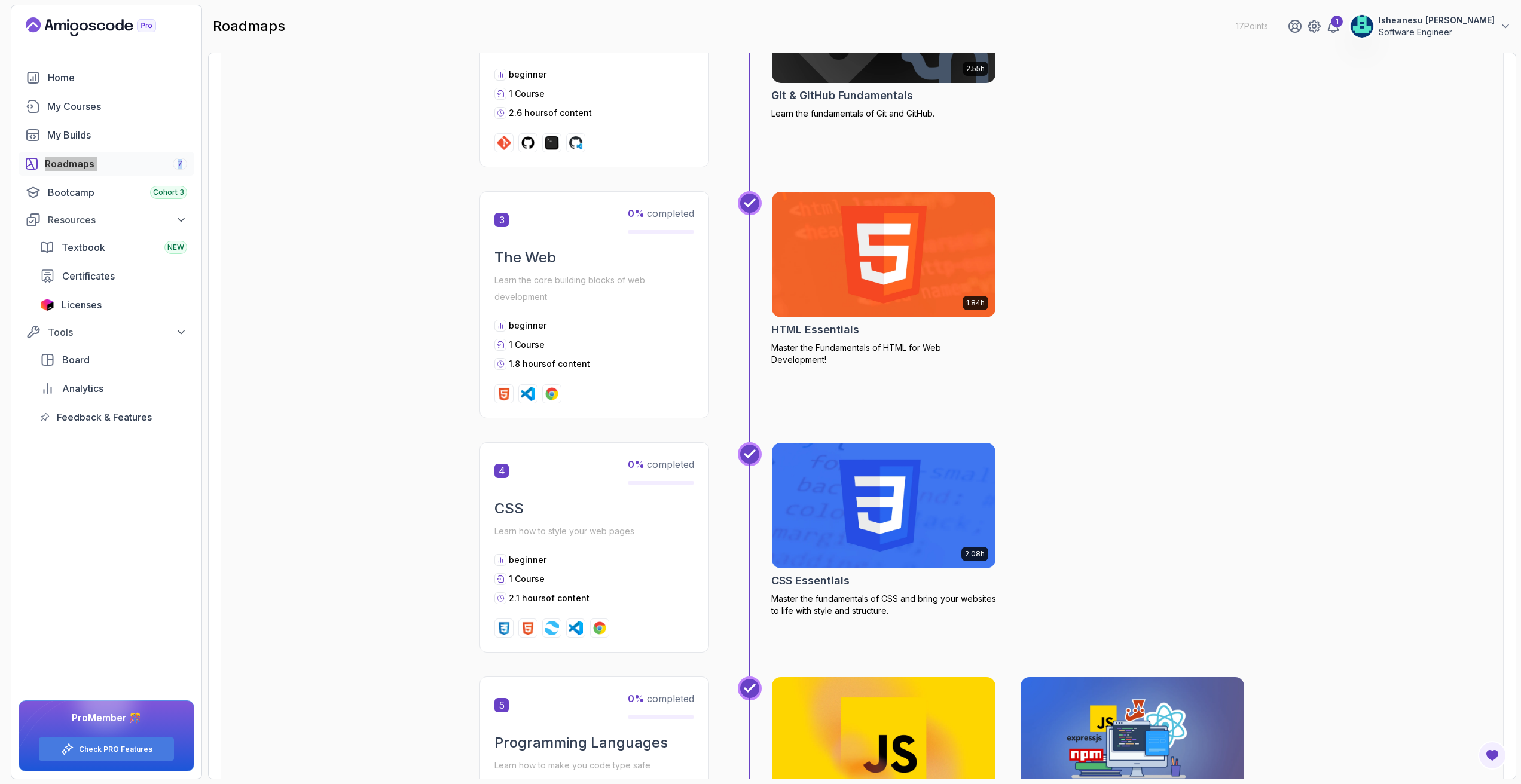
scroll to position [624, 0]
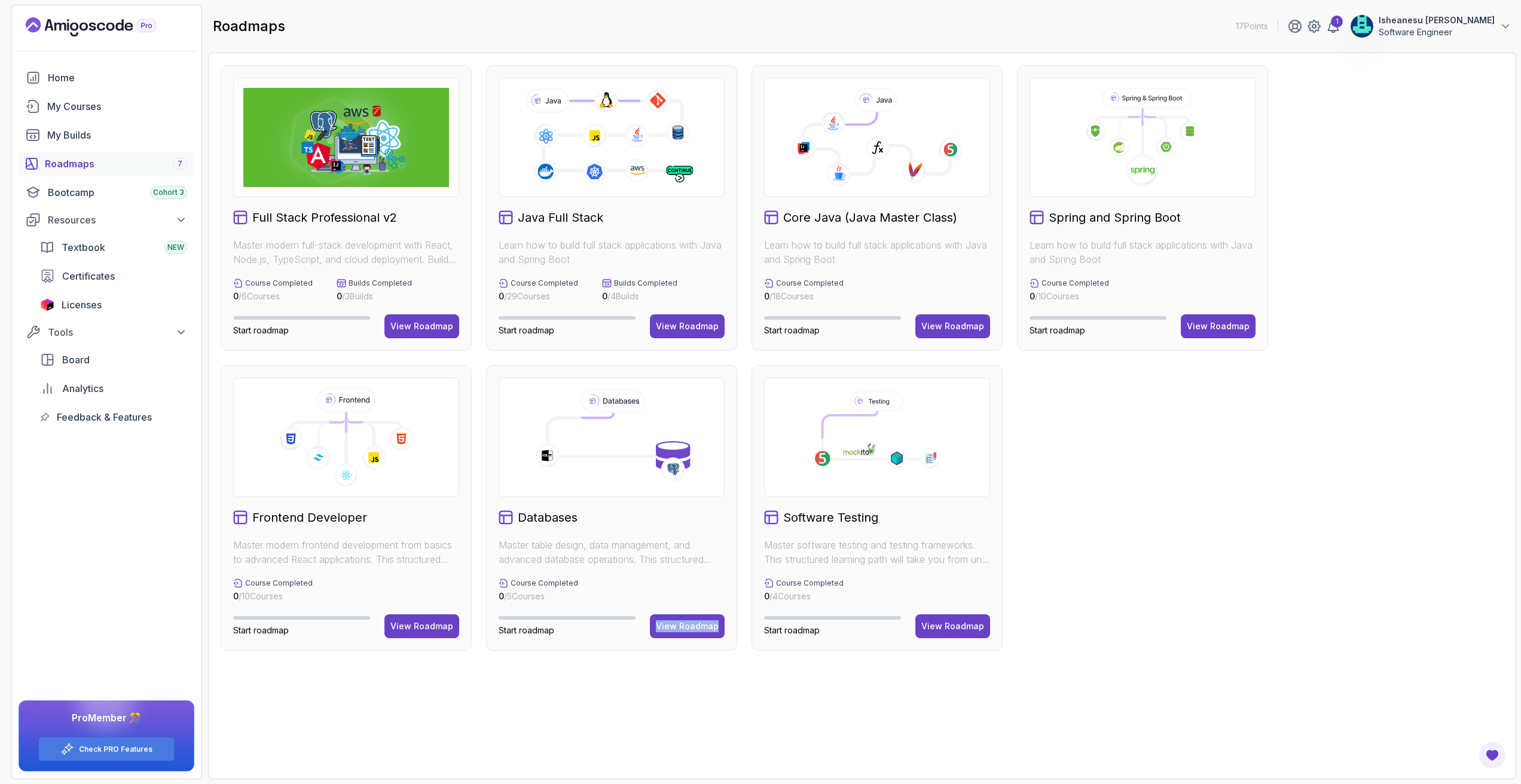
click at [1225, 651] on div "Full Stack Professional v2 Master modern full-stack development with React, Nod…" at bounding box center [862, 415] width 1308 height 727
click at [949, 326] on div "View Roadmap" at bounding box center [953, 326] width 63 height 12
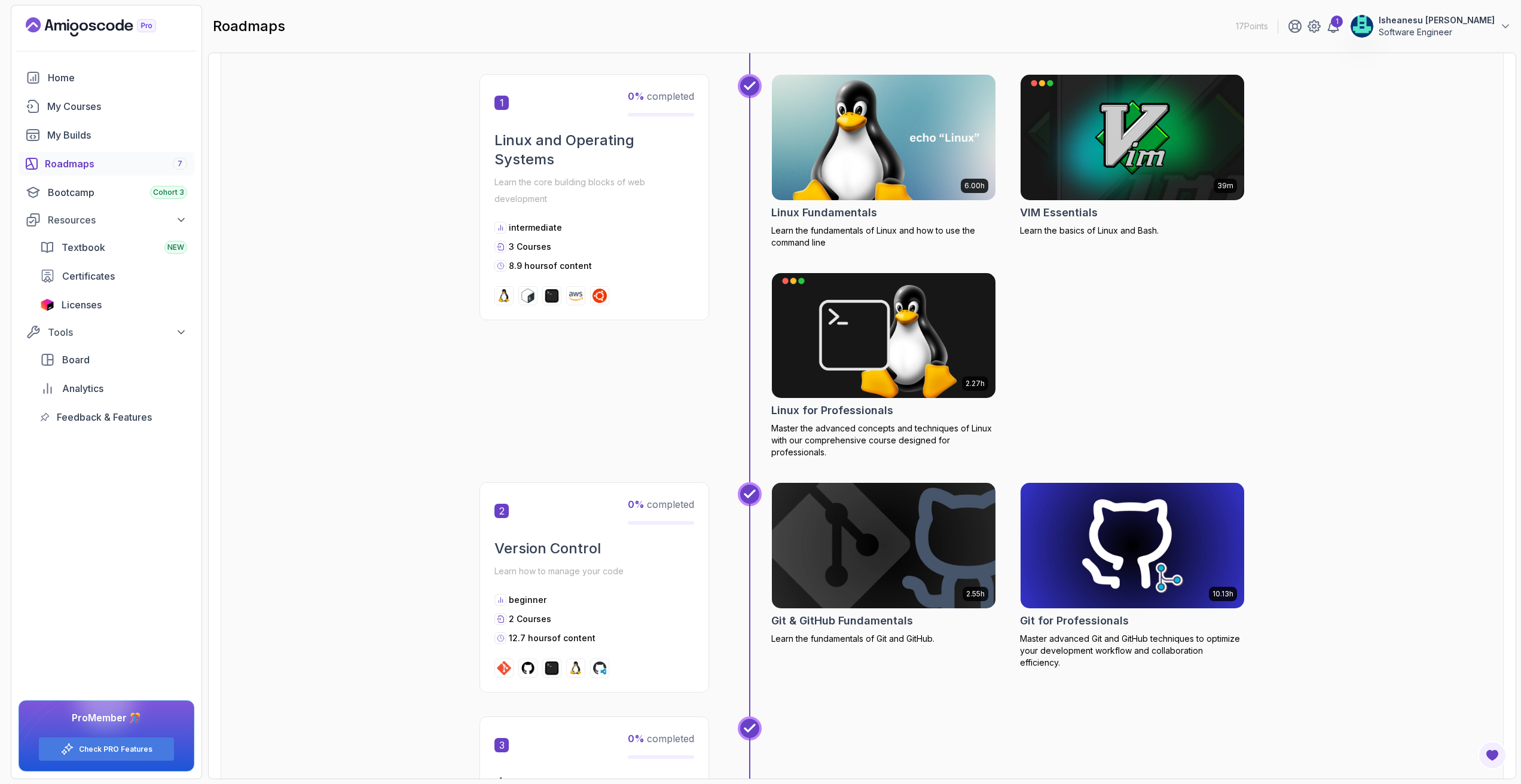
scroll to position [239, 0]
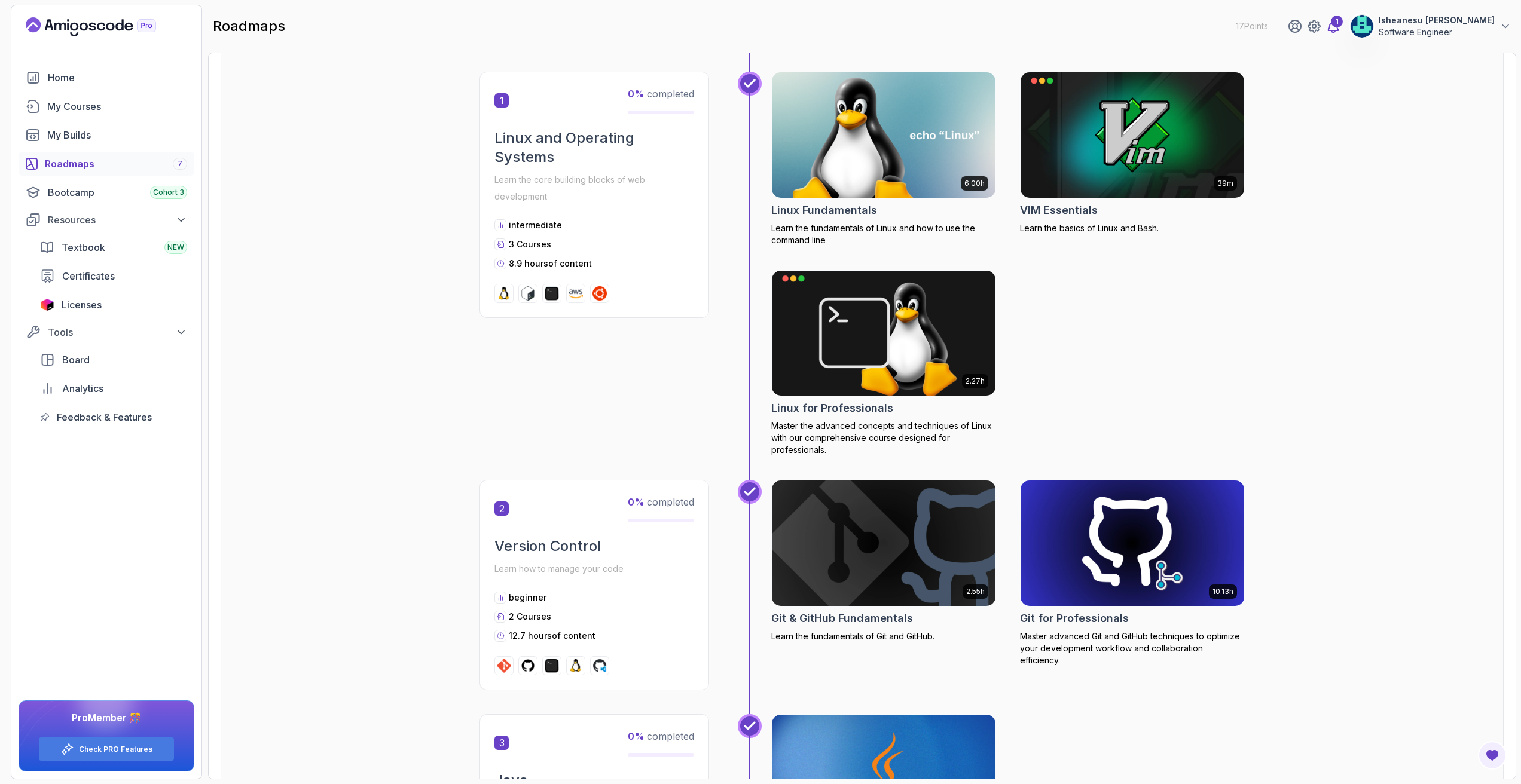
click at [1335, 29] on icon at bounding box center [1333, 26] width 15 height 14
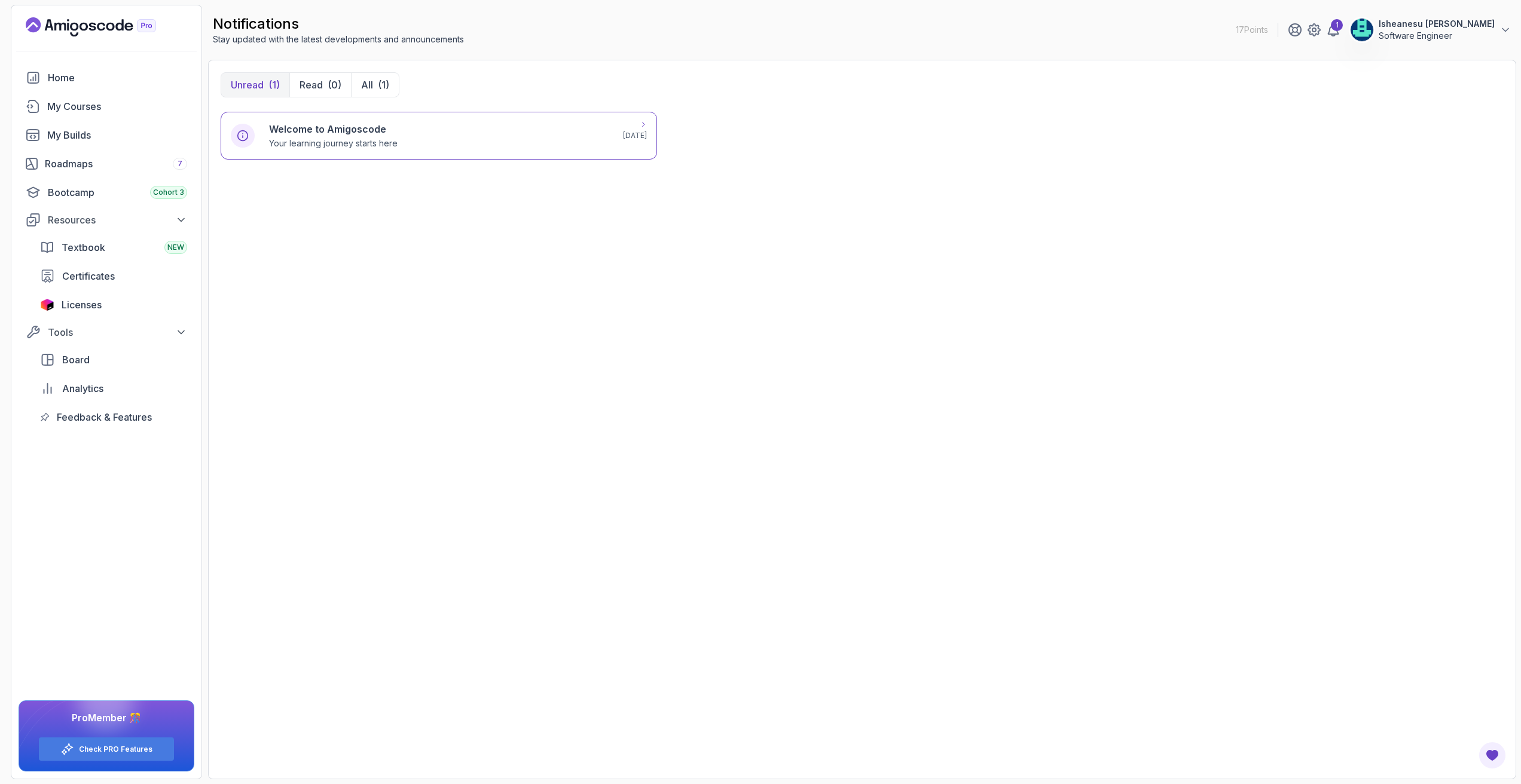
click at [564, 138] on div "Welcome to Amigoscode Your learning journey starts here" at bounding box center [439, 135] width 340 height 28
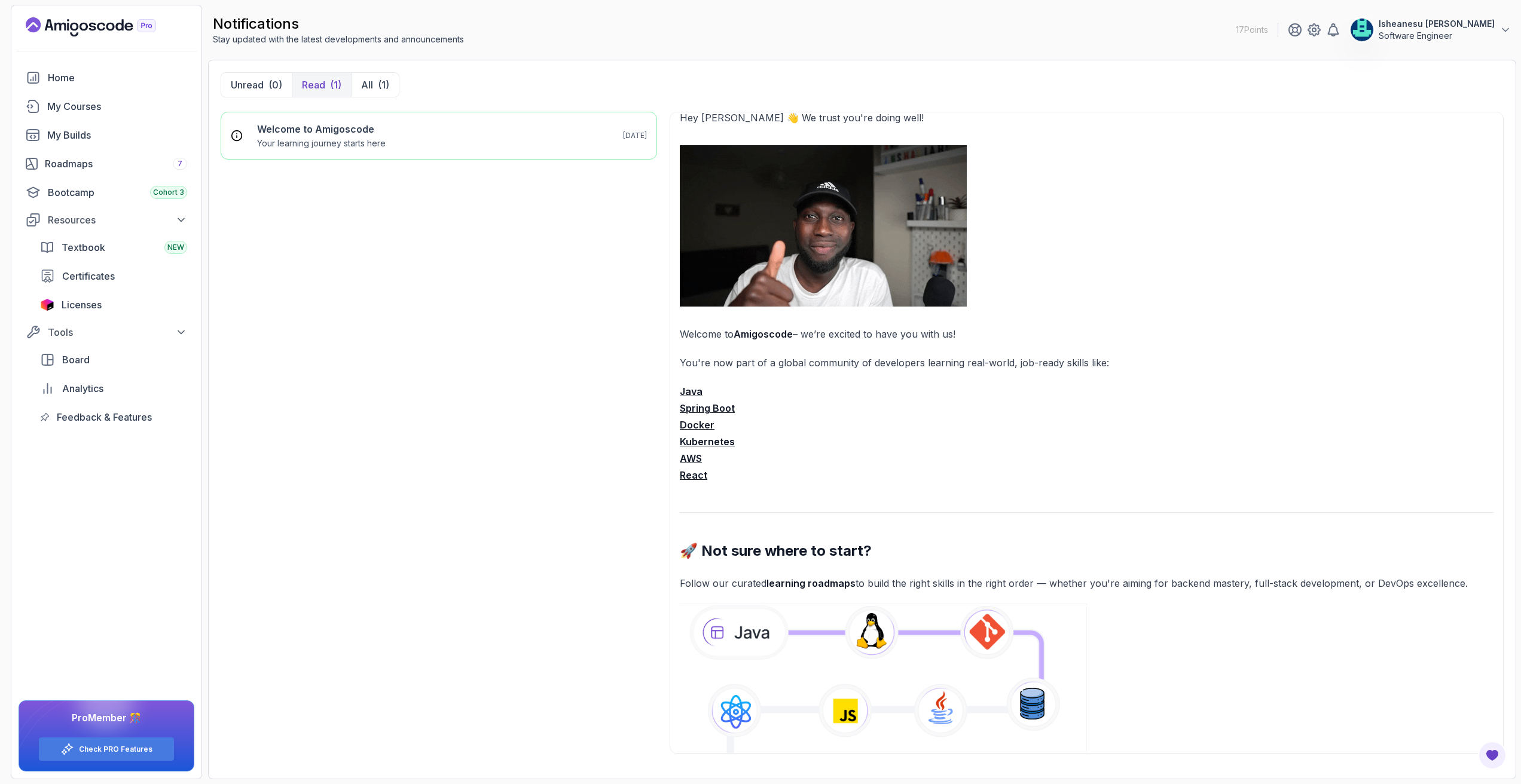
scroll to position [18, 0]
click at [136, 253] on div "Textbook NEW" at bounding box center [124, 247] width 125 height 14
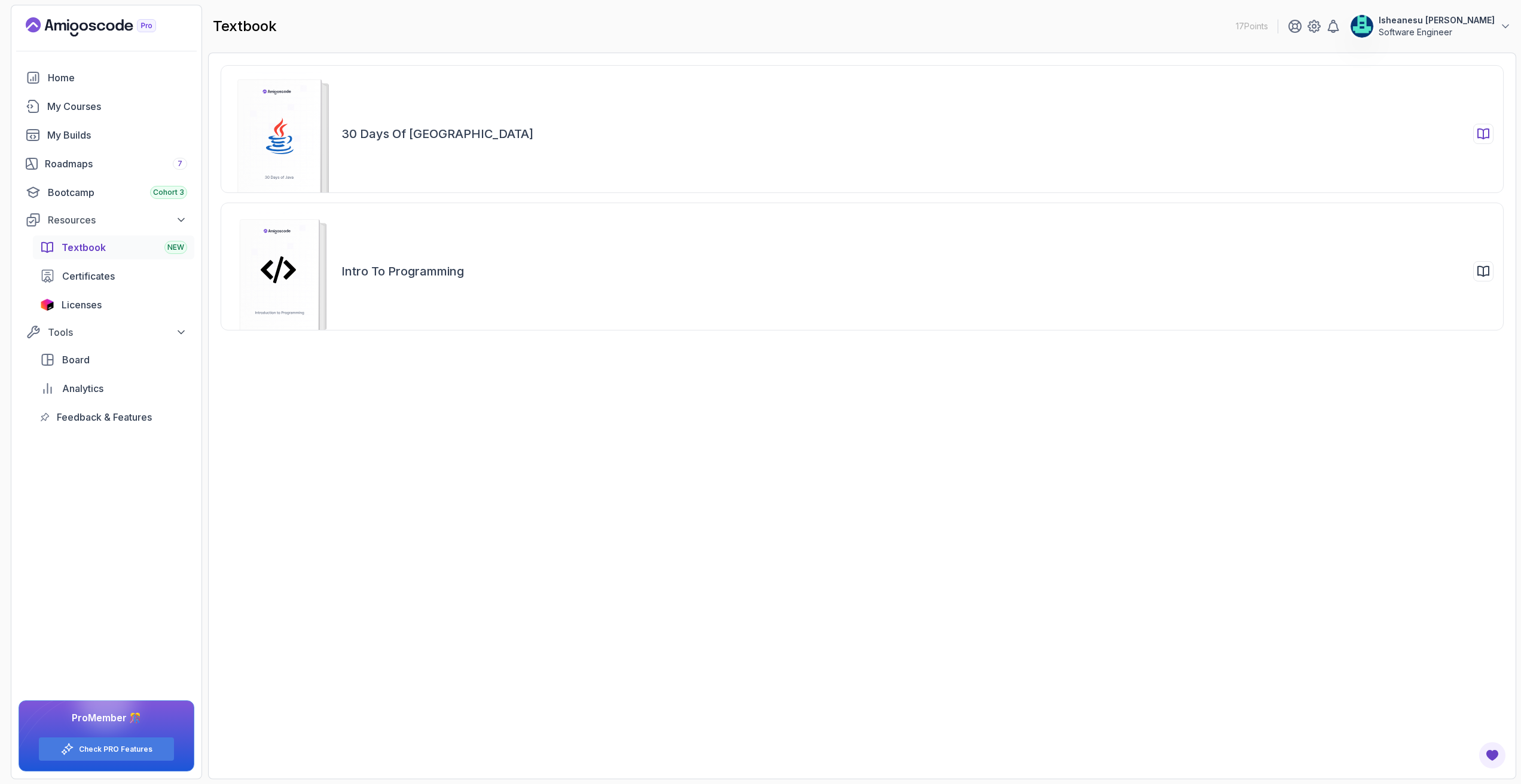
click at [279, 159] on rect at bounding box center [279, 141] width 83 height 124
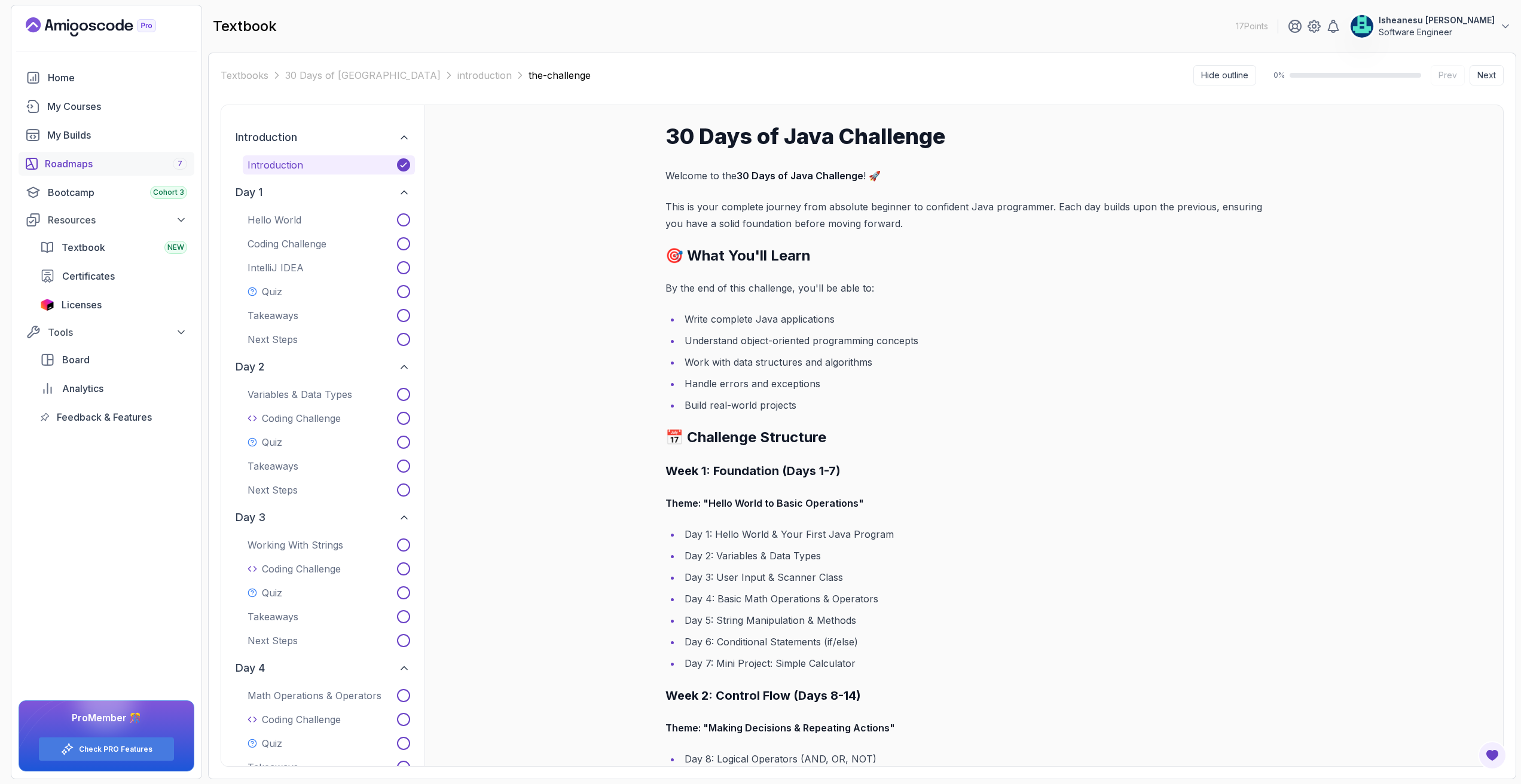
click at [110, 161] on div "Roadmaps 7" at bounding box center [116, 163] width 143 height 14
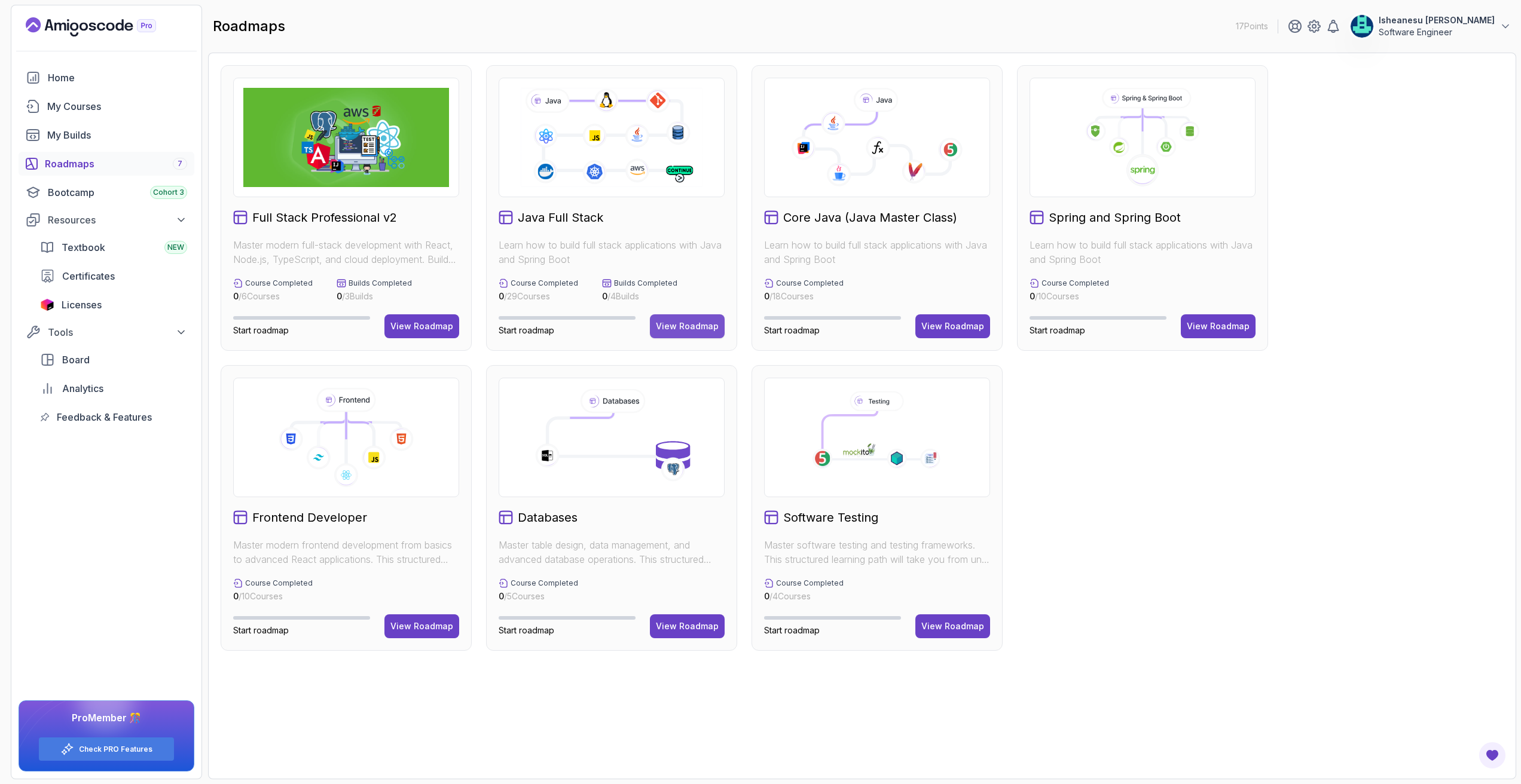
click at [704, 318] on button "View Roadmap" at bounding box center [687, 326] width 75 height 24
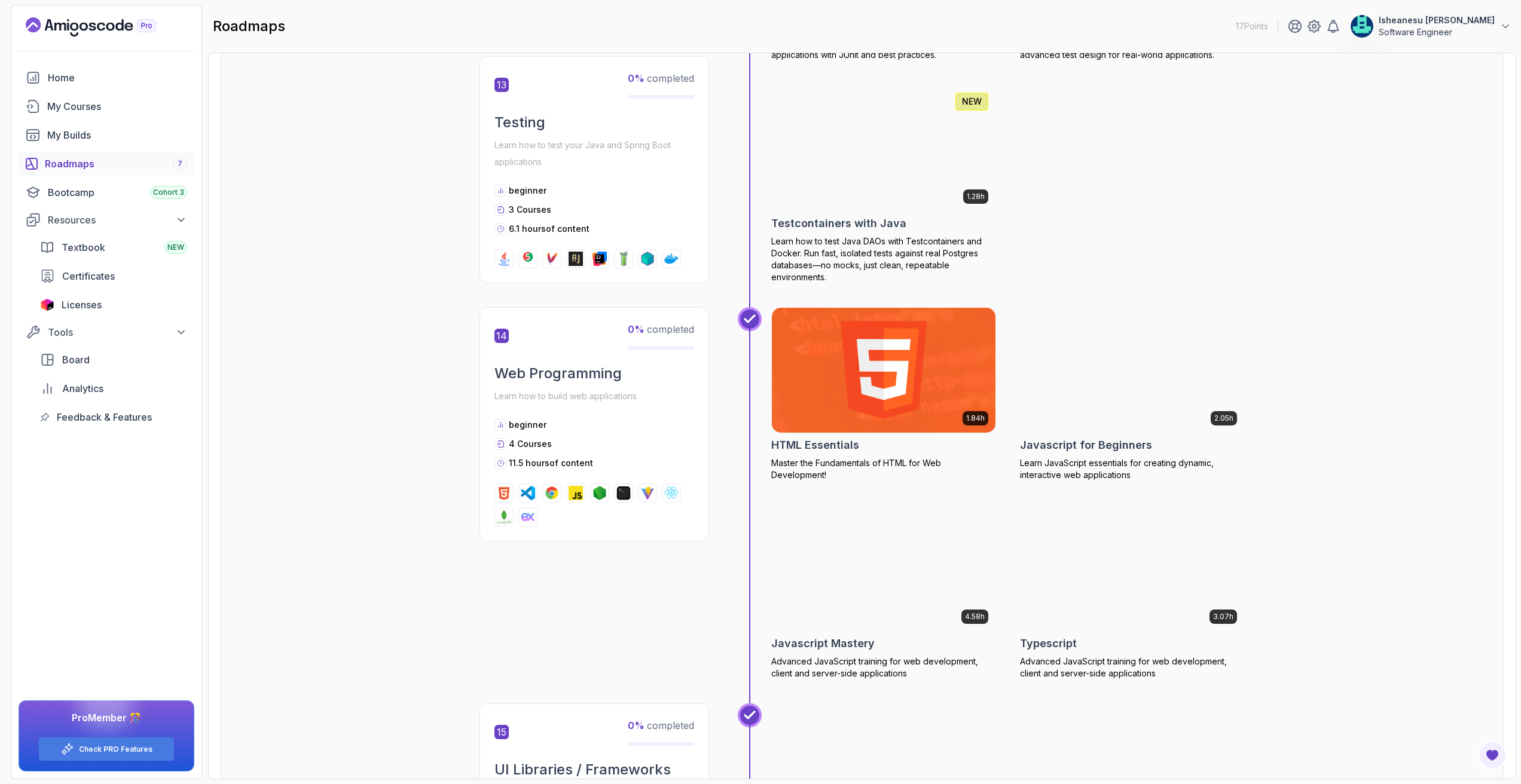
scroll to position [4015, 0]
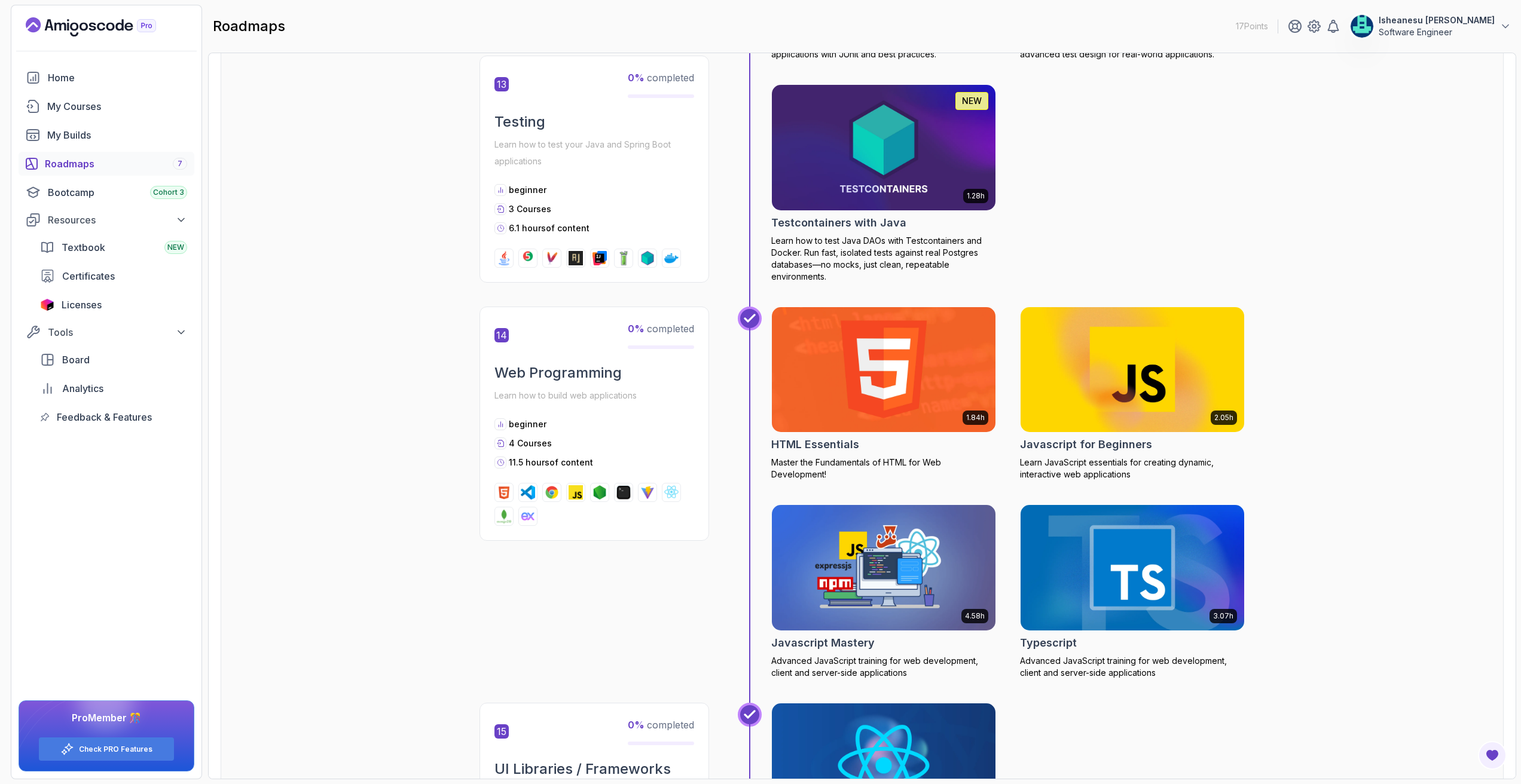
click at [837, 651] on h2 "Javascript Mastery" at bounding box center [823, 643] width 103 height 17
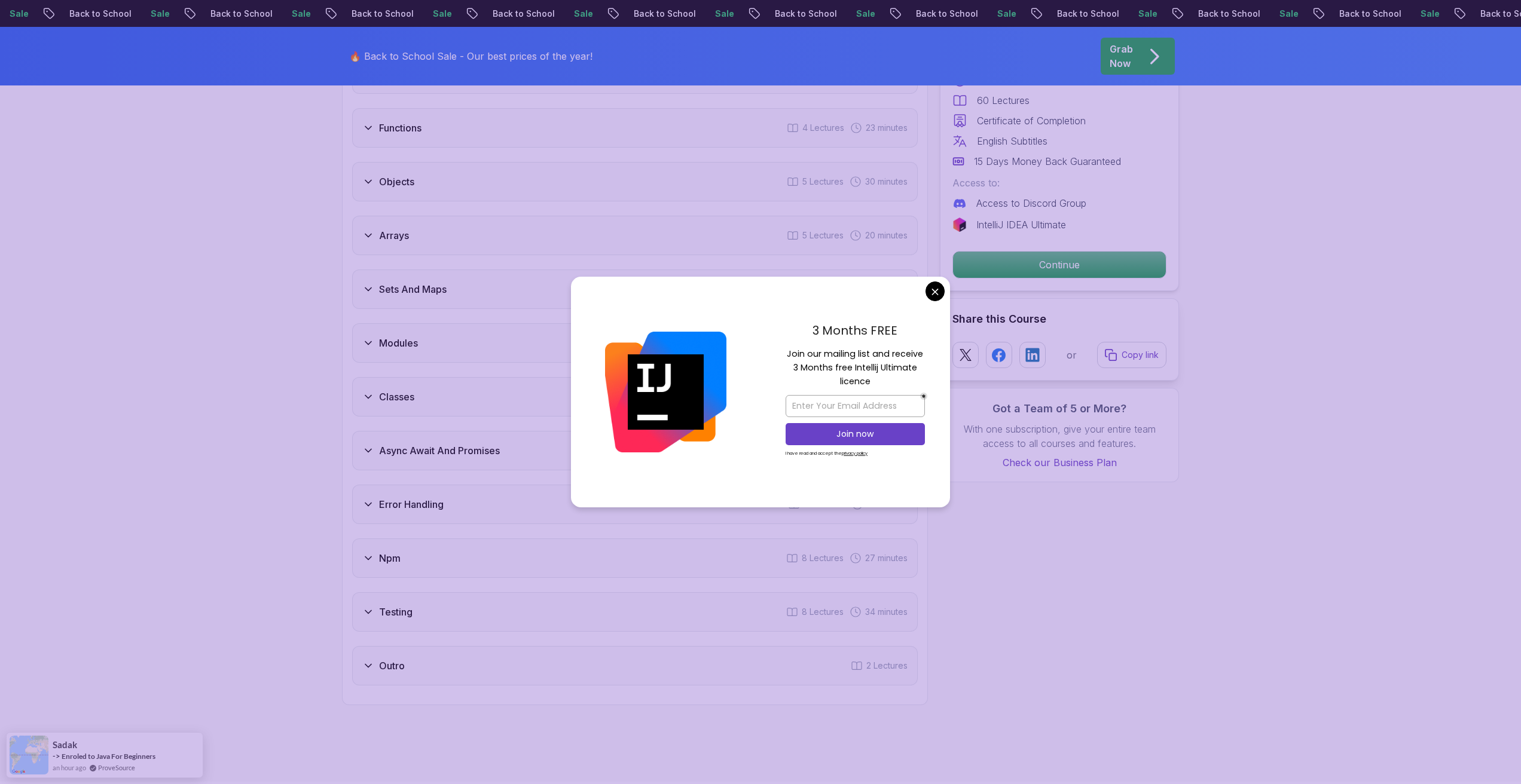
scroll to position [1300, 0]
click at [938, 287] on body "Sale Back to School Sale Back to School Sale Back to School Sale Back to School…" at bounding box center [760, 595] width 1521 height 3789
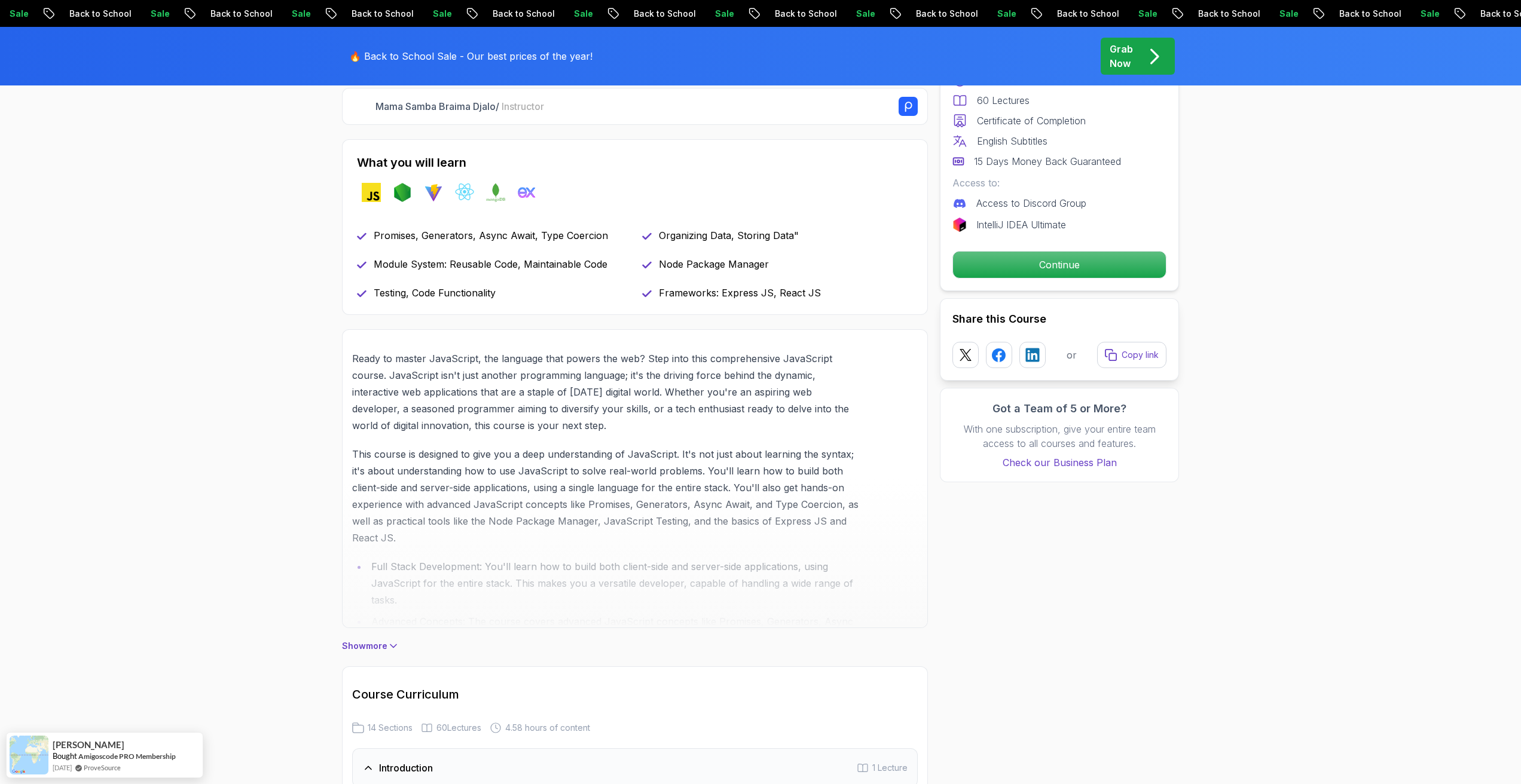
scroll to position [469, 0]
click at [363, 649] on p "Show more" at bounding box center [364, 645] width 45 height 12
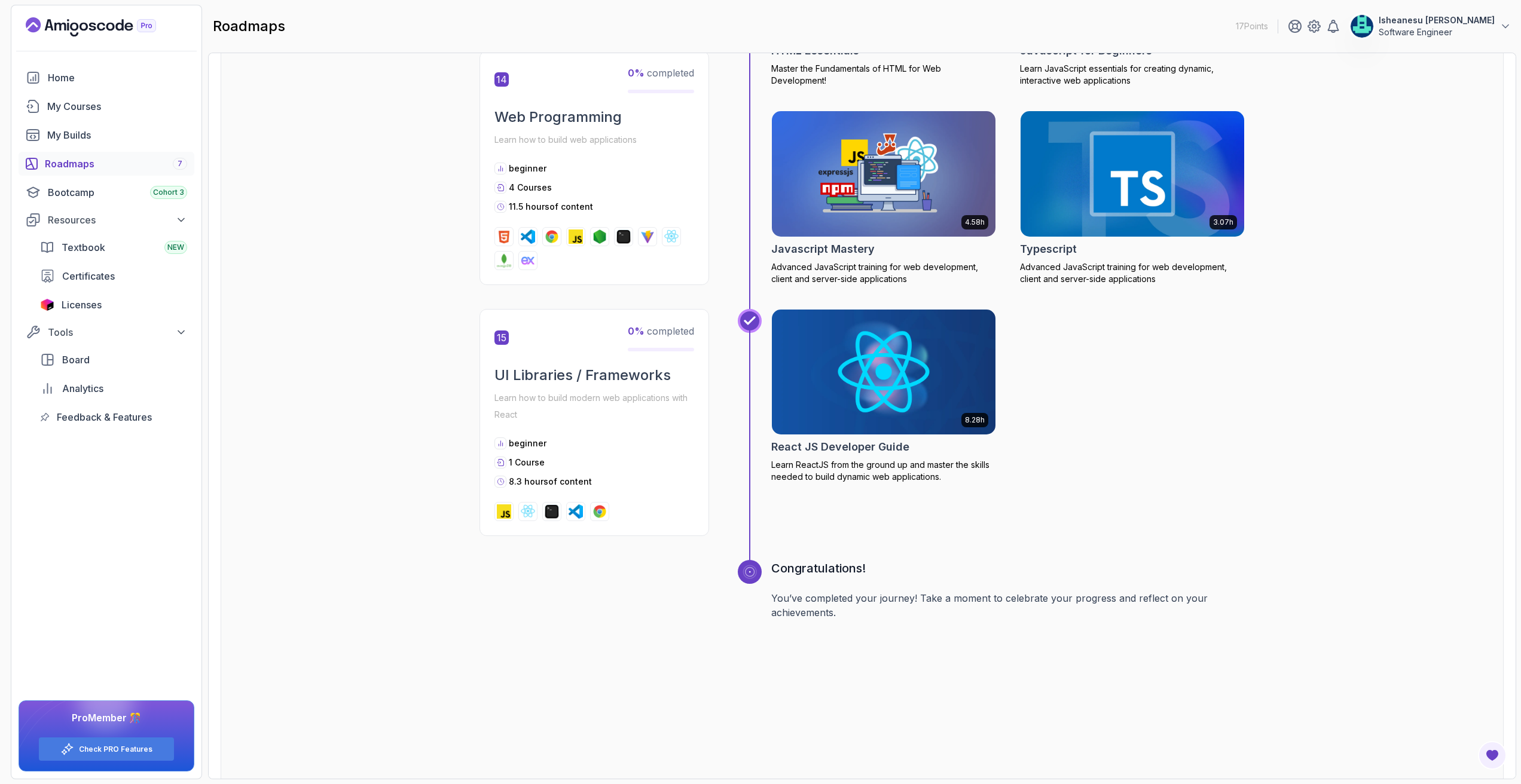
scroll to position [4407, 0]
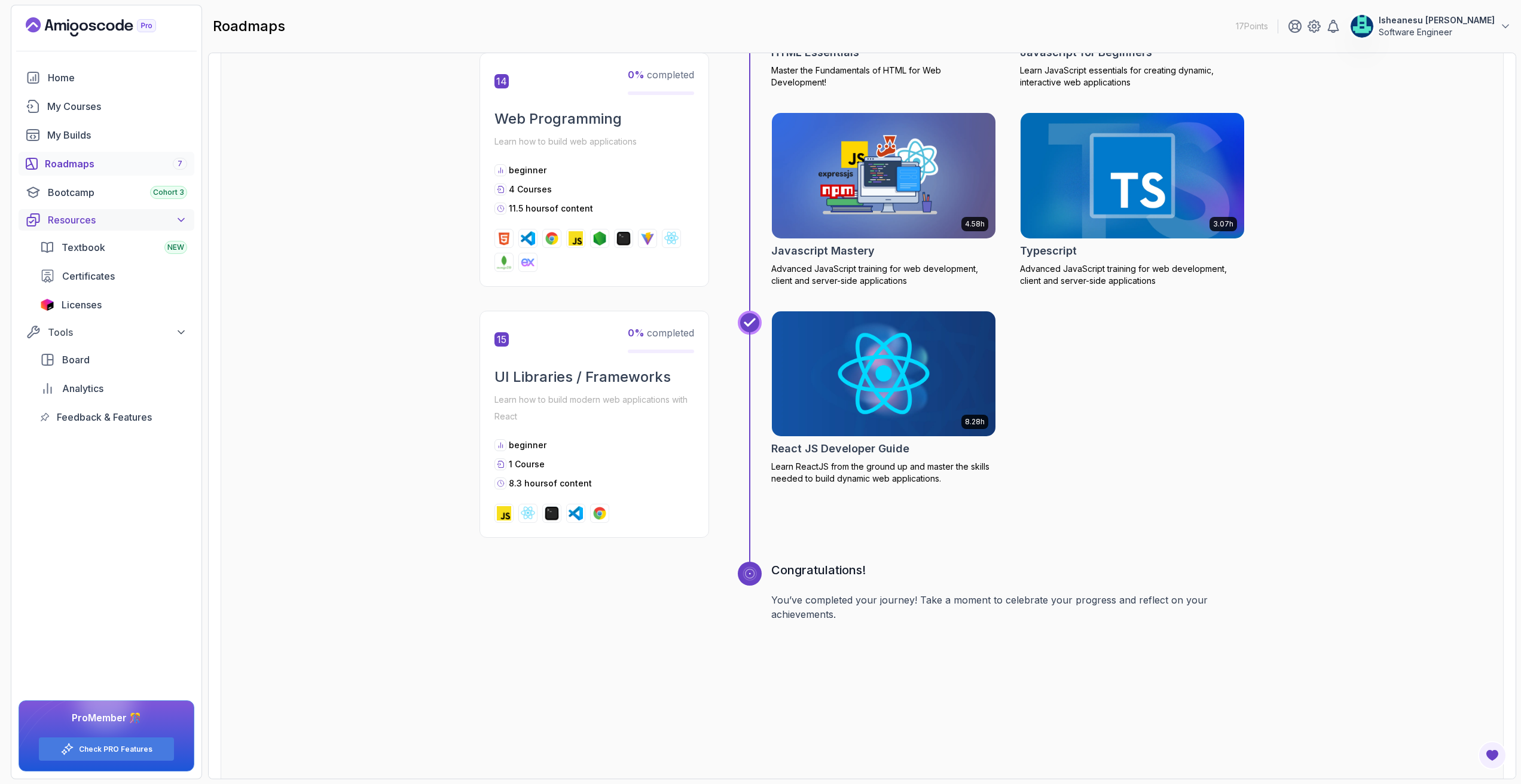
click at [182, 212] on button "Resources" at bounding box center [106, 220] width 176 height 21
click at [94, 138] on div "My Builds" at bounding box center [117, 135] width 140 height 14
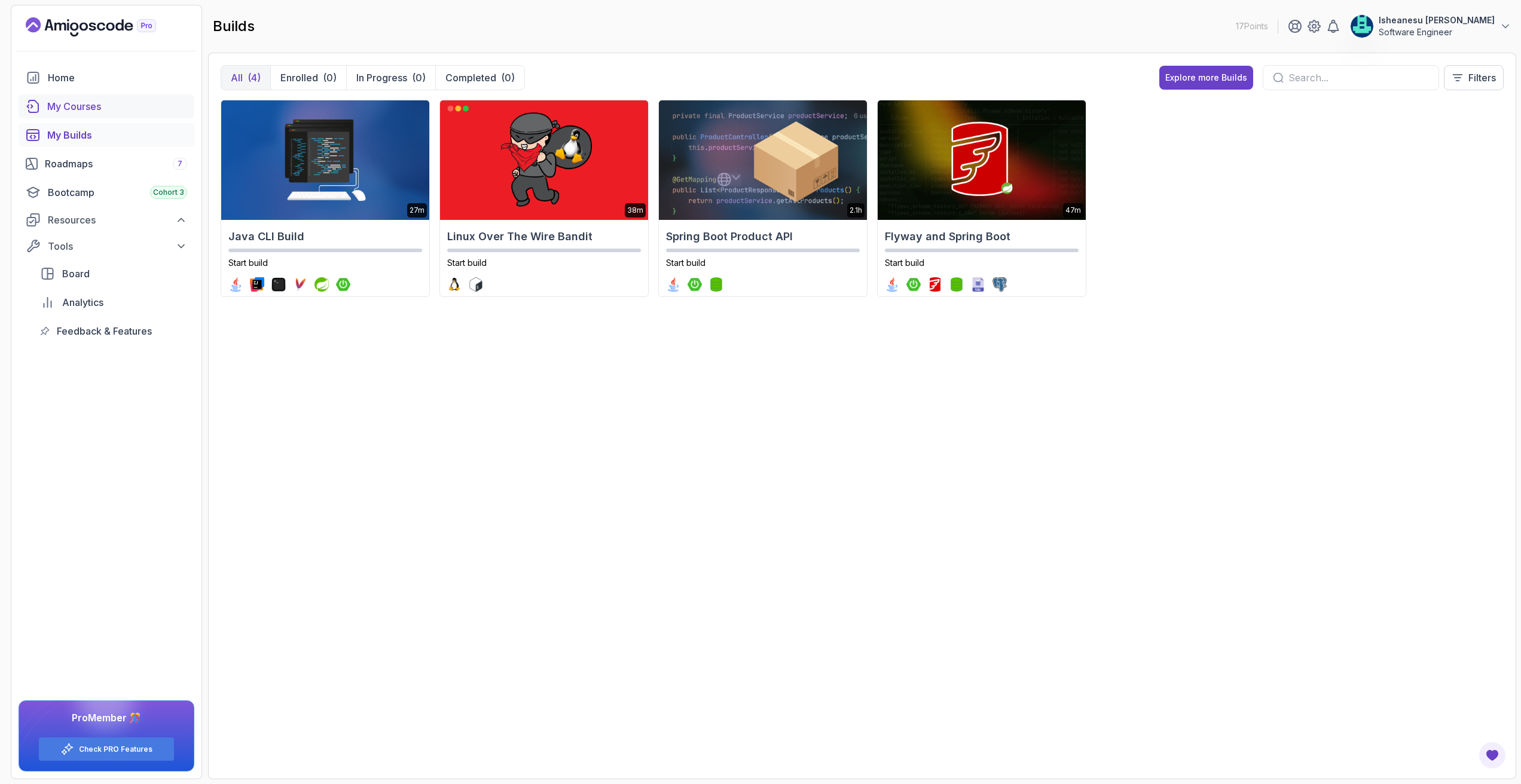
click at [112, 101] on div "My Courses" at bounding box center [117, 106] width 140 height 14
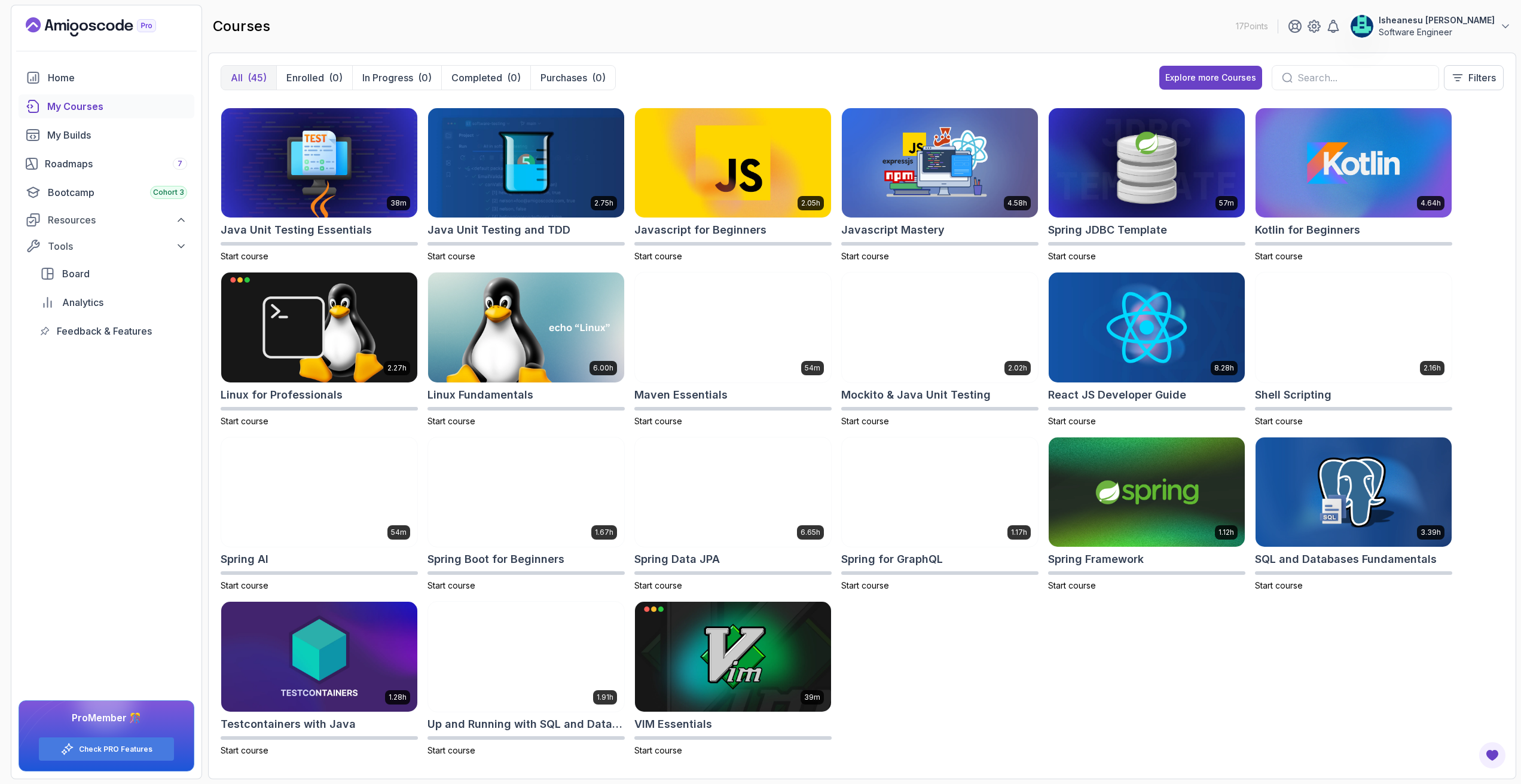
scroll to position [655, 0]
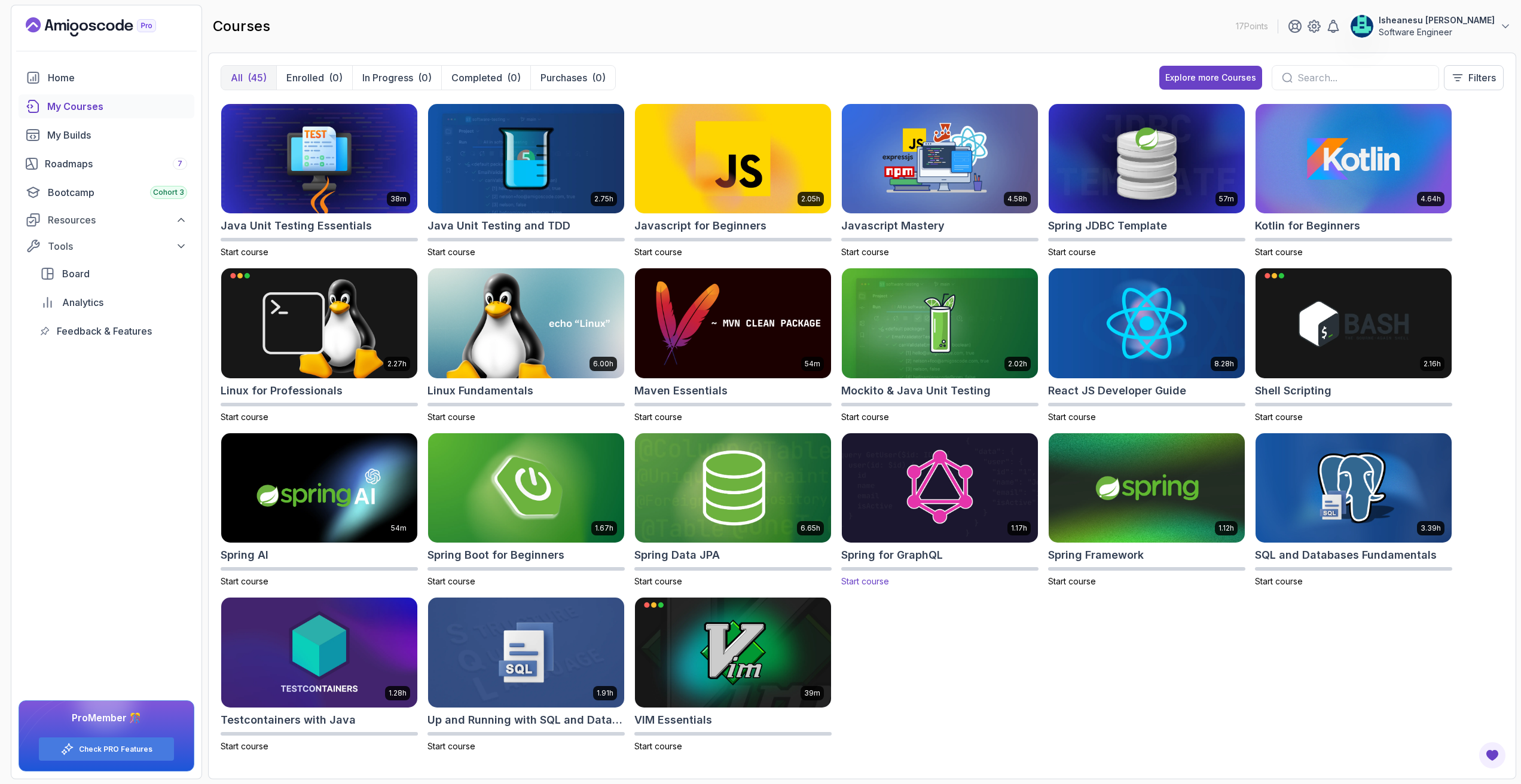
click at [935, 507] on img at bounding box center [940, 488] width 206 height 115
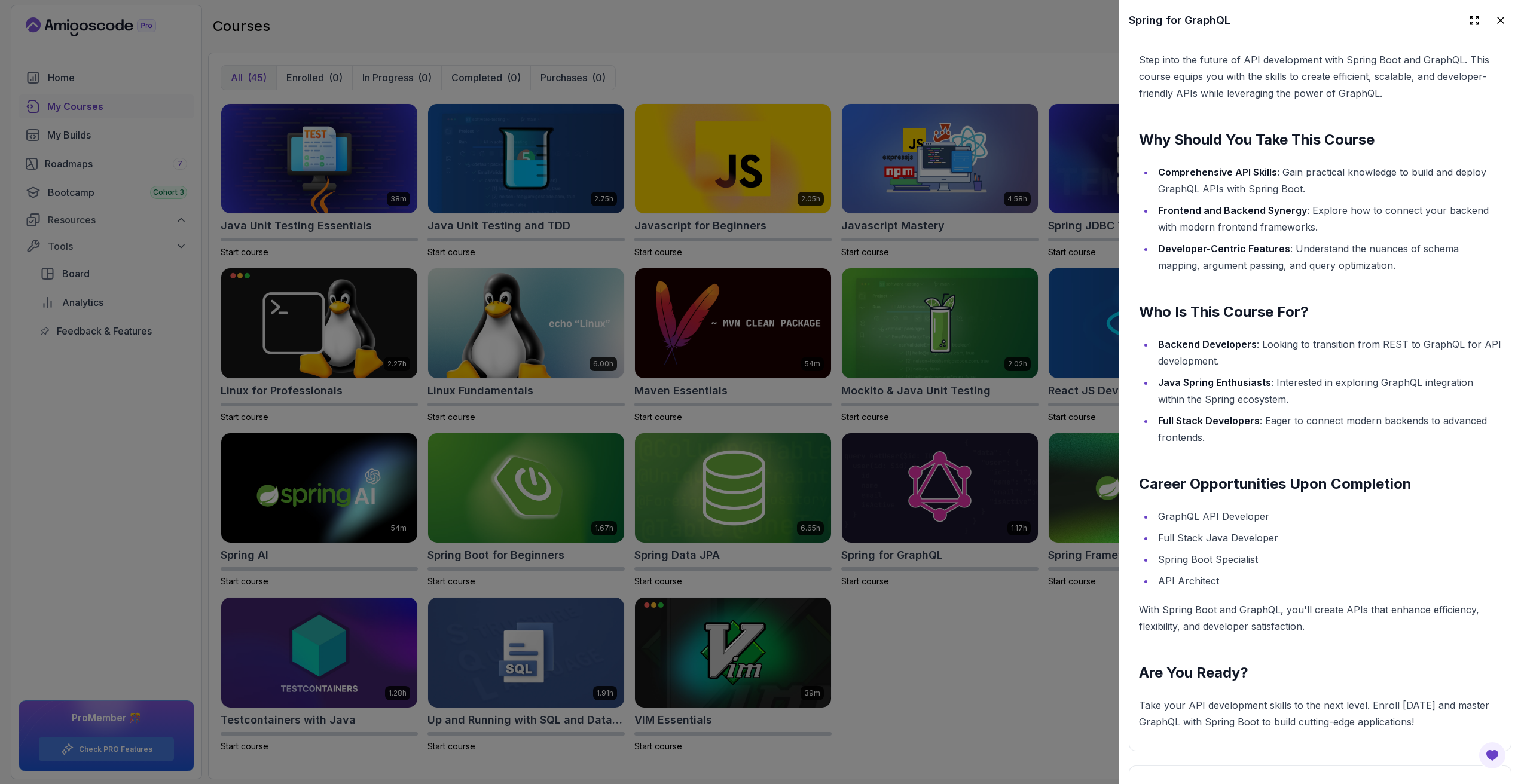
scroll to position [1422, 0]
click at [975, 631] on div at bounding box center [760, 392] width 1521 height 784
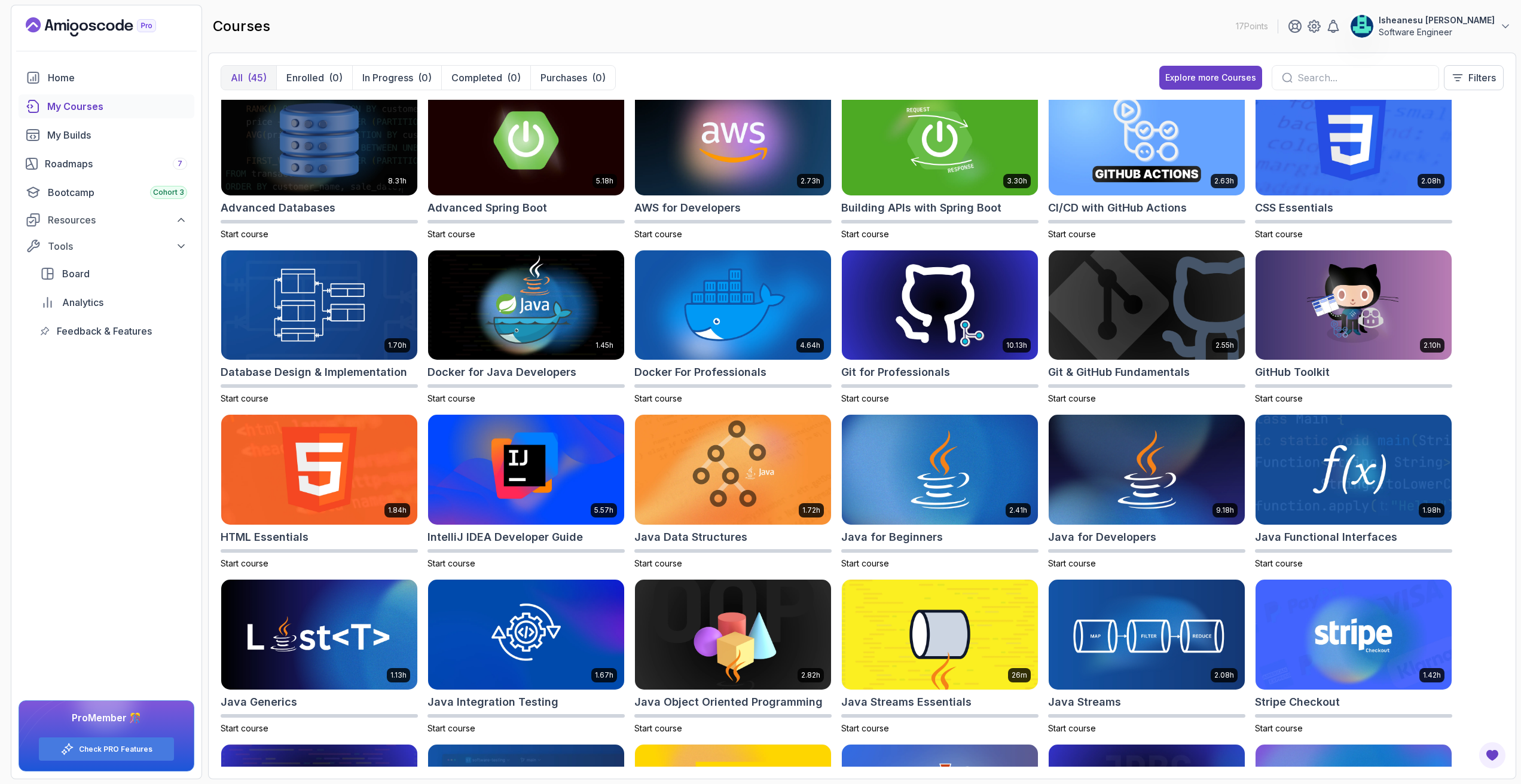
scroll to position [0, 0]
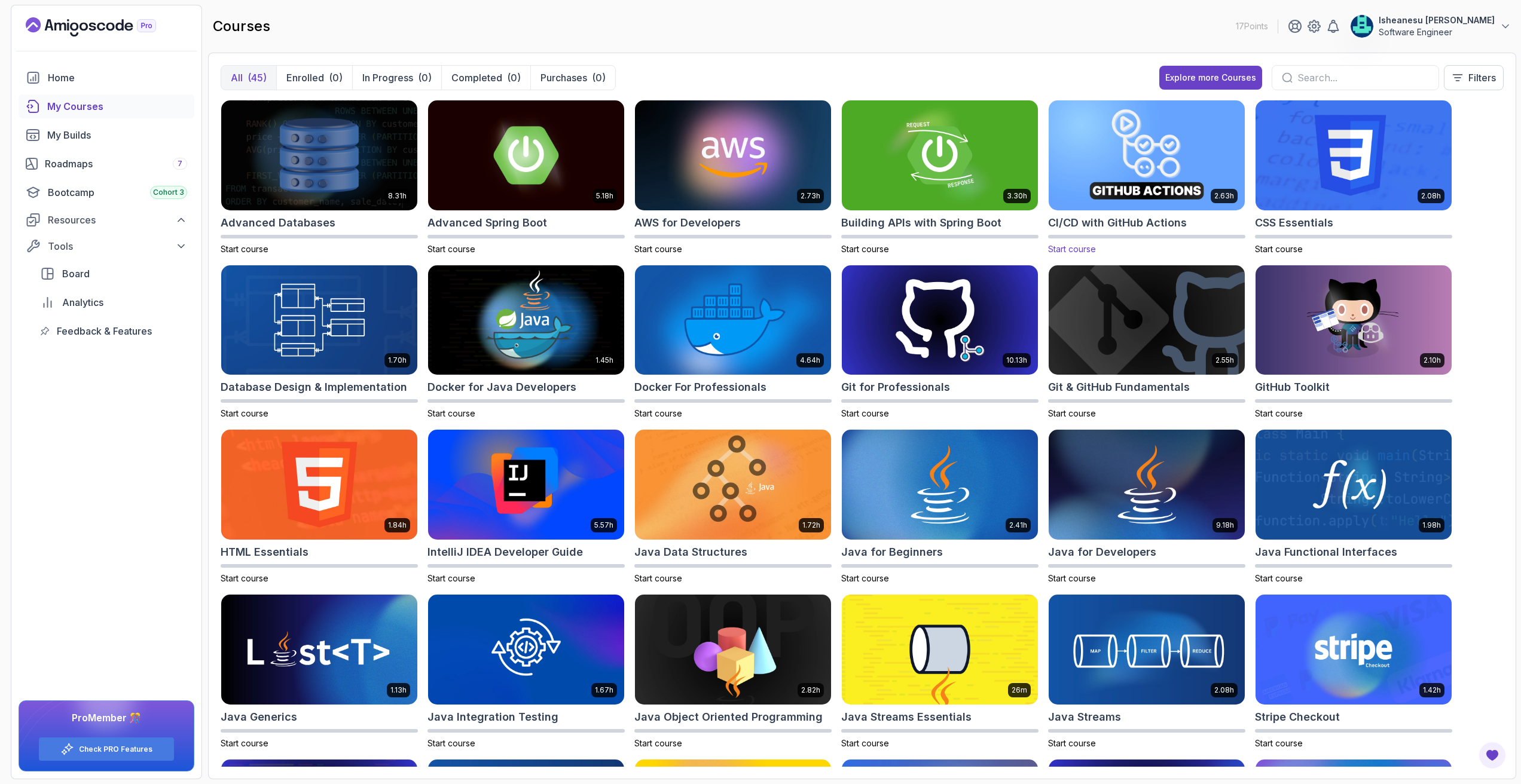
click at [1141, 122] on img at bounding box center [1147, 155] width 206 height 115
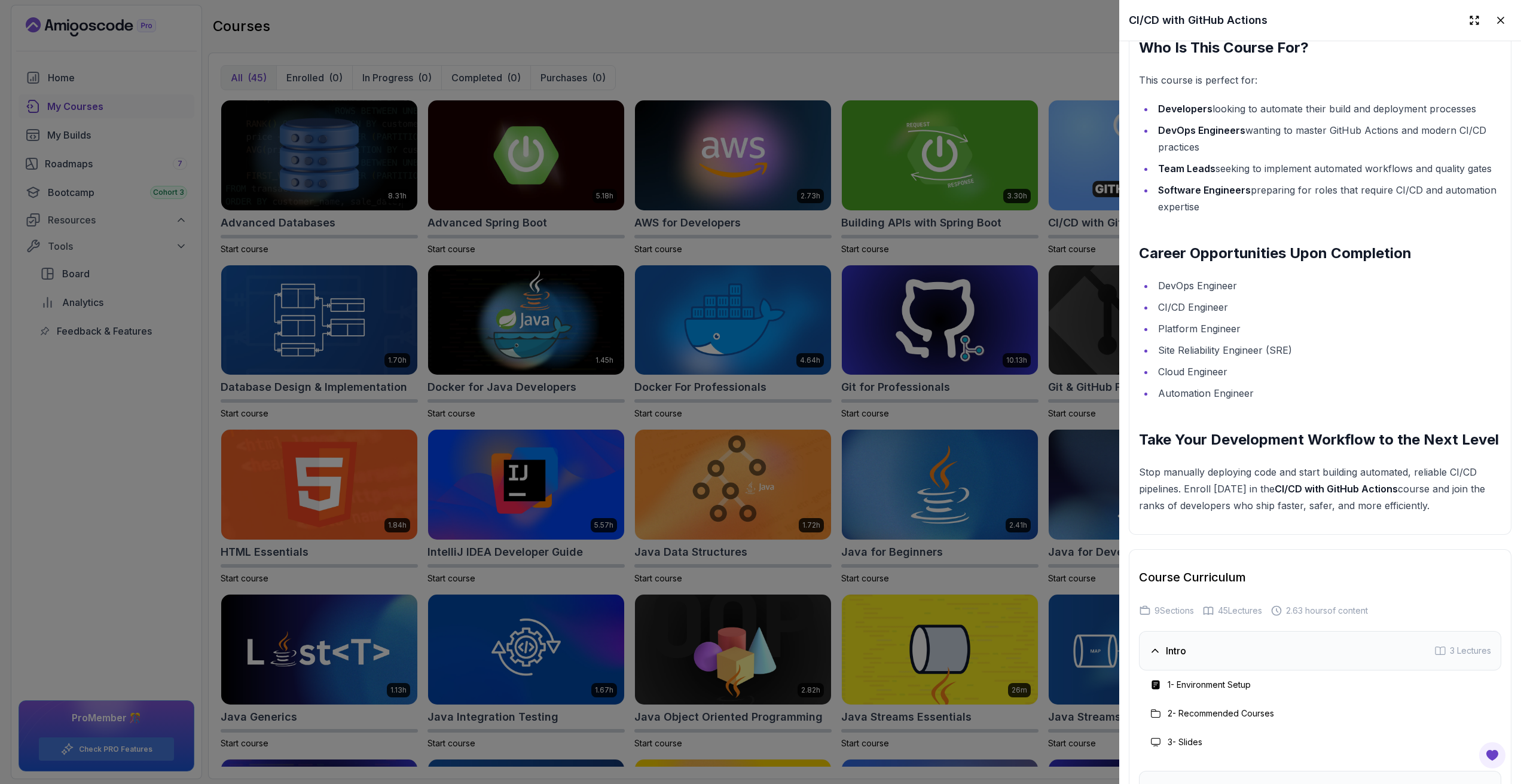
scroll to position [1894, 0]
click at [959, 42] on div at bounding box center [760, 392] width 1521 height 784
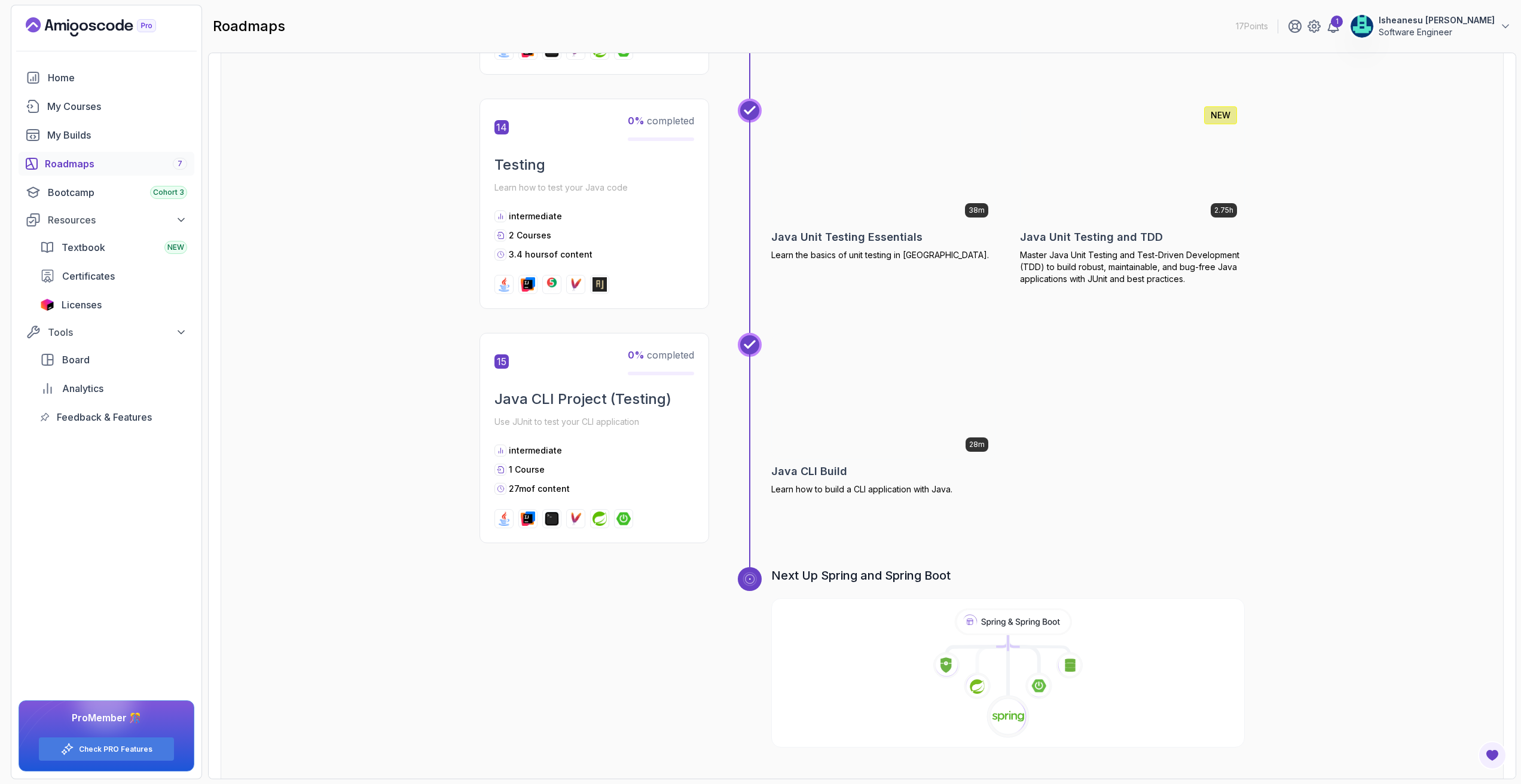
scroll to position [3558, 0]
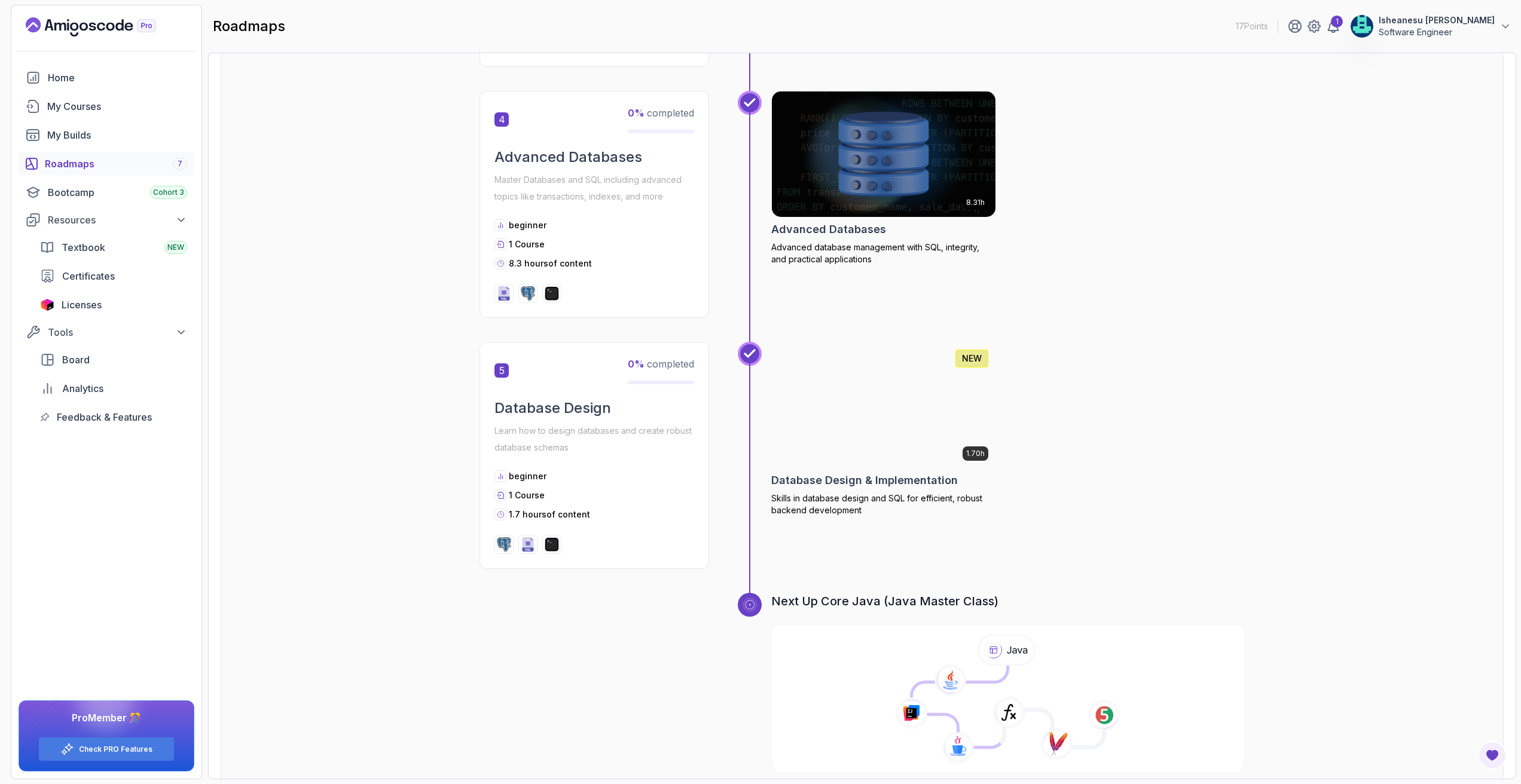
scroll to position [1090, 0]
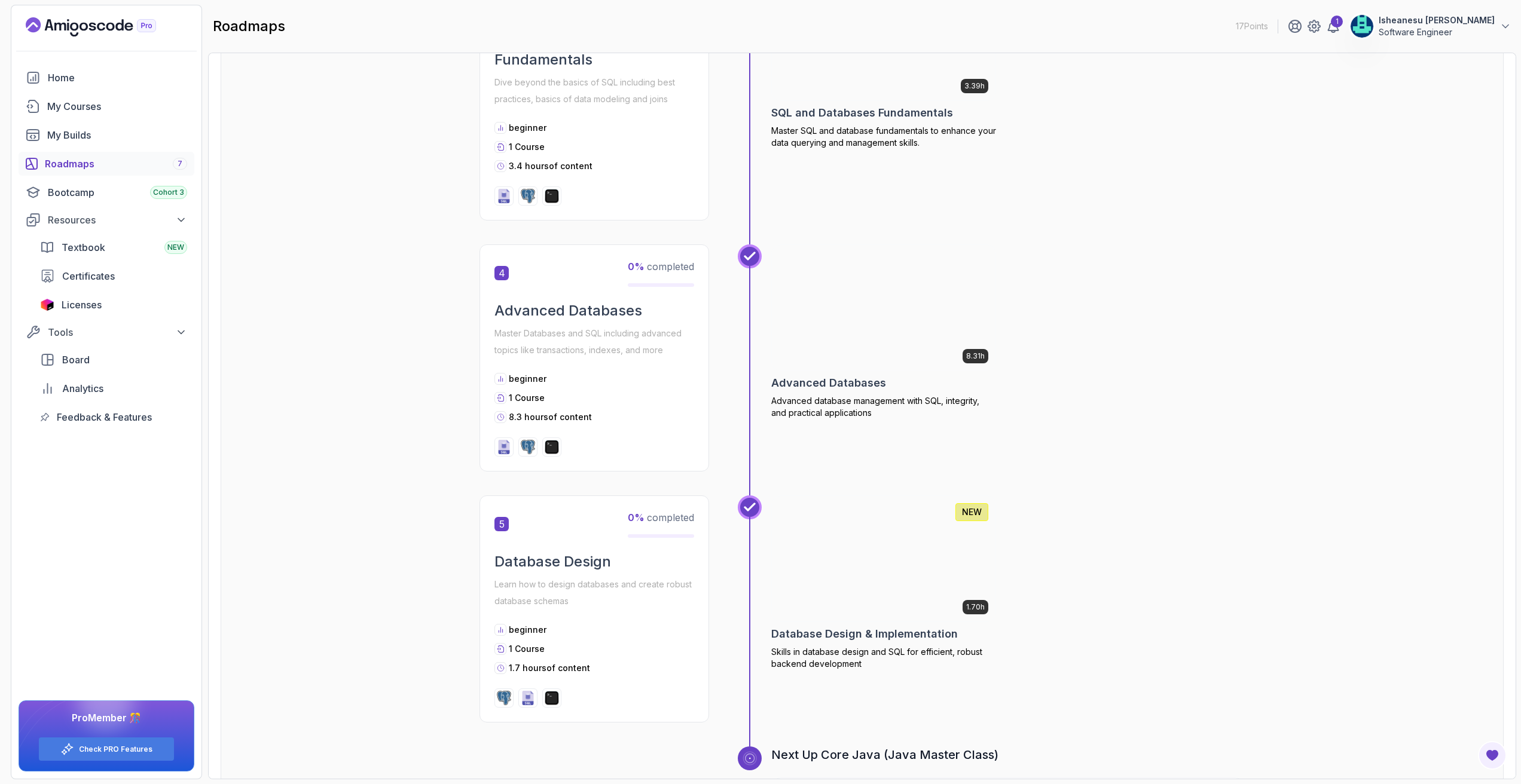
scroll to position [1090, 0]
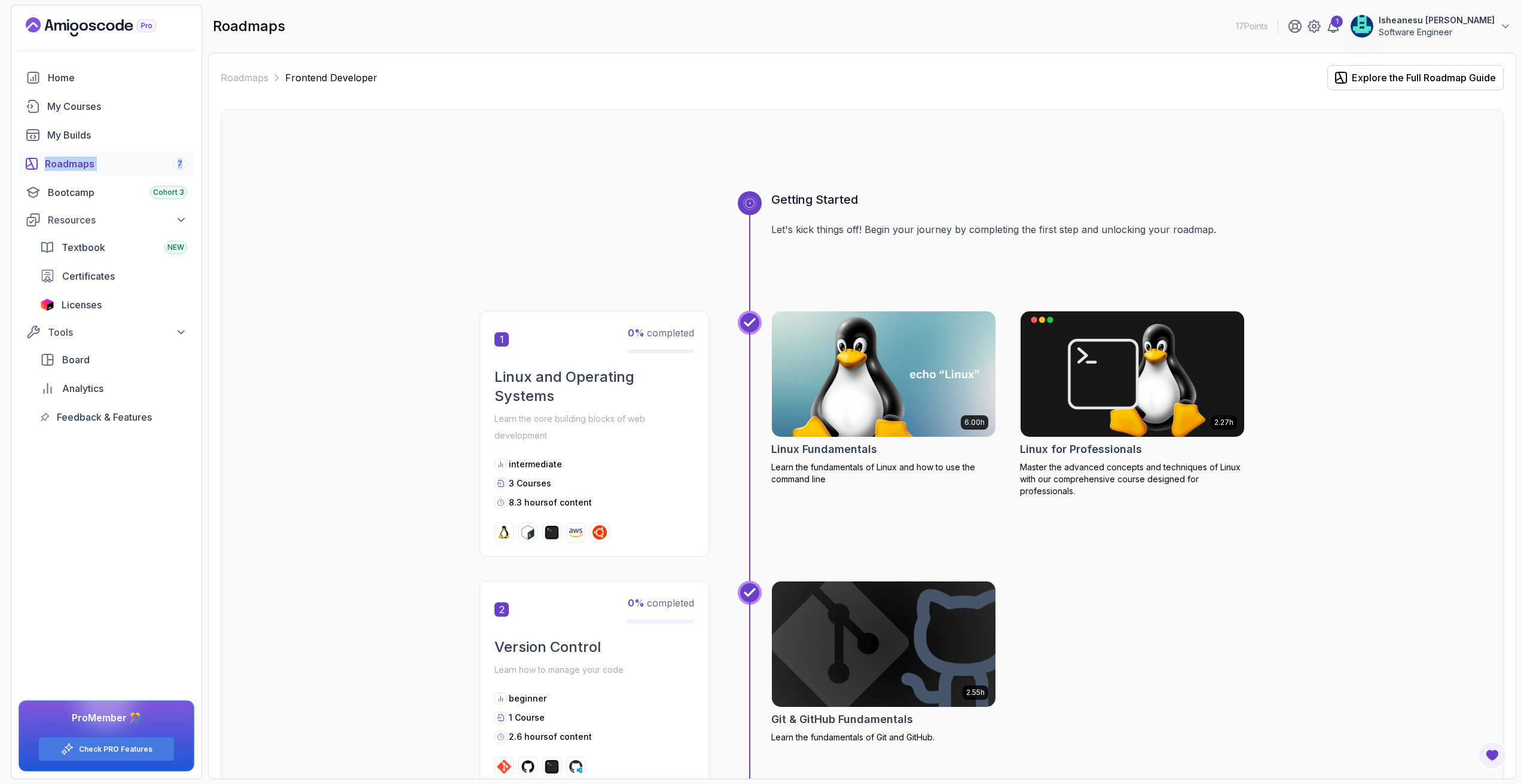
scroll to position [624, 0]
